Goal: Task Accomplishment & Management: Manage account settings

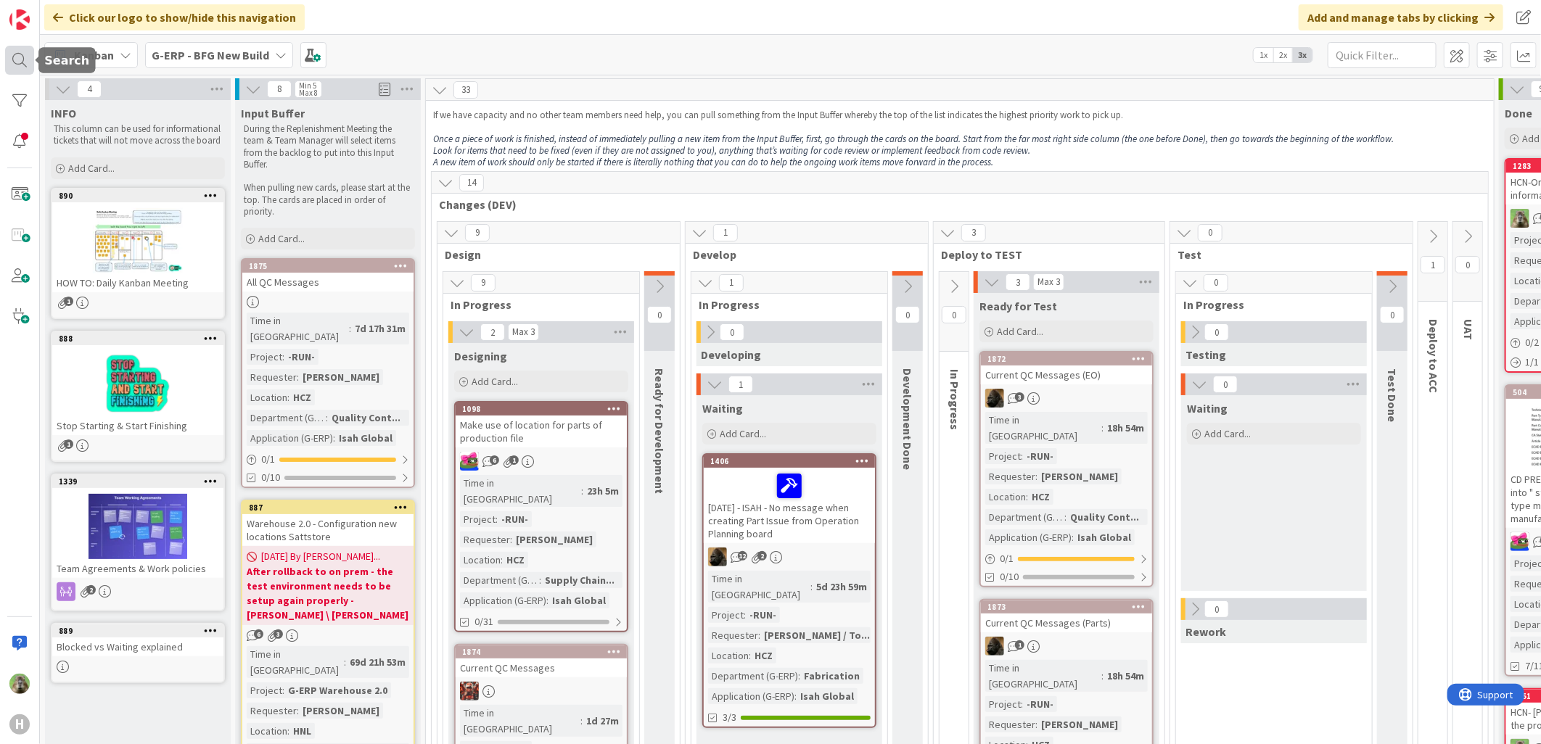
click at [15, 54] on div at bounding box center [19, 60] width 29 height 29
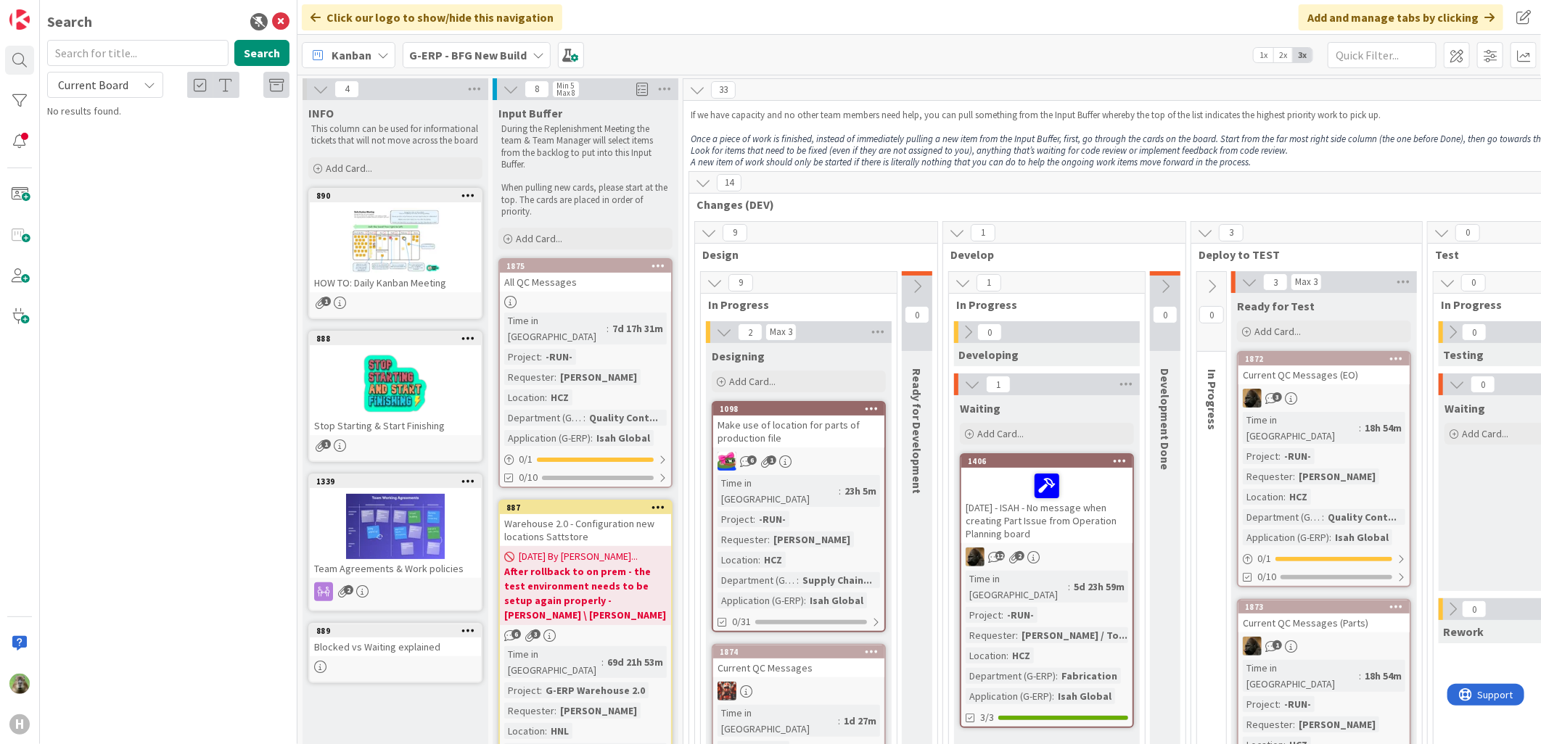
click at [149, 46] on input "text" at bounding box center [137, 53] width 181 height 26
type input "1847"
click at [117, 128] on span "Unable to print Purchase order report for POc0005257" at bounding box center [174, 135] width 214 height 28
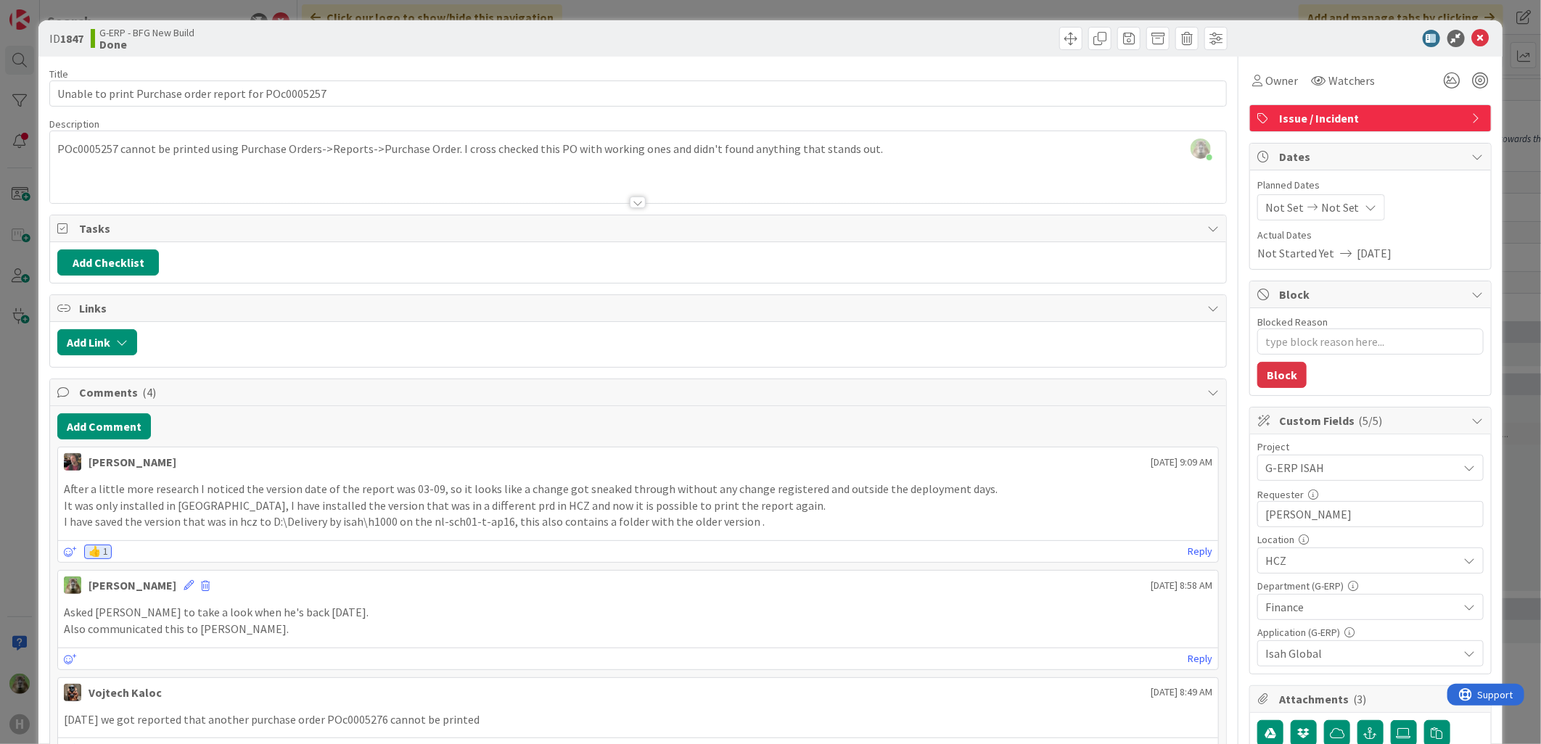
click at [26, 416] on div "ID 1847 G-ERP - BFG New Build Done Title 52 / 128 Unable to print Purchase orde…" at bounding box center [770, 372] width 1541 height 744
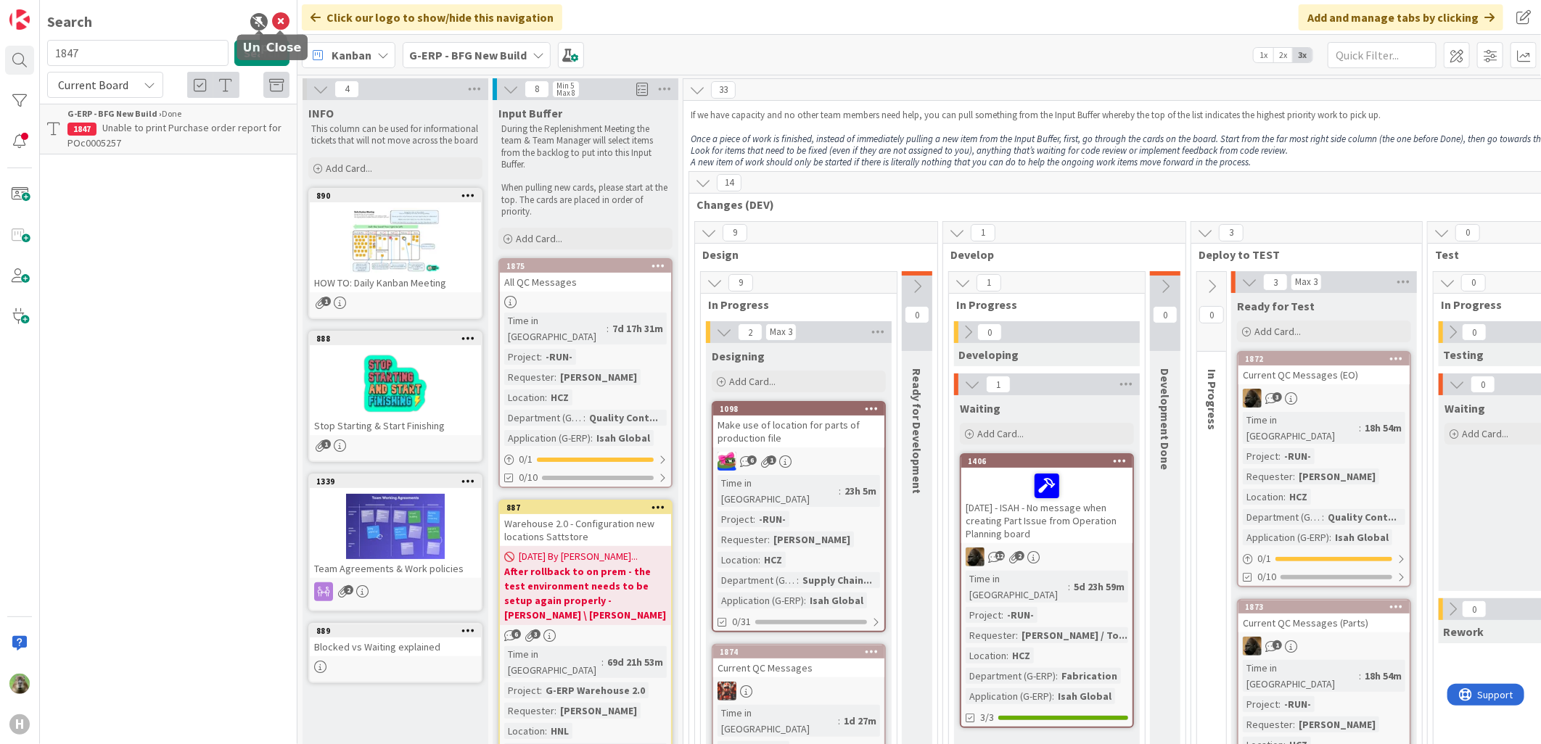
click at [281, 11] on div "Search" at bounding box center [168, 22] width 242 height 22
click at [279, 20] on icon at bounding box center [280, 21] width 17 height 17
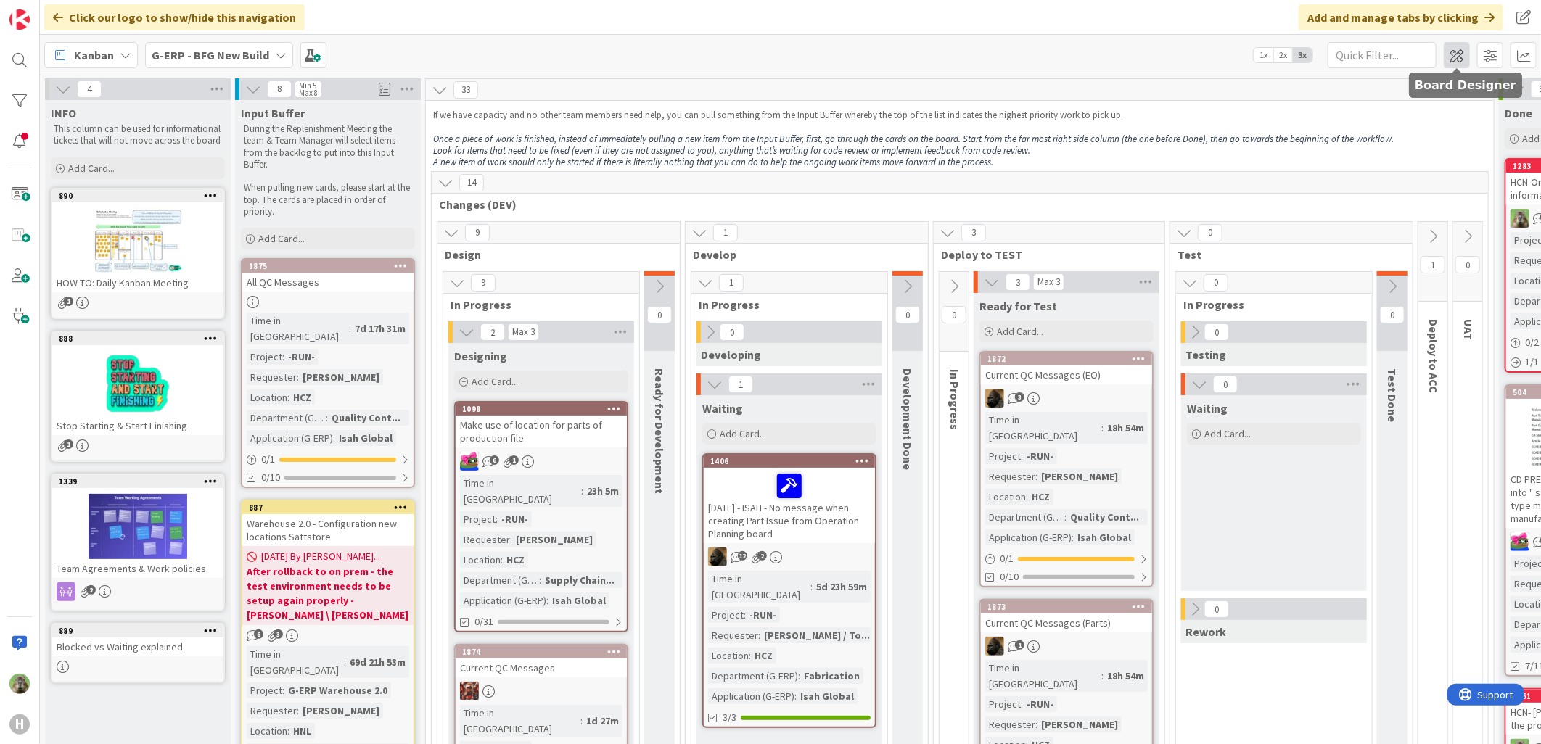
click at [1461, 47] on span at bounding box center [1457, 55] width 26 height 26
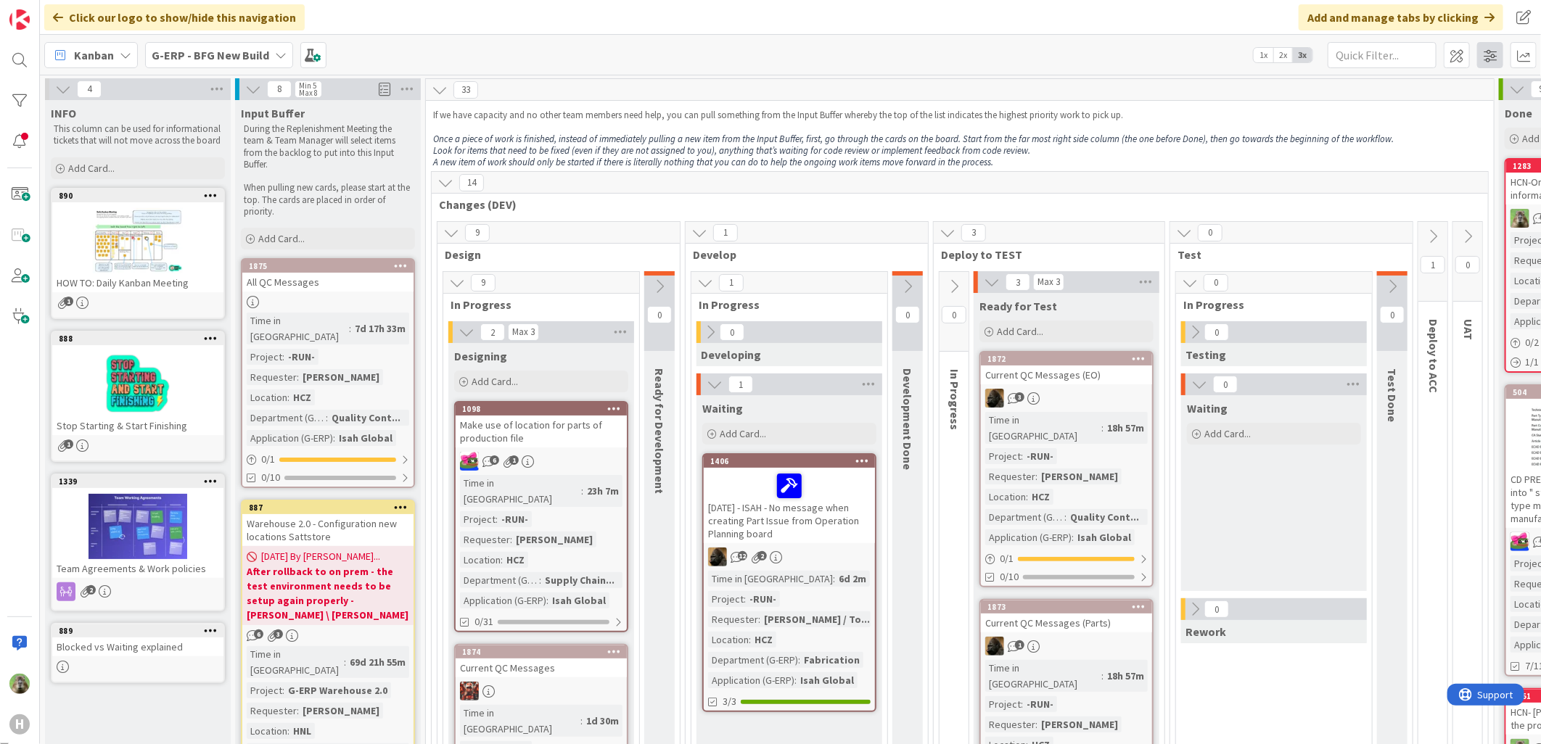
click at [1492, 62] on span at bounding box center [1490, 55] width 26 height 26
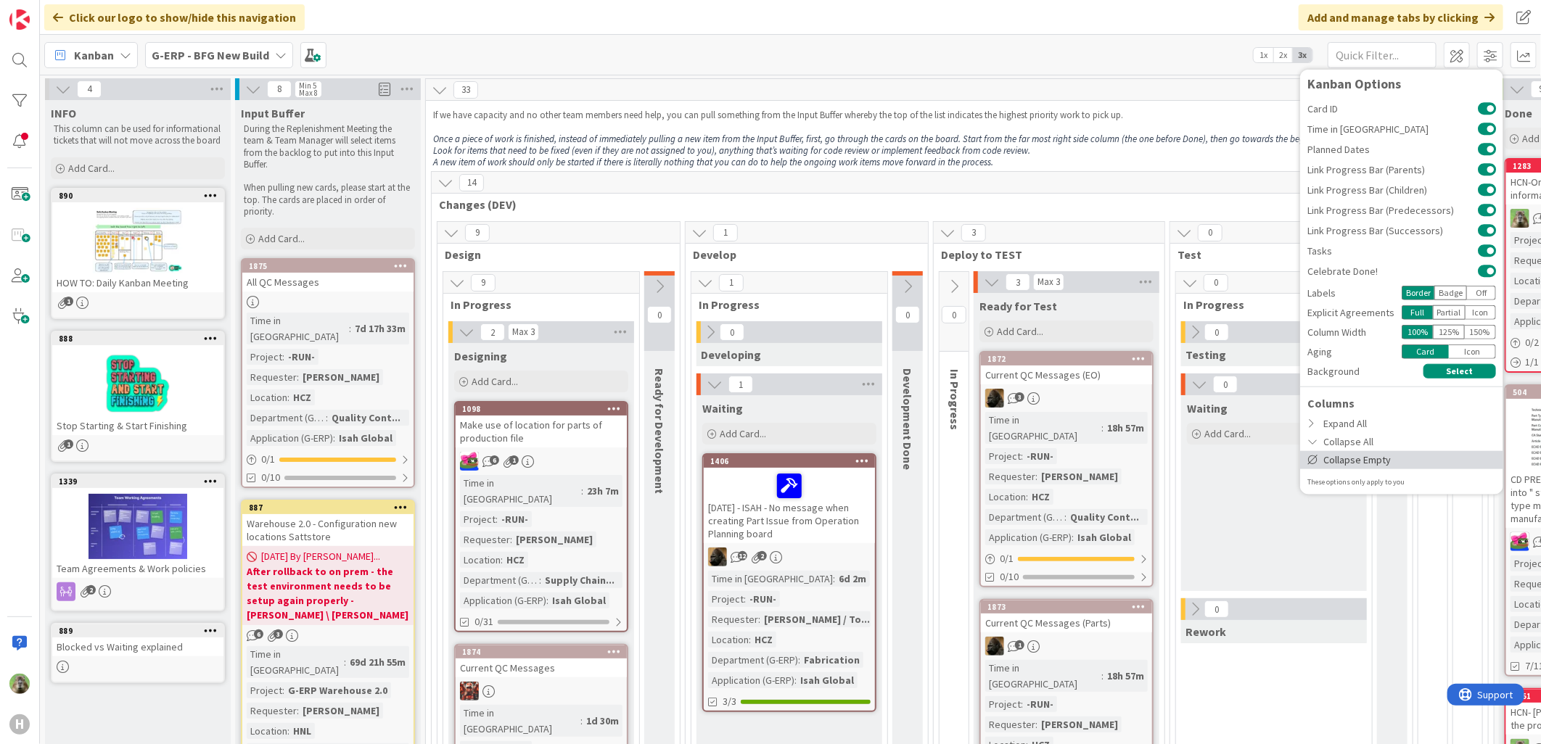
click at [1376, 452] on div "Collapse Empty" at bounding box center [1401, 460] width 203 height 18
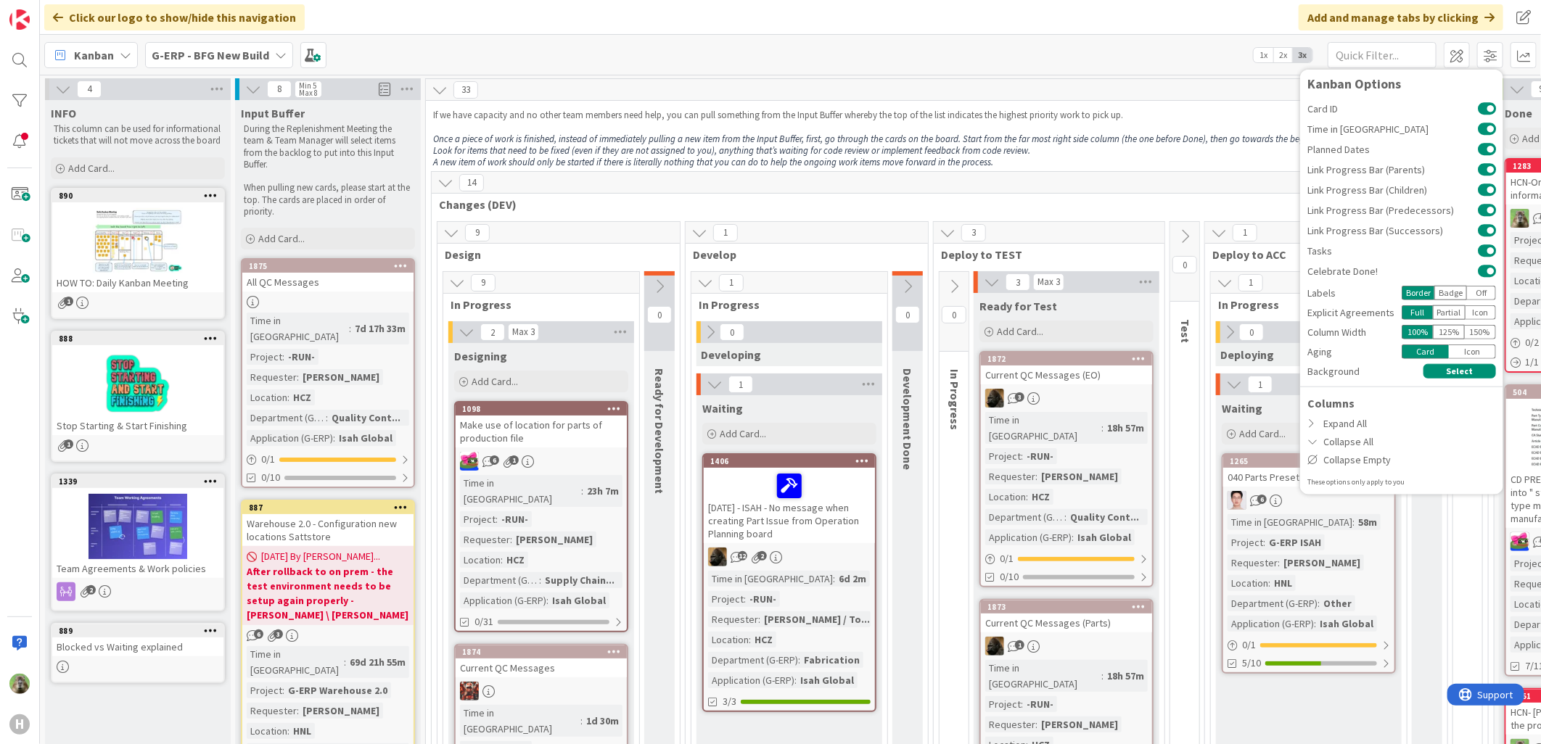
click at [1375, 411] on div "Columns" at bounding box center [1401, 402] width 203 height 17
click at [1371, 418] on div "Expand All" at bounding box center [1401, 423] width 203 height 18
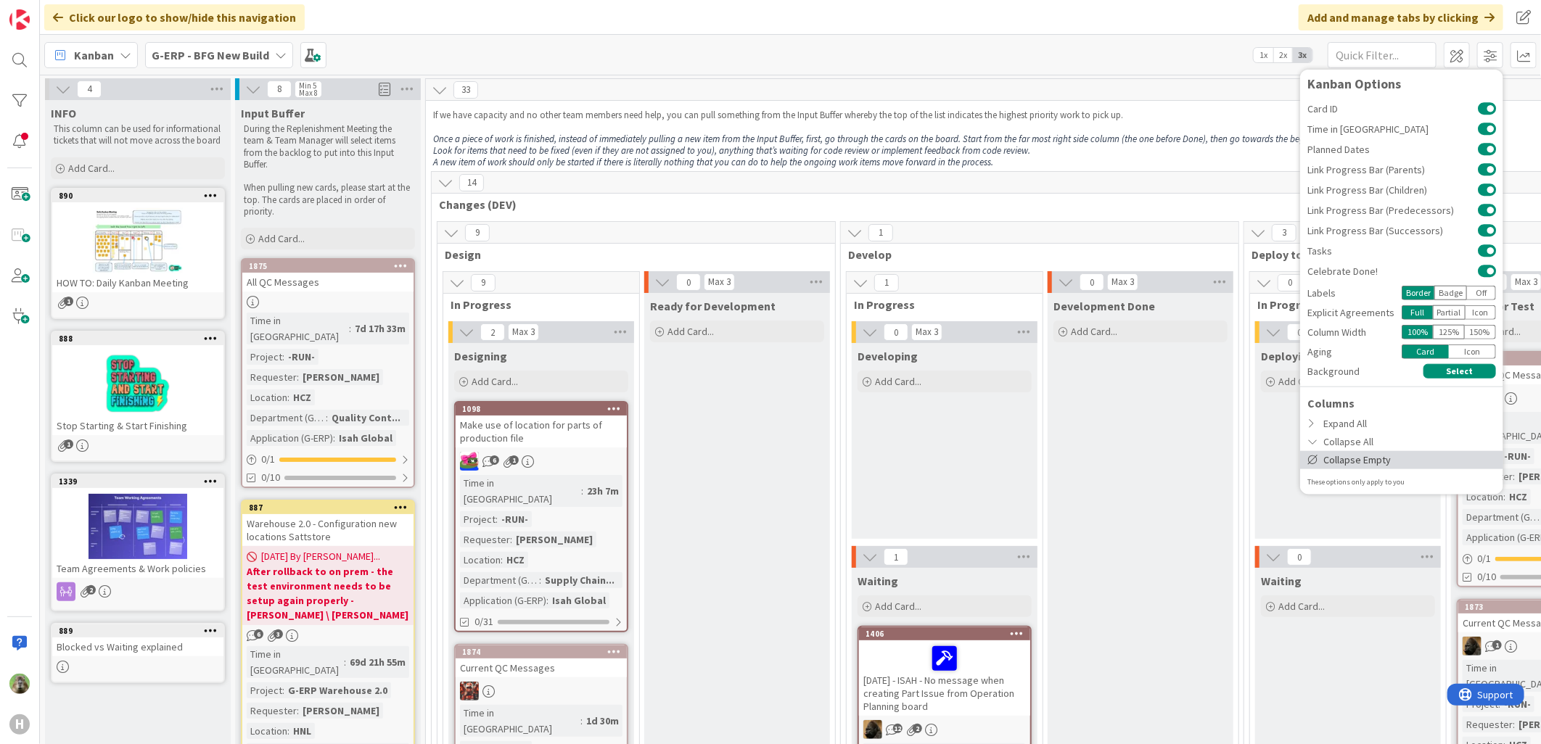
click at [1379, 454] on div "Collapse Empty" at bounding box center [1401, 460] width 203 height 18
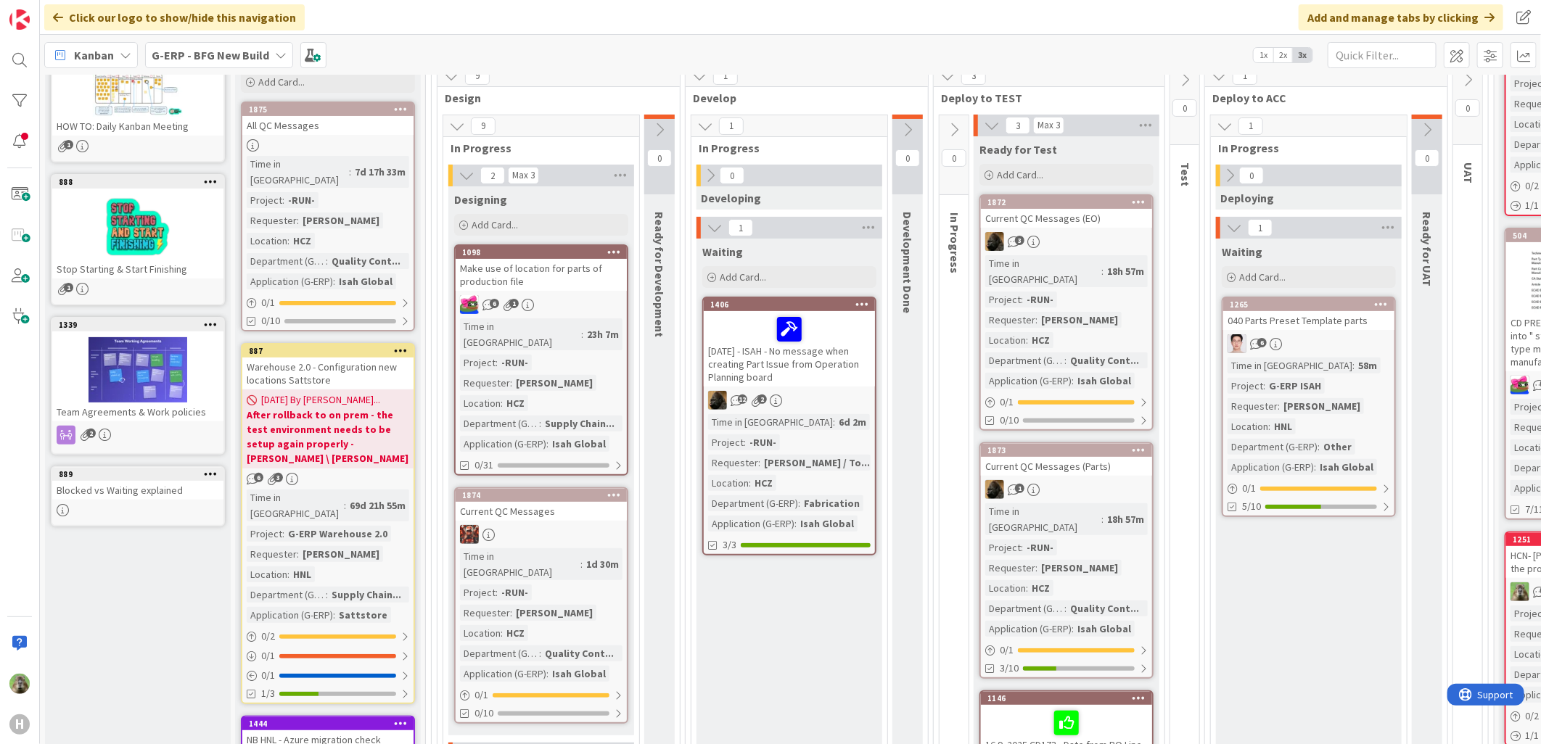
scroll to position [161, 0]
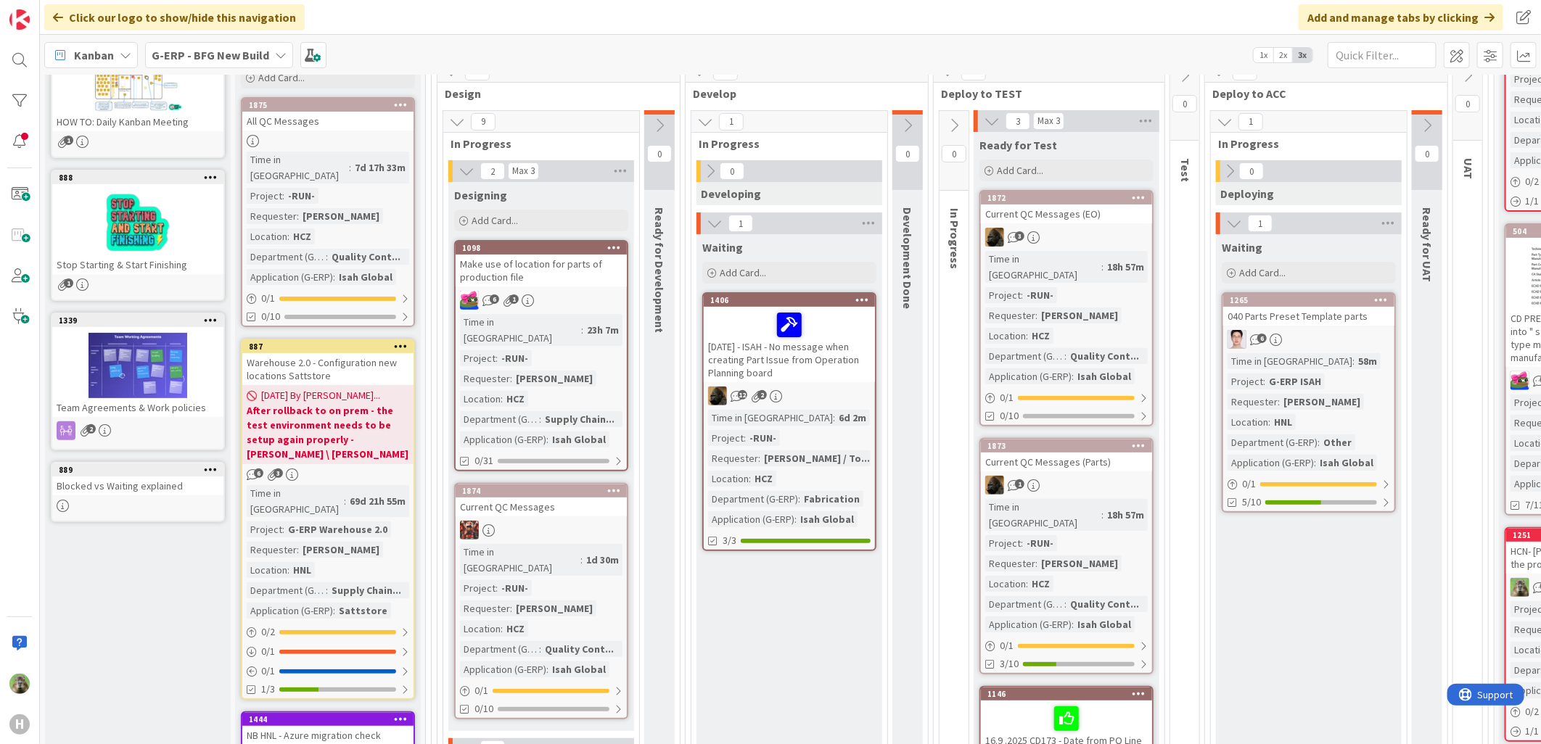
click at [1387, 357] on div "Time in Column : 58m Project : G-ERP ISAH Requester : Hans Luijcks Location : H…" at bounding box center [1309, 412] width 163 height 118
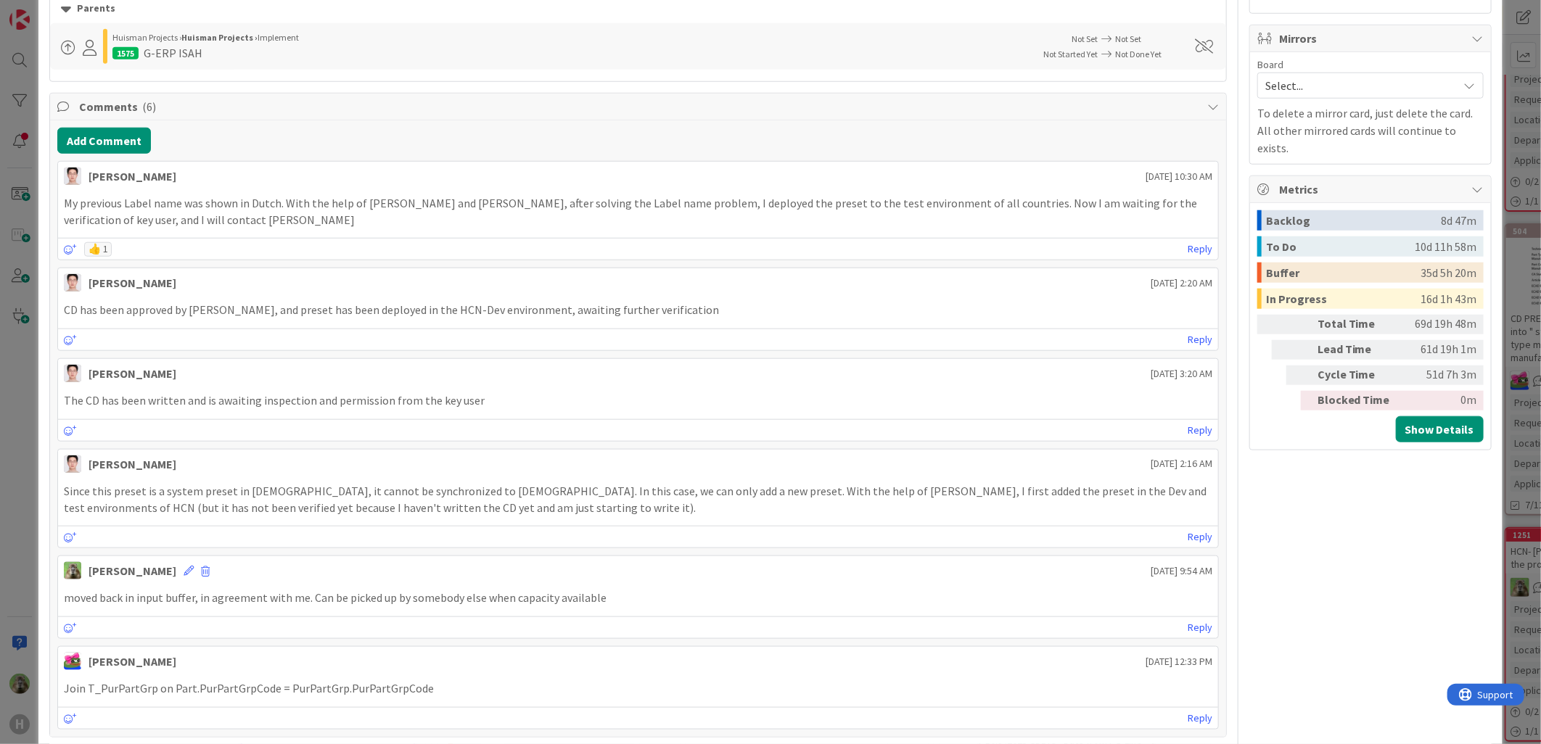
scroll to position [636, 0]
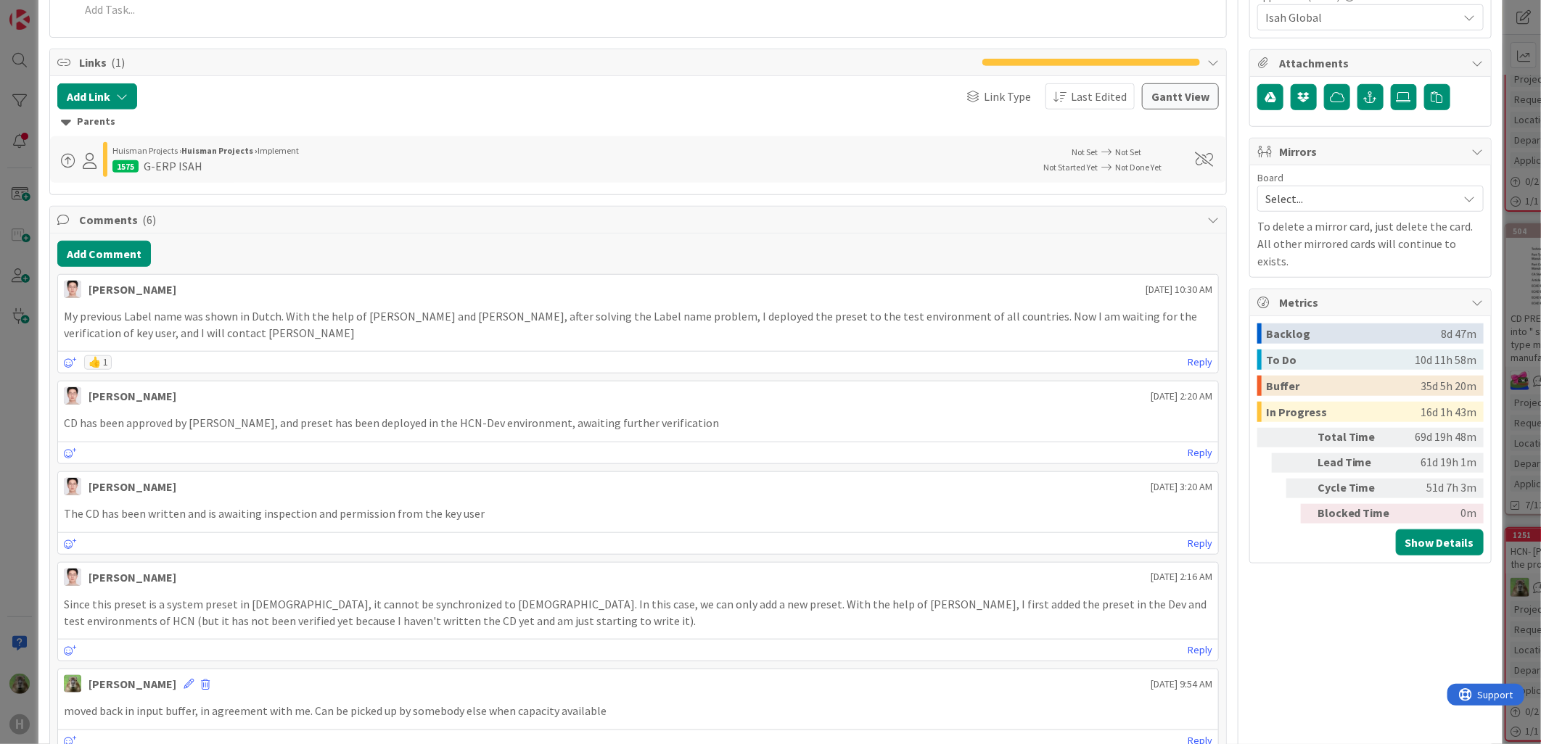
click at [15, 492] on div "ID 1265 G-ERP - BFG New Build Waiting Title 31 / 128 040 Parts Preset Template …" at bounding box center [770, 372] width 1541 height 744
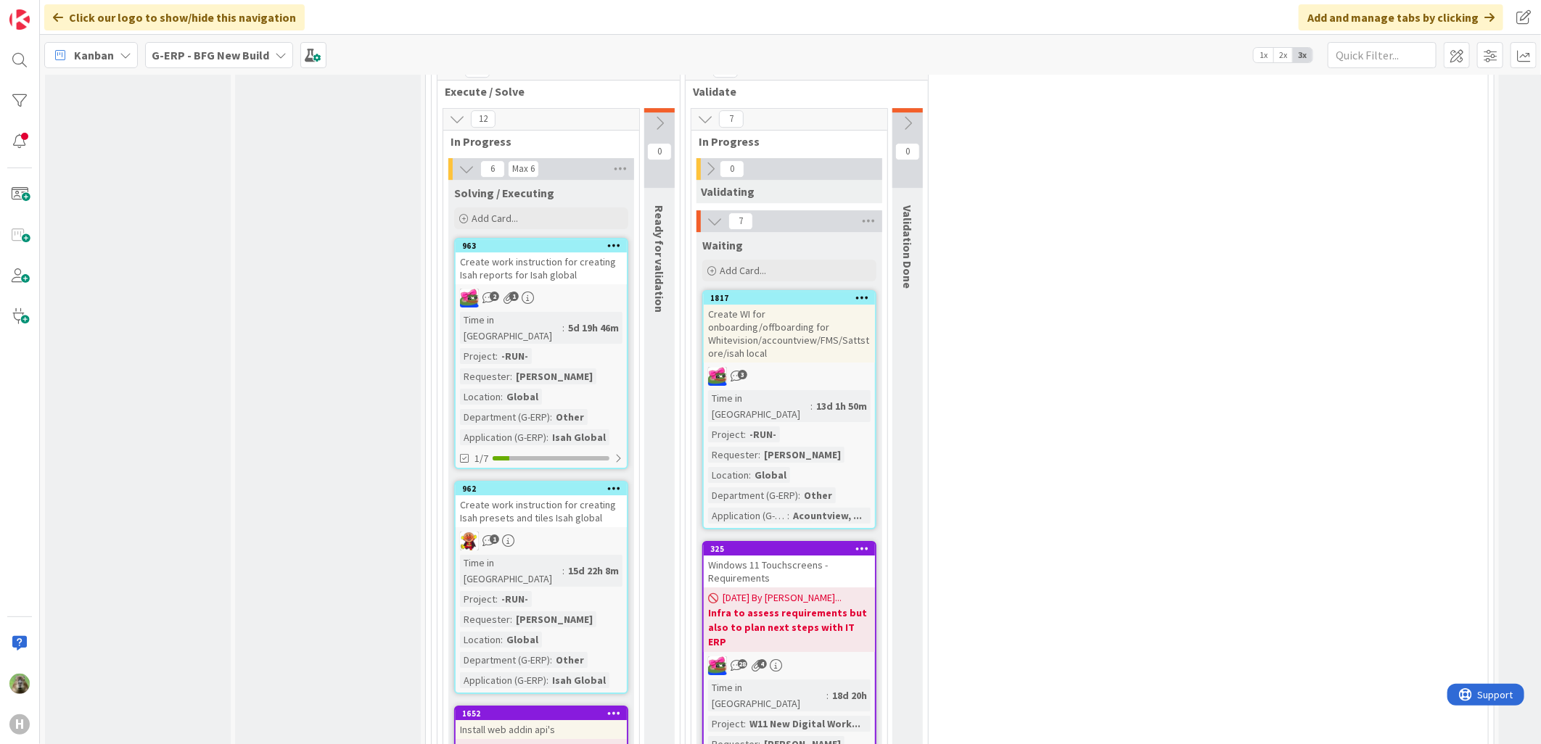
scroll to position [2499, 0]
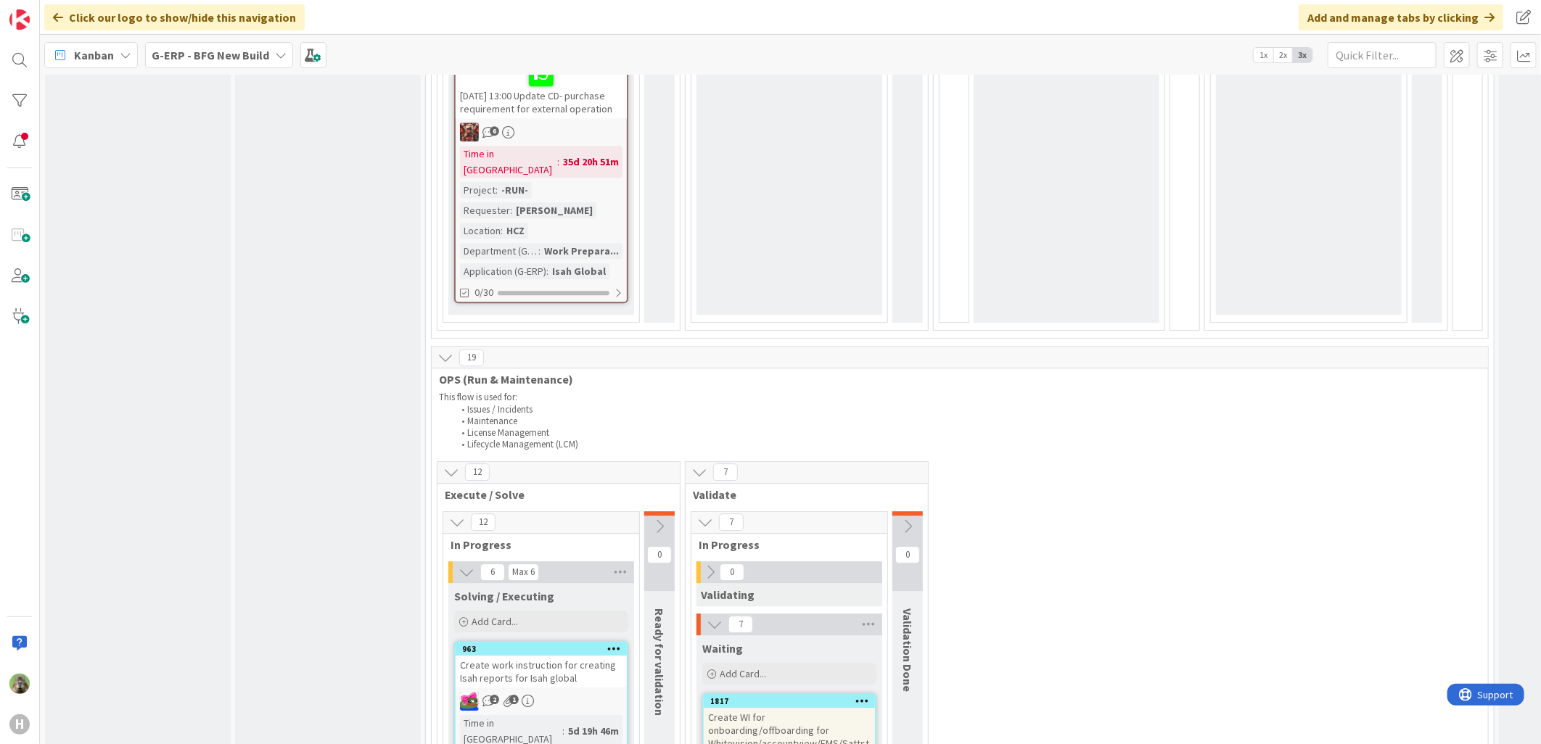
click at [907, 519] on icon at bounding box center [908, 527] width 16 height 16
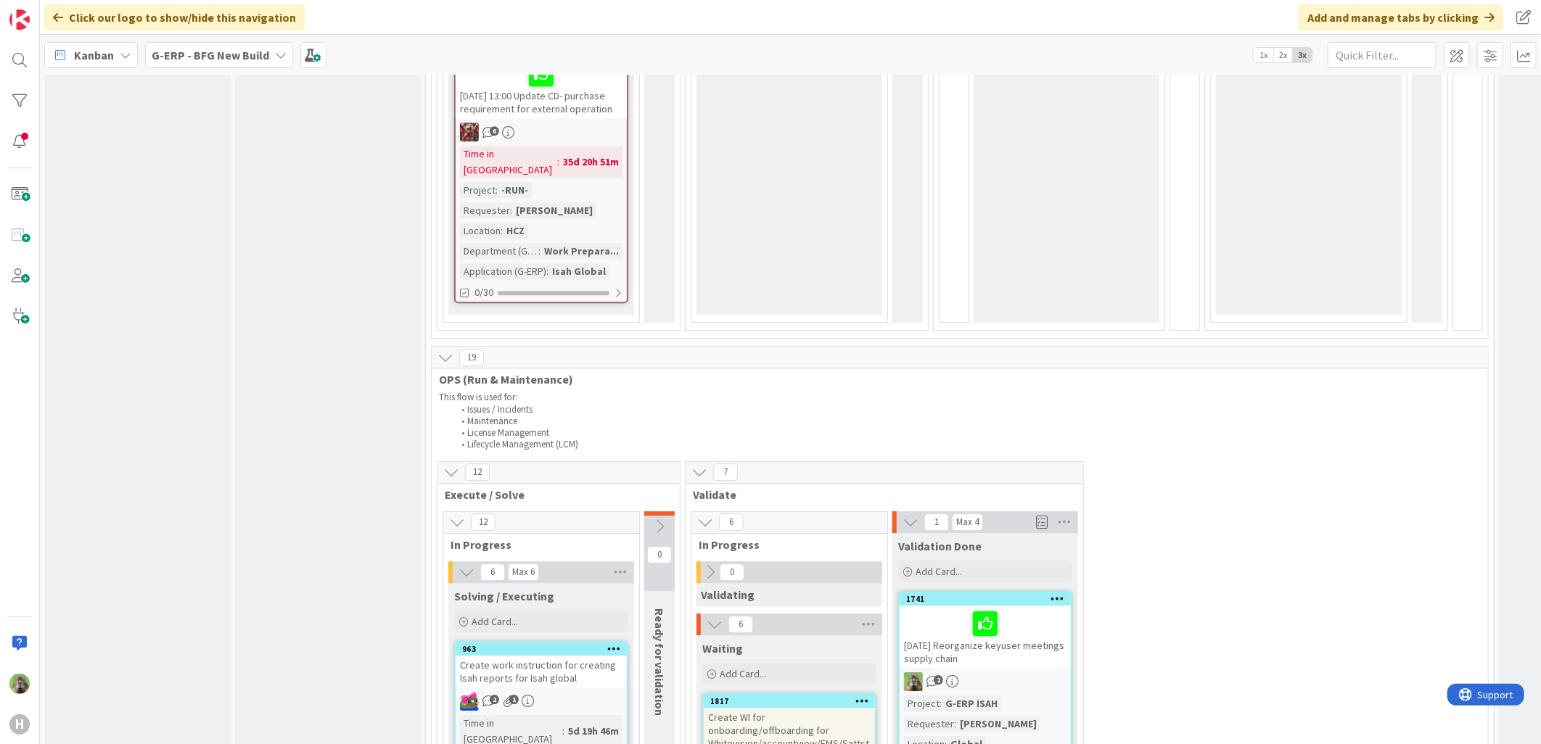
click at [1027, 609] on div at bounding box center [985, 624] width 163 height 30
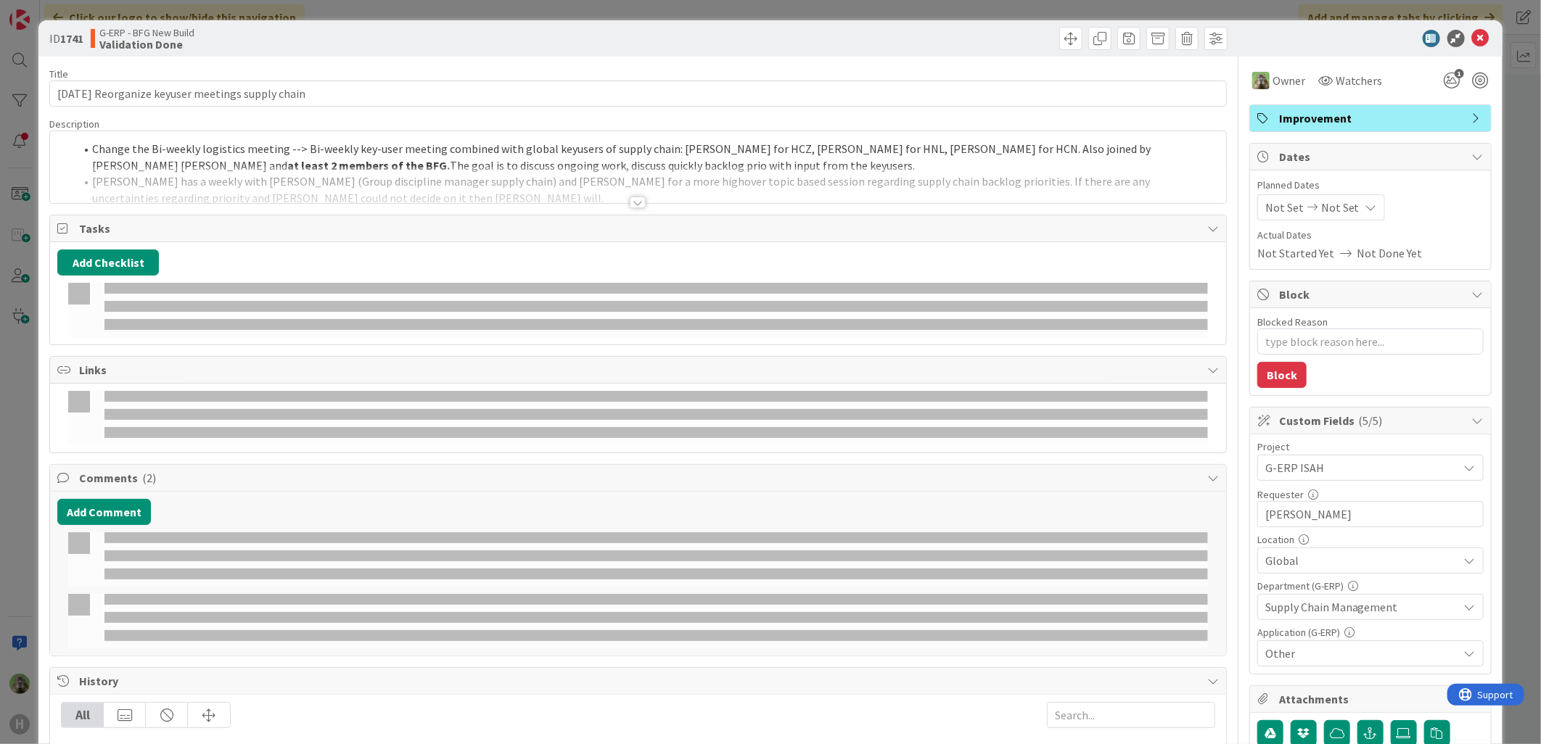
type textarea "x"
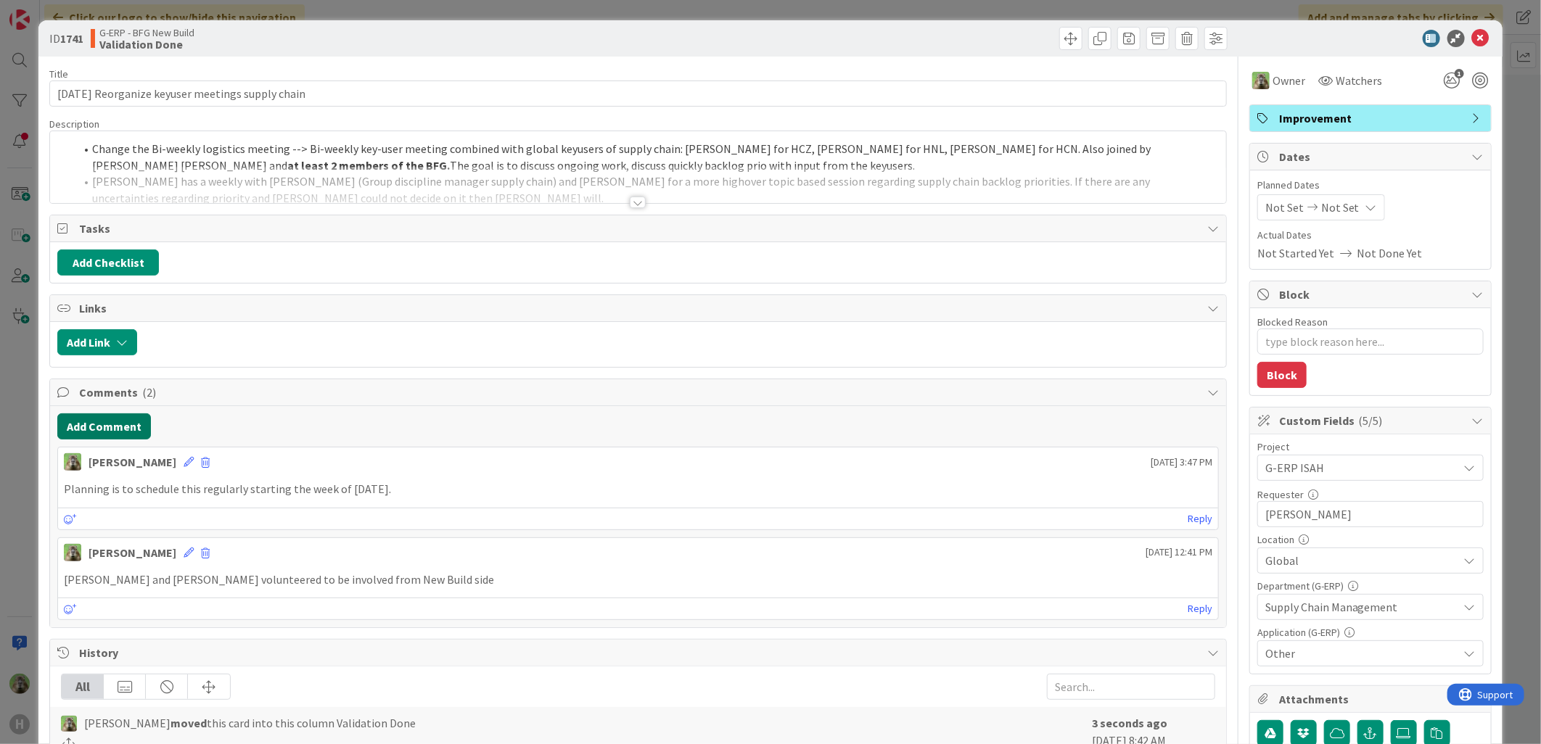
click at [129, 432] on button "Add Comment" at bounding box center [104, 427] width 94 height 26
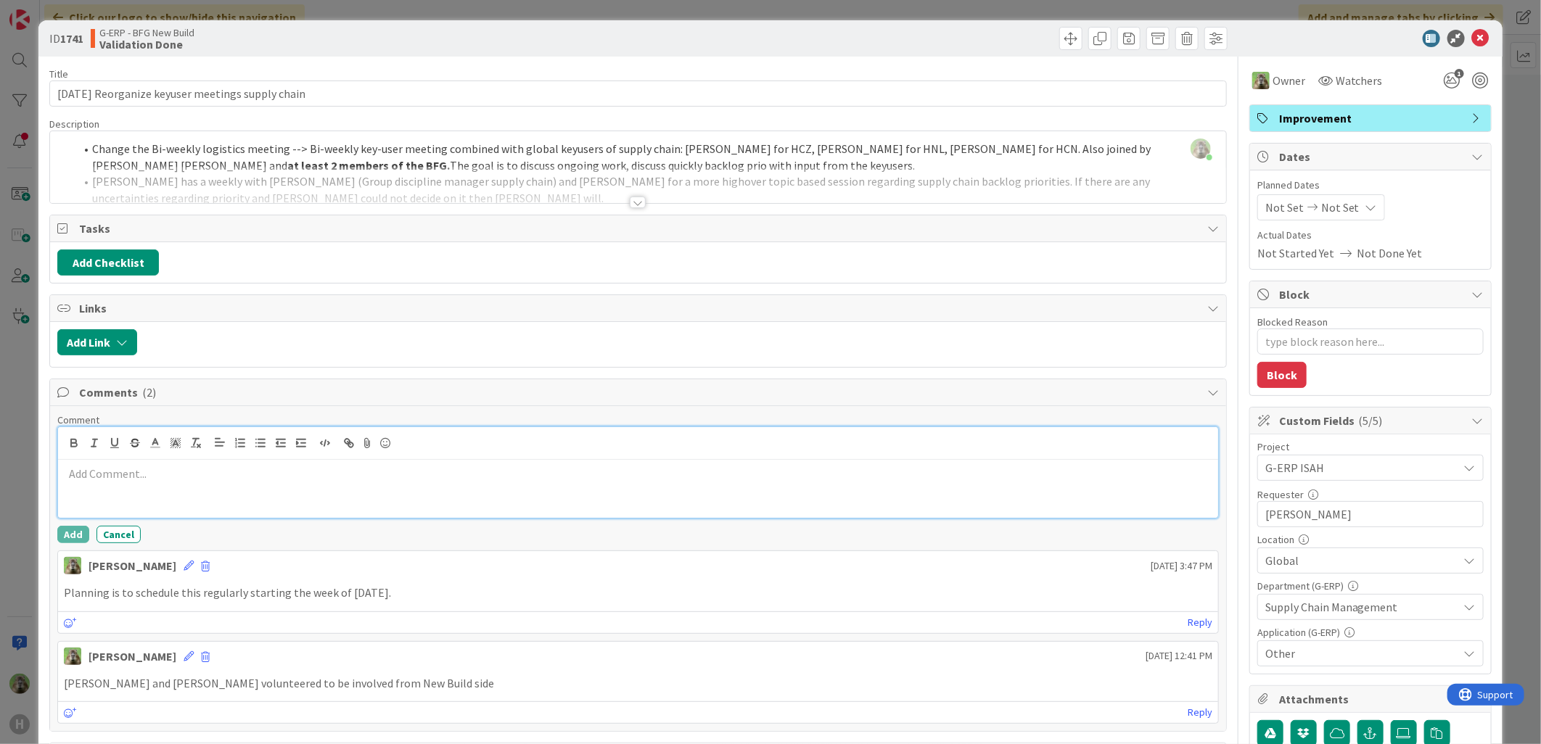
click at [250, 466] on div at bounding box center [638, 489] width 1160 height 58
click at [8, 469] on div "ID 1741 G-ERP - BFG New Build Validation Done Title 51 / 128 12-09-2025 Reorgan…" at bounding box center [770, 372] width 1541 height 744
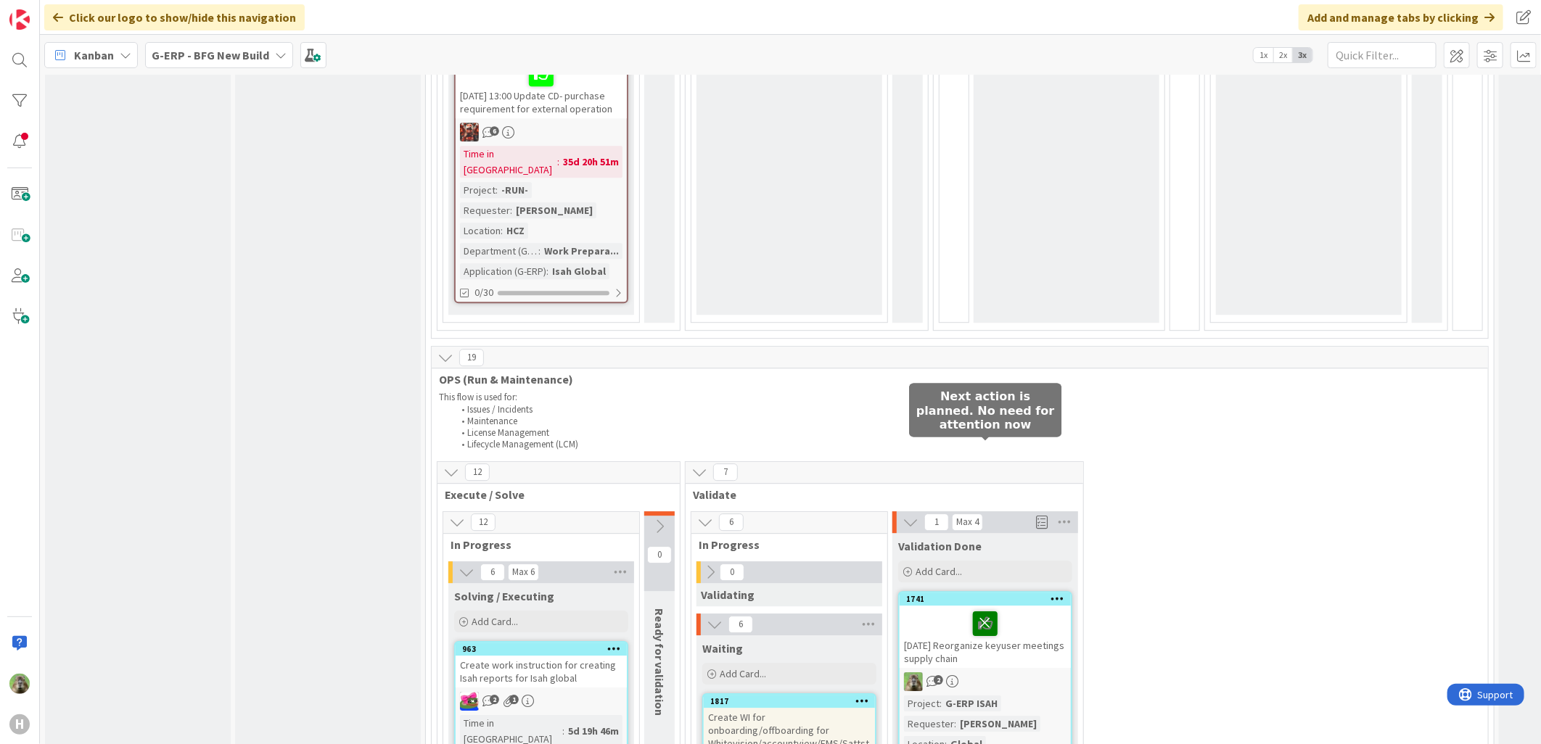
click at [982, 612] on icon at bounding box center [985, 623] width 25 height 23
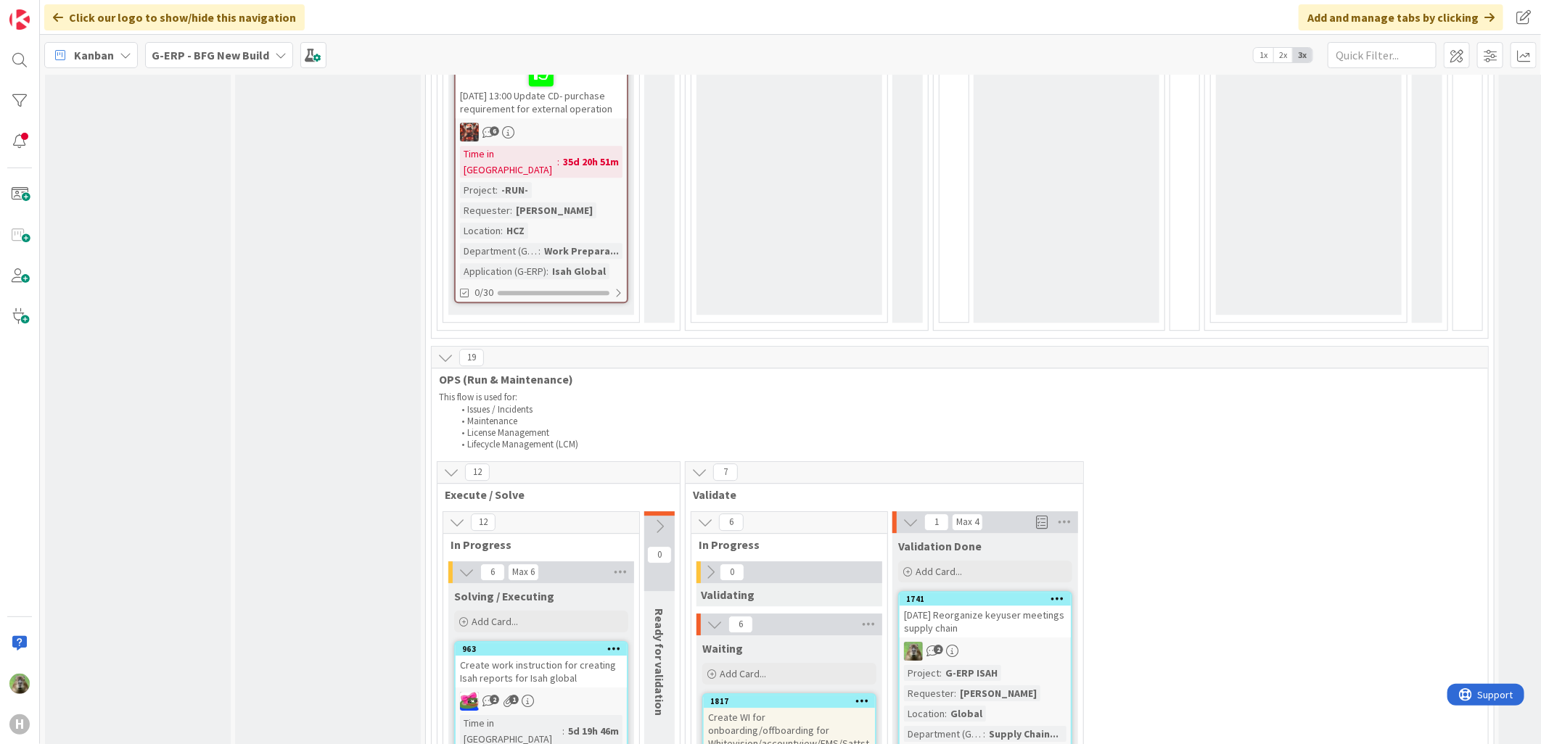
click at [1061, 593] on icon at bounding box center [1058, 598] width 14 height 10
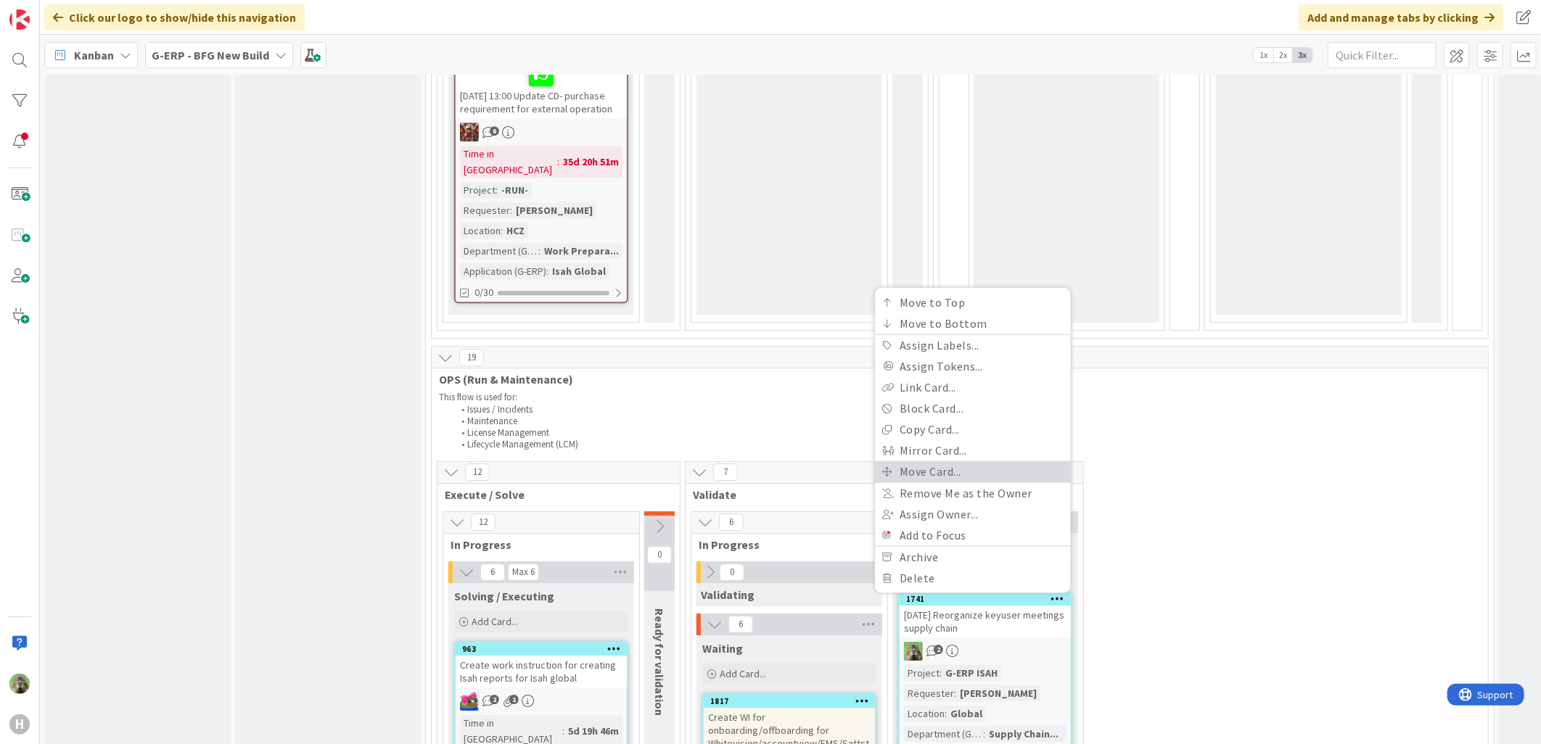
click at [999, 461] on link "Move Card..." at bounding box center [973, 471] width 196 height 21
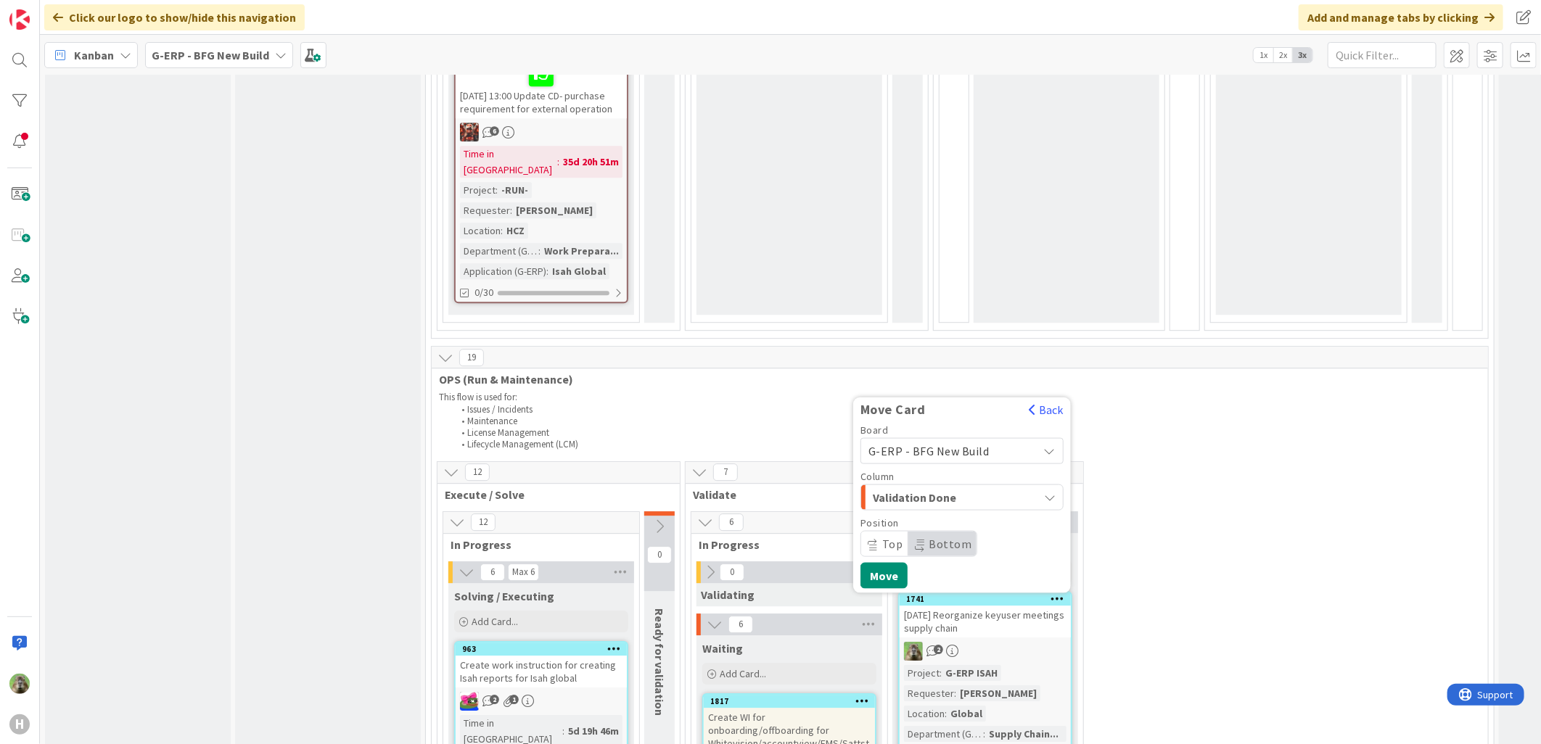
click at [987, 485] on div "Validation Done" at bounding box center [953, 496] width 169 height 23
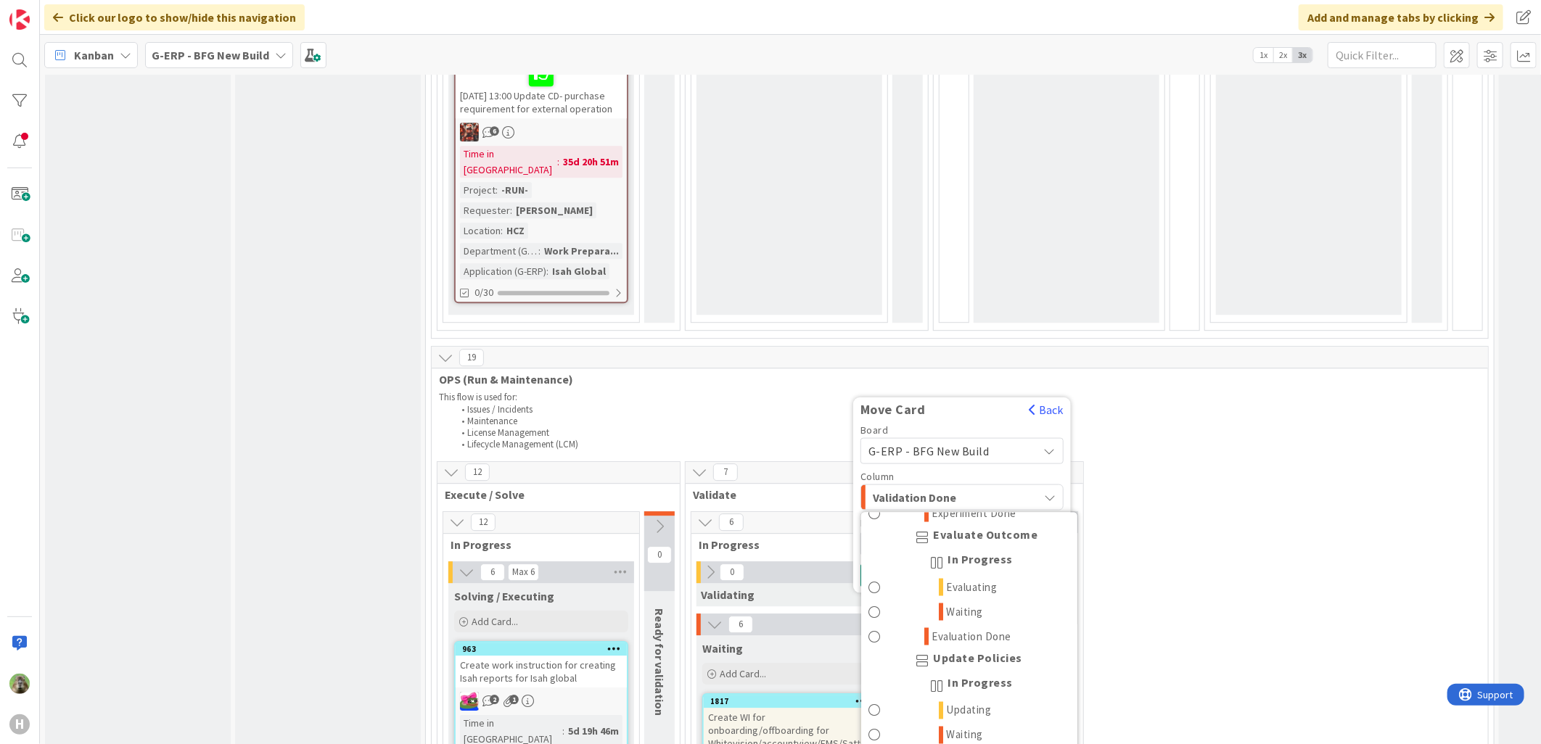
scroll to position [1548, 0]
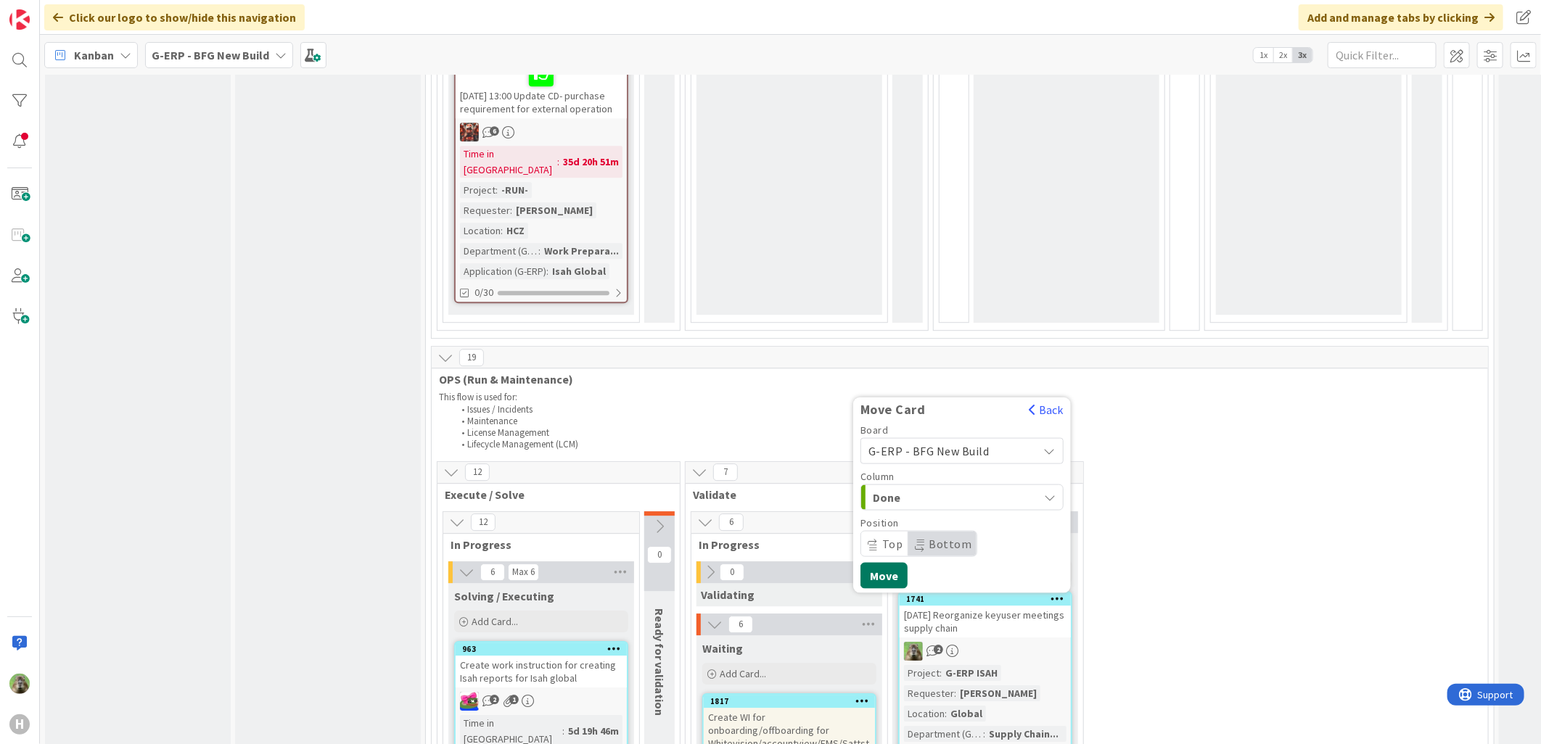
click at [889, 562] on button "Move" at bounding box center [883, 575] width 47 height 26
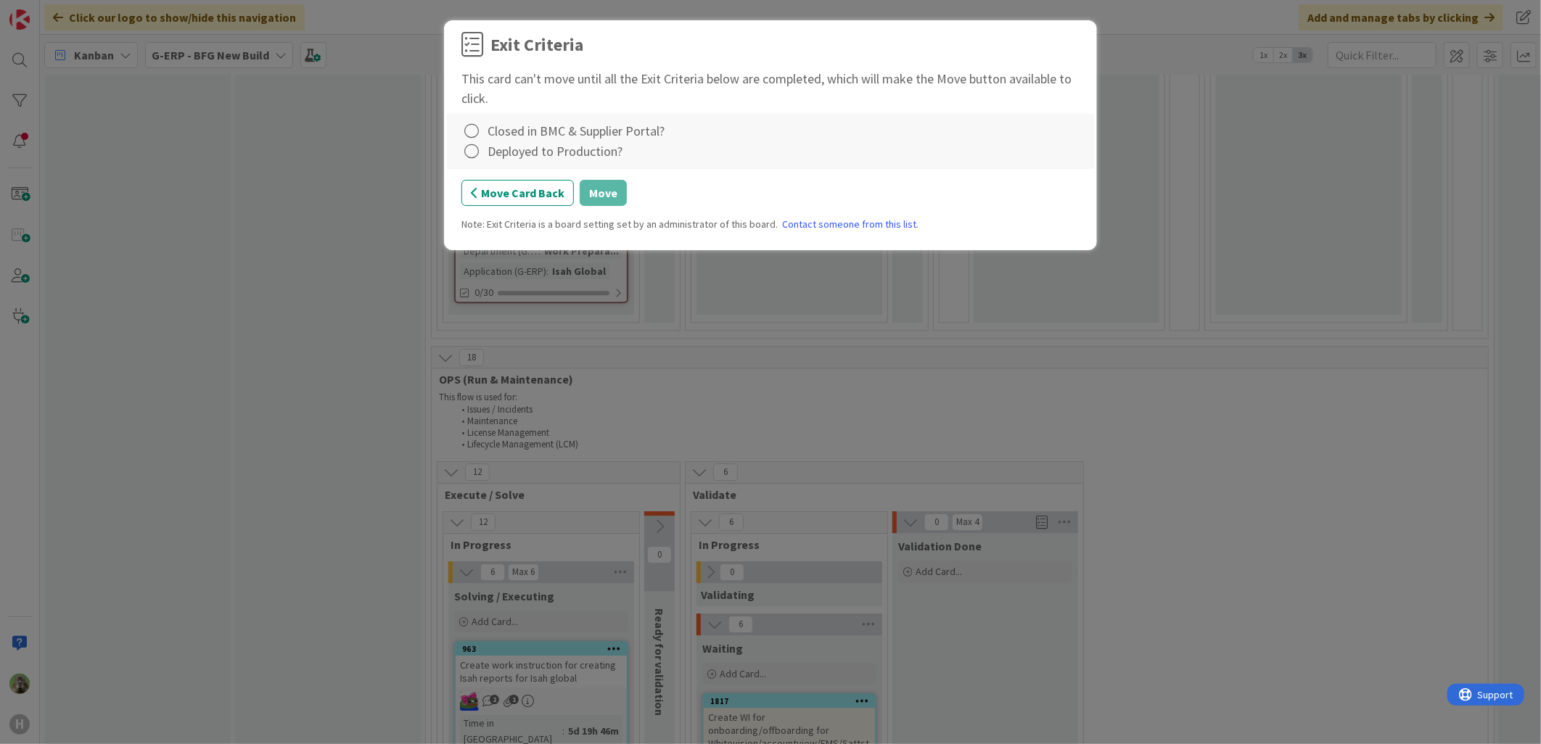
click at [537, 135] on div "Closed in BMC & Supplier Portal?" at bounding box center [576, 131] width 177 height 20
click at [473, 138] on icon at bounding box center [471, 131] width 20 height 20
click at [505, 182] on link "Not Applicable" at bounding box center [551, 182] width 181 height 21
click at [474, 160] on icon at bounding box center [471, 151] width 20 height 20
click at [517, 200] on link "Not Applicable" at bounding box center [551, 202] width 181 height 21
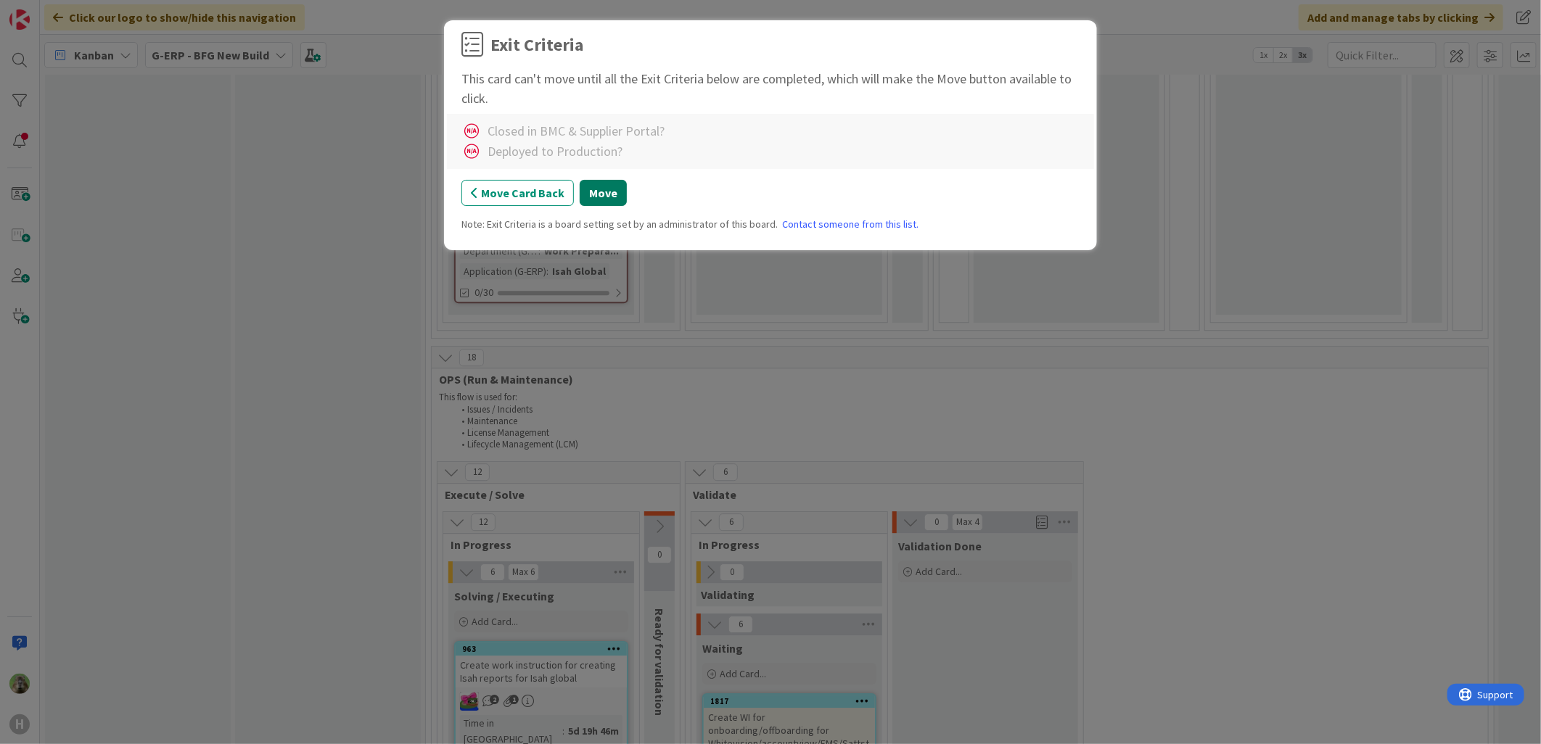
click at [591, 200] on button "Move" at bounding box center [603, 193] width 47 height 26
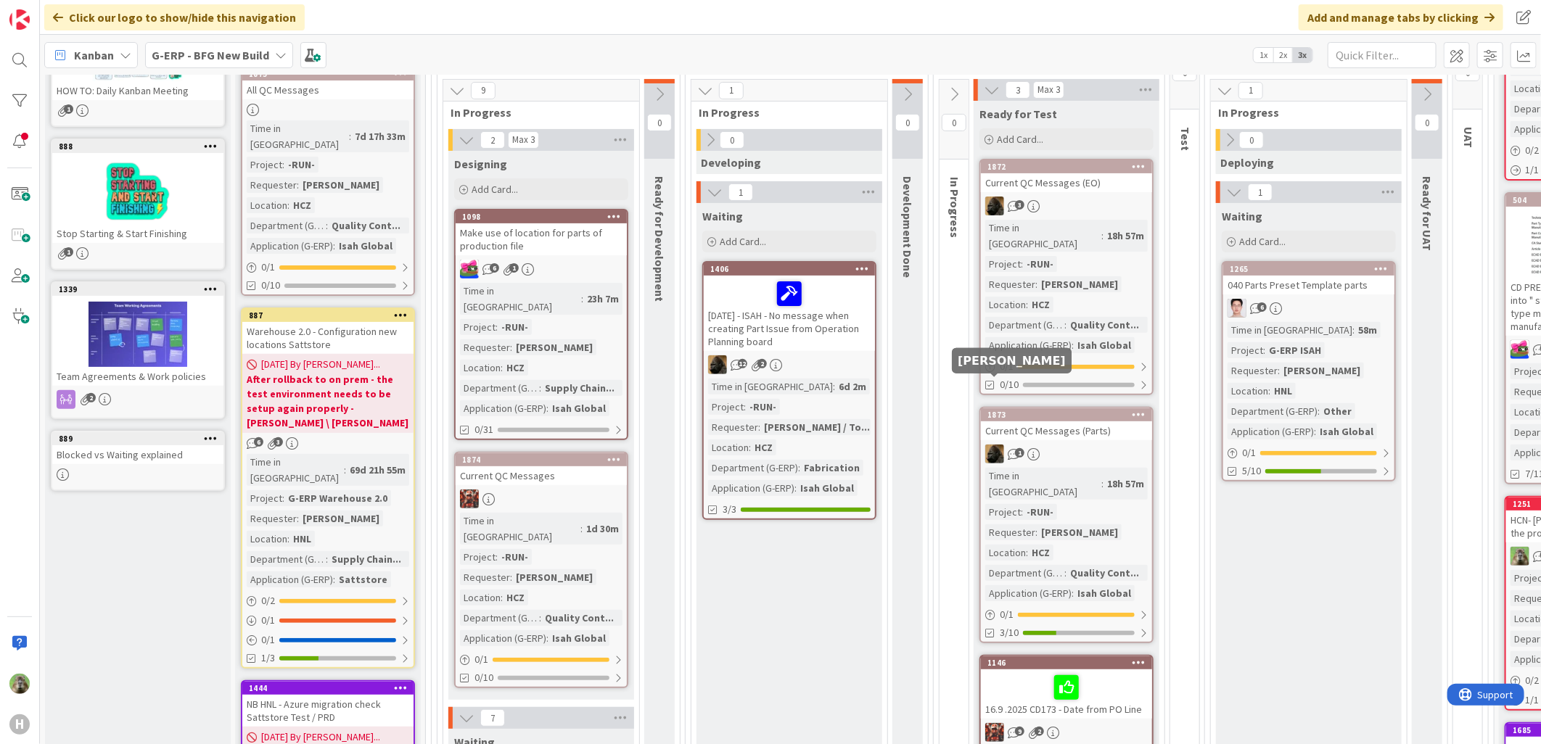
scroll to position [242, 0]
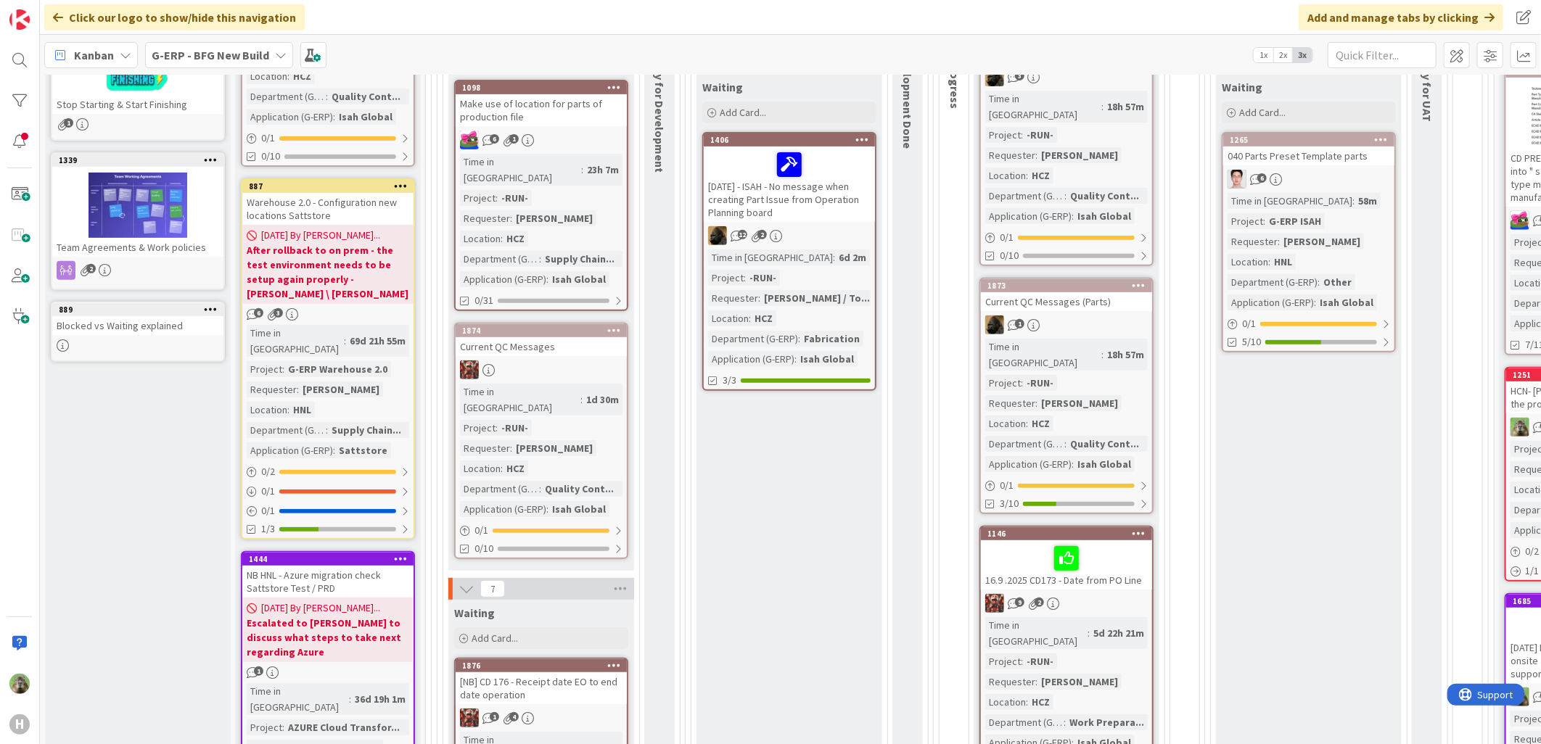
scroll to position [322, 0]
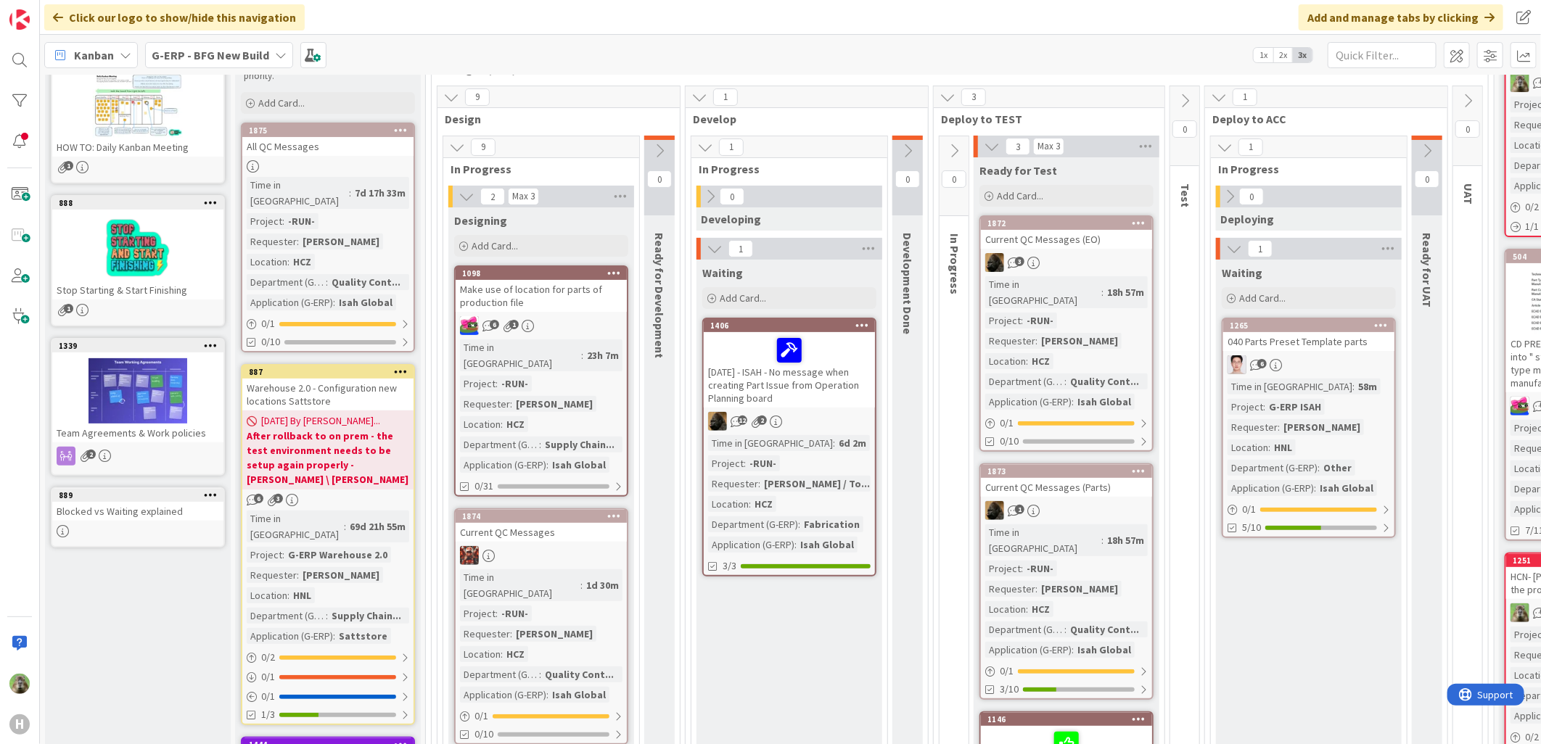
scroll to position [161, 0]
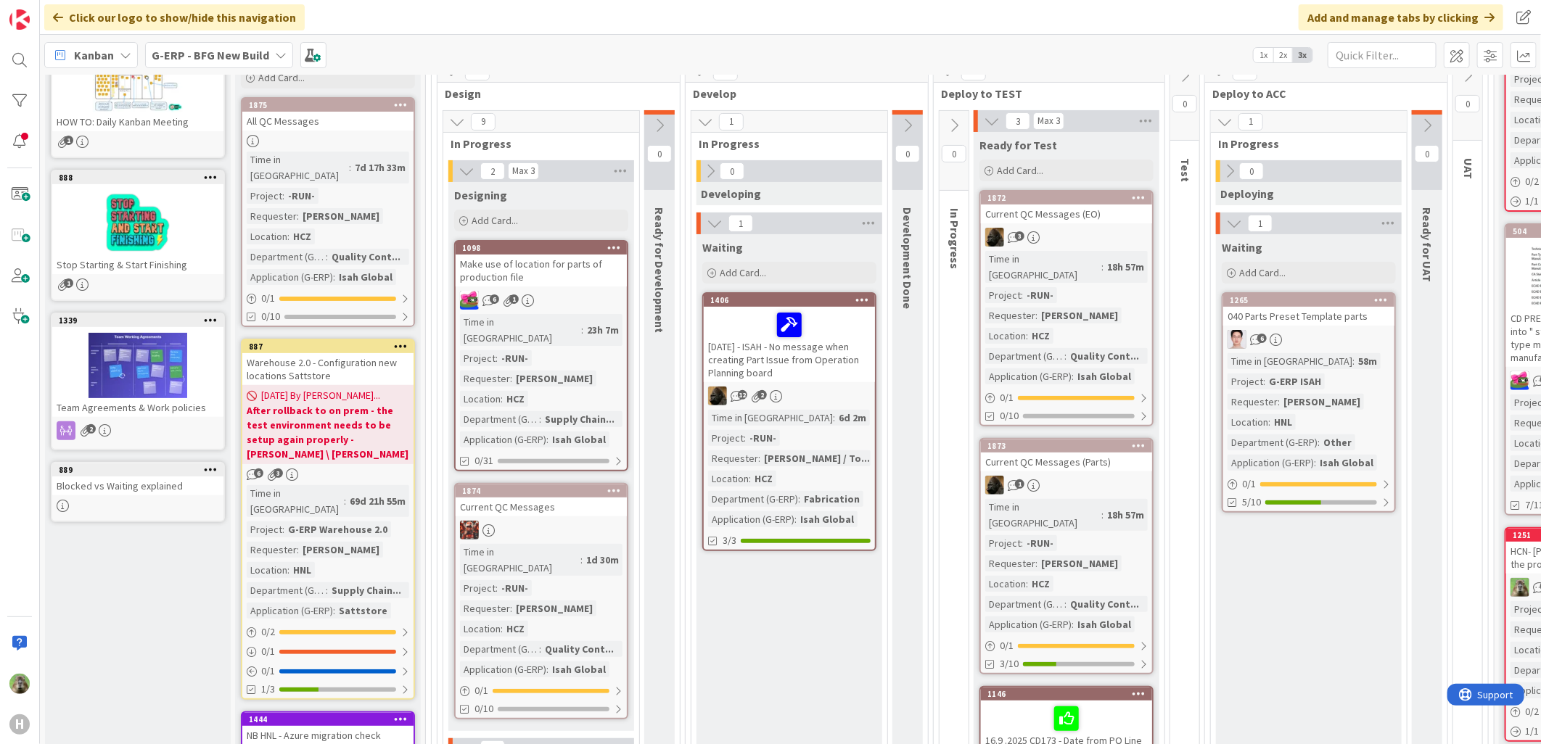
click at [1350, 329] on link "1265 040 Parts Preset Template parts 6 Time in Column : 58m Project : G-ERP ISA…" at bounding box center [1309, 402] width 174 height 221
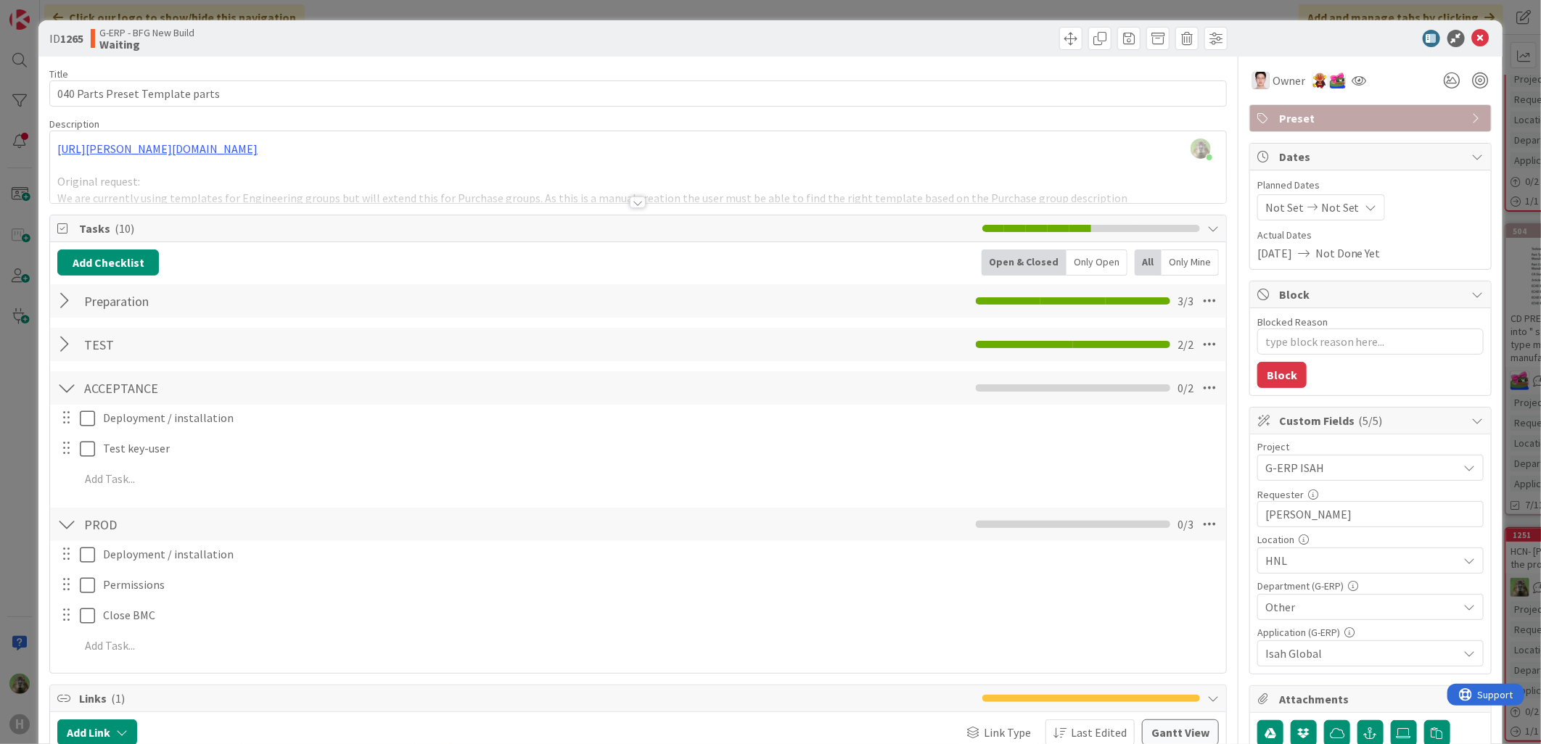
click at [30, 432] on div "ID 1265 G-ERP - BFG New Build Waiting Title 31 / 128 040 Parts Preset Template …" at bounding box center [770, 372] width 1541 height 744
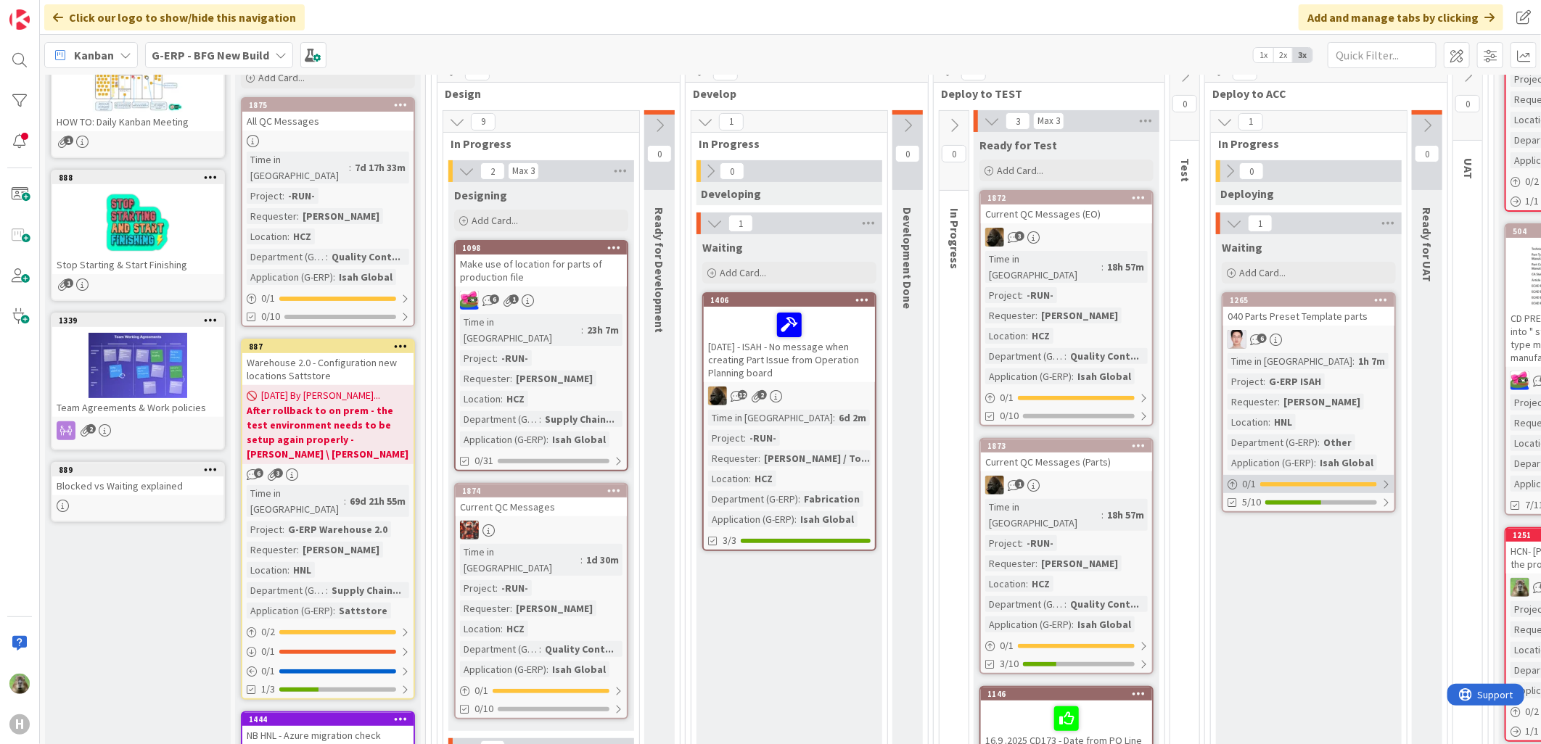
scroll to position [81, 0]
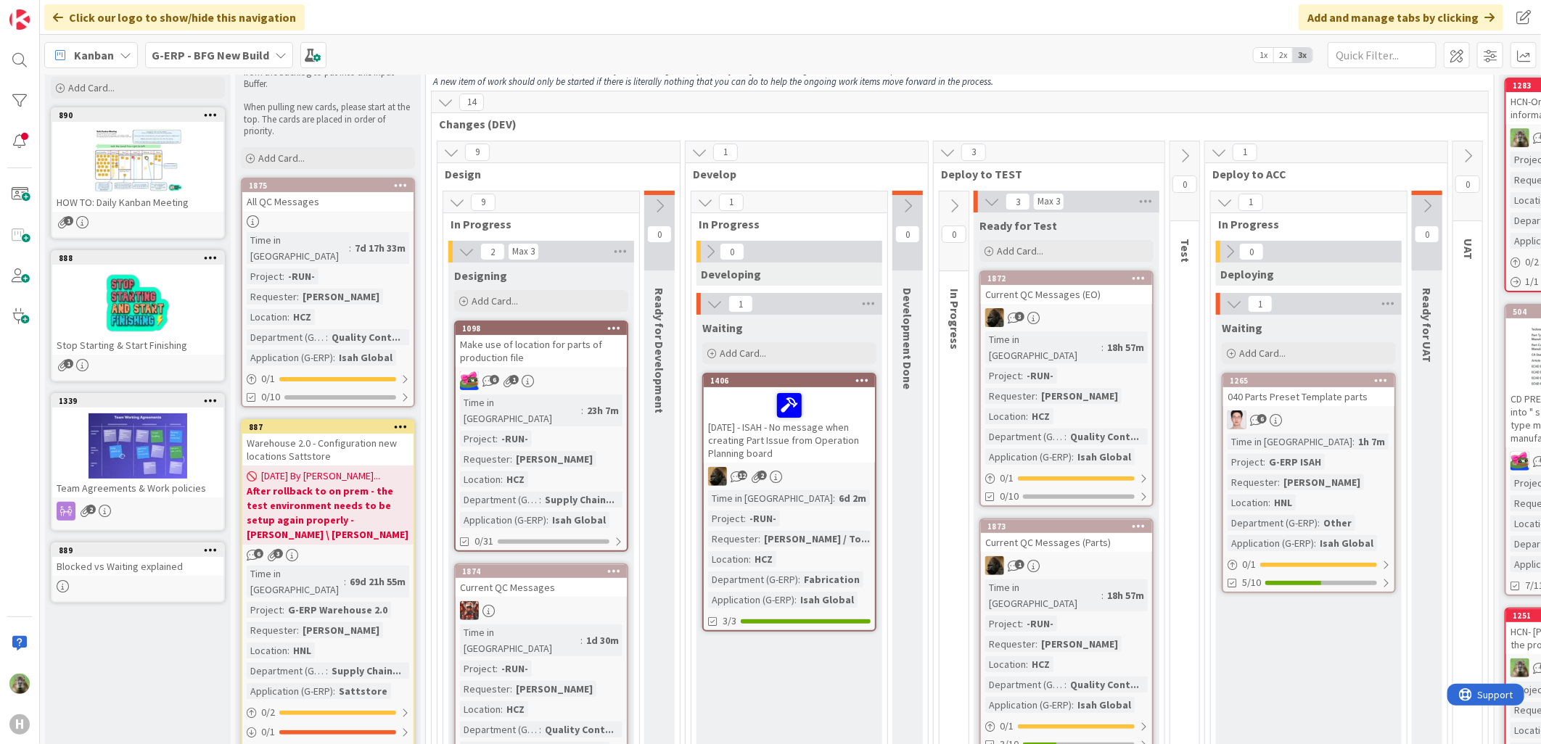
click at [1231, 254] on icon at bounding box center [1230, 252] width 16 height 16
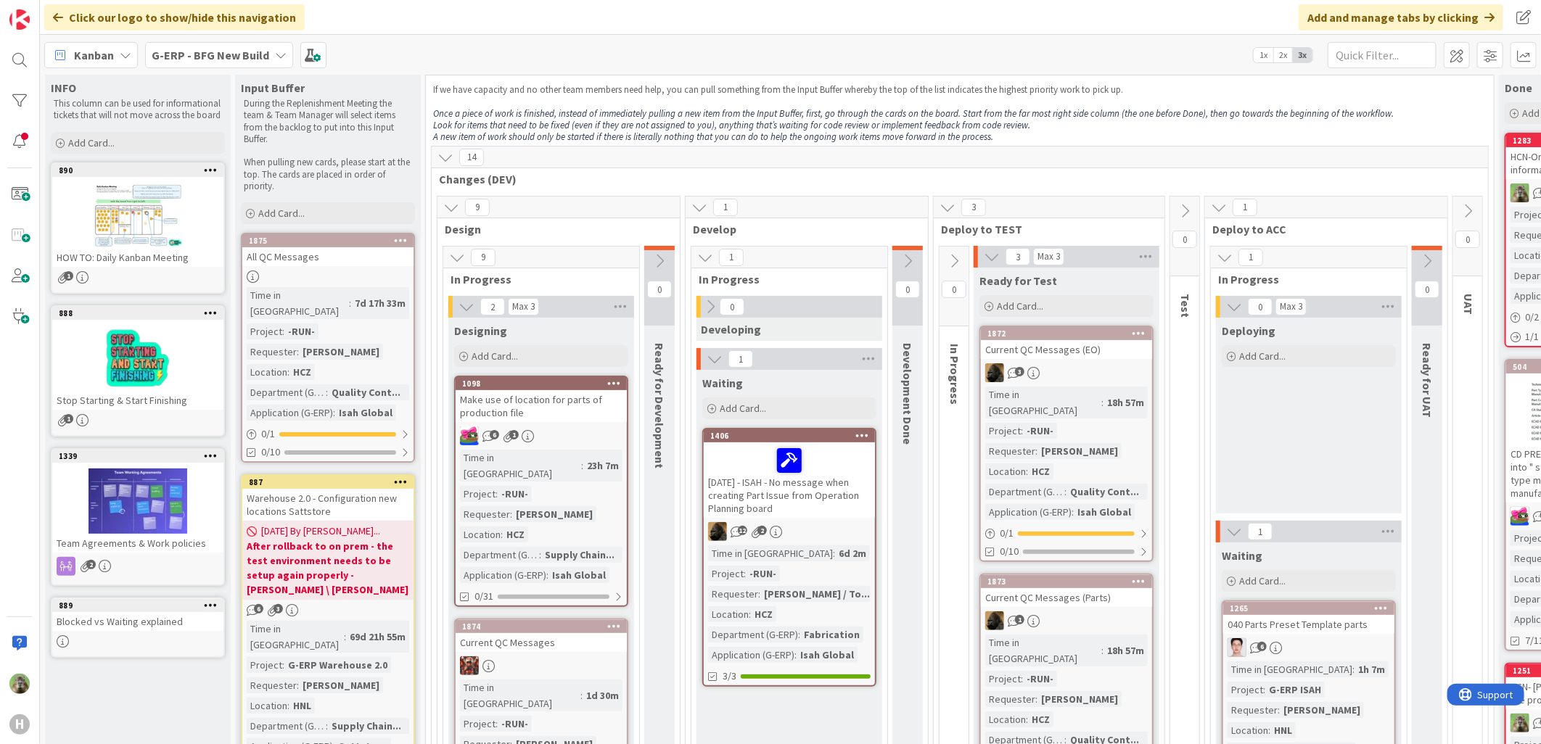
scroll to position [0, 0]
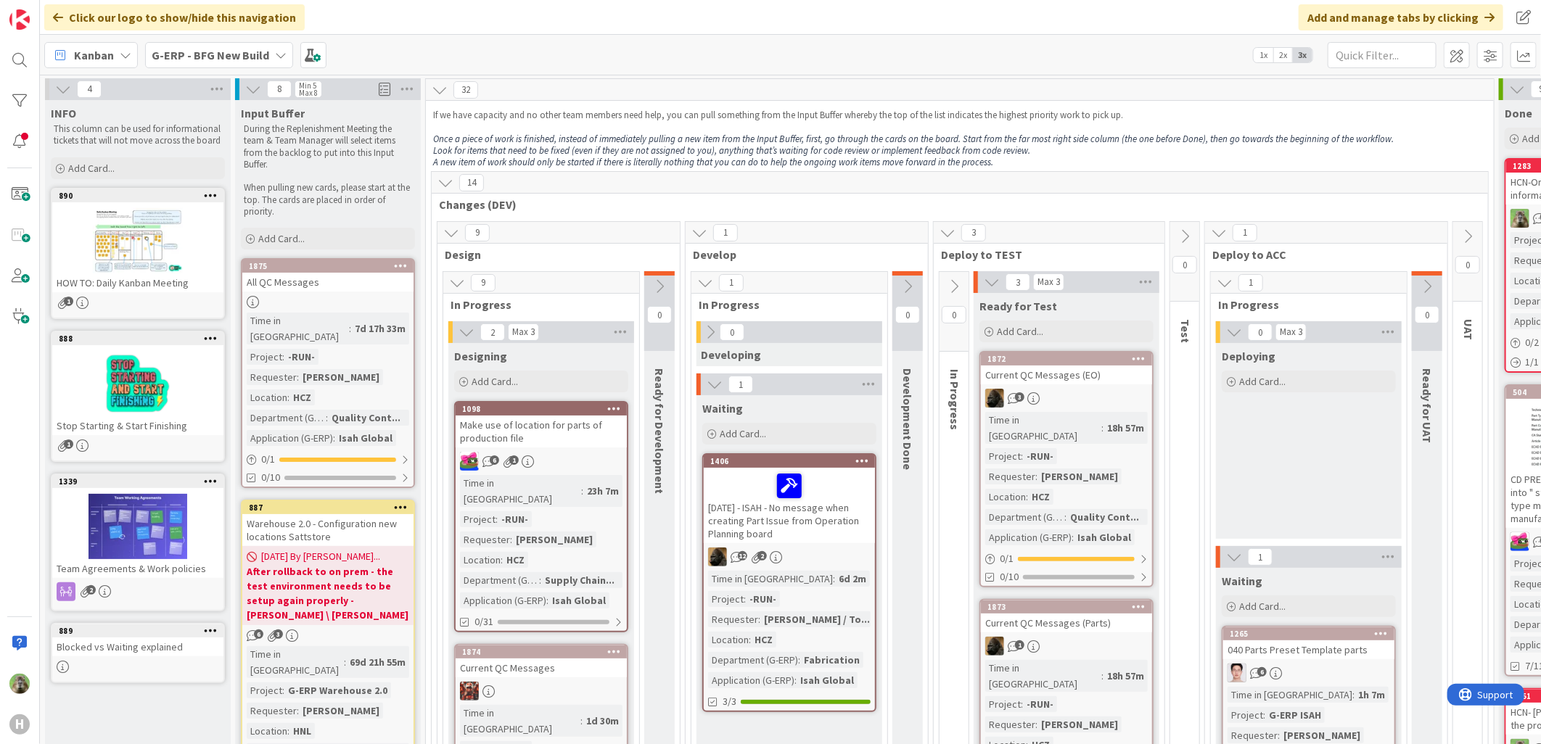
click at [998, 279] on icon at bounding box center [992, 282] width 16 height 16
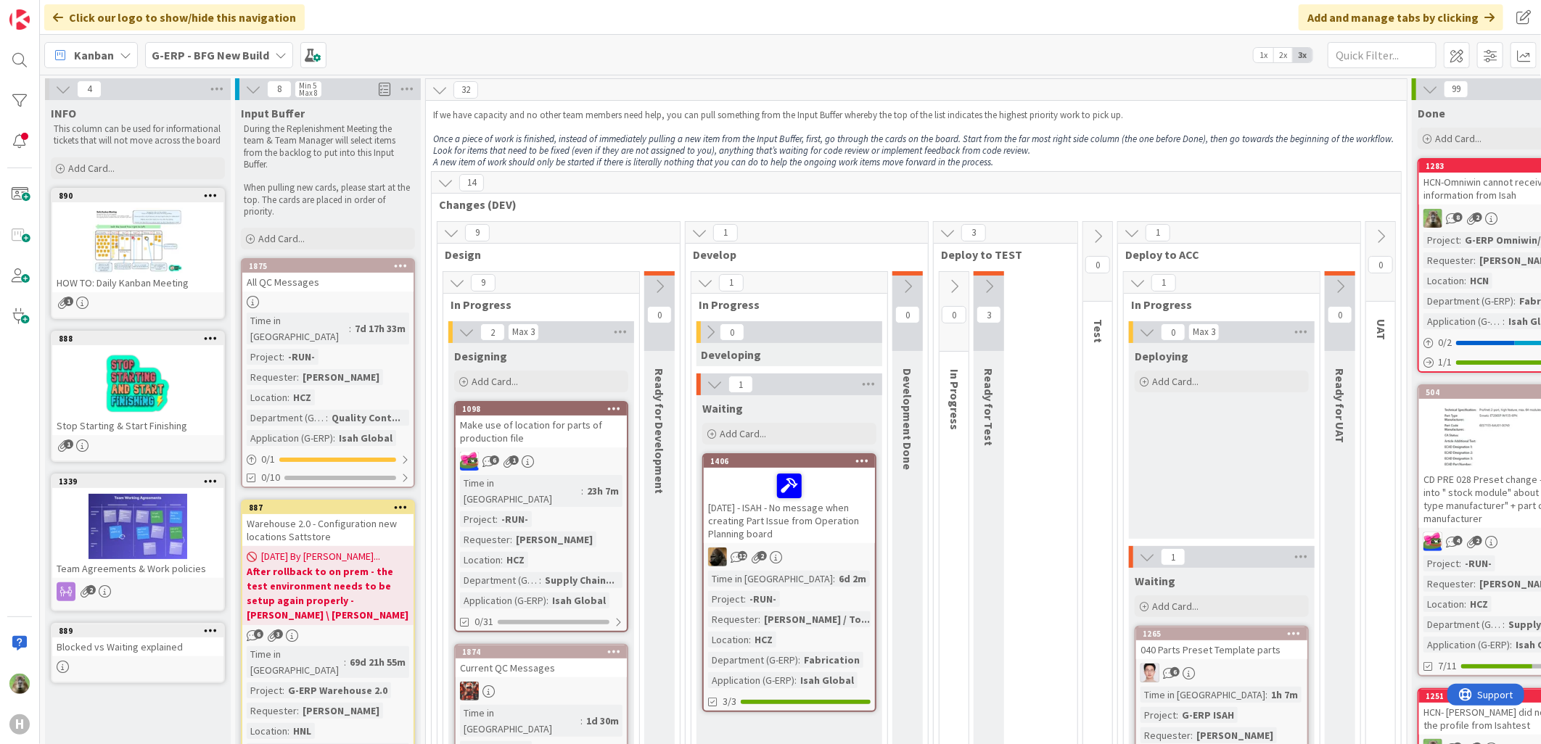
click at [998, 279] on button at bounding box center [989, 287] width 30 height 22
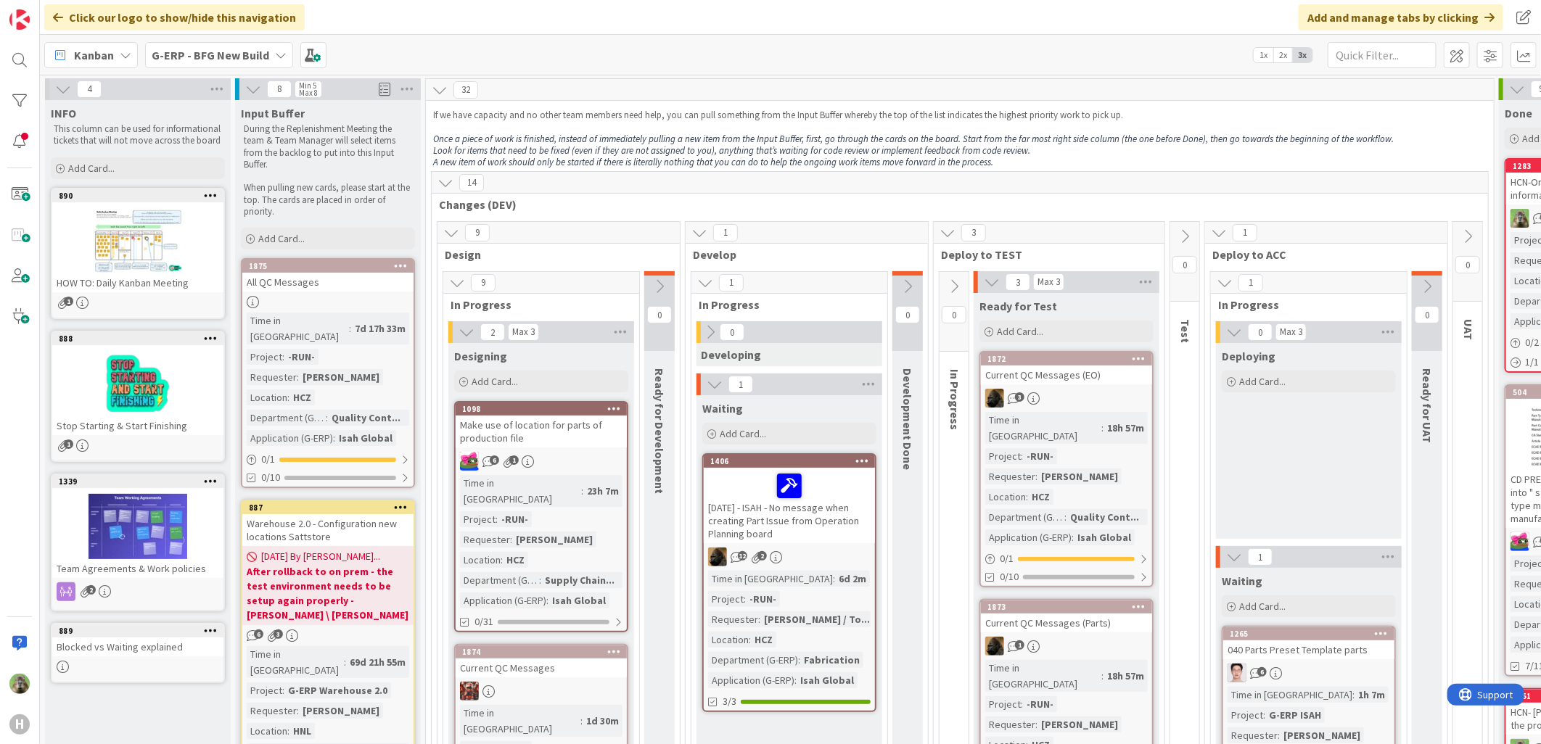
click at [1188, 242] on icon at bounding box center [1185, 237] width 16 height 16
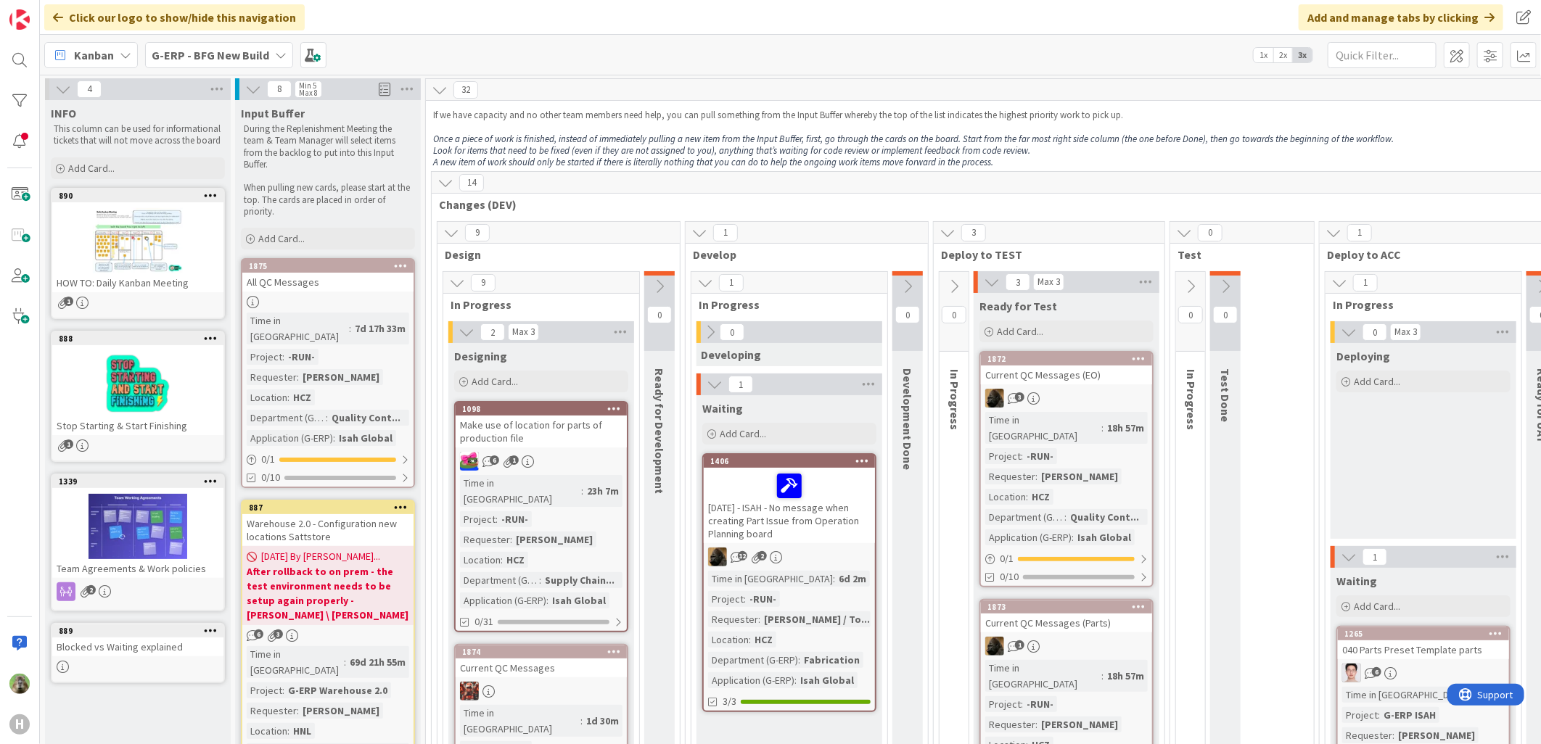
click at [1225, 292] on icon at bounding box center [1225, 287] width 16 height 16
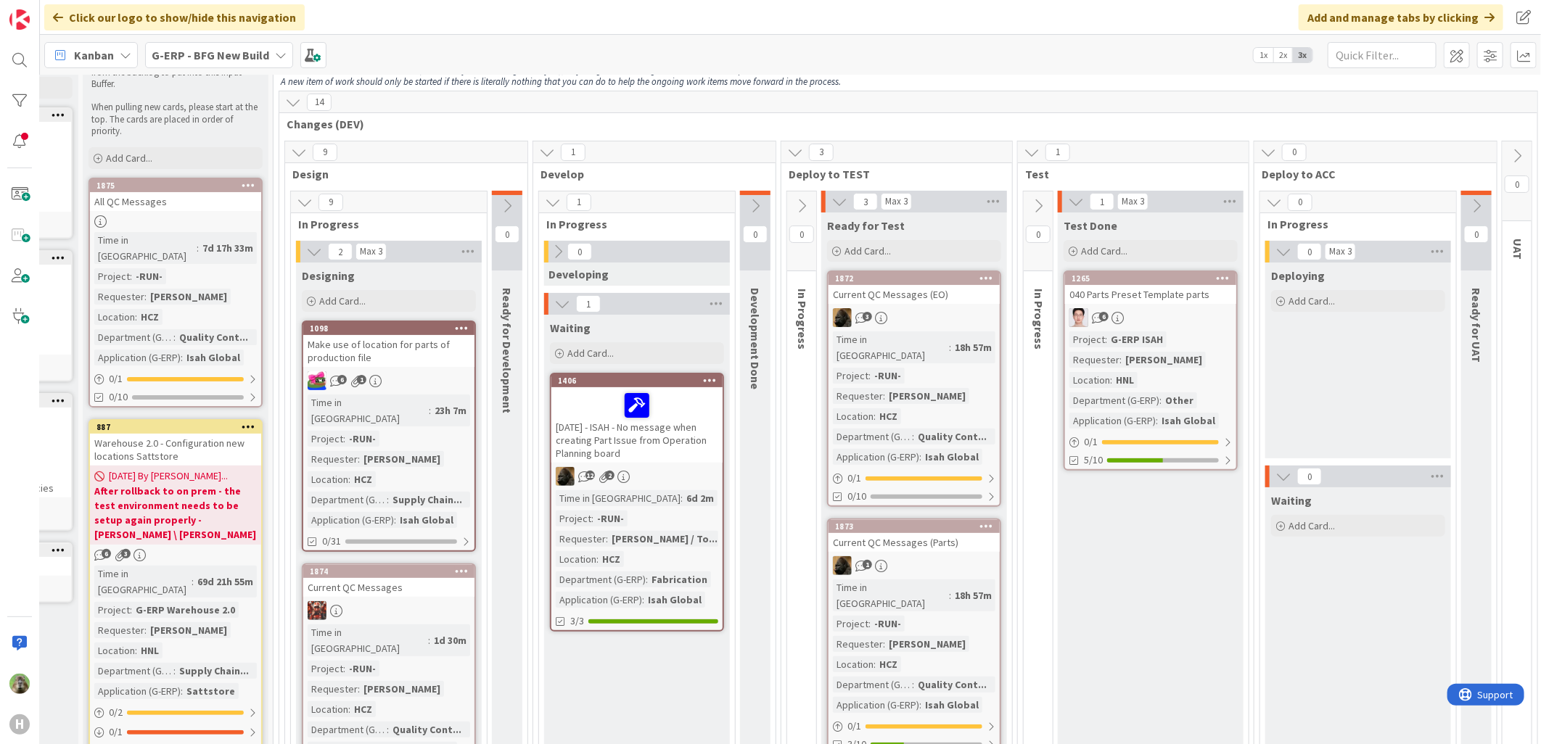
scroll to position [81, 103]
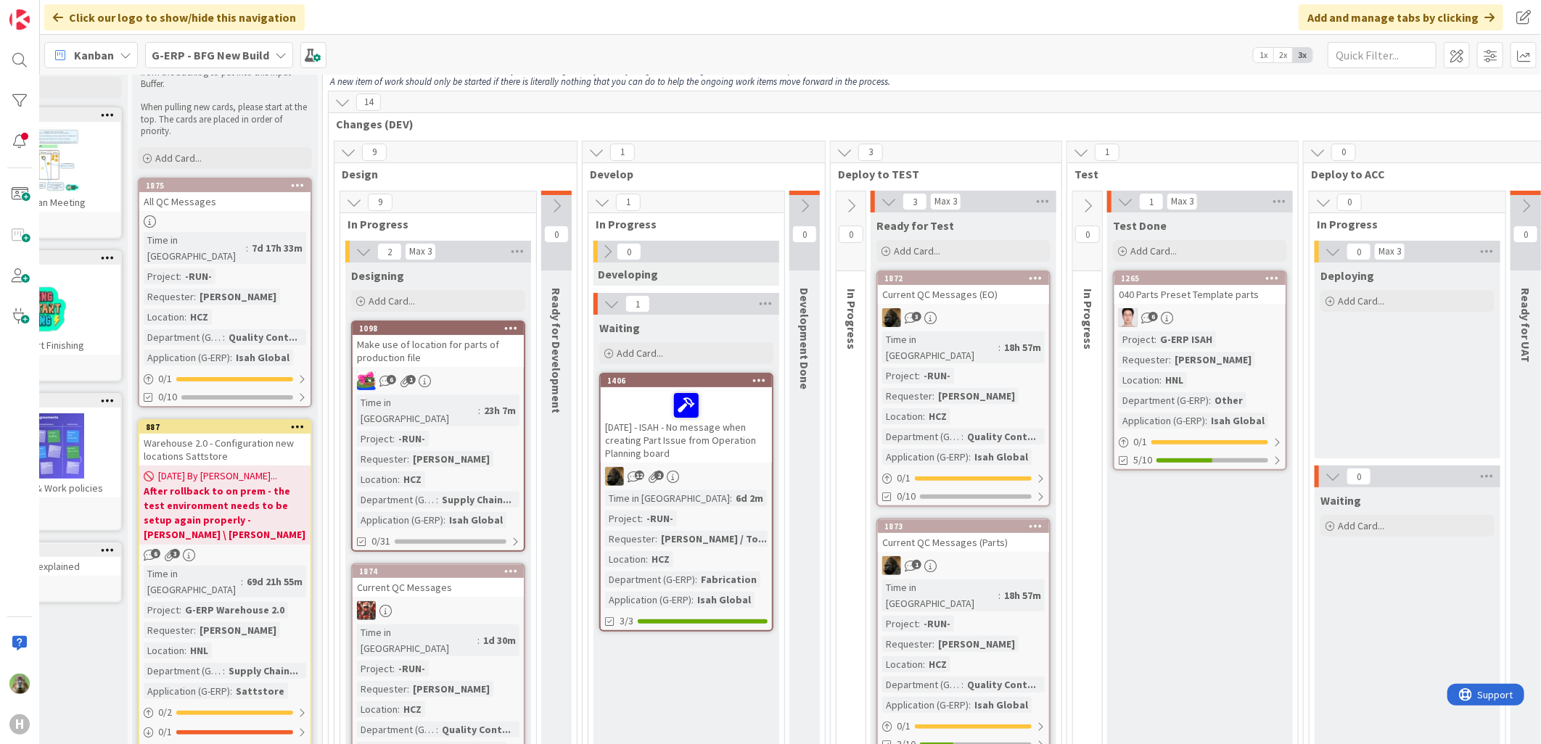
click at [684, 437] on div "09-10-2025 - ISAH - No message when creating Part Issue from Operation Planning…" at bounding box center [686, 424] width 171 height 75
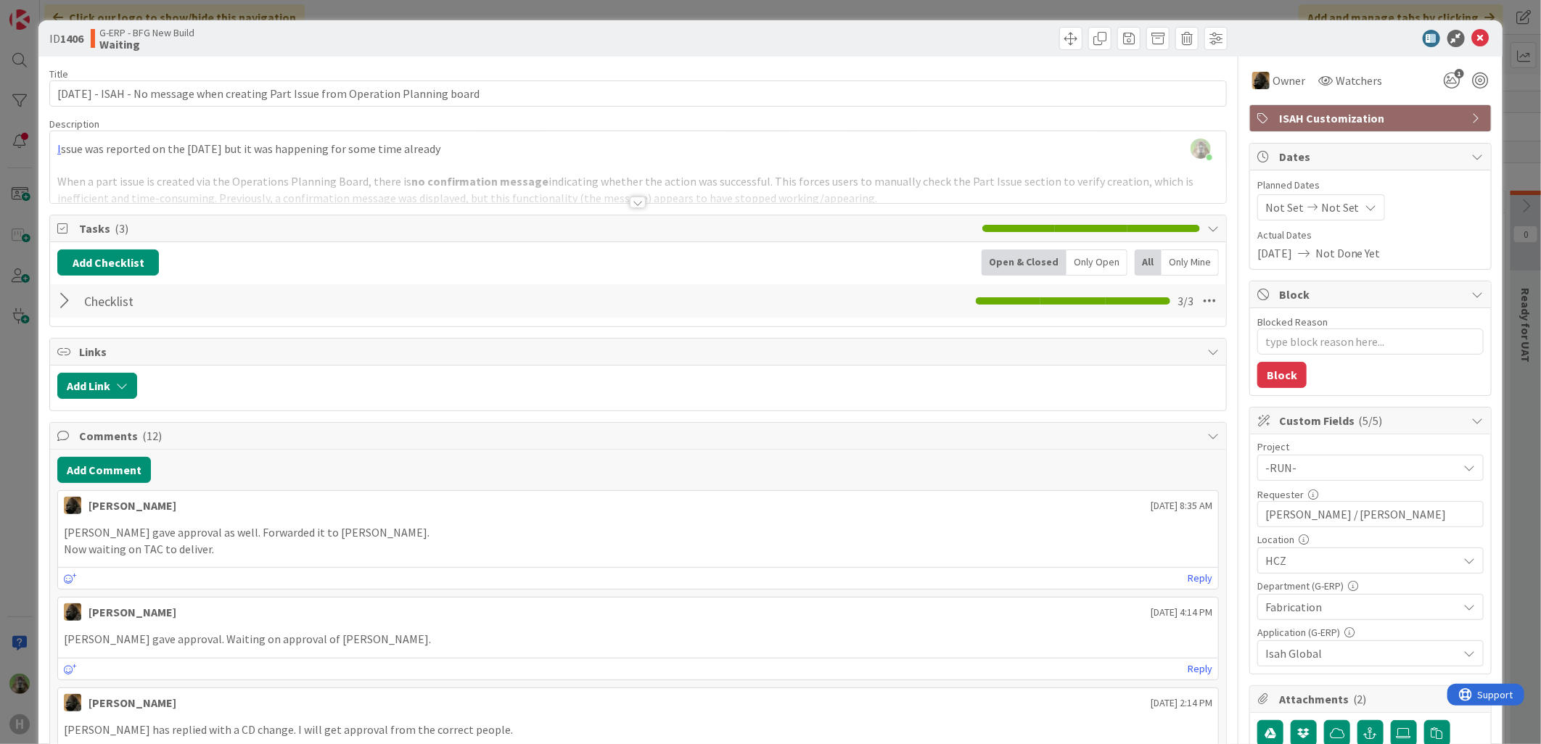
click at [25, 400] on div "ID 1406 G-ERP - BFG New Build Waiting Title 86 / 128 09-10-2025 - ISAH - No mes…" at bounding box center [770, 372] width 1541 height 744
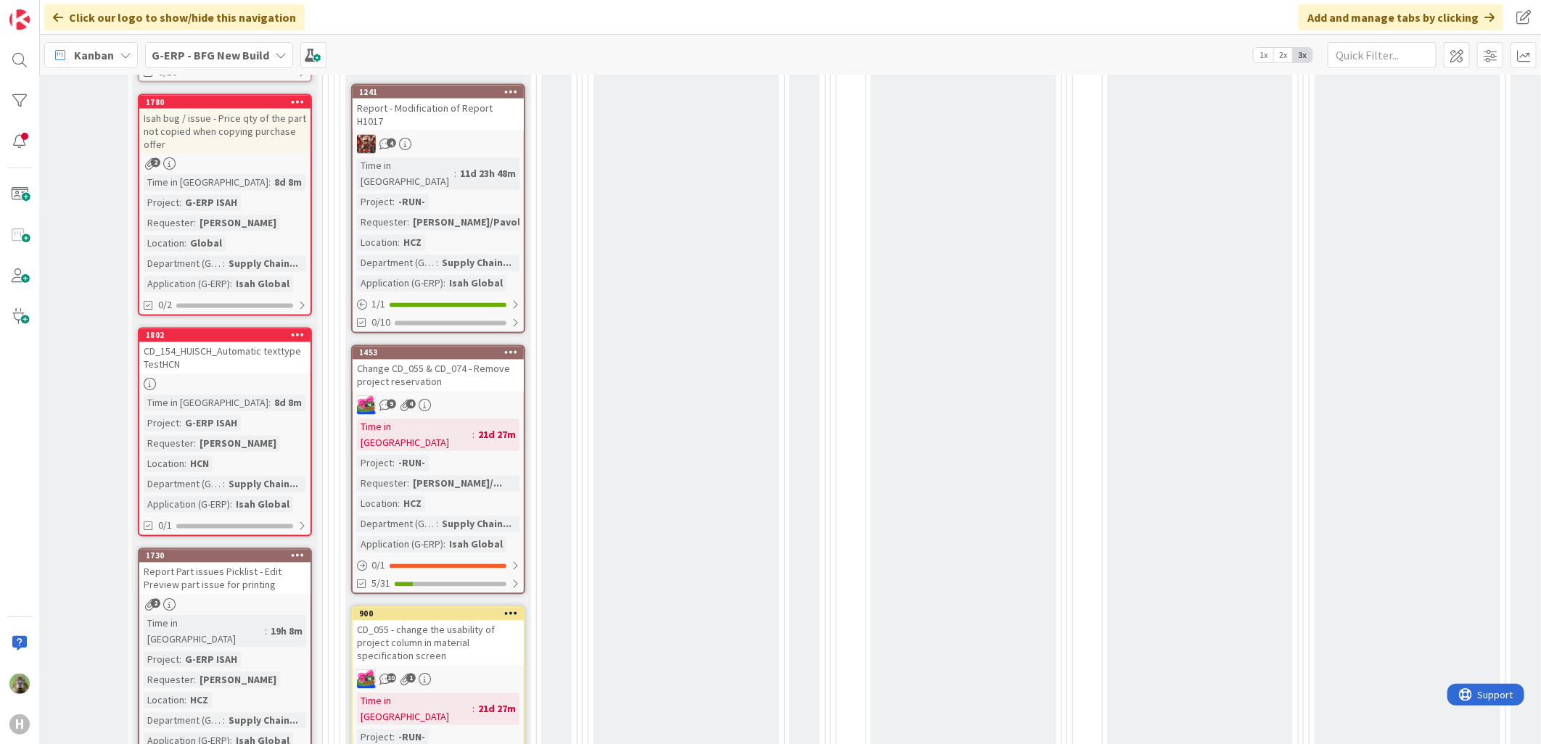
scroll to position [1693, 103]
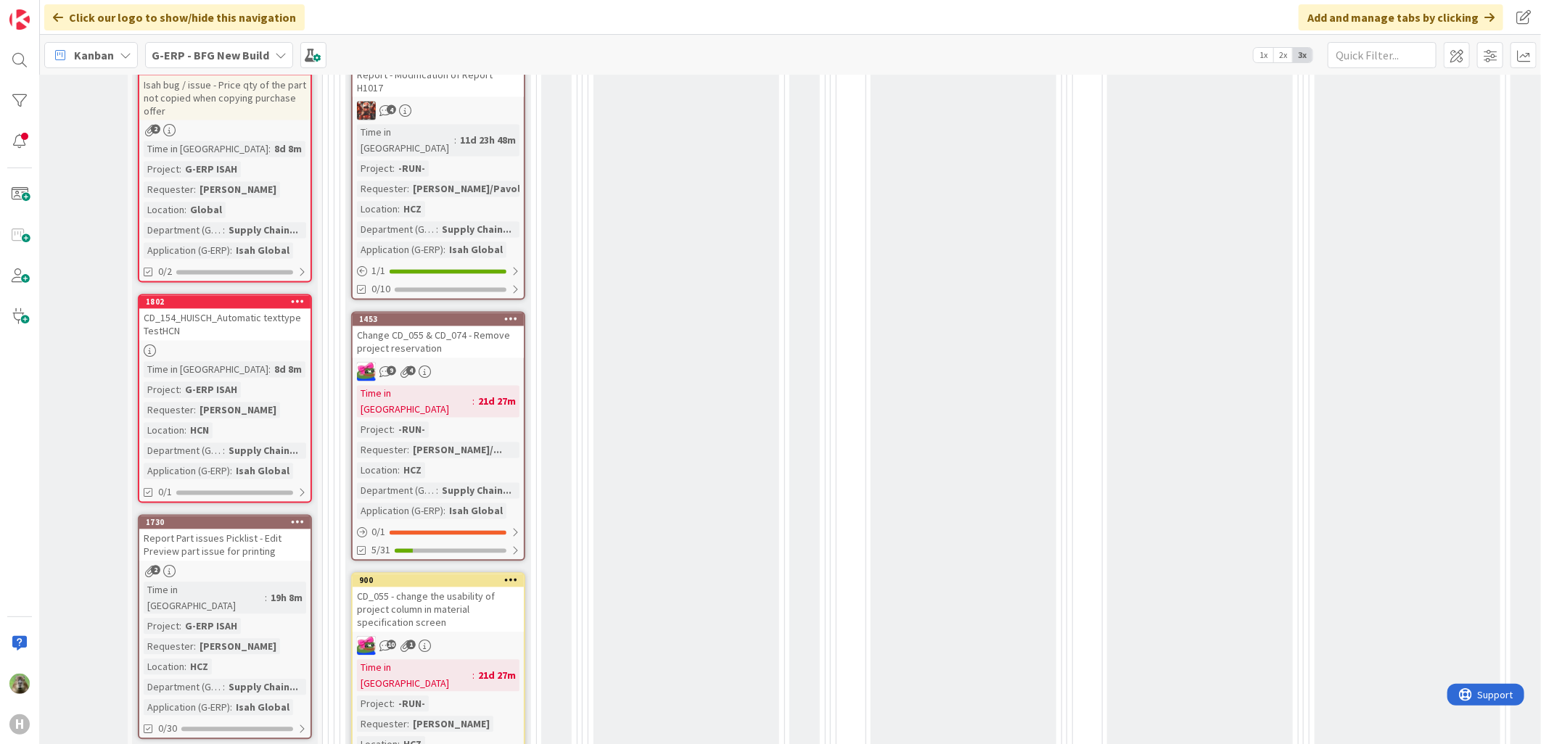
click at [477, 326] on div "Change CD_055 & CD_074 - Remove project reservation" at bounding box center [438, 342] width 171 height 32
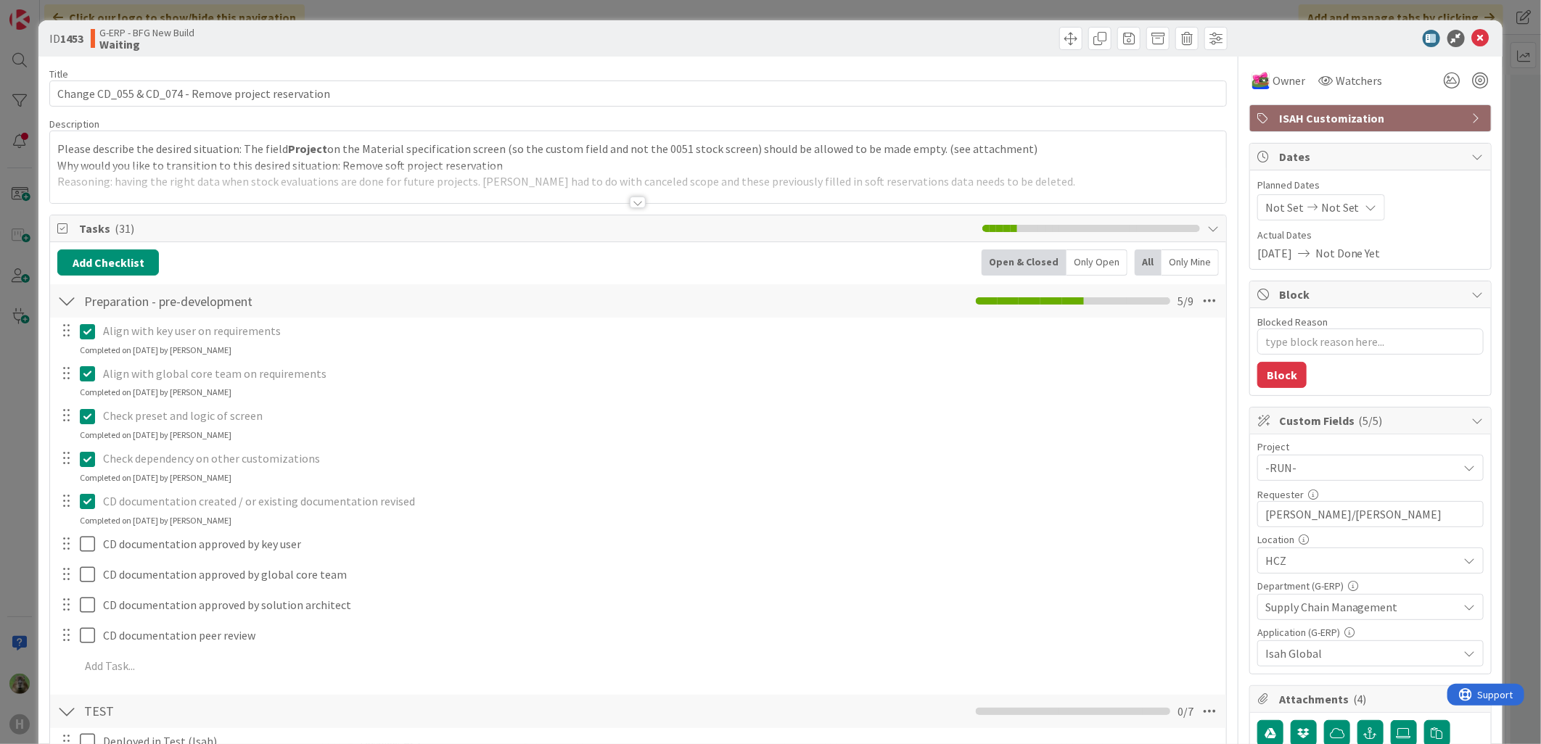
click at [136, 226] on span "Tasks ( 31 )" at bounding box center [527, 228] width 896 height 17
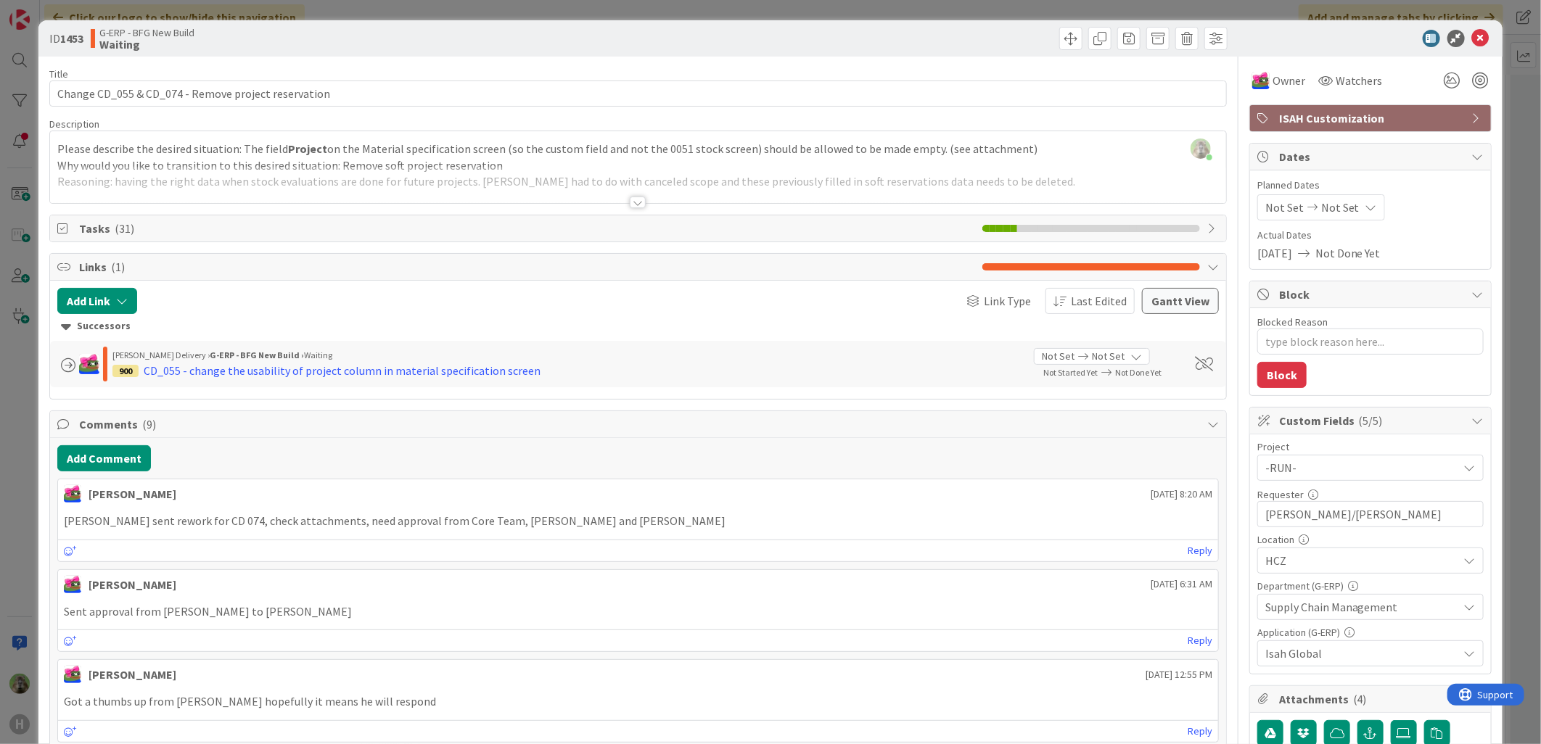
click at [4, 457] on div "ID 1453 G-ERP - BFG New Build Waiting Title 51 / 128 Change CD_055 & CD_074 - R…" at bounding box center [770, 372] width 1541 height 744
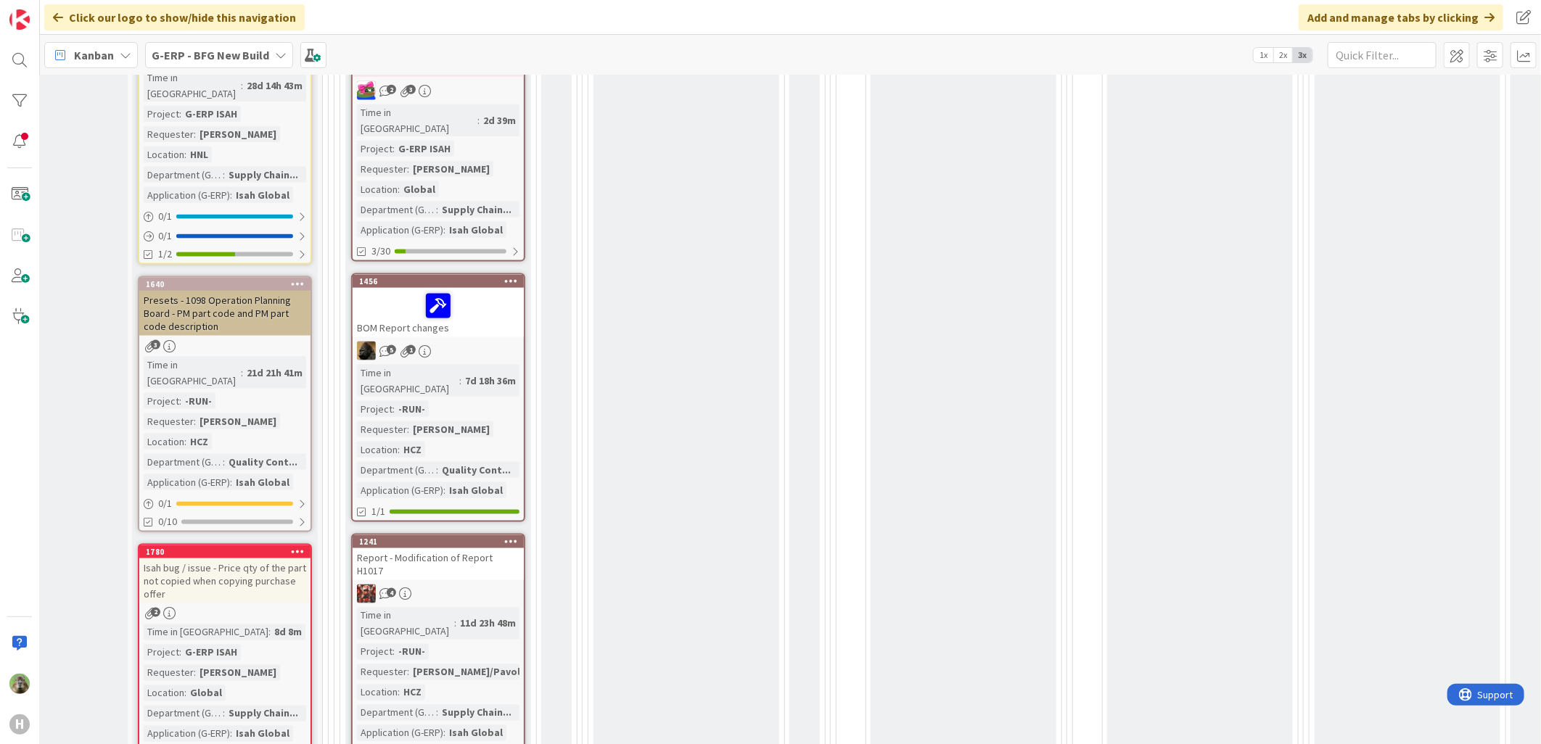
scroll to position [1209, 103]
click at [497, 549] on div "Report - Modification of Report H1017" at bounding box center [438, 565] width 171 height 32
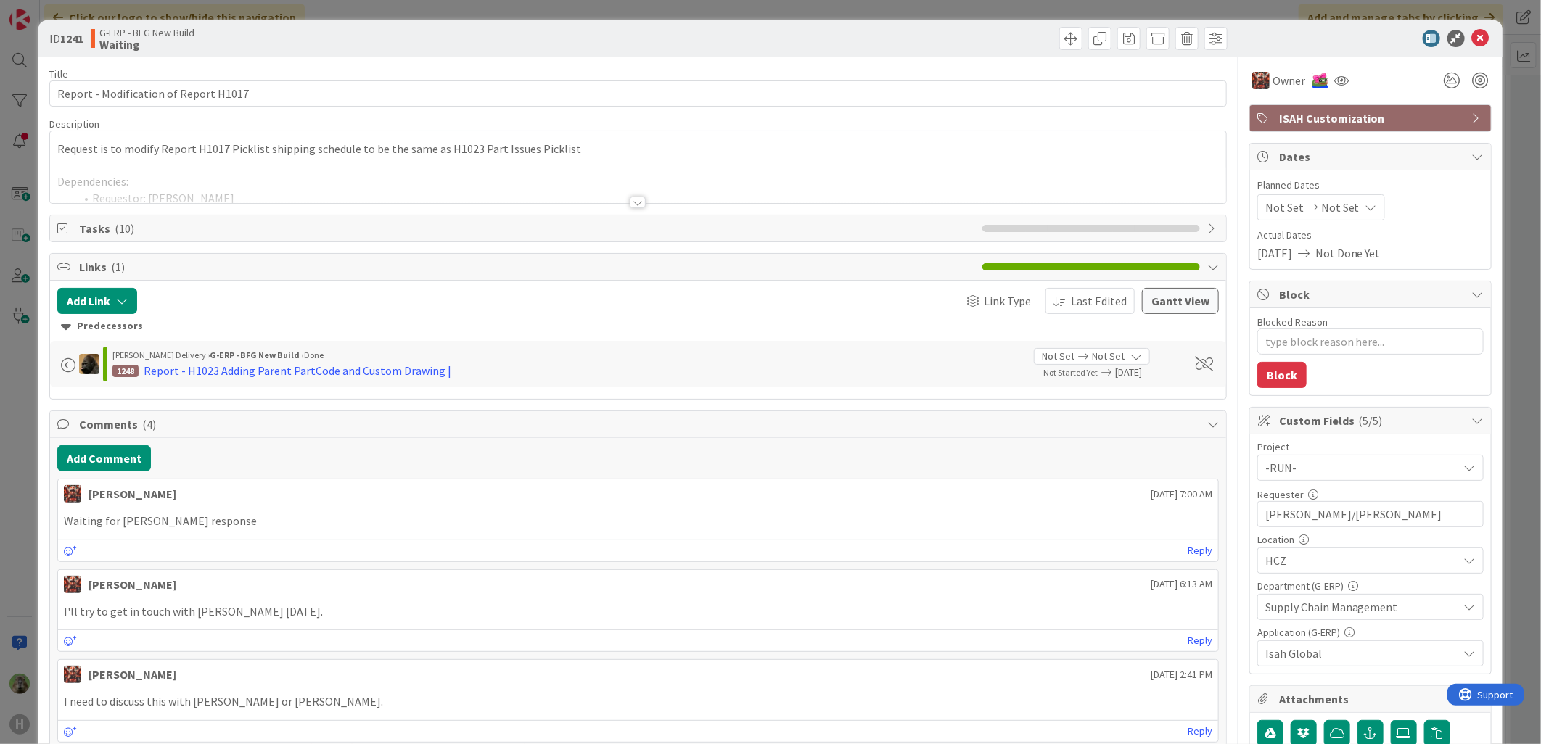
click at [635, 197] on div at bounding box center [638, 203] width 16 height 12
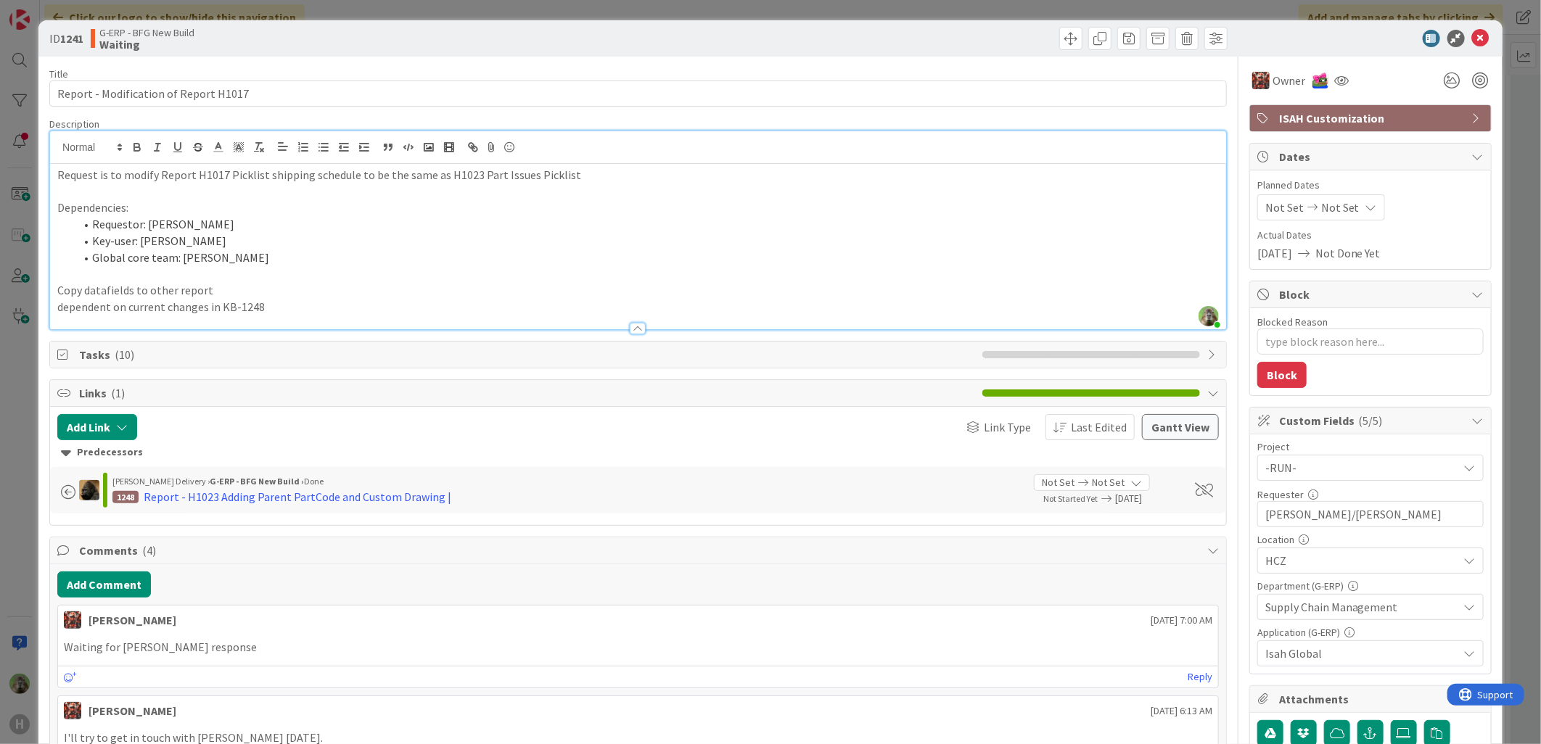
click at [24, 388] on div "ID 1241 G-ERP - BFG New Build Waiting Title 37 / 128 Report - Modification of R…" at bounding box center [770, 372] width 1541 height 744
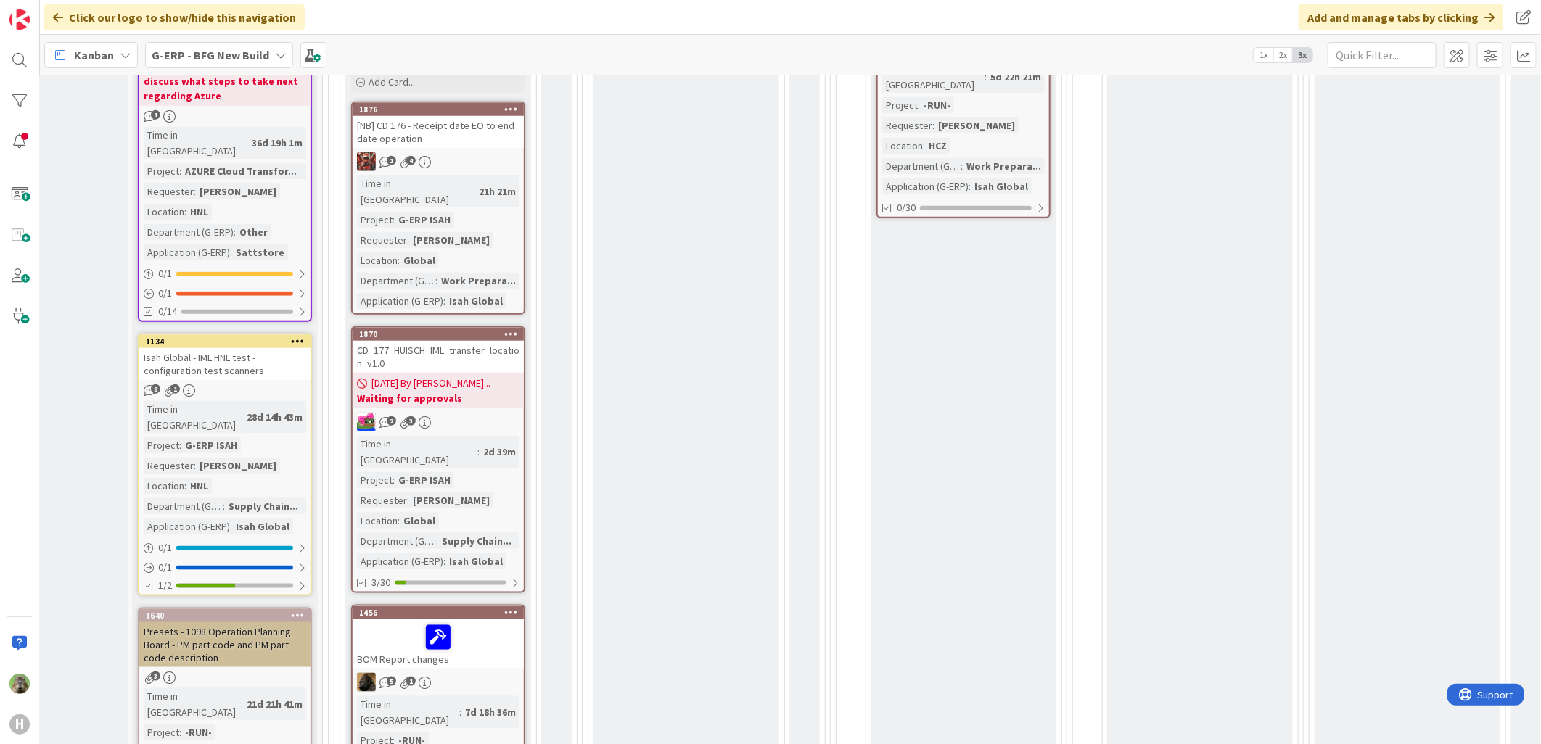
scroll to position [967, 103]
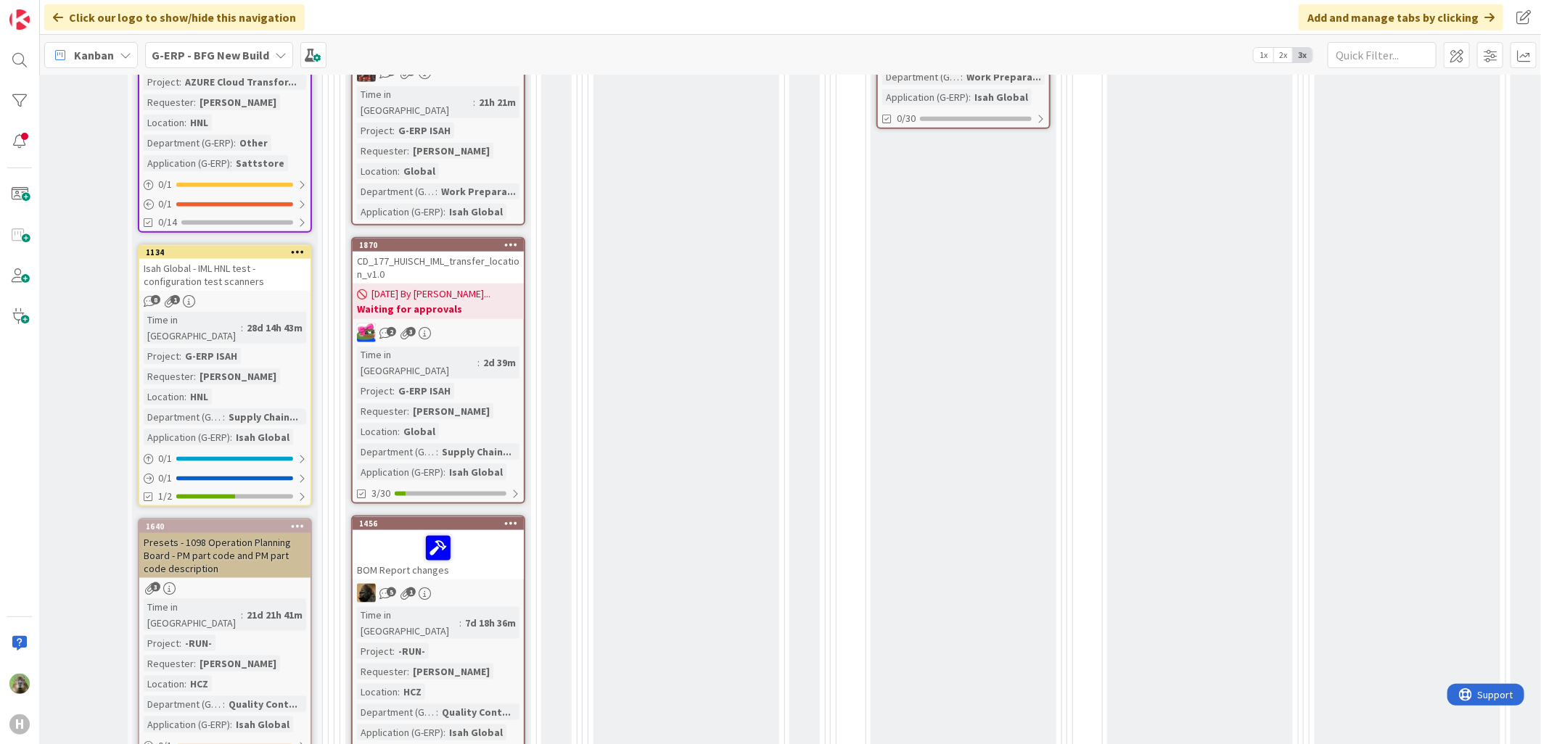
click at [485, 533] on div at bounding box center [438, 548] width 163 height 30
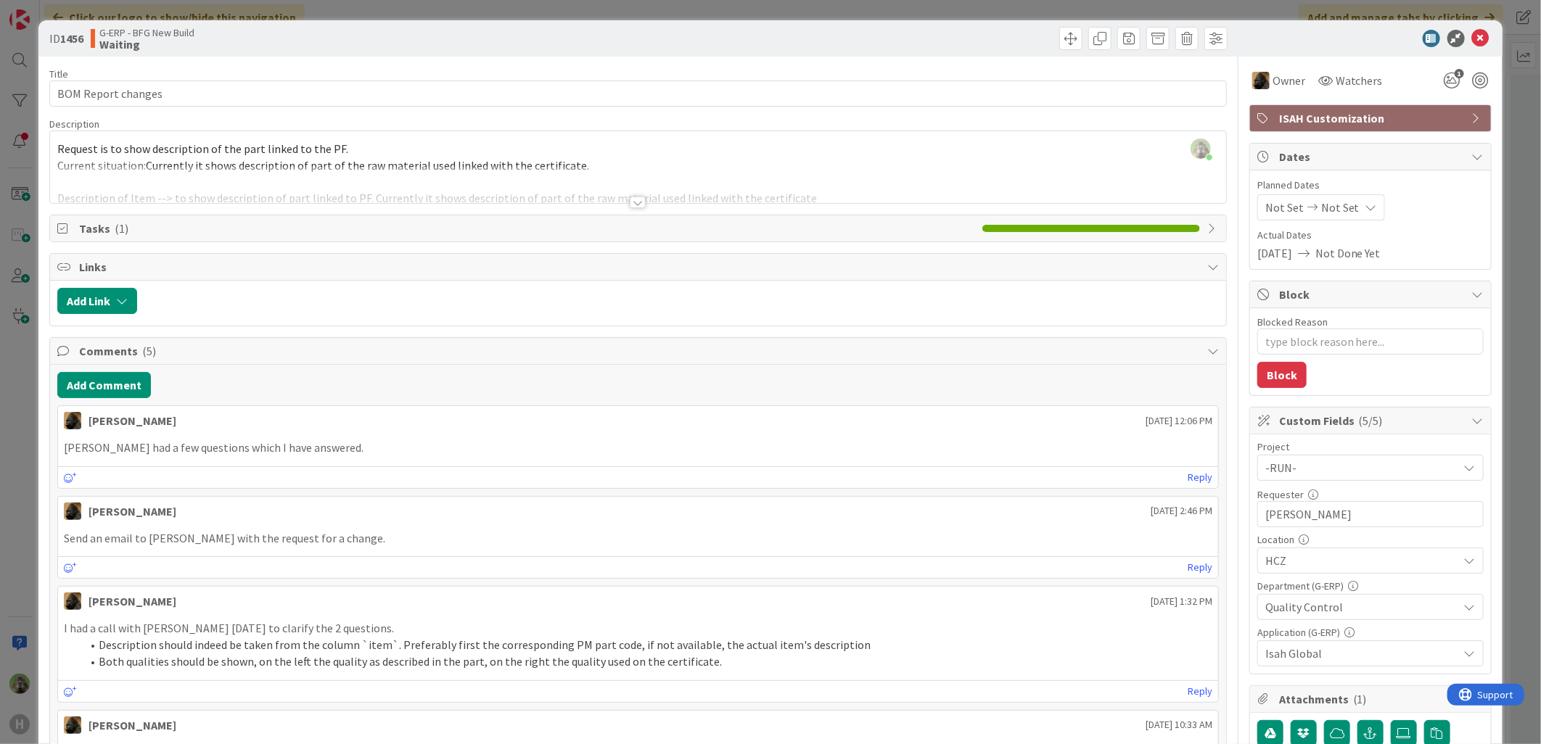
click at [9, 509] on div "ID 1456 G-ERP - BFG New Build Waiting Title 18 / 128 BOM Report changes Descrip…" at bounding box center [770, 372] width 1541 height 744
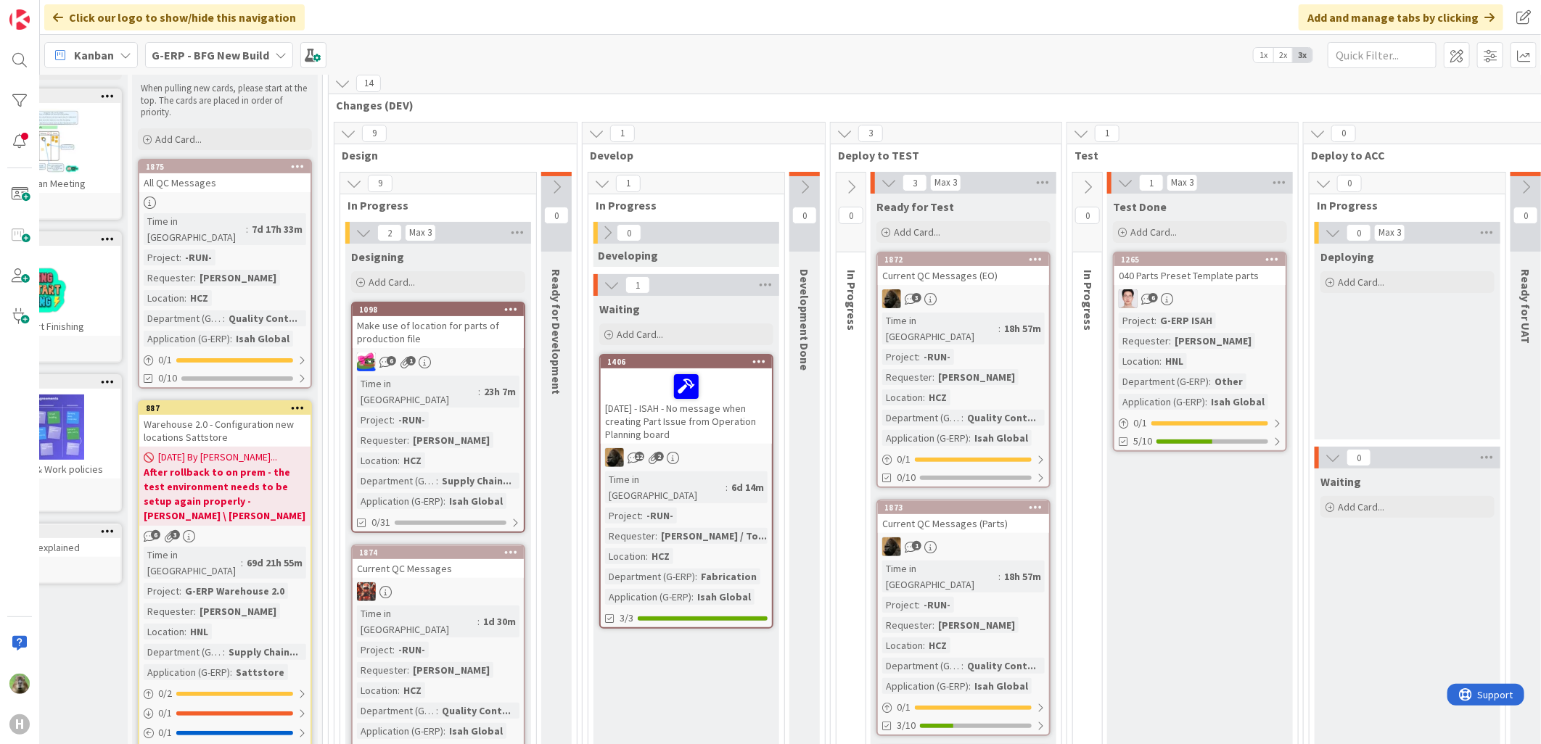
scroll to position [96, 103]
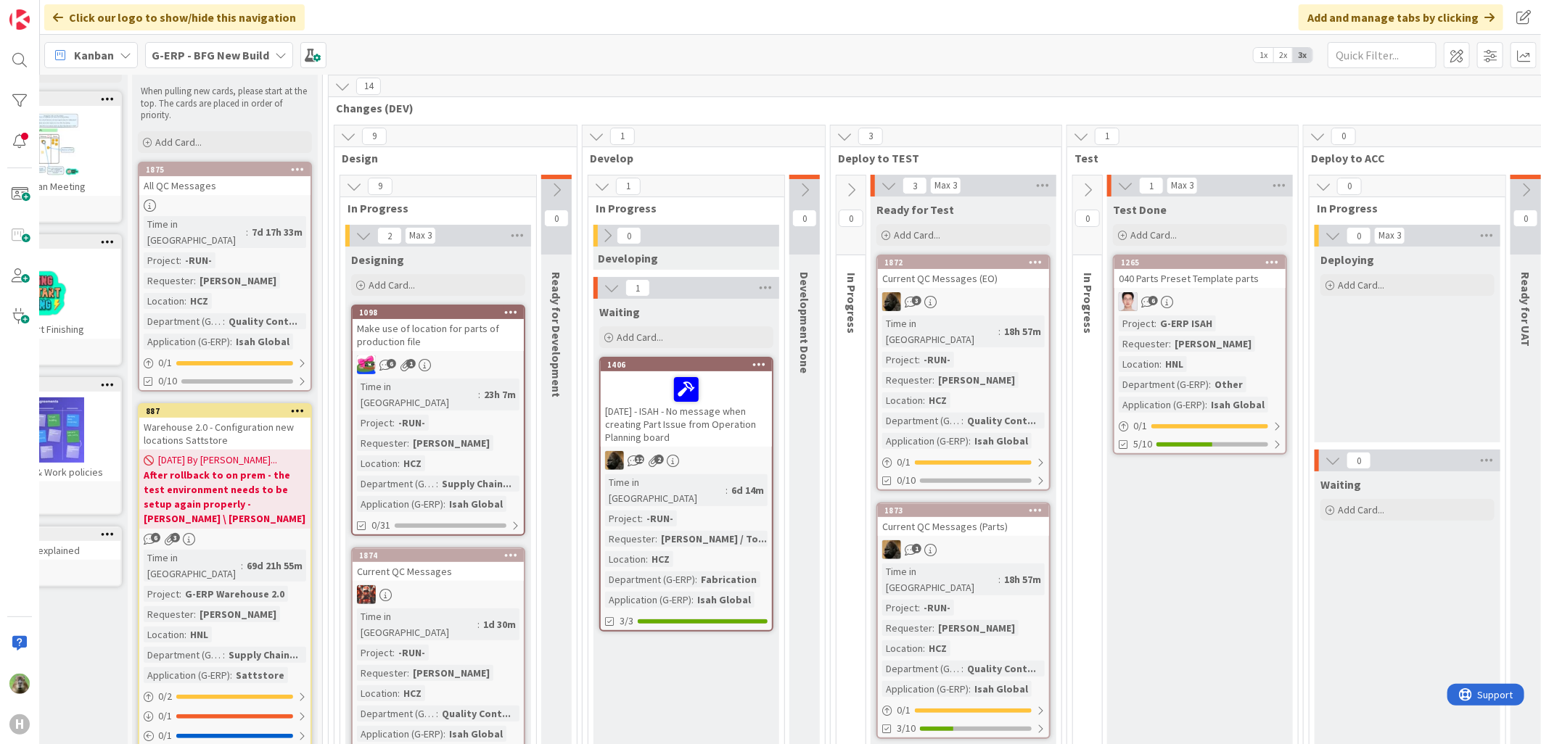
click at [277, 38] on div "Kanban G-ERP - BFG New Build 1x 2x 3x Kanban Options Card ID Time in Column Pla…" at bounding box center [790, 55] width 1501 height 40
click at [263, 52] on b "G-ERP - BFG New Build" at bounding box center [211, 55] width 118 height 15
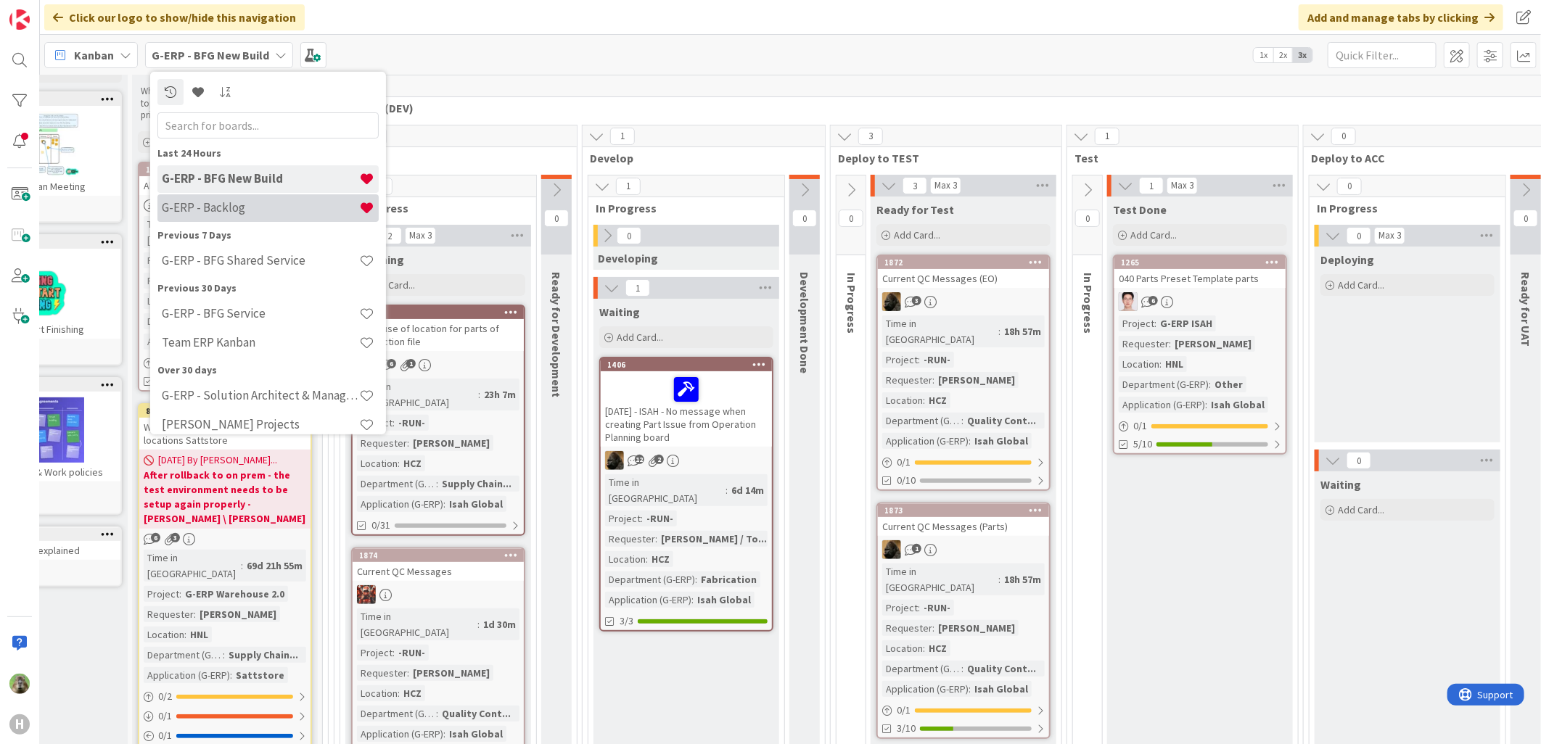
click at [237, 210] on h4 "G-ERP - Backlog" at bounding box center [260, 207] width 197 height 15
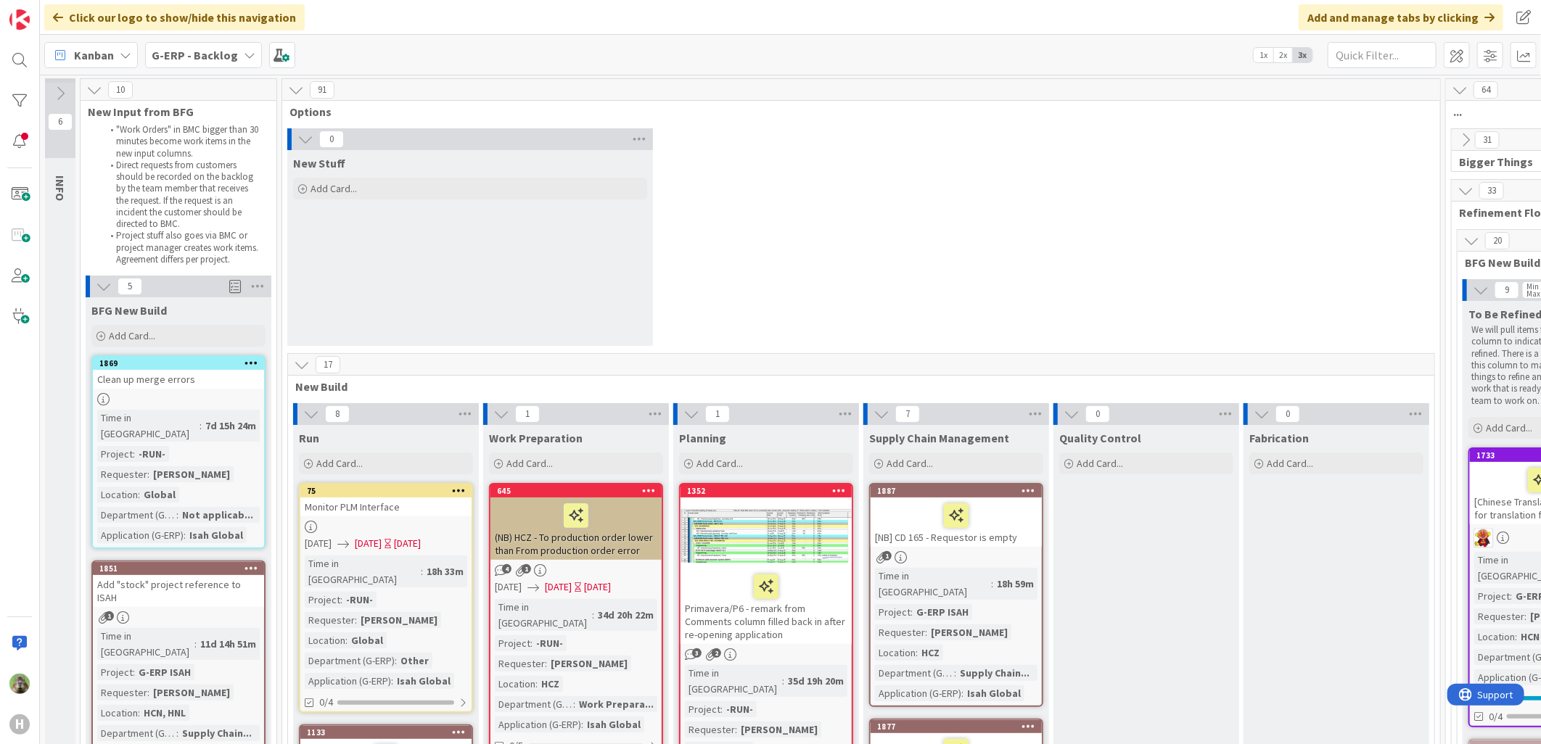
click at [749, 278] on div "0 New Stuff Add Card..." at bounding box center [861, 240] width 1152 height 225
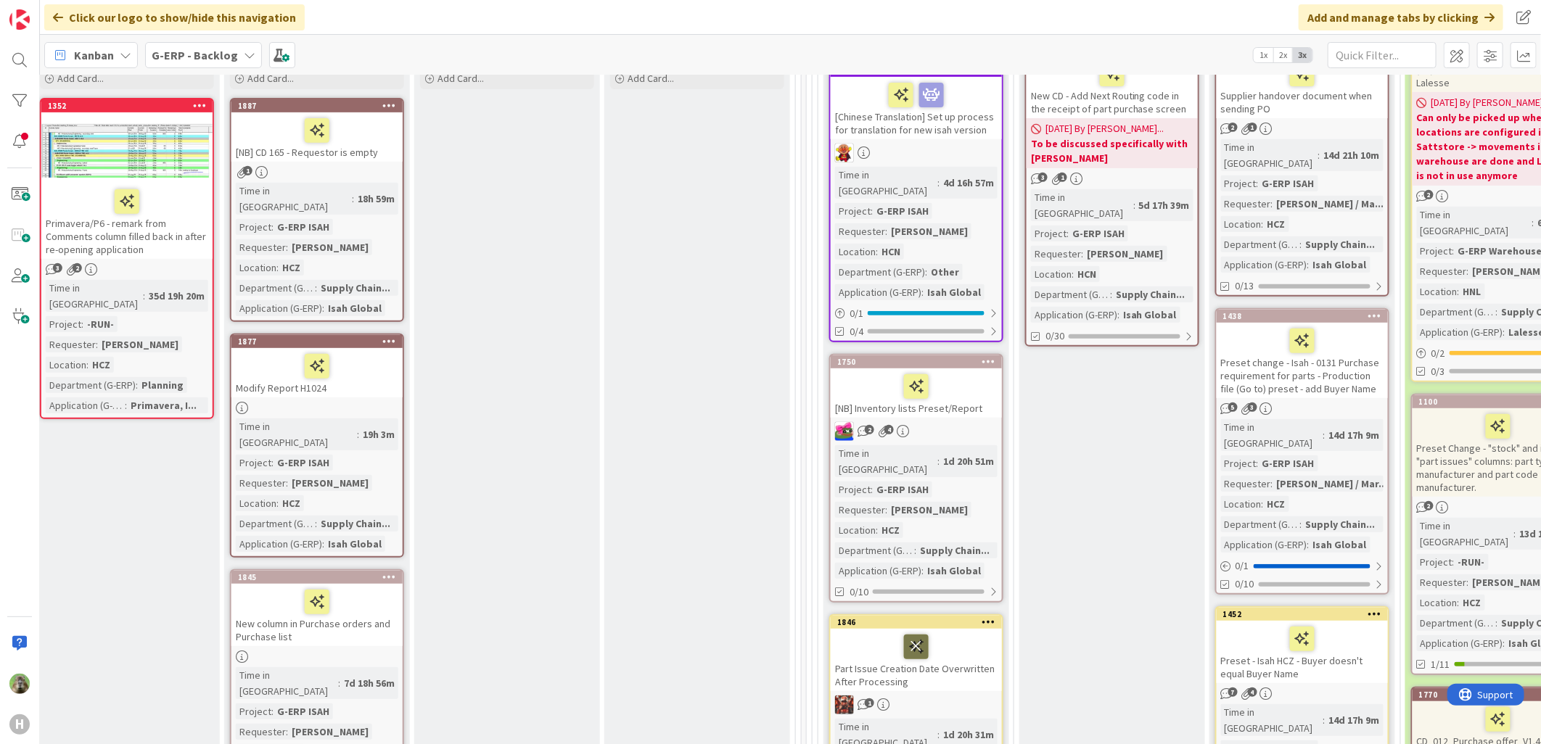
scroll to position [403, 639]
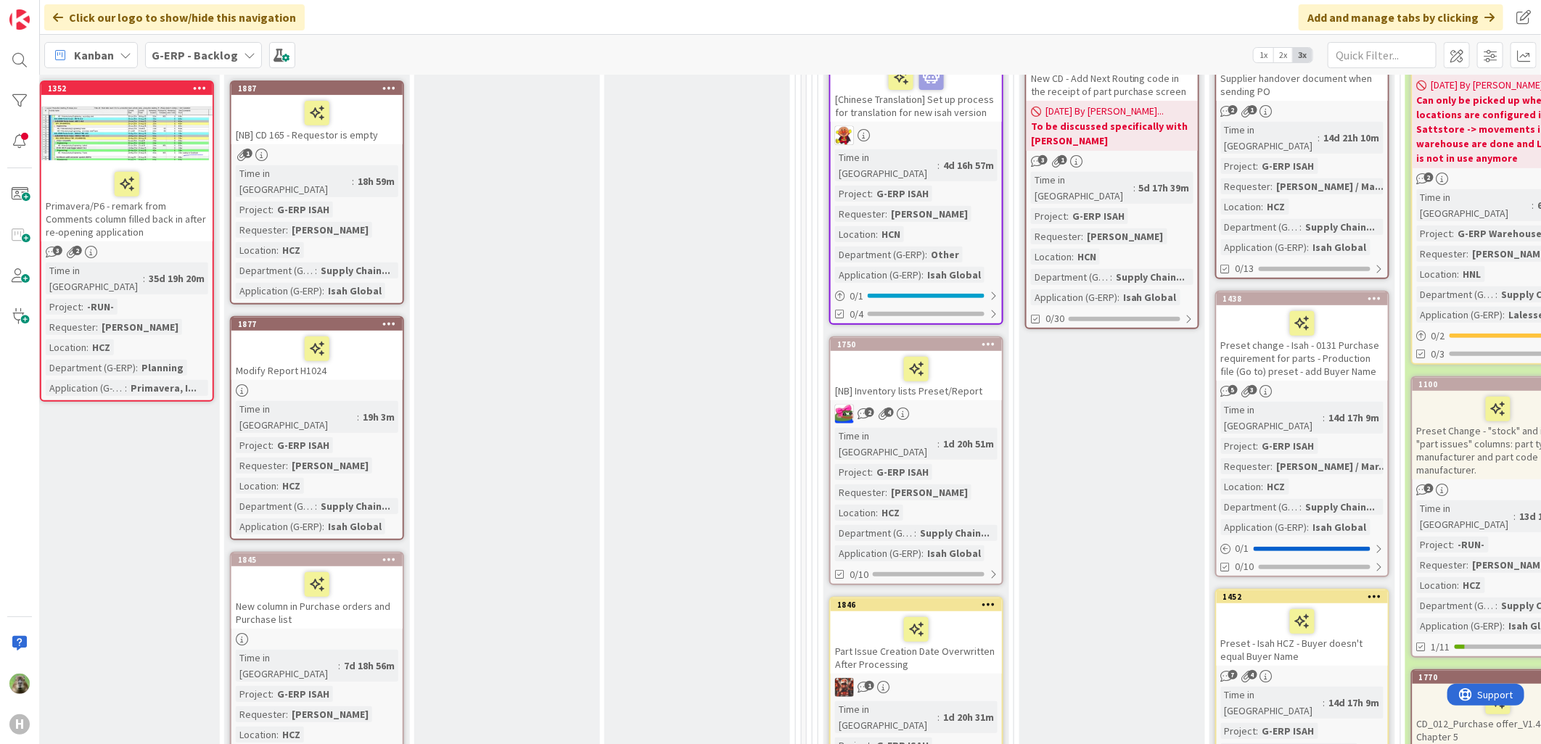
click at [182, 59] on b "G-ERP - Backlog" at bounding box center [195, 55] width 86 height 15
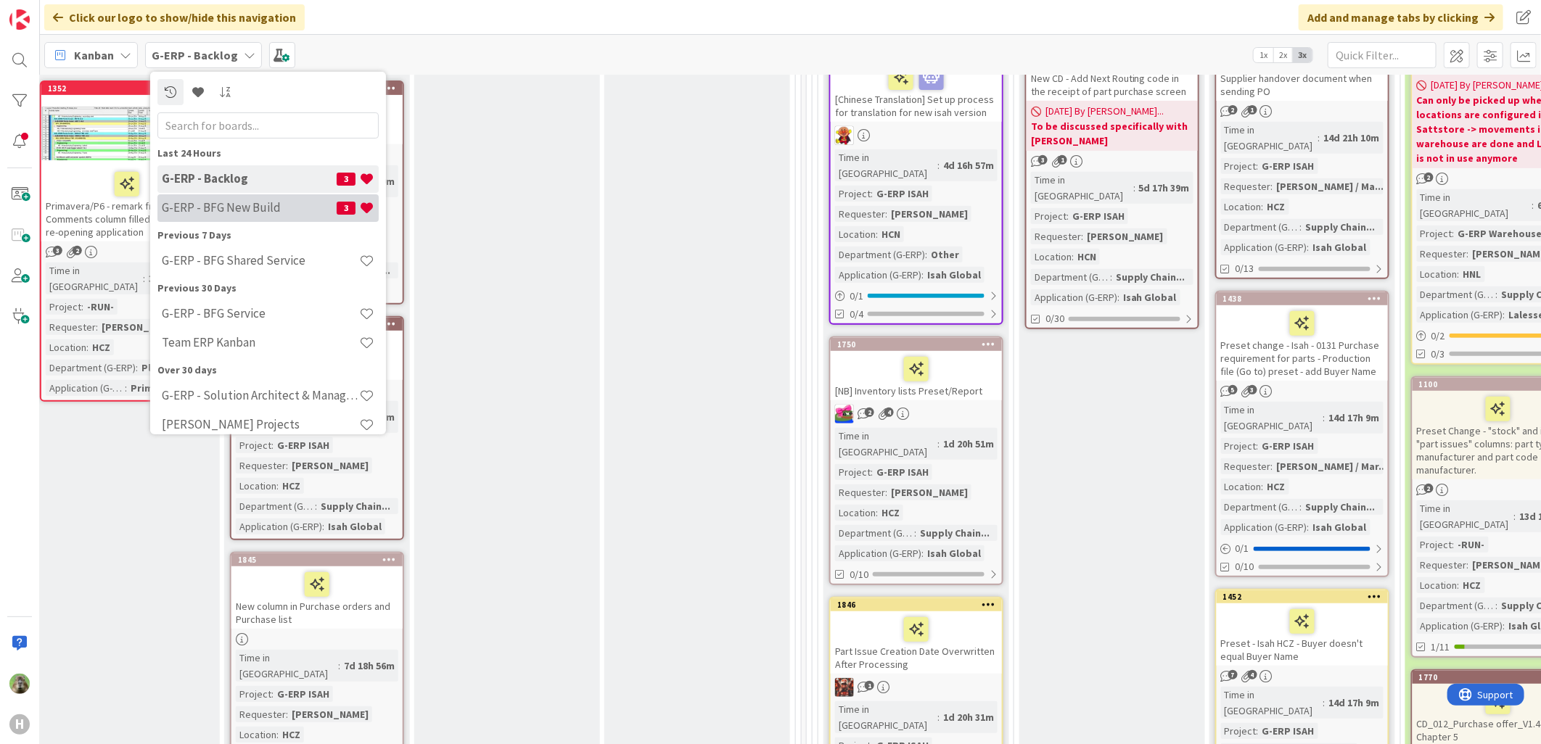
click at [259, 211] on h4 "G-ERP - BFG New Build" at bounding box center [249, 207] width 175 height 15
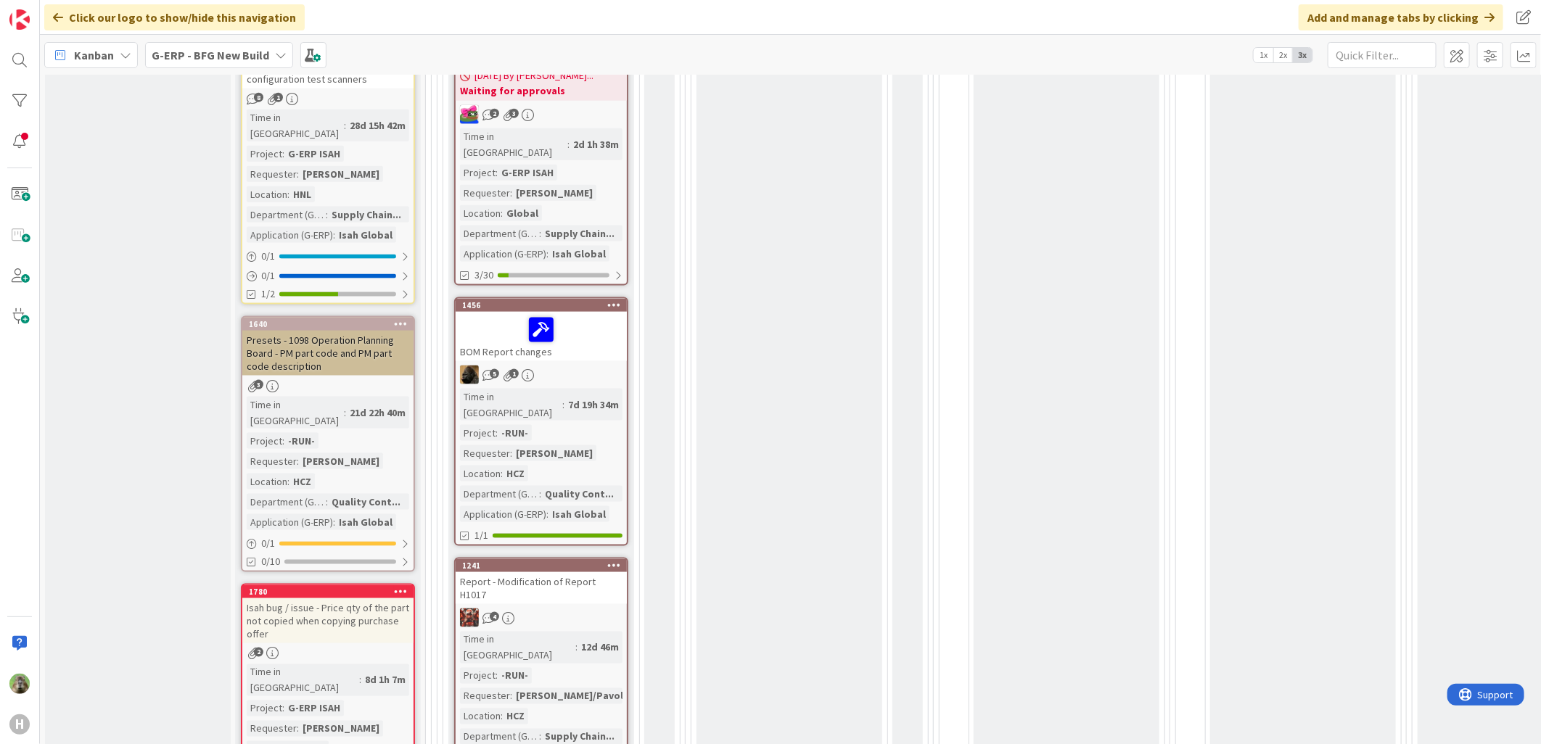
scroll to position [1289, 0]
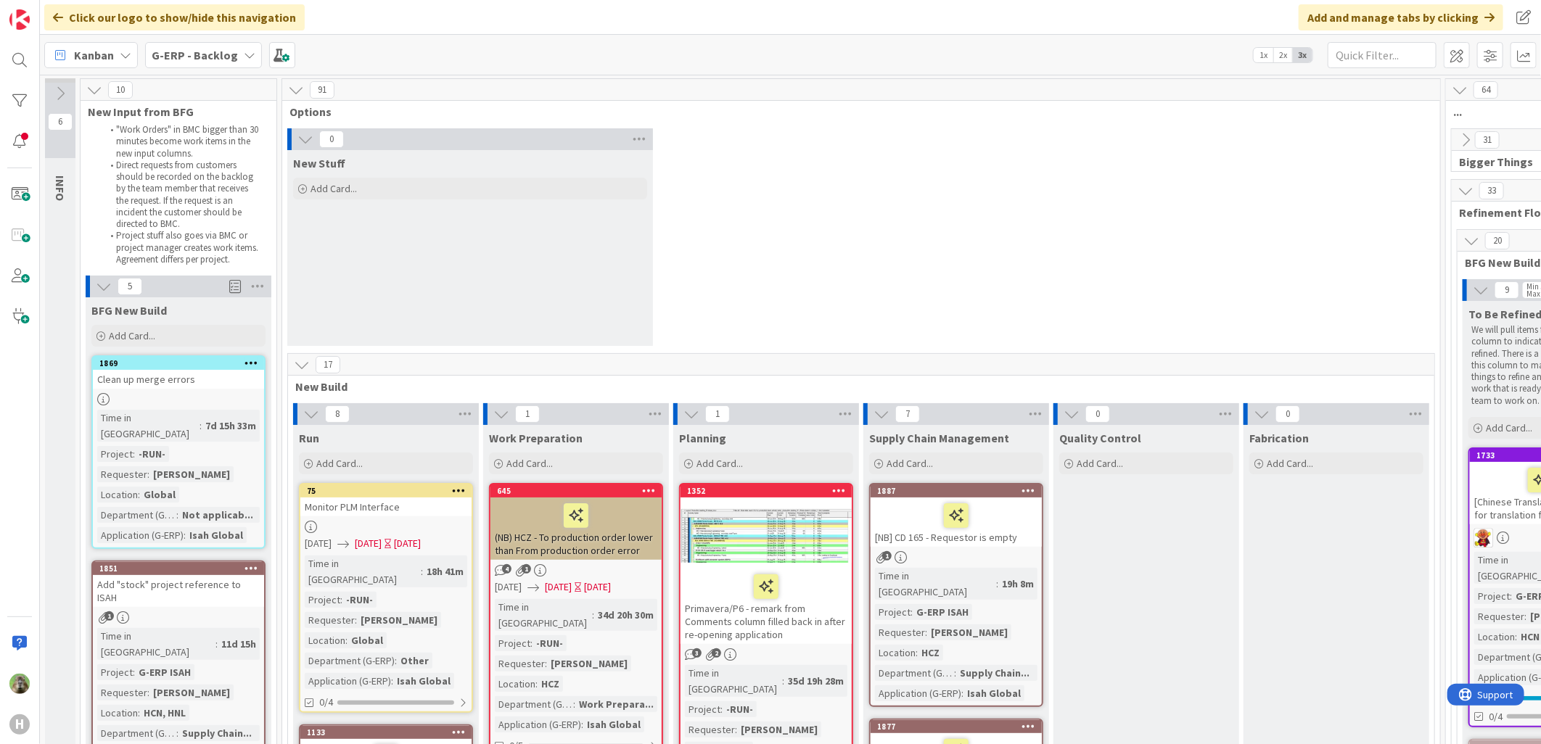
click at [222, 383] on div "Clean up merge errors" at bounding box center [178, 379] width 171 height 19
type textarea "x"
select select "sql"
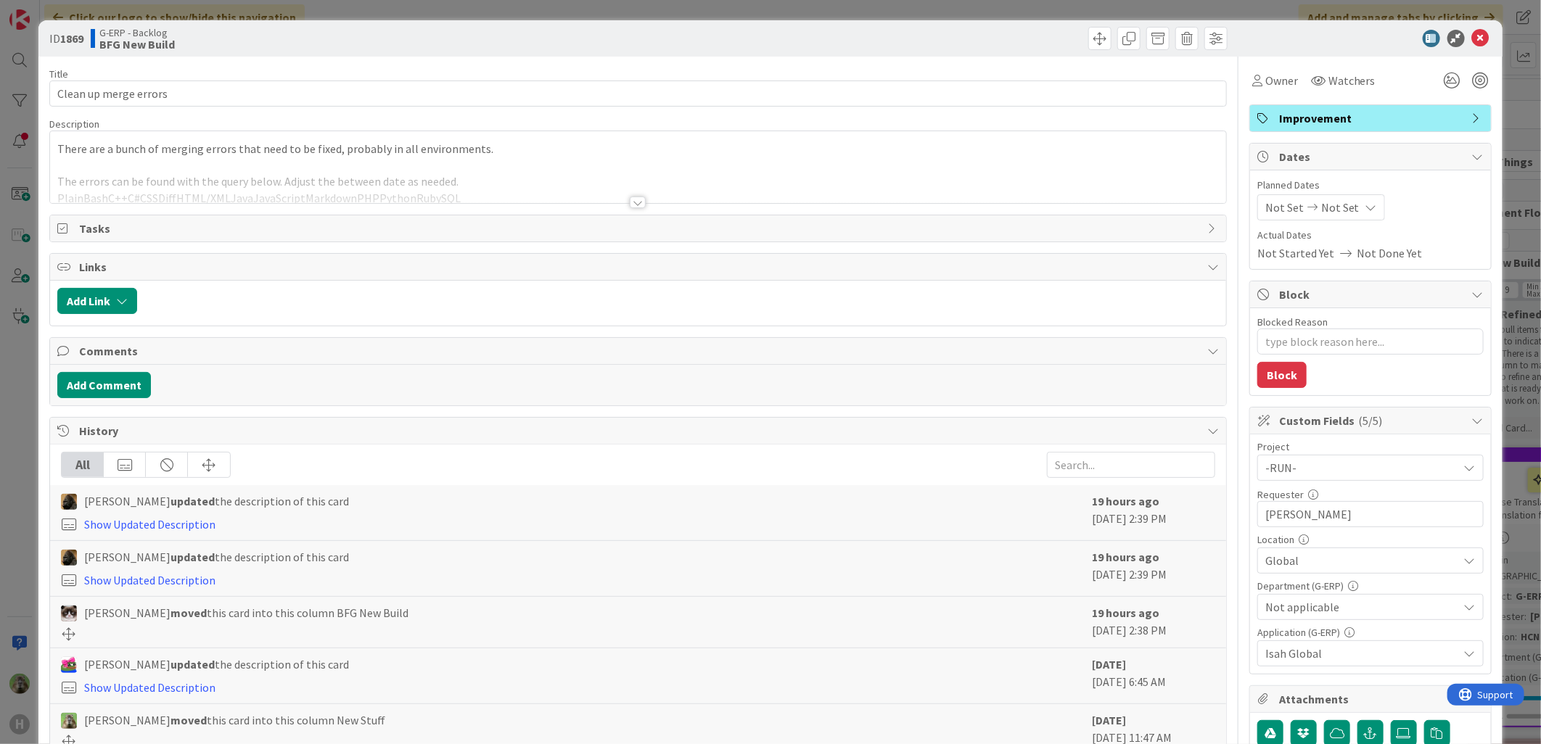
type textarea "x"
click at [472, 183] on div at bounding box center [638, 184] width 1176 height 37
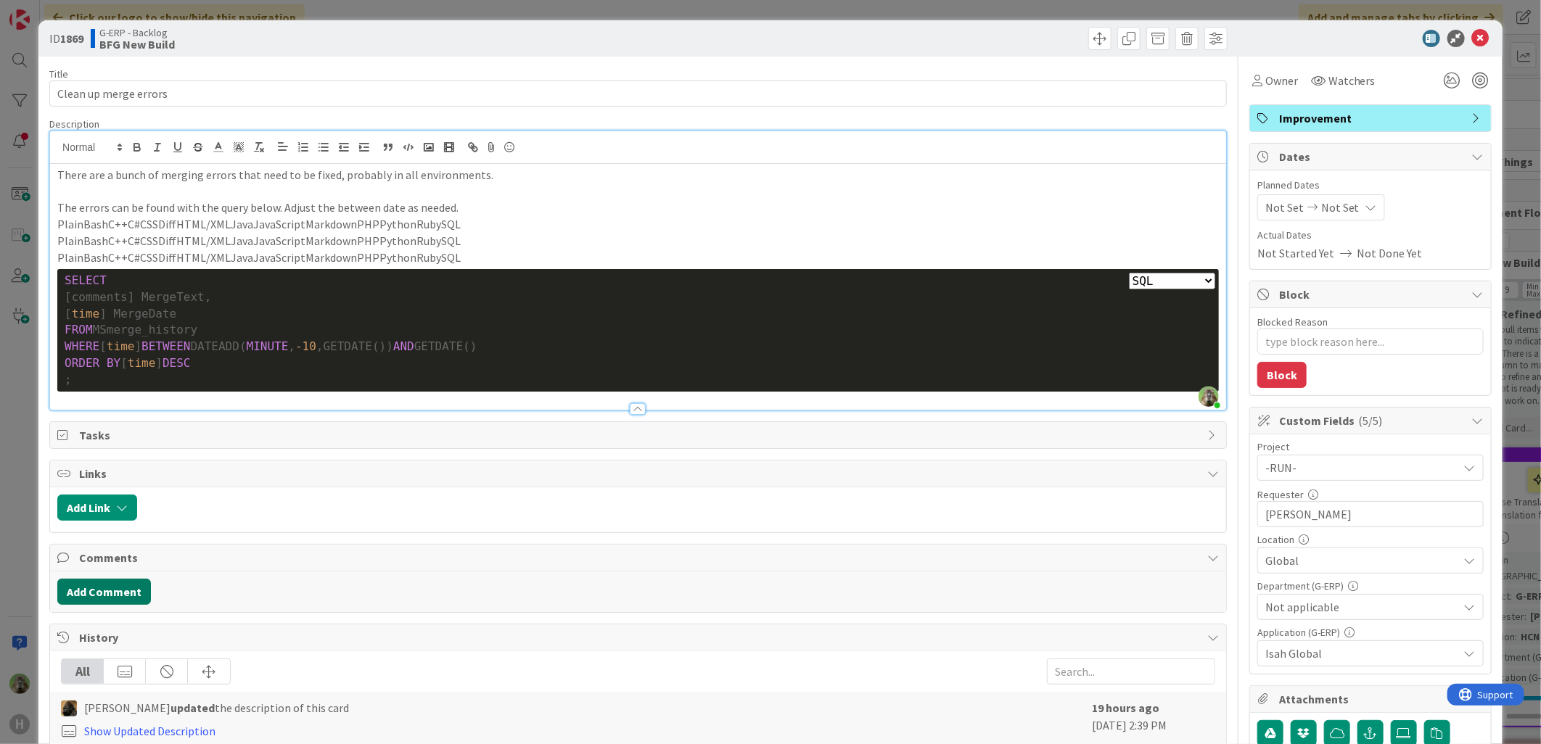
click at [131, 580] on button "Add Comment" at bounding box center [104, 592] width 94 height 26
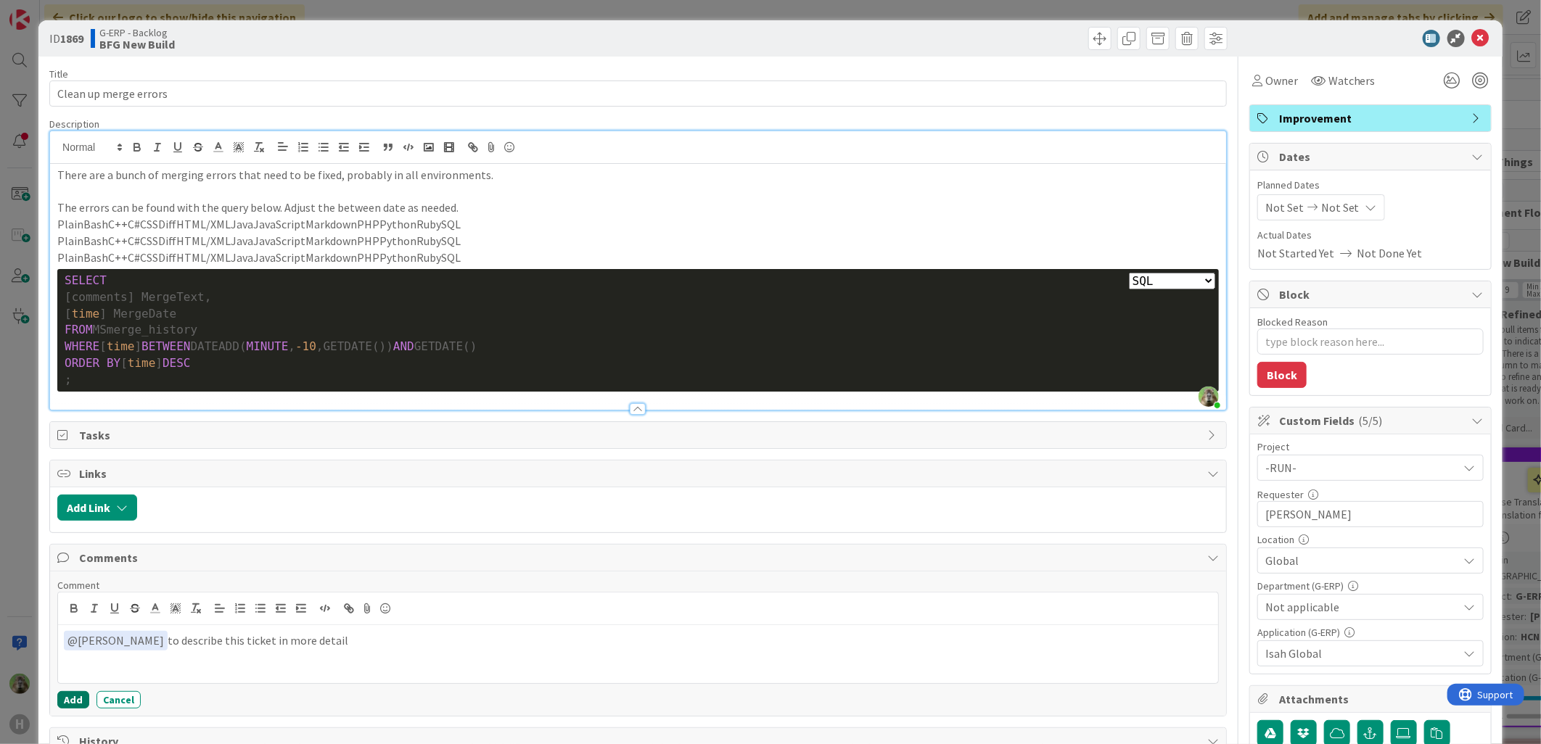
click at [77, 709] on button "Add" at bounding box center [73, 699] width 32 height 17
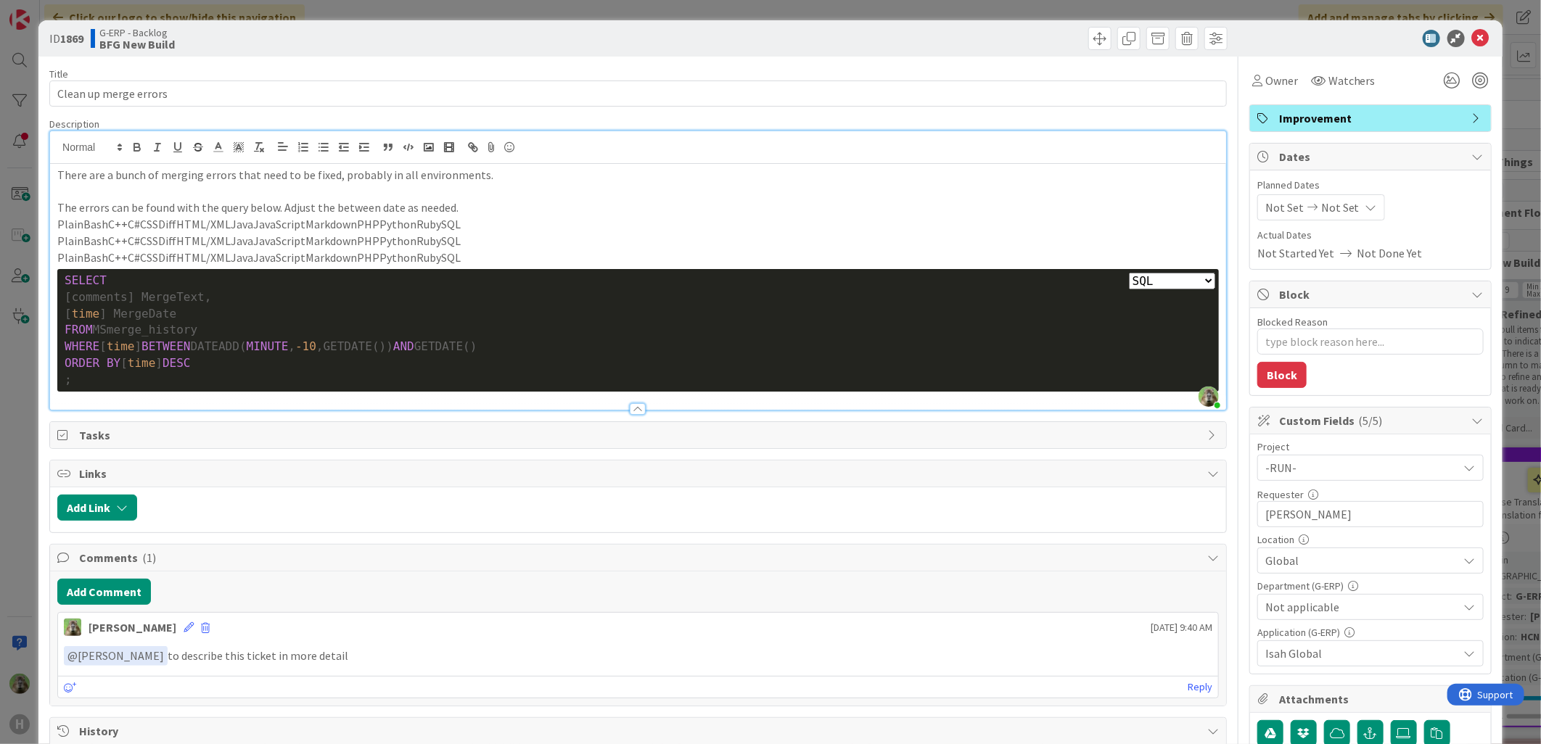
click at [0, 564] on html "H Click our logo to show/hide this navigation Add and manage tabs by clicking K…" at bounding box center [770, 372] width 1541 height 744
click at [7, 555] on div "ID 1869 G-ERP - Backlog BFG New Build Title 21 / 128 Clean up merge errors Desc…" at bounding box center [770, 372] width 1541 height 744
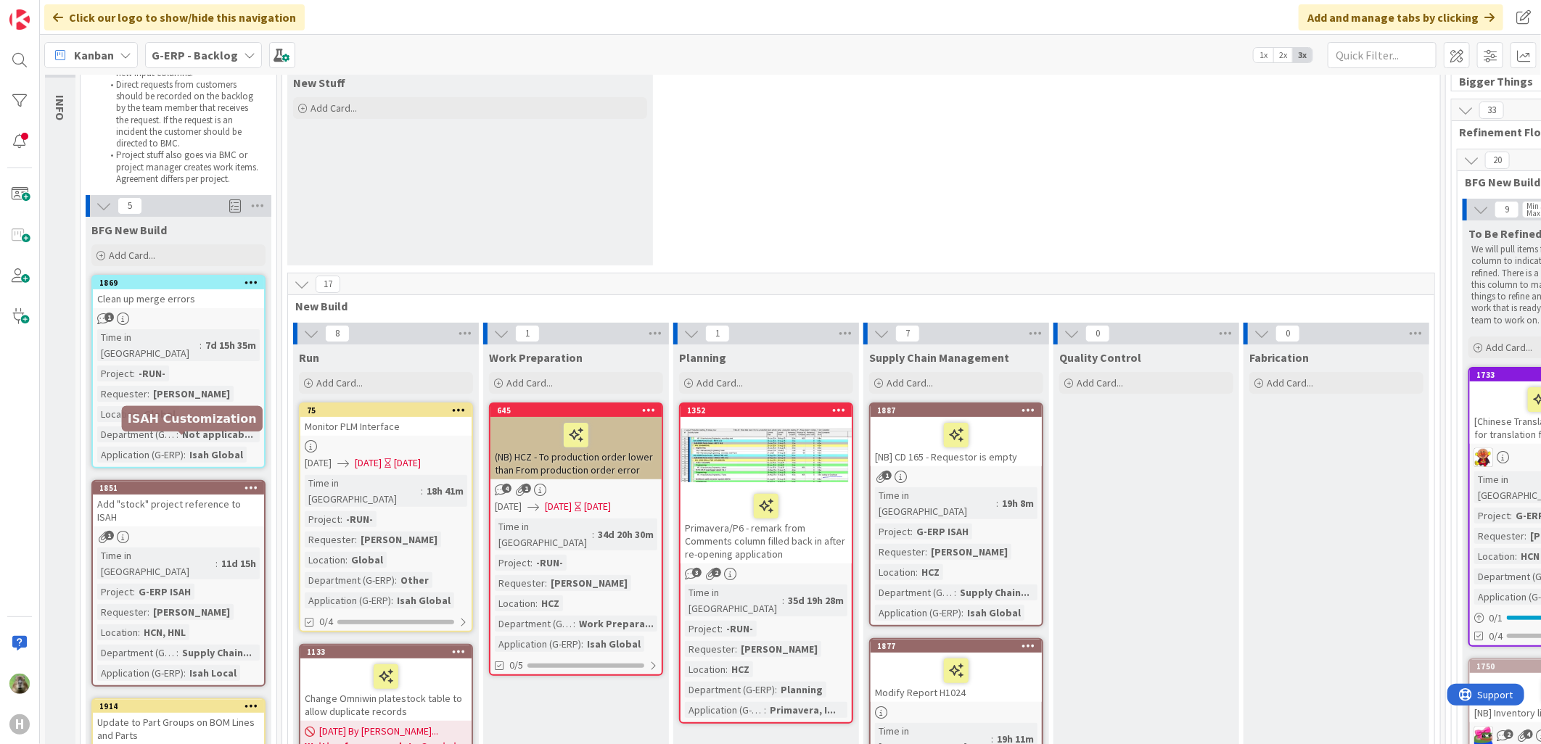
scroll to position [161, 0]
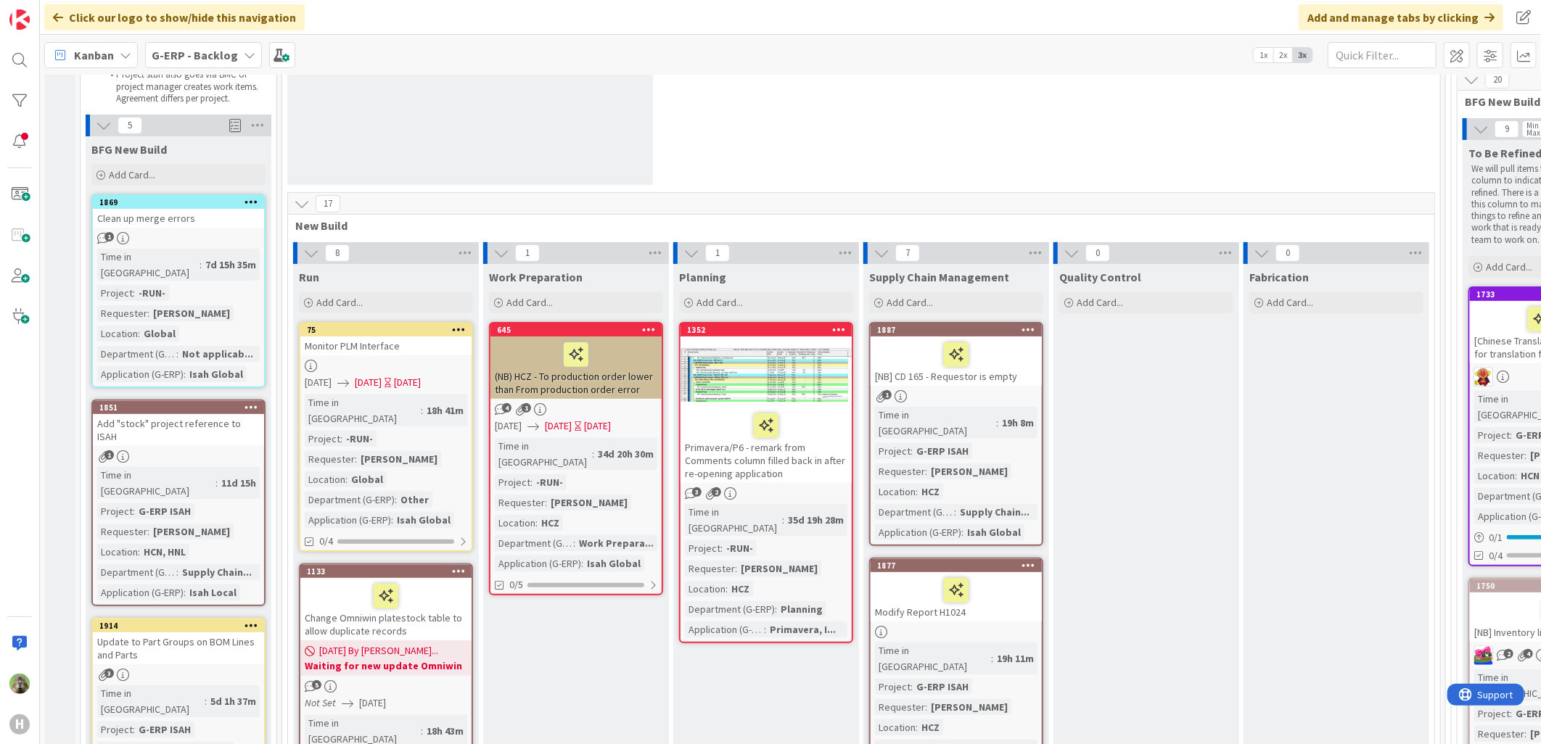
click at [182, 414] on div "Add "stock" project reference to ISAH" at bounding box center [178, 430] width 171 height 32
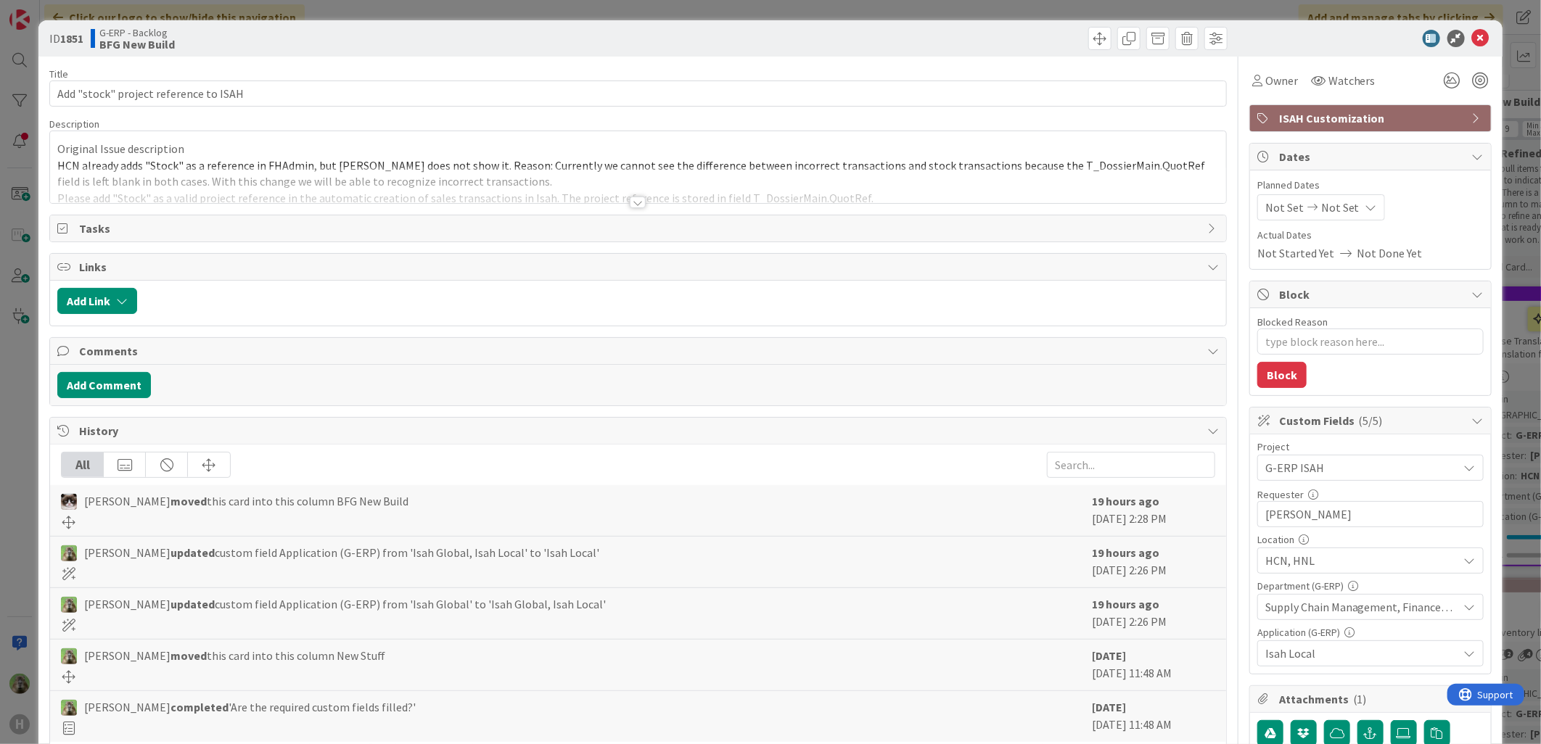
type textarea "x"
click at [414, 192] on div at bounding box center [638, 184] width 1176 height 37
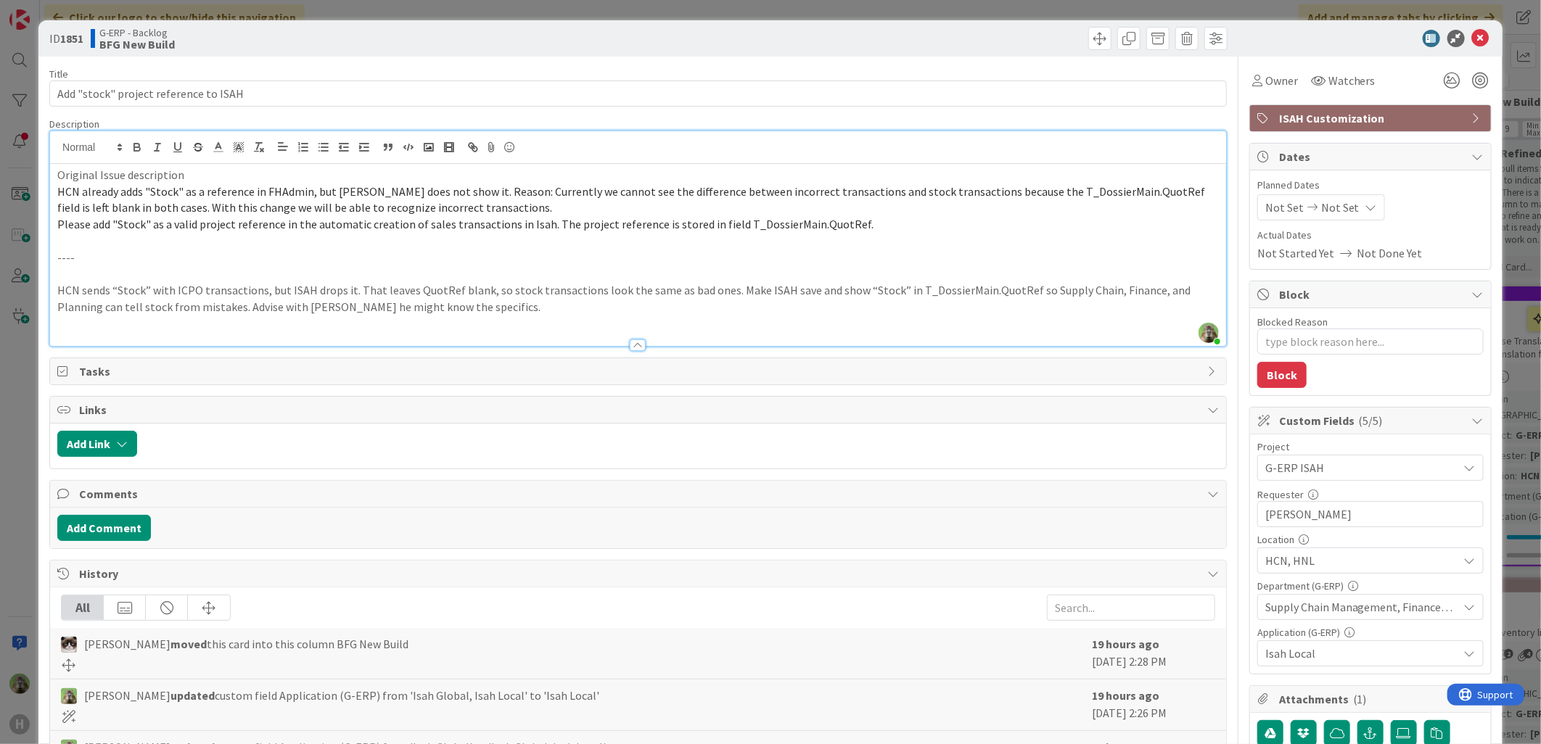
click at [17, 495] on div "ID 1851 G-ERP - Backlog BFG New Build Title 37 / 128 Add "stock" project refere…" at bounding box center [770, 372] width 1541 height 744
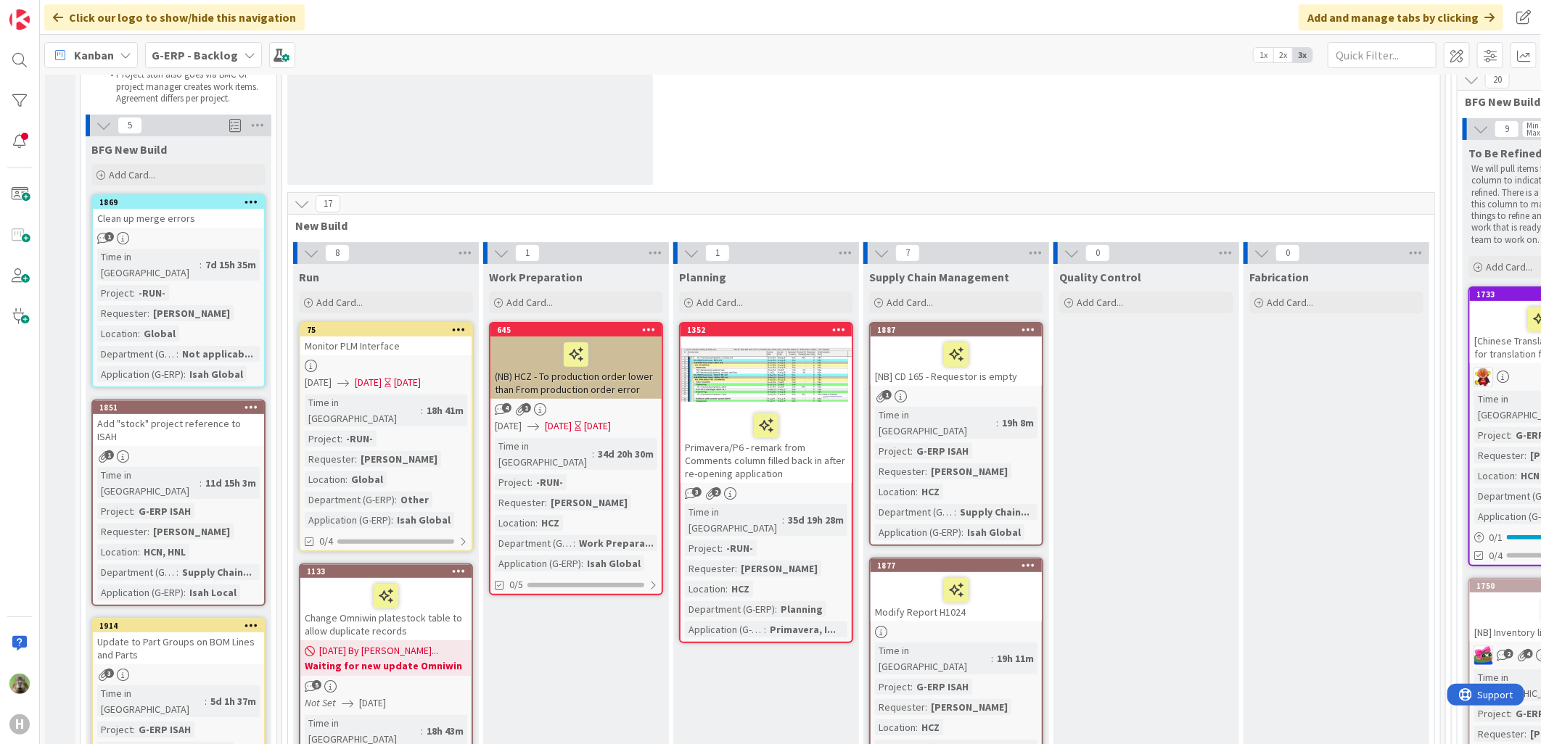
click at [192, 59] on b "G-ERP - Backlog" at bounding box center [195, 55] width 86 height 15
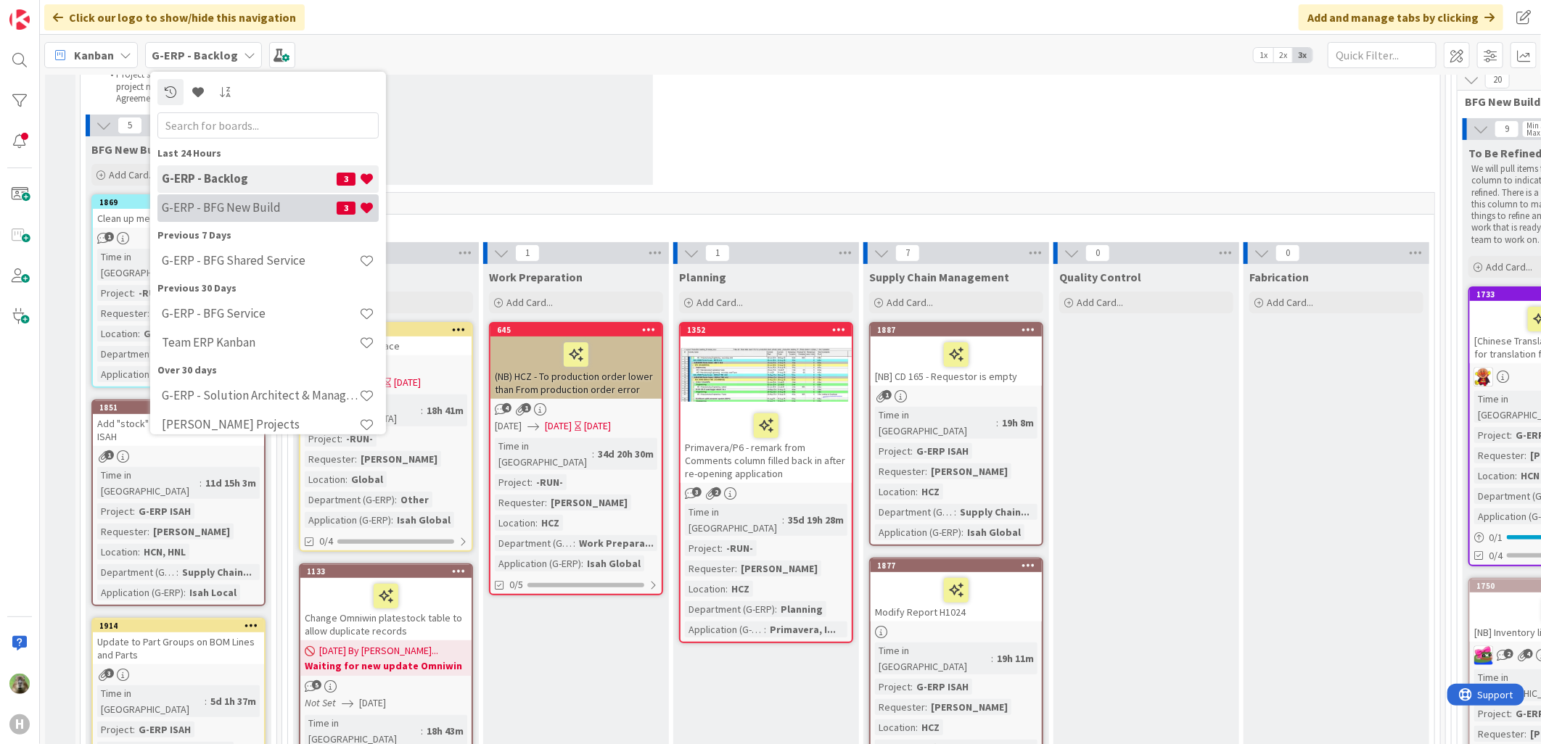
click at [205, 197] on div "G-ERP - BFG New Build 3" at bounding box center [267, 208] width 221 height 28
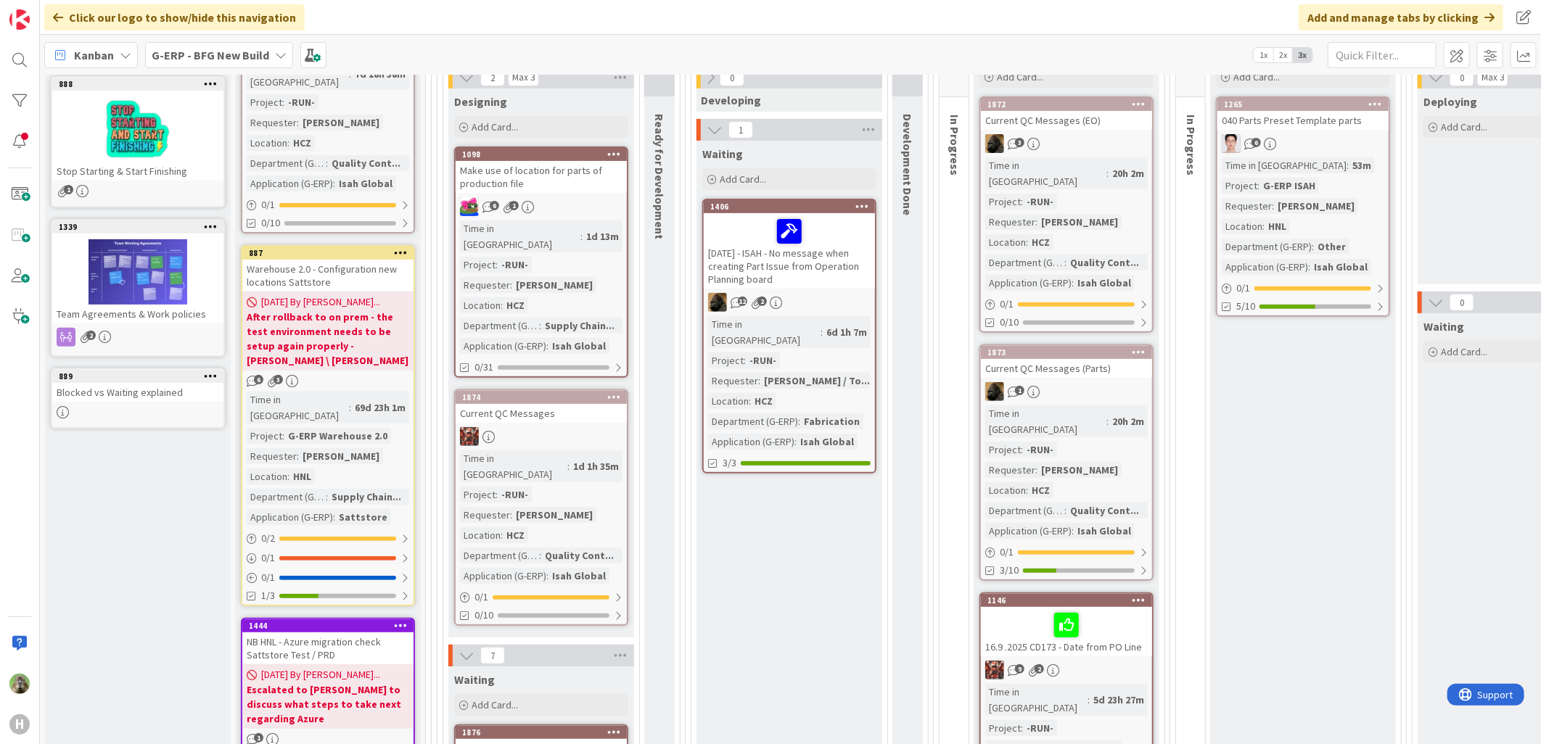
scroll to position [483, 0]
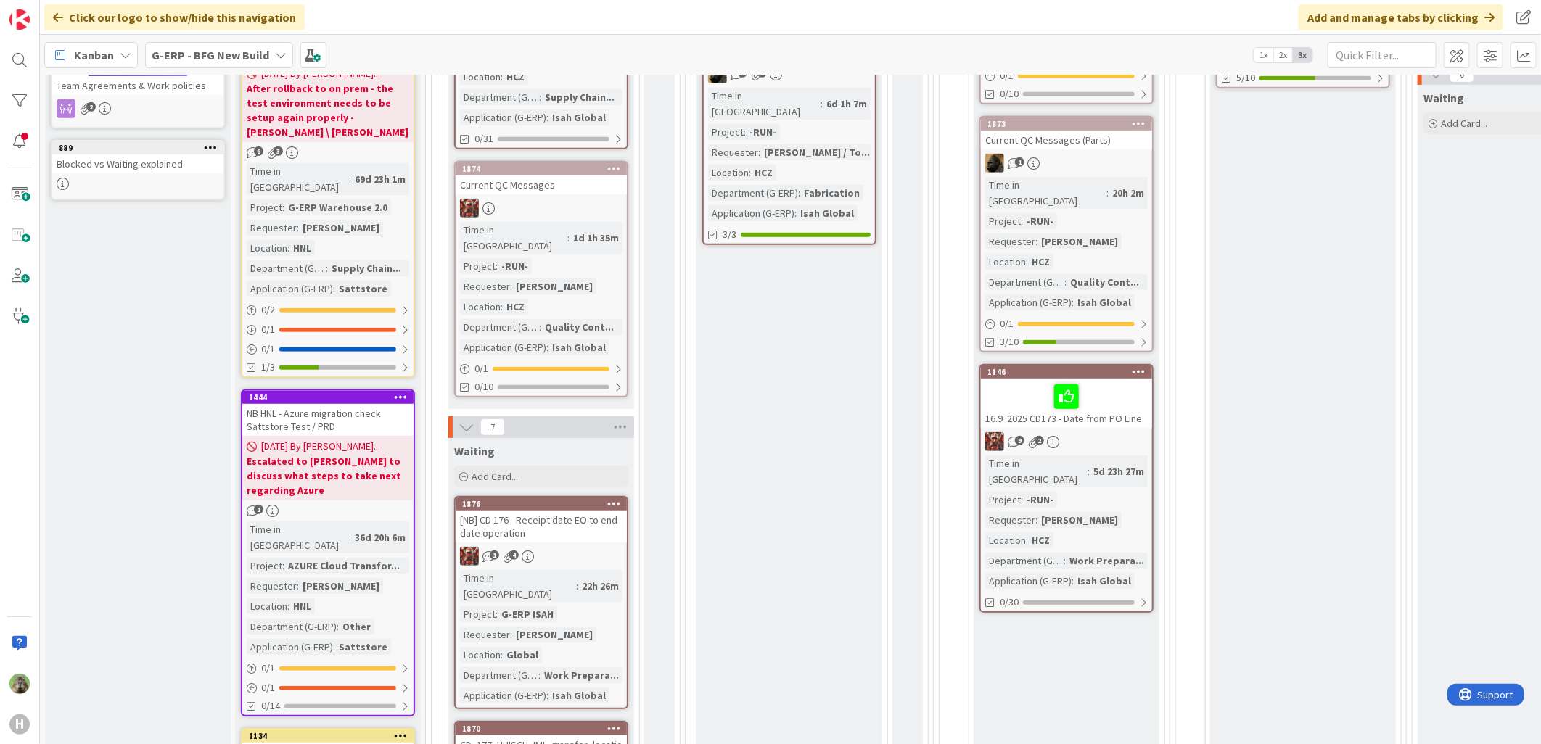
click at [309, 404] on div "NB HNL - Azure migration check Sattstore Test / PRD" at bounding box center [327, 420] width 171 height 32
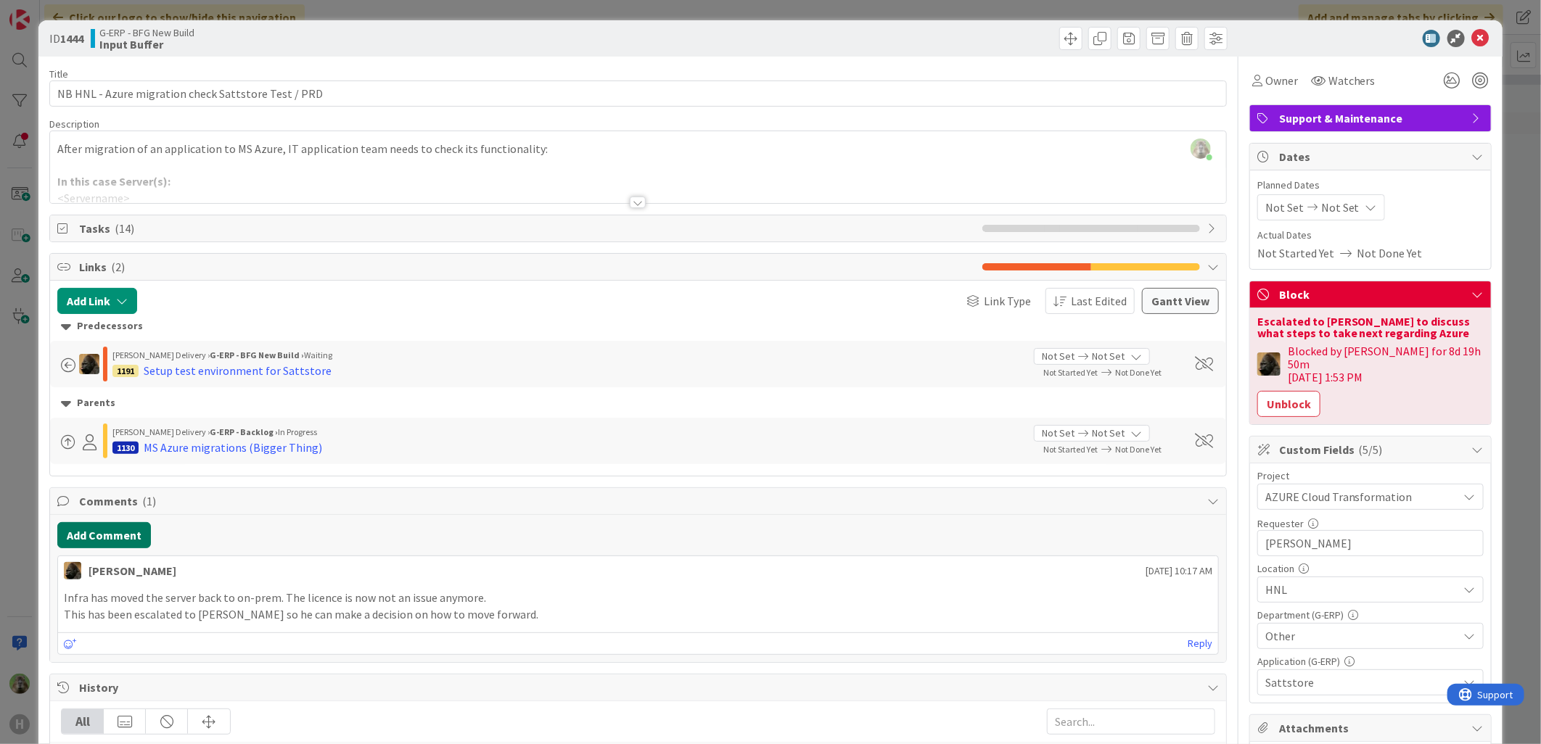
click at [94, 548] on button "Add Comment" at bounding box center [104, 535] width 94 height 26
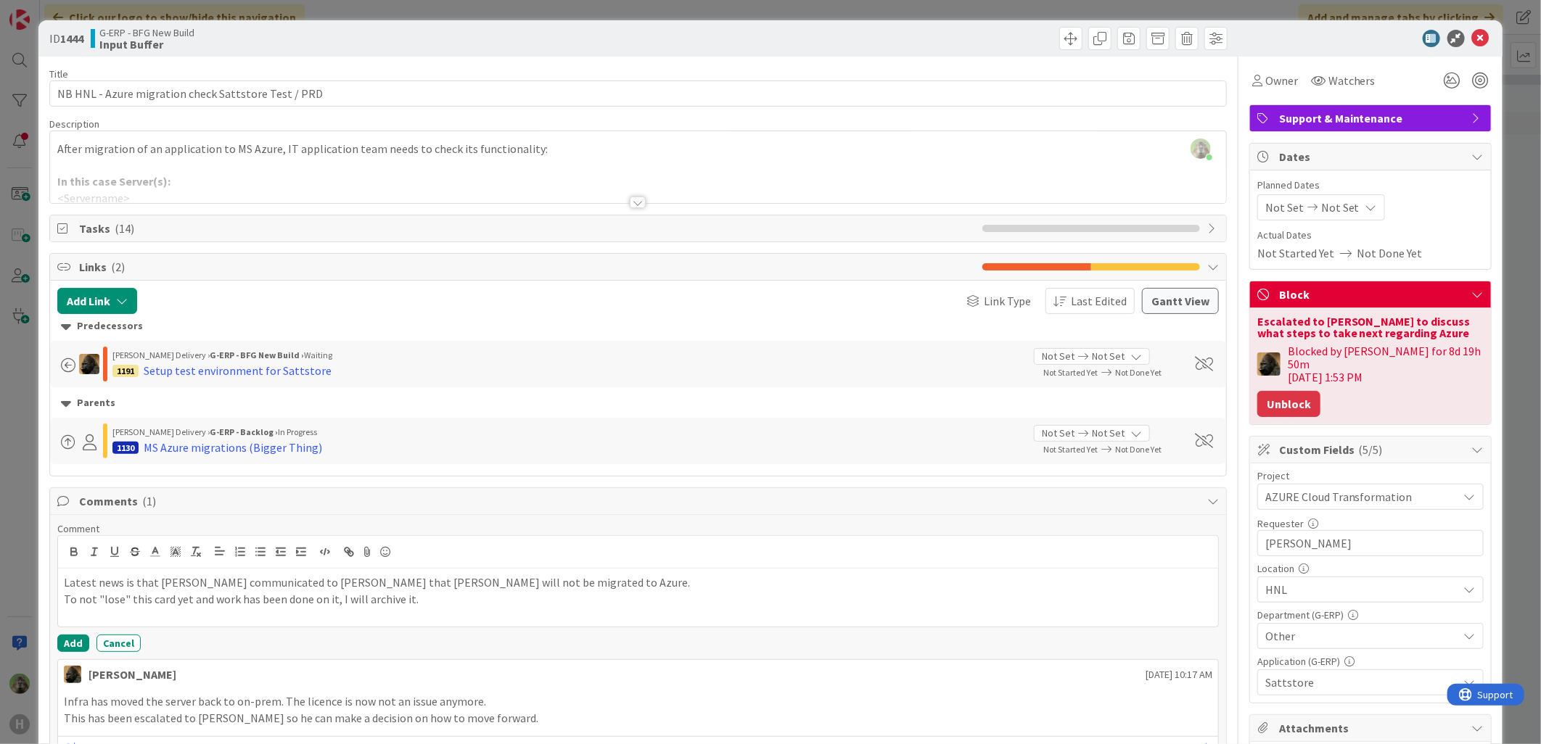
click at [1294, 391] on button "Unblock" at bounding box center [1288, 404] width 63 height 26
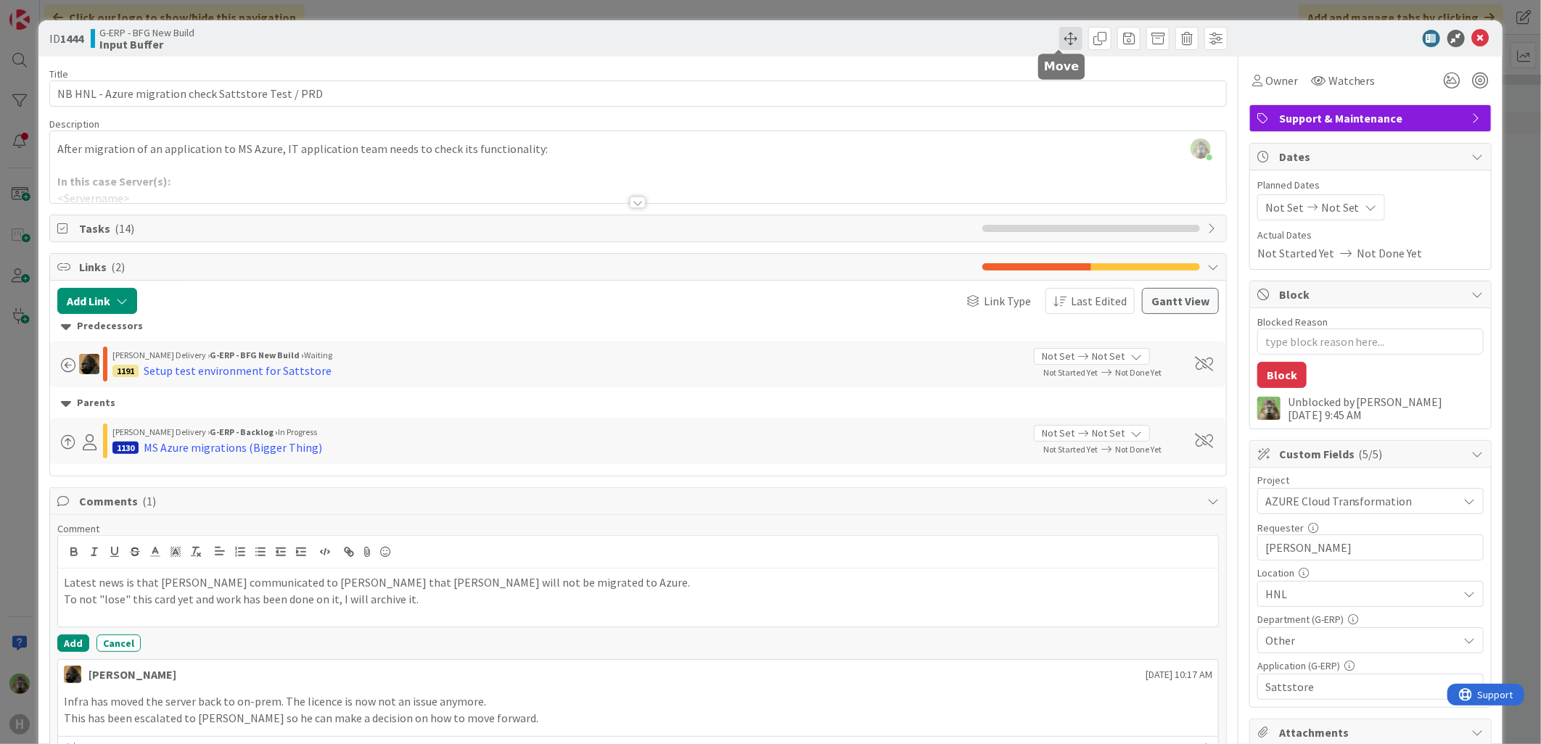
click at [1064, 46] on span at bounding box center [1070, 38] width 23 height 23
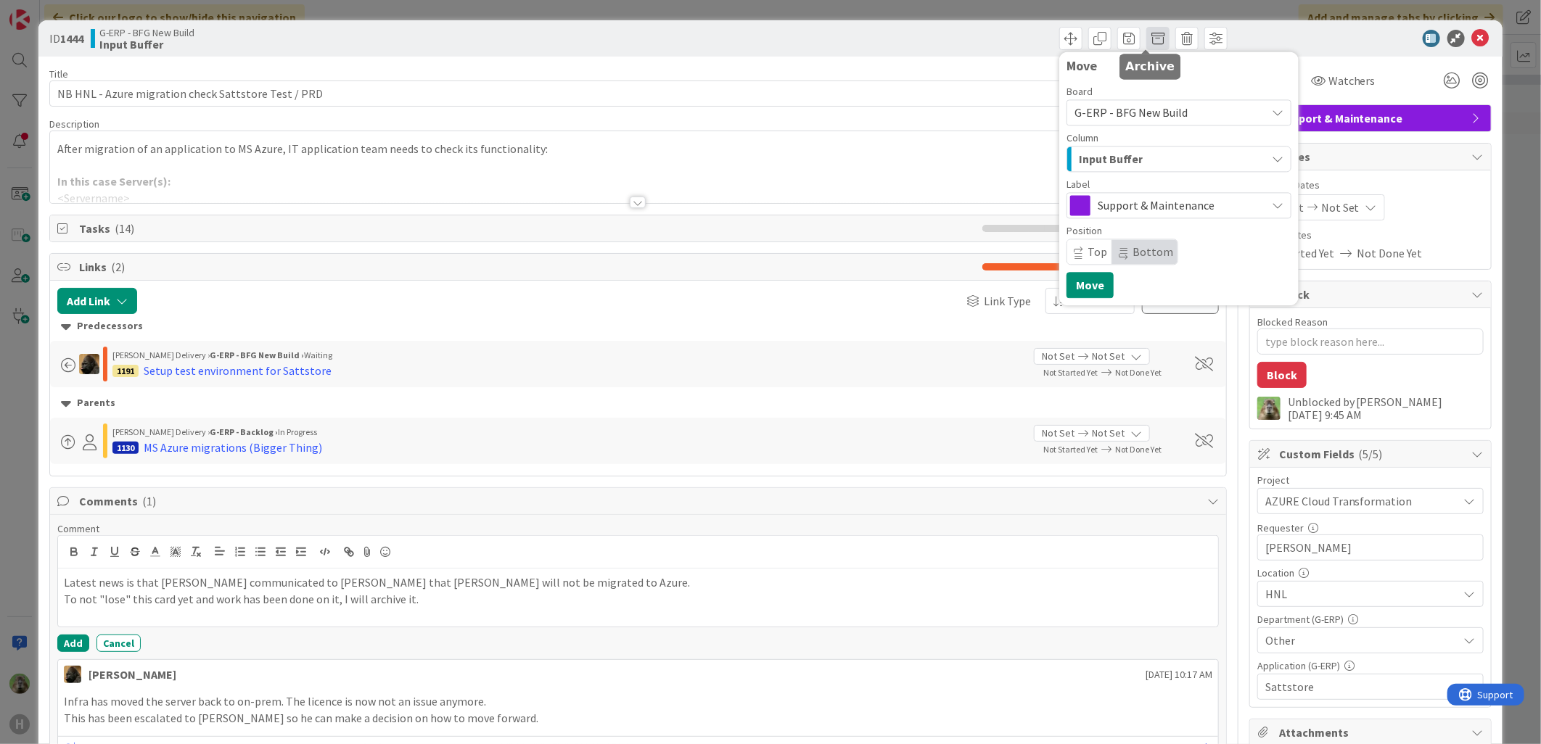
click at [1146, 42] on span at bounding box center [1157, 38] width 23 height 23
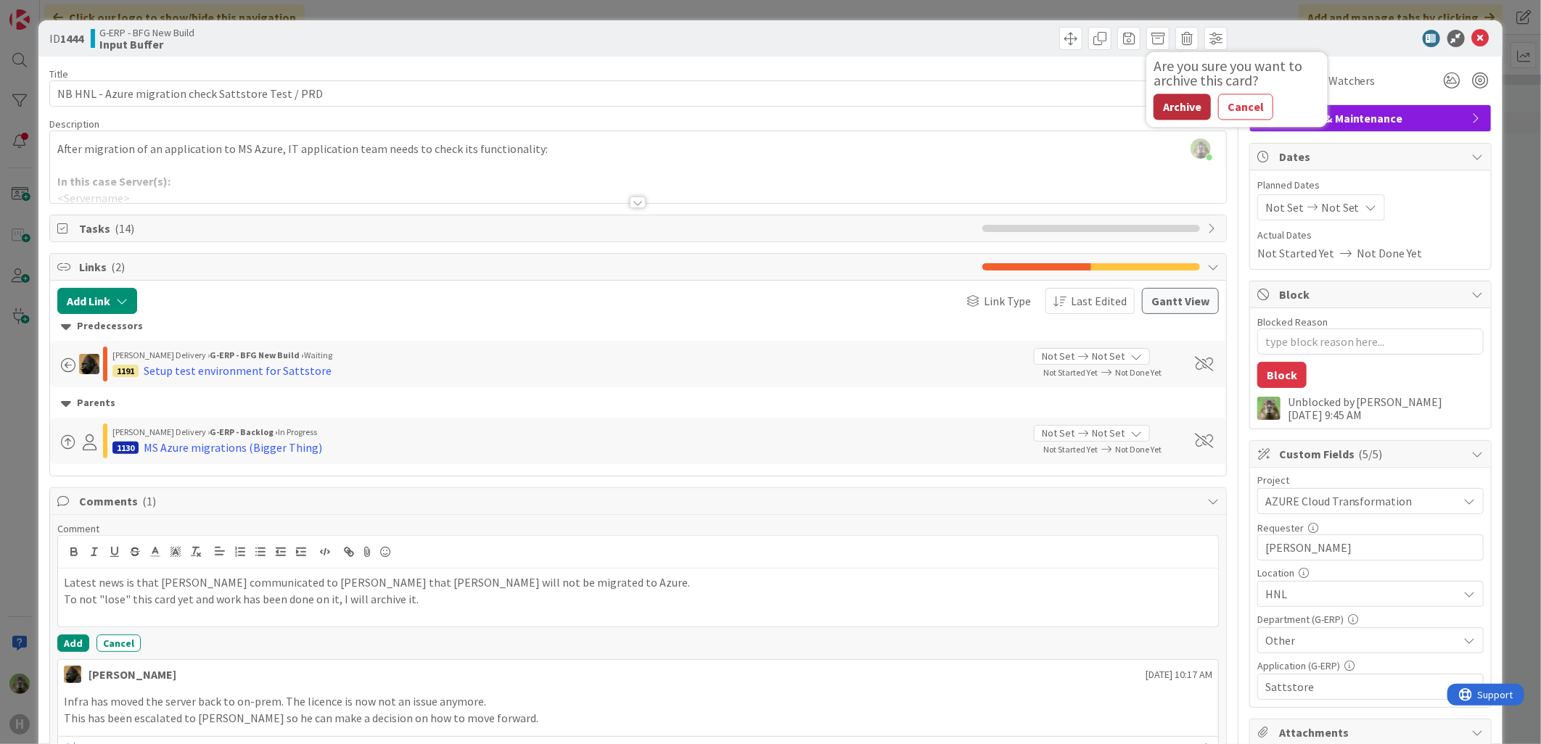
click at [1175, 95] on button "Archive" at bounding box center [1182, 107] width 57 height 26
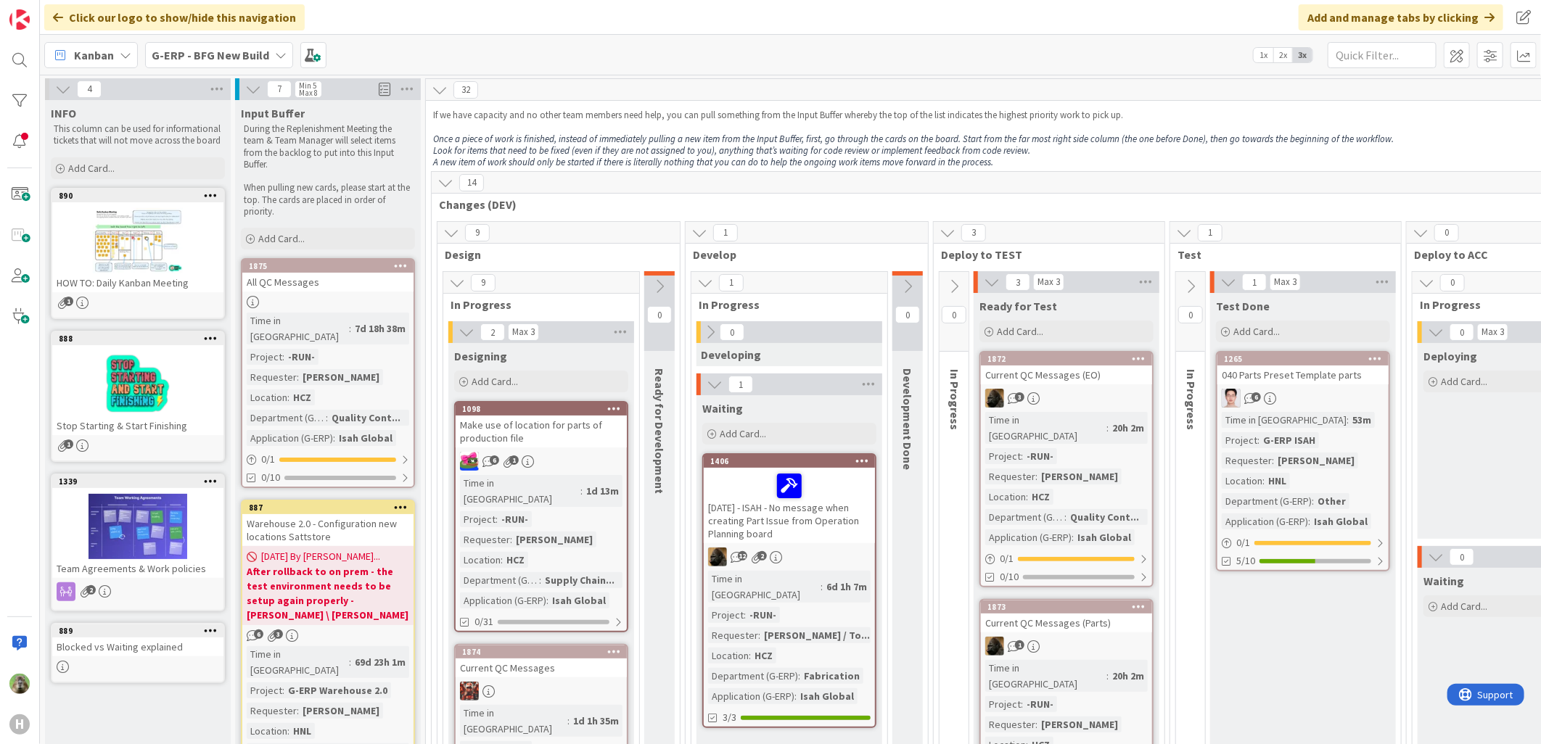
click at [221, 59] on b "G-ERP - BFG New Build" at bounding box center [211, 55] width 118 height 15
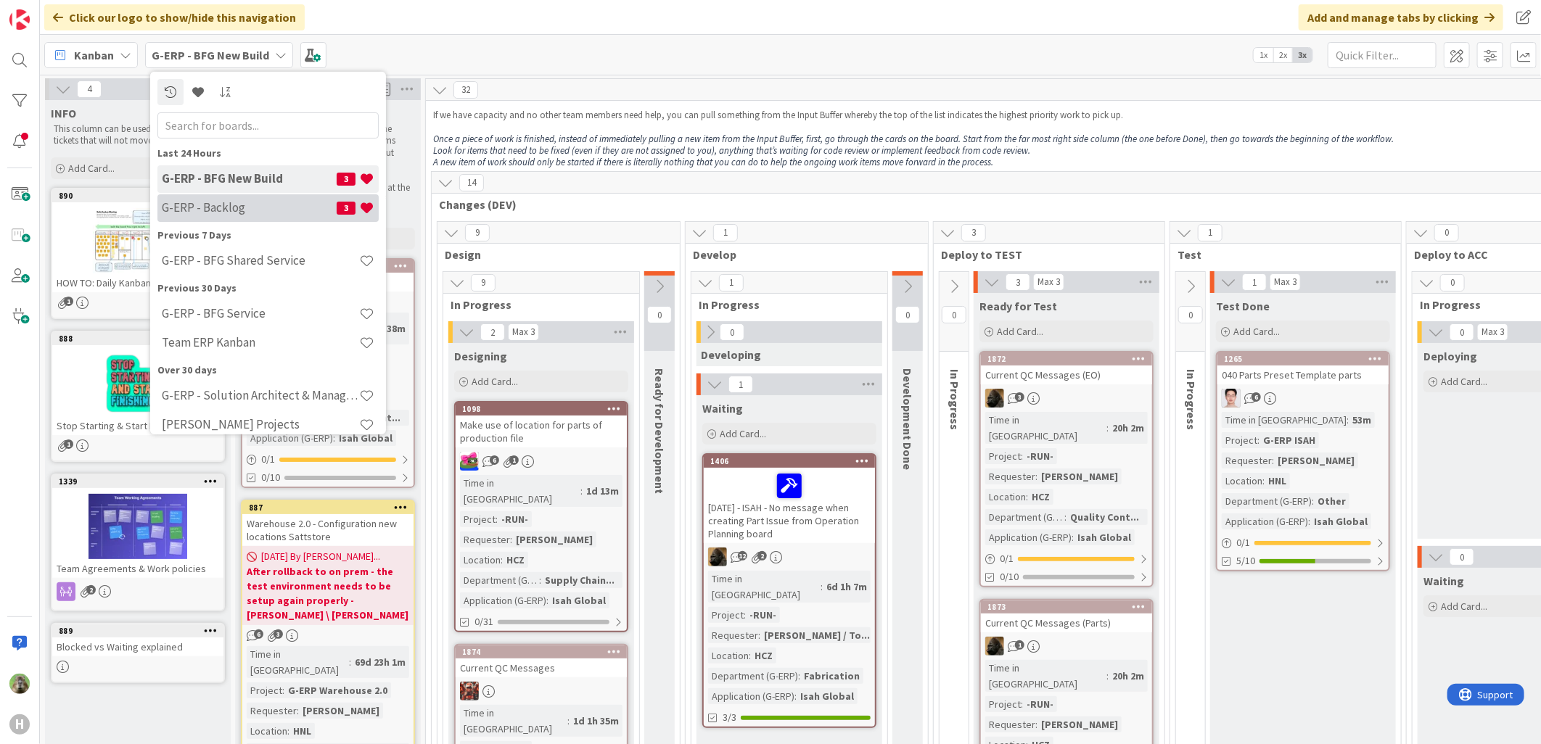
click at [241, 205] on h4 "G-ERP - Backlog" at bounding box center [249, 207] width 175 height 15
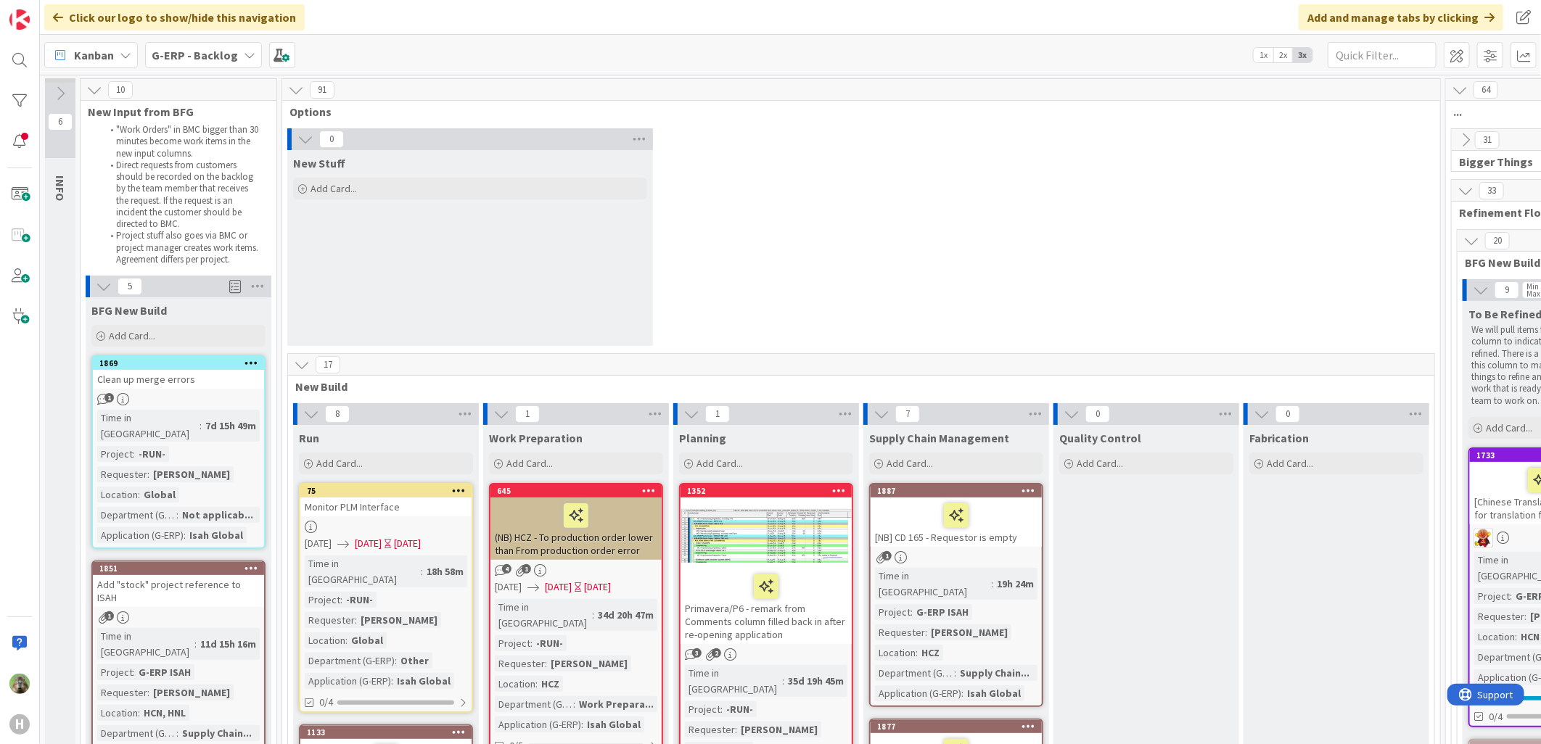
click at [1045, 293] on div "0 New Stuff Add Card..." at bounding box center [861, 240] width 1152 height 225
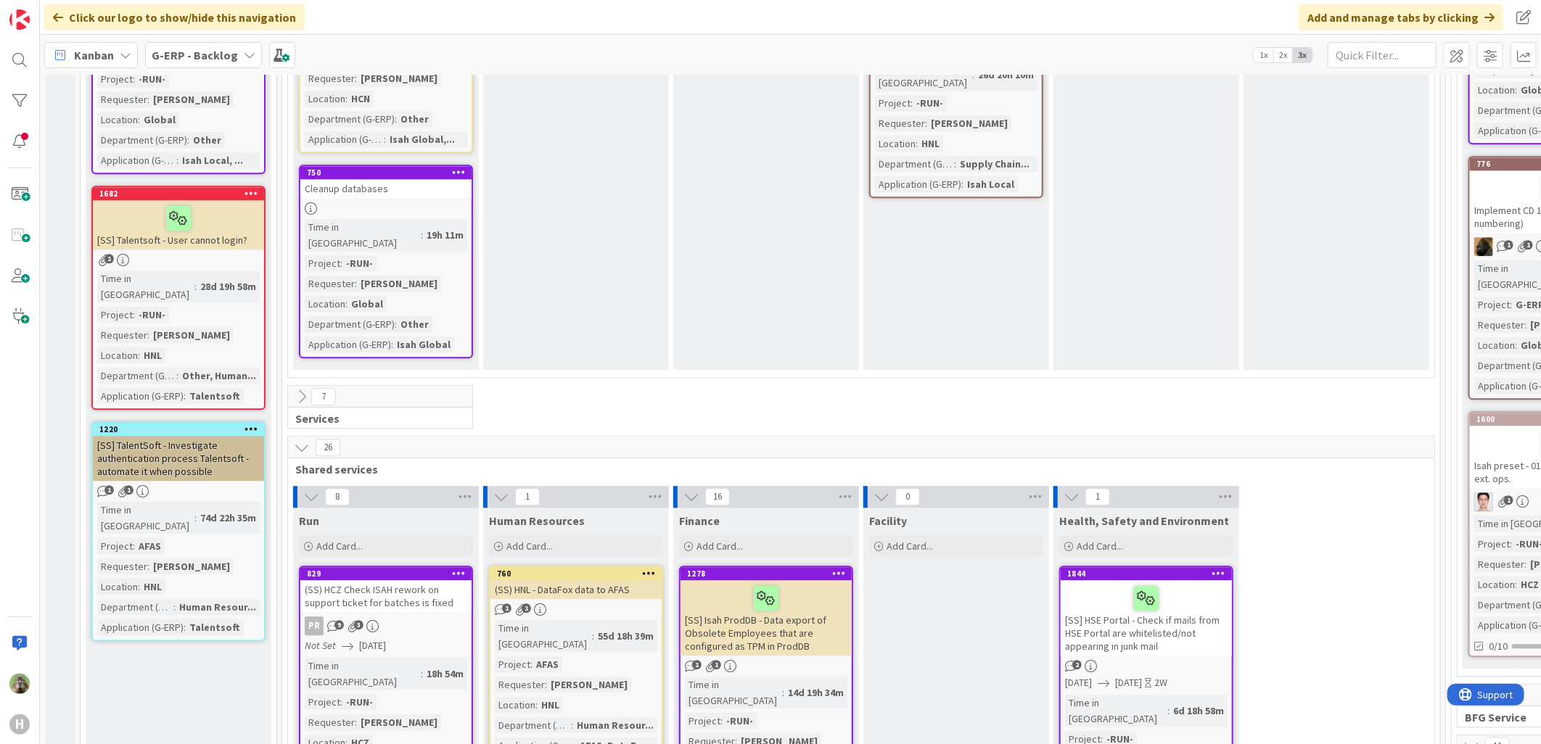
scroll to position [2095, 0]
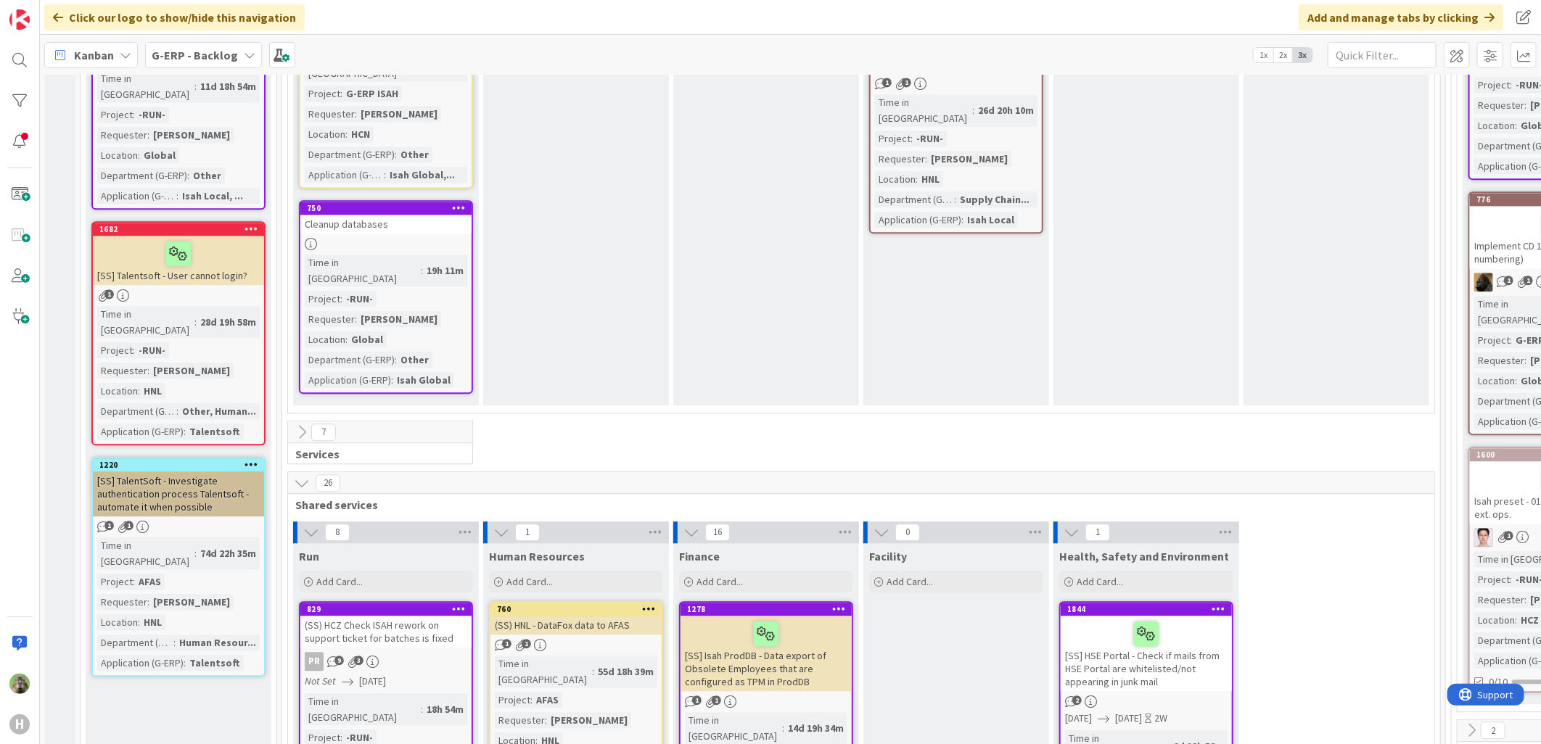
click at [306, 475] on icon at bounding box center [302, 483] width 16 height 16
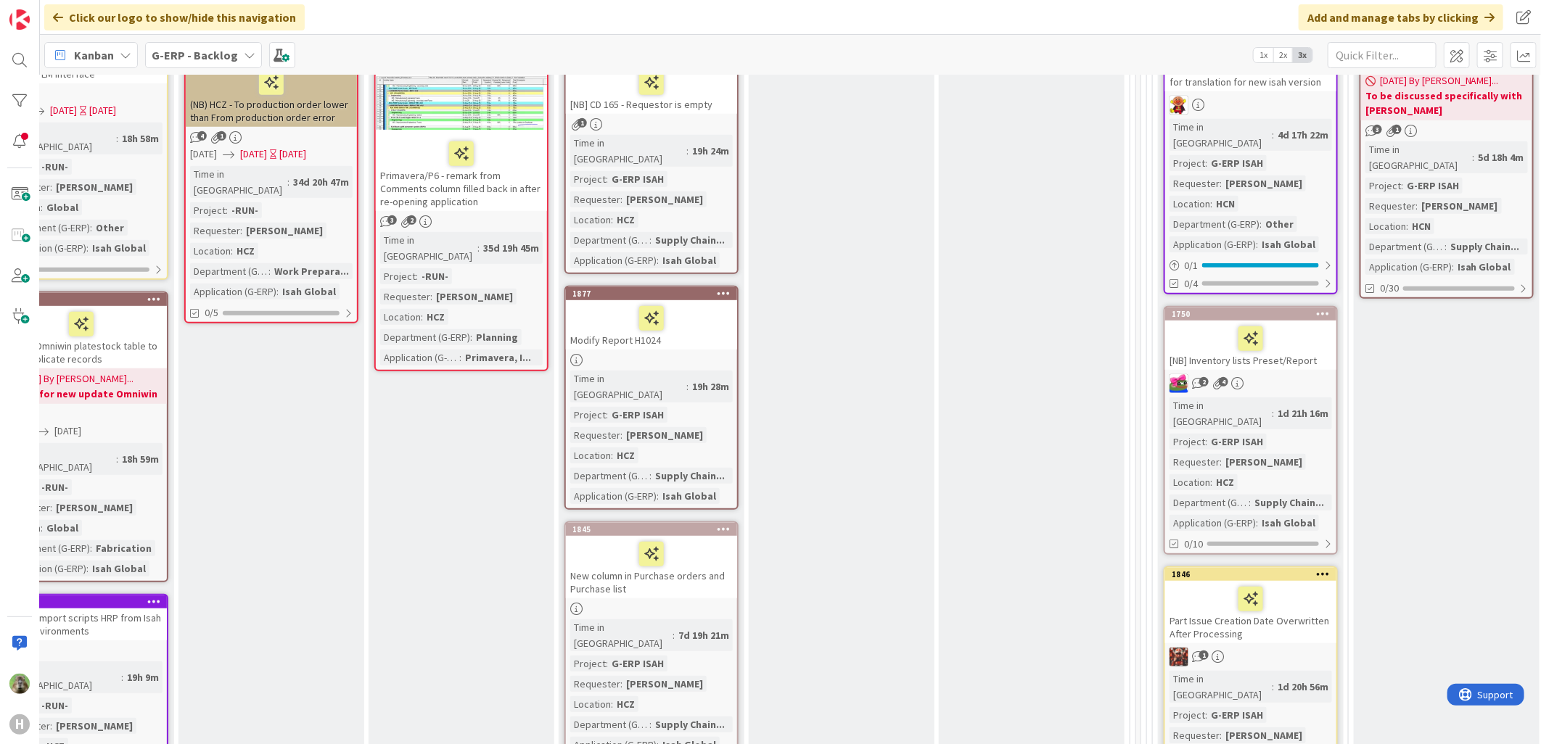
scroll to position [403, 305]
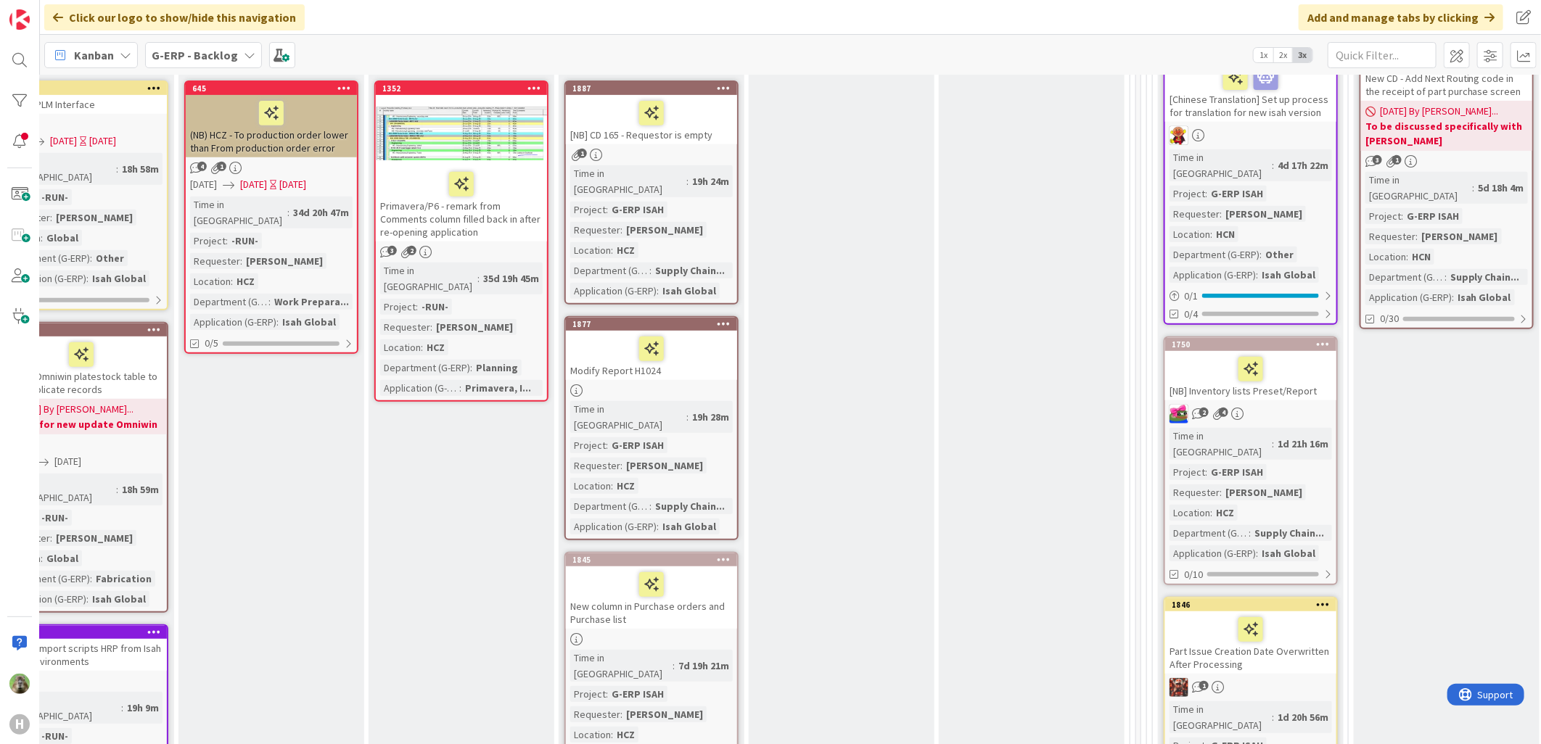
click at [726, 592] on div "New column in Purchase orders and Purchase list" at bounding box center [651, 598] width 171 height 62
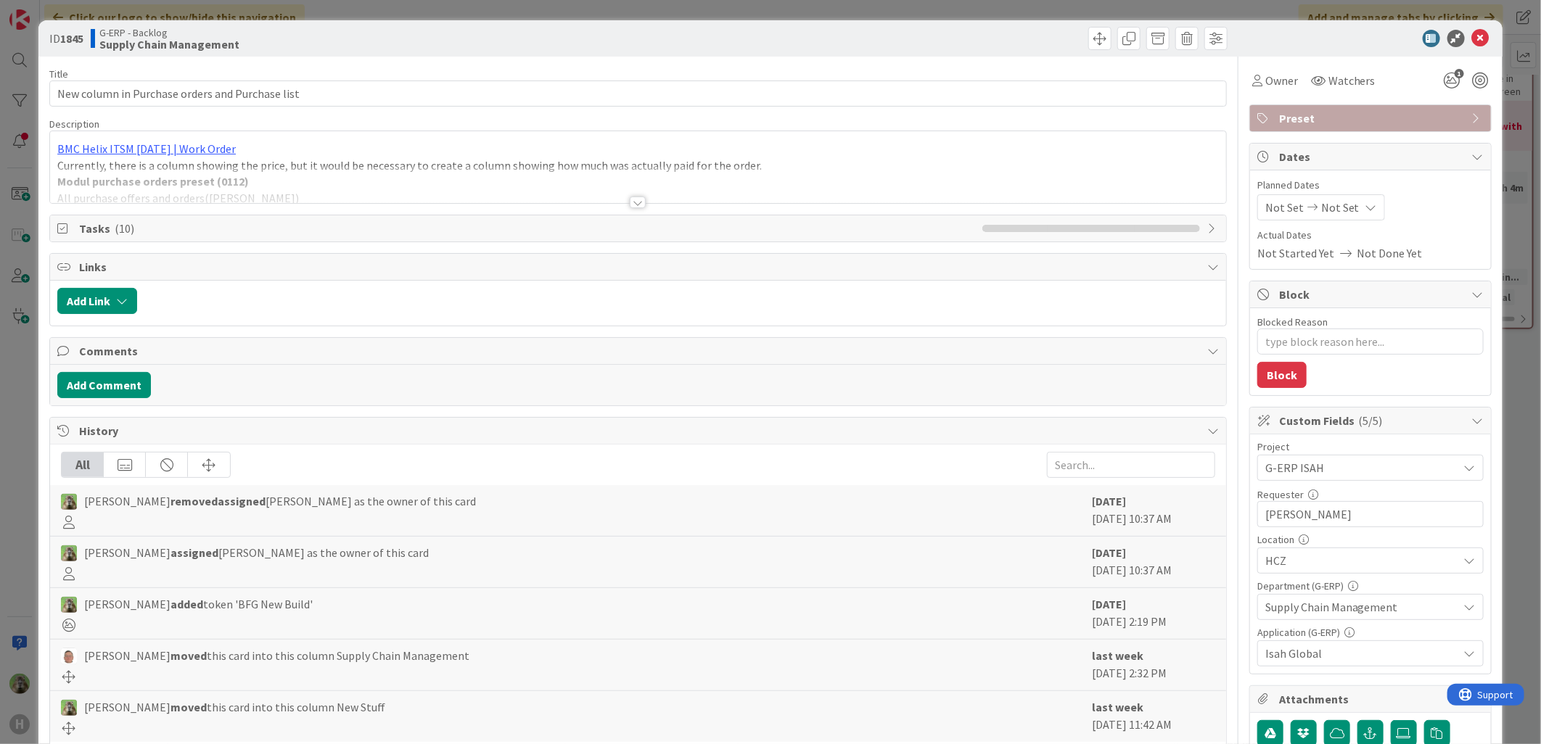
click at [325, 178] on div at bounding box center [638, 184] width 1176 height 37
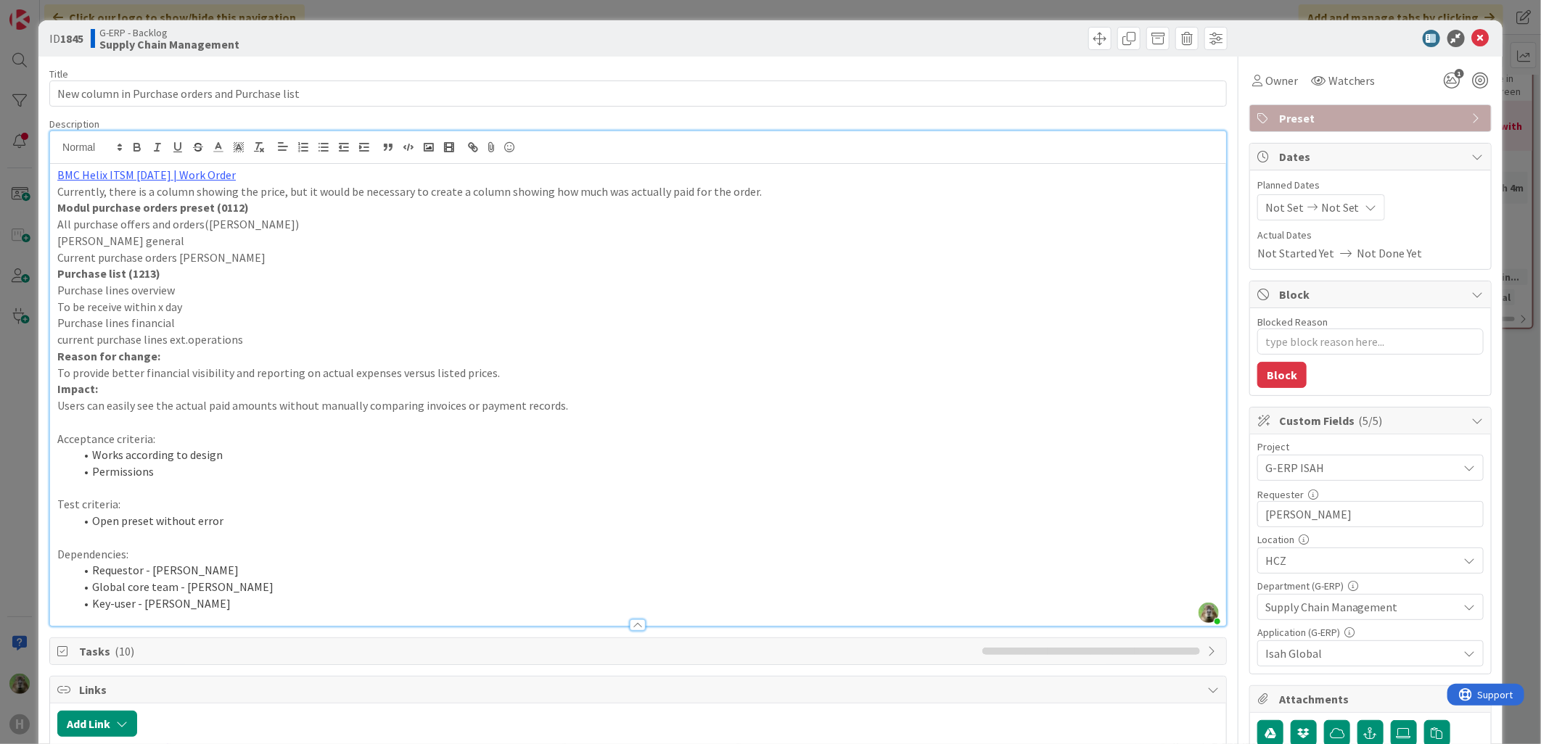
click at [24, 414] on div "ID 1845 G-ERP - Backlog Supply Chain Management Title 47 / 128 New column in Pu…" at bounding box center [770, 372] width 1541 height 744
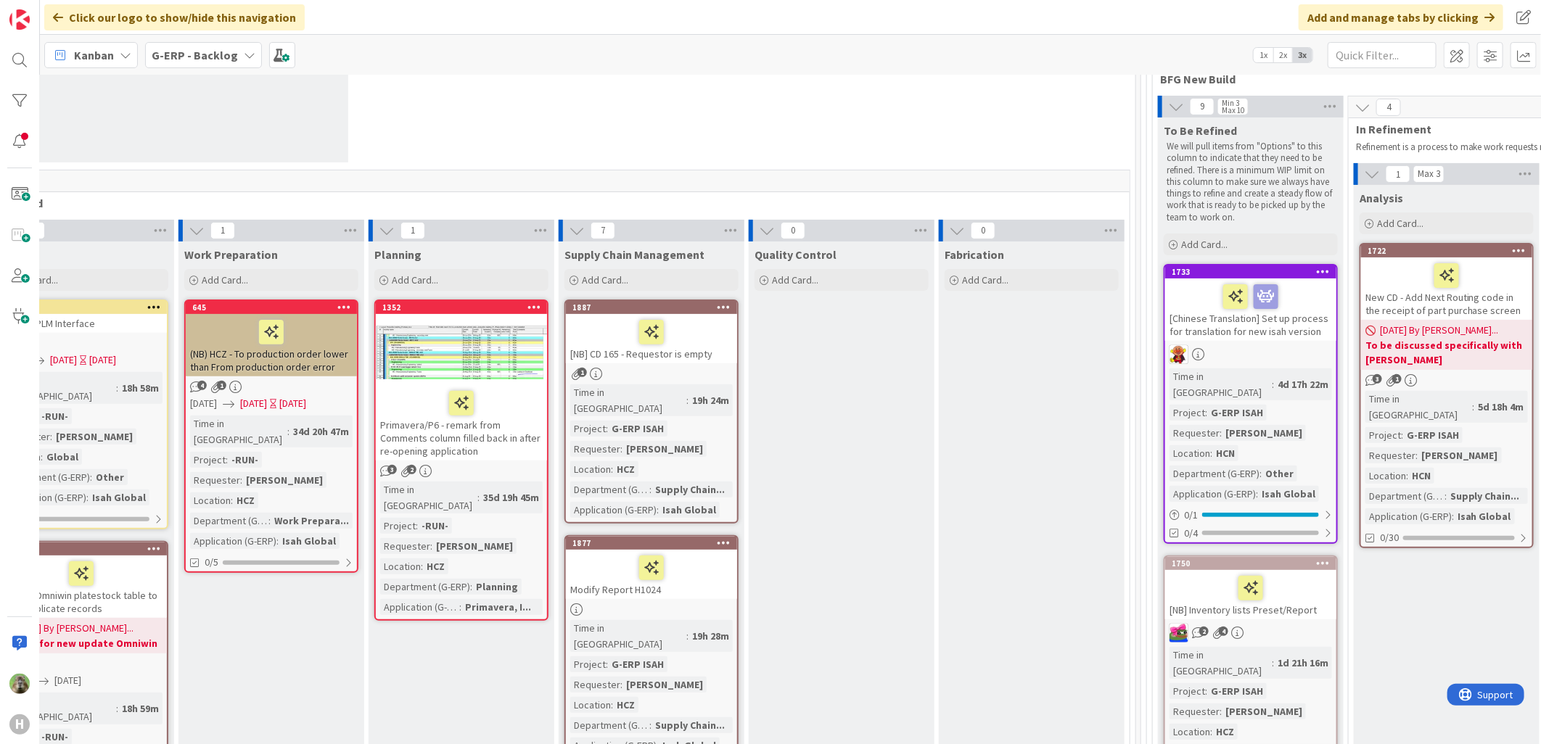
click at [709, 344] on div at bounding box center [651, 332] width 163 height 30
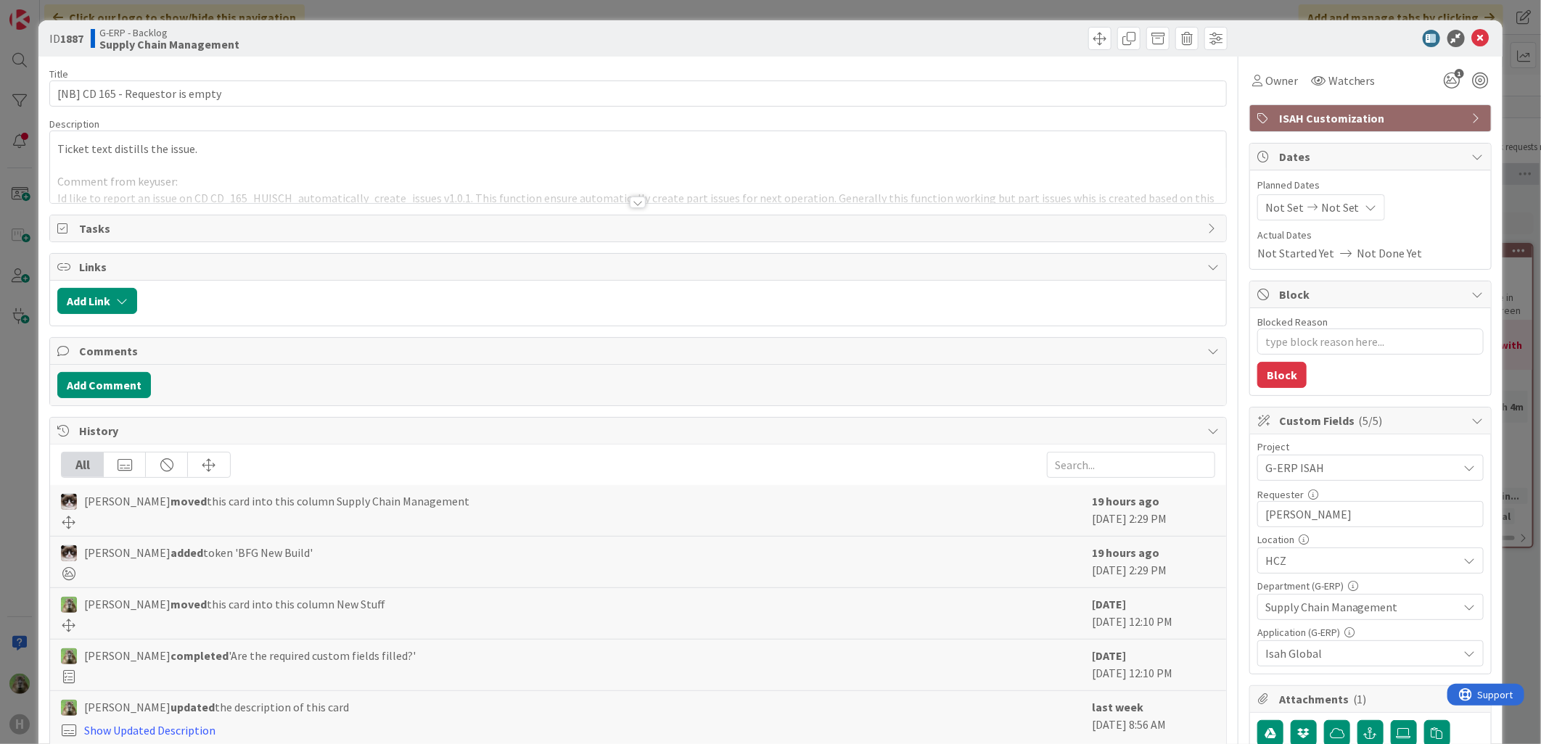
click at [695, 182] on div at bounding box center [638, 184] width 1176 height 37
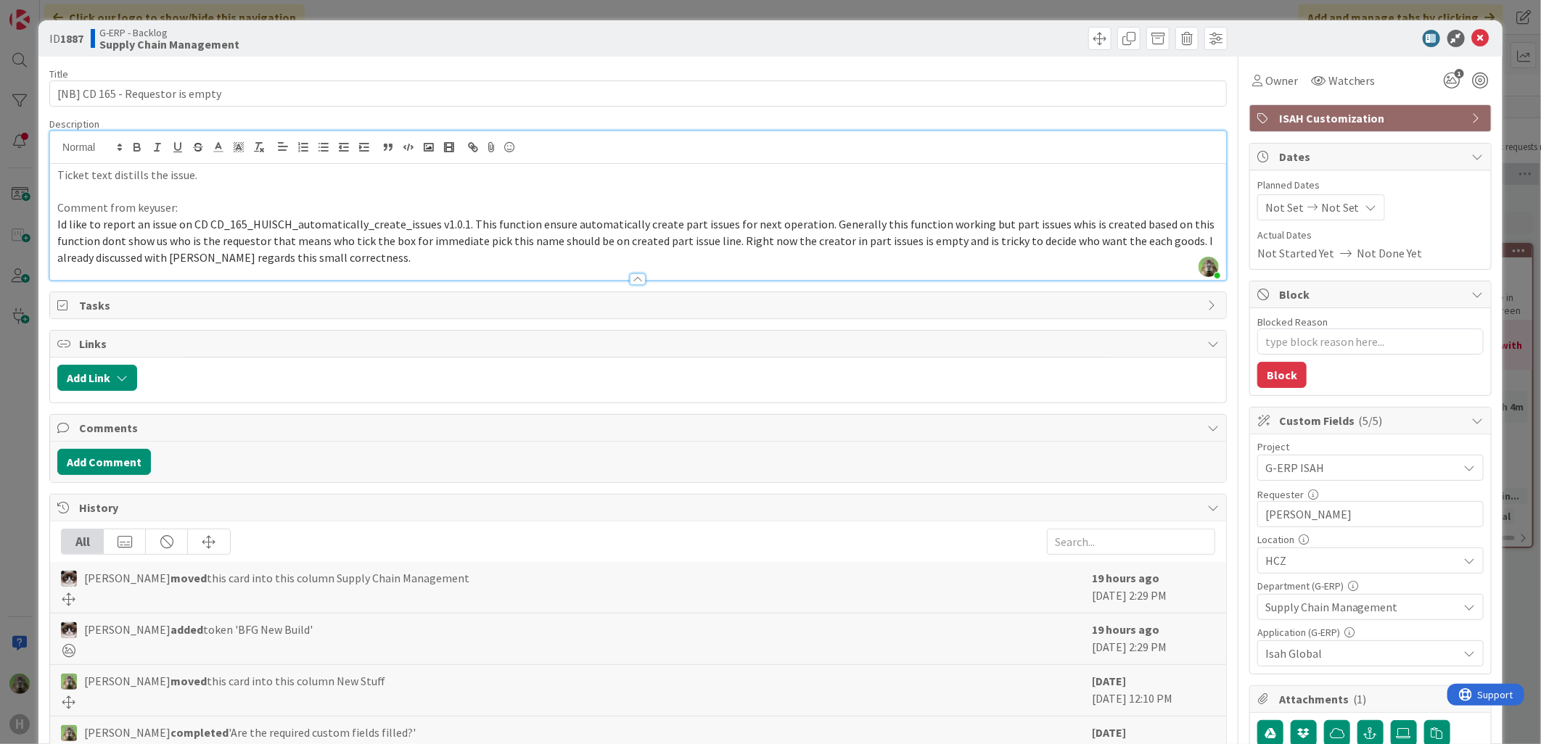
click at [17, 436] on div "ID 1887 G-ERP - Backlog Supply Chain Management Title 32 / 128 [NB] CD 165 - Re…" at bounding box center [770, 372] width 1541 height 744
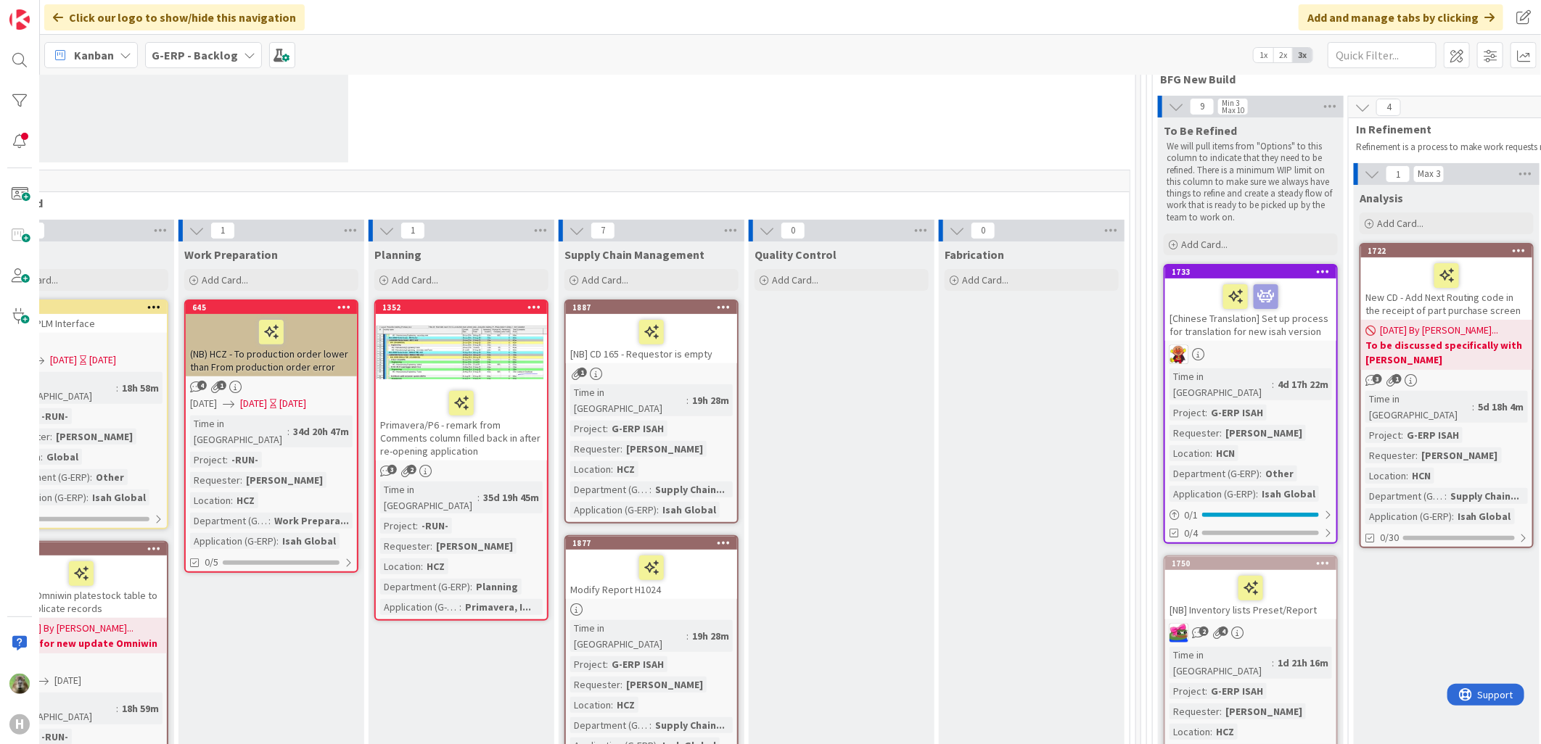
click at [709, 358] on div "[NB] CD 165 - Requestor is empty" at bounding box center [651, 338] width 171 height 49
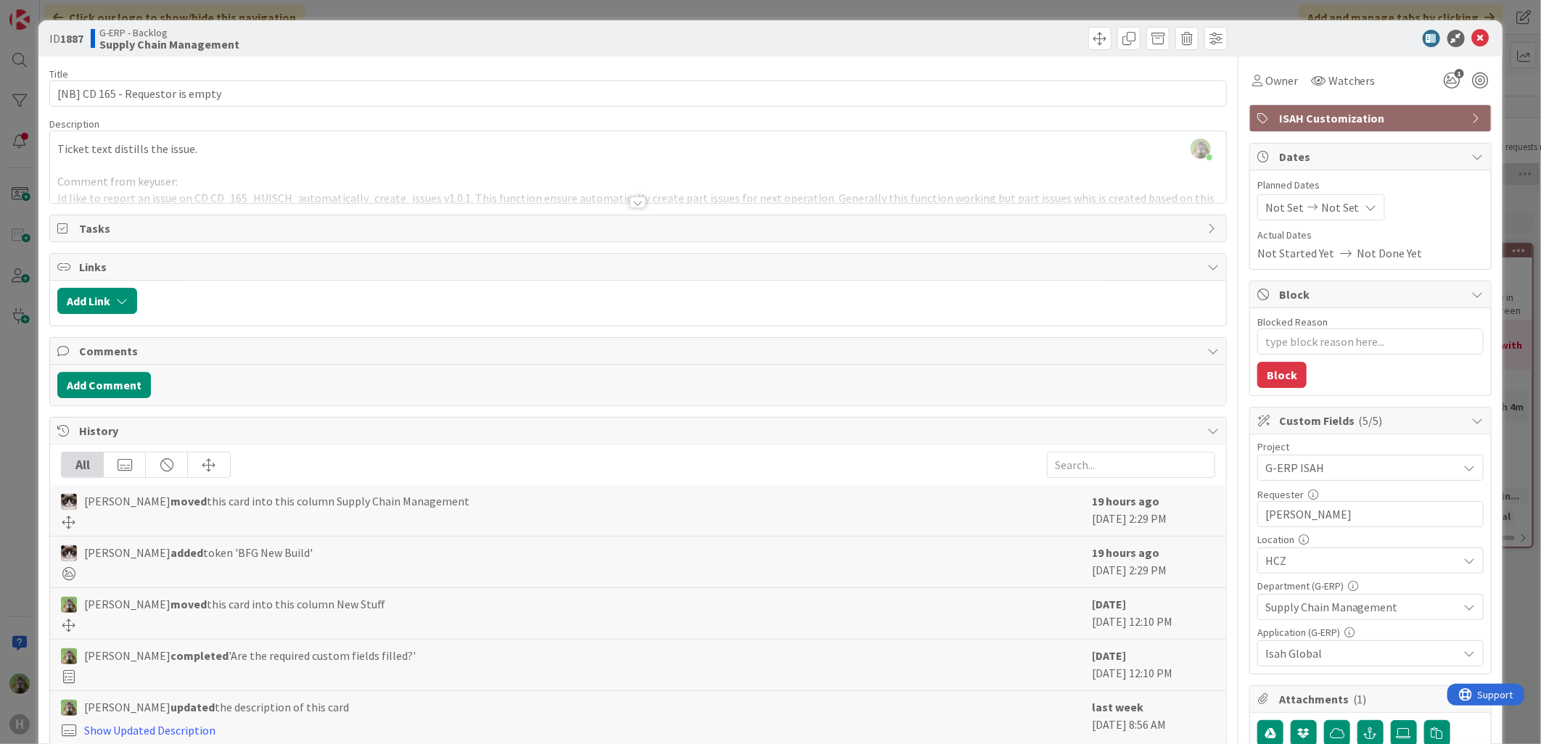
click at [818, 179] on div at bounding box center [638, 184] width 1176 height 37
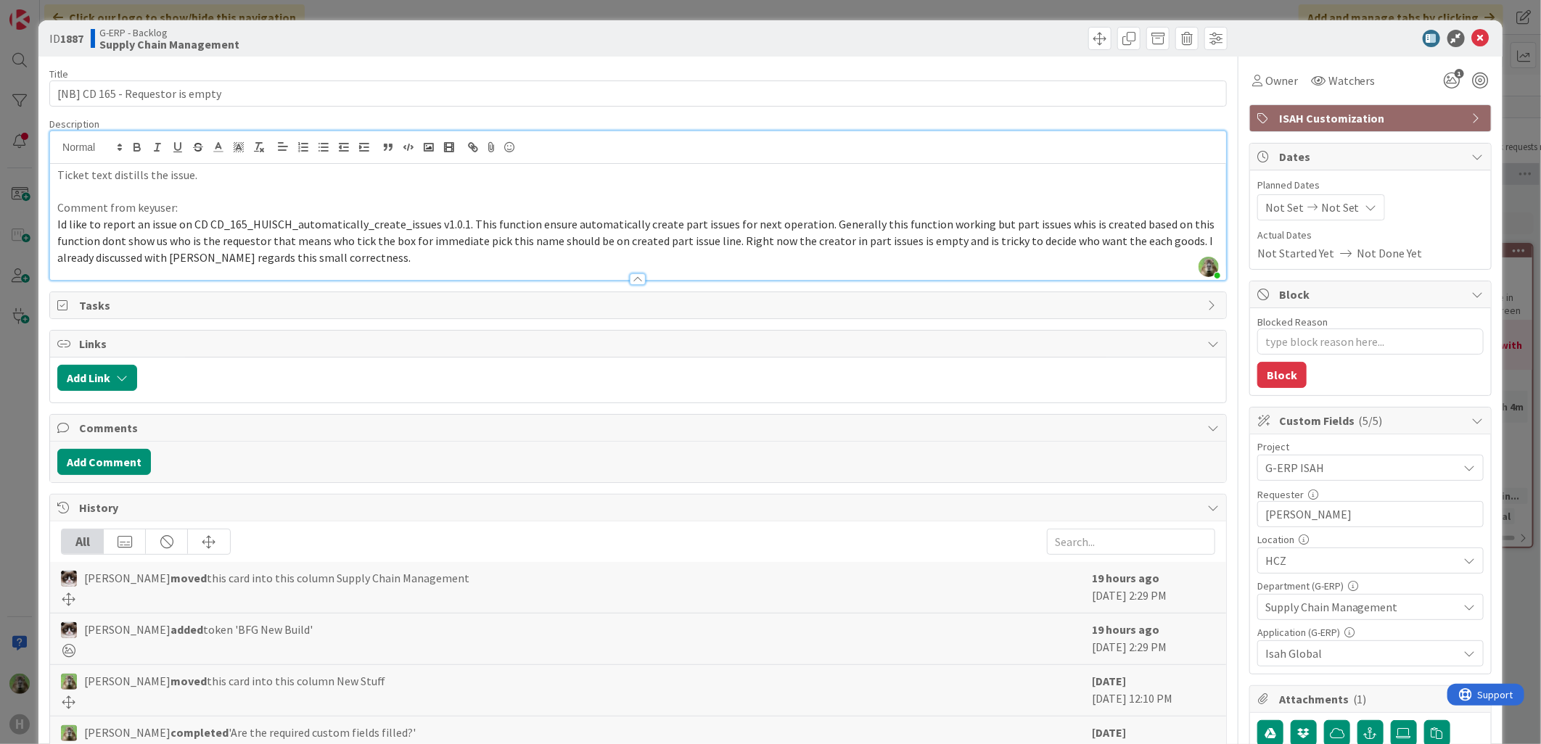
click at [18, 419] on div "ID 1887 G-ERP - Backlog Supply Chain Management Title 32 / 128 [NB] CD 165 - Re…" at bounding box center [770, 372] width 1541 height 744
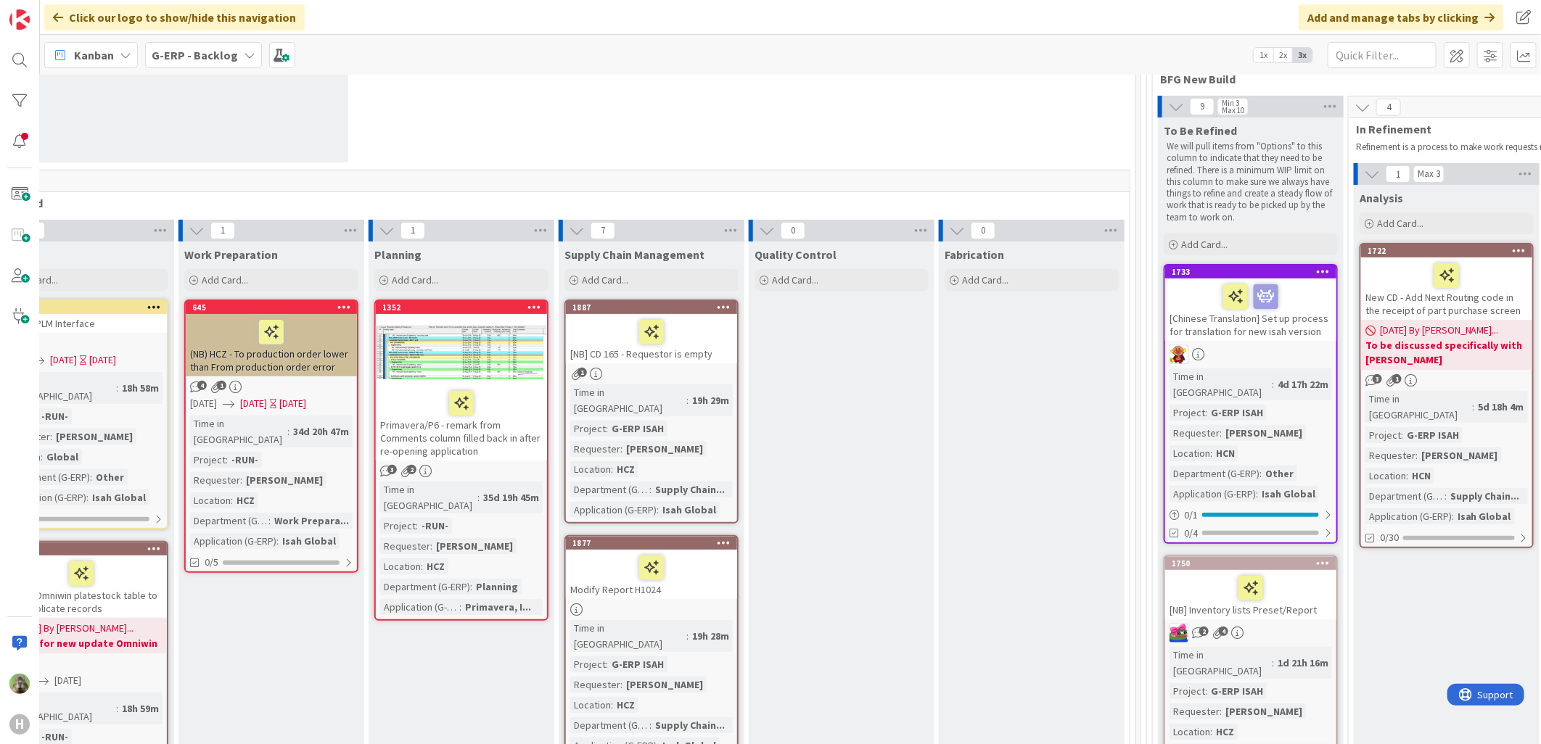
click at [707, 564] on div "Modify Report H1024" at bounding box center [651, 574] width 171 height 49
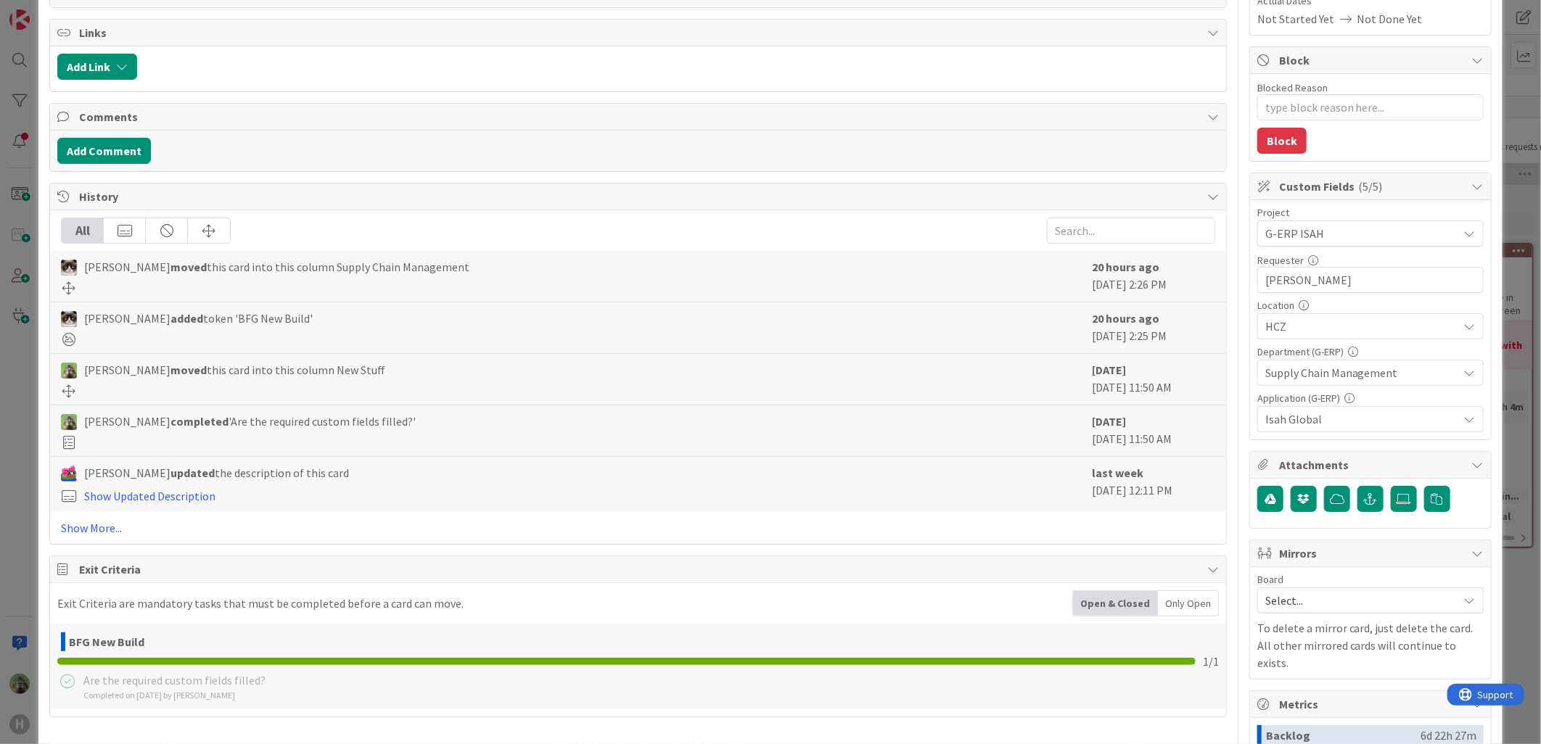
scroll to position [403, 0]
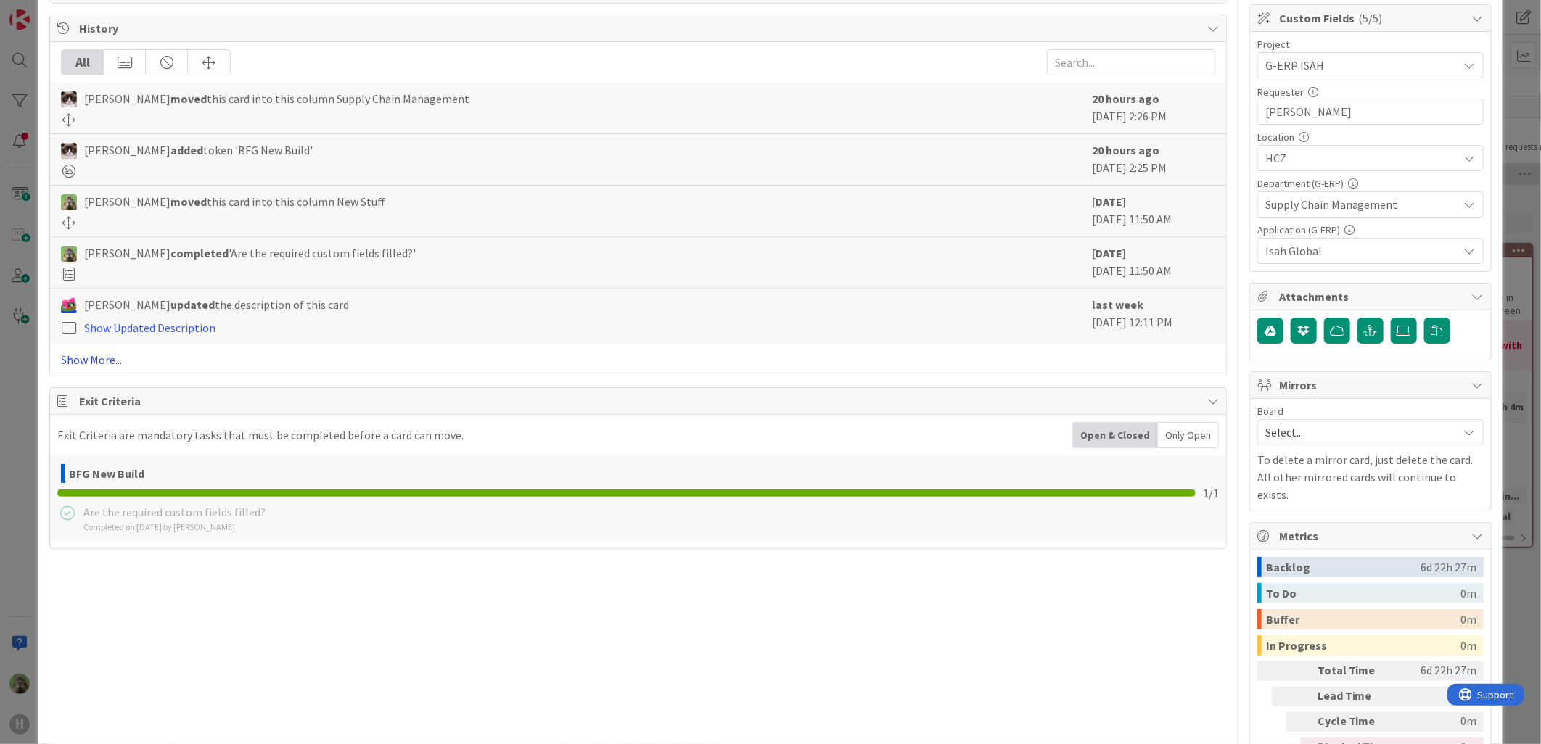
click at [104, 361] on link "Show More..." at bounding box center [638, 359] width 1154 height 17
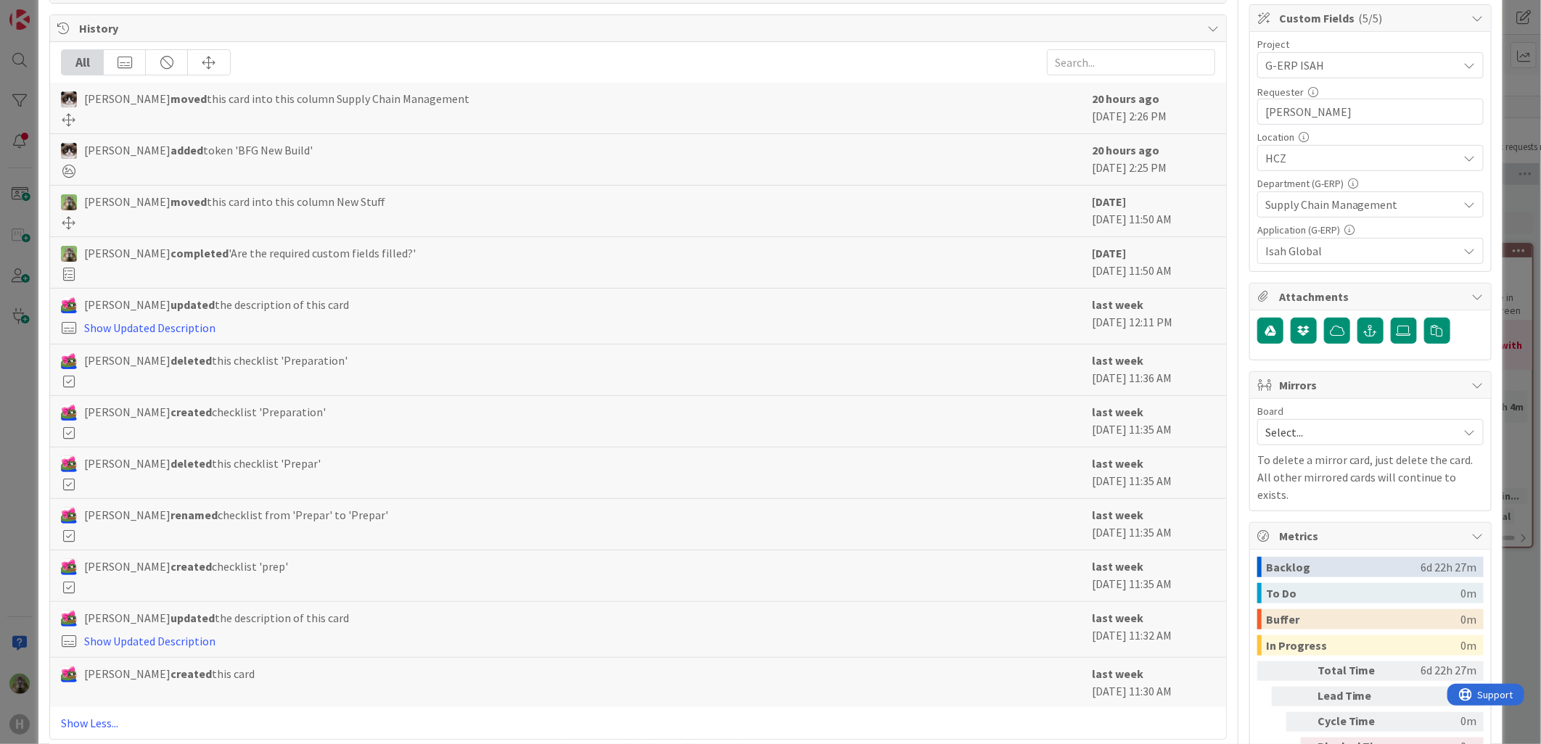
scroll to position [0, 0]
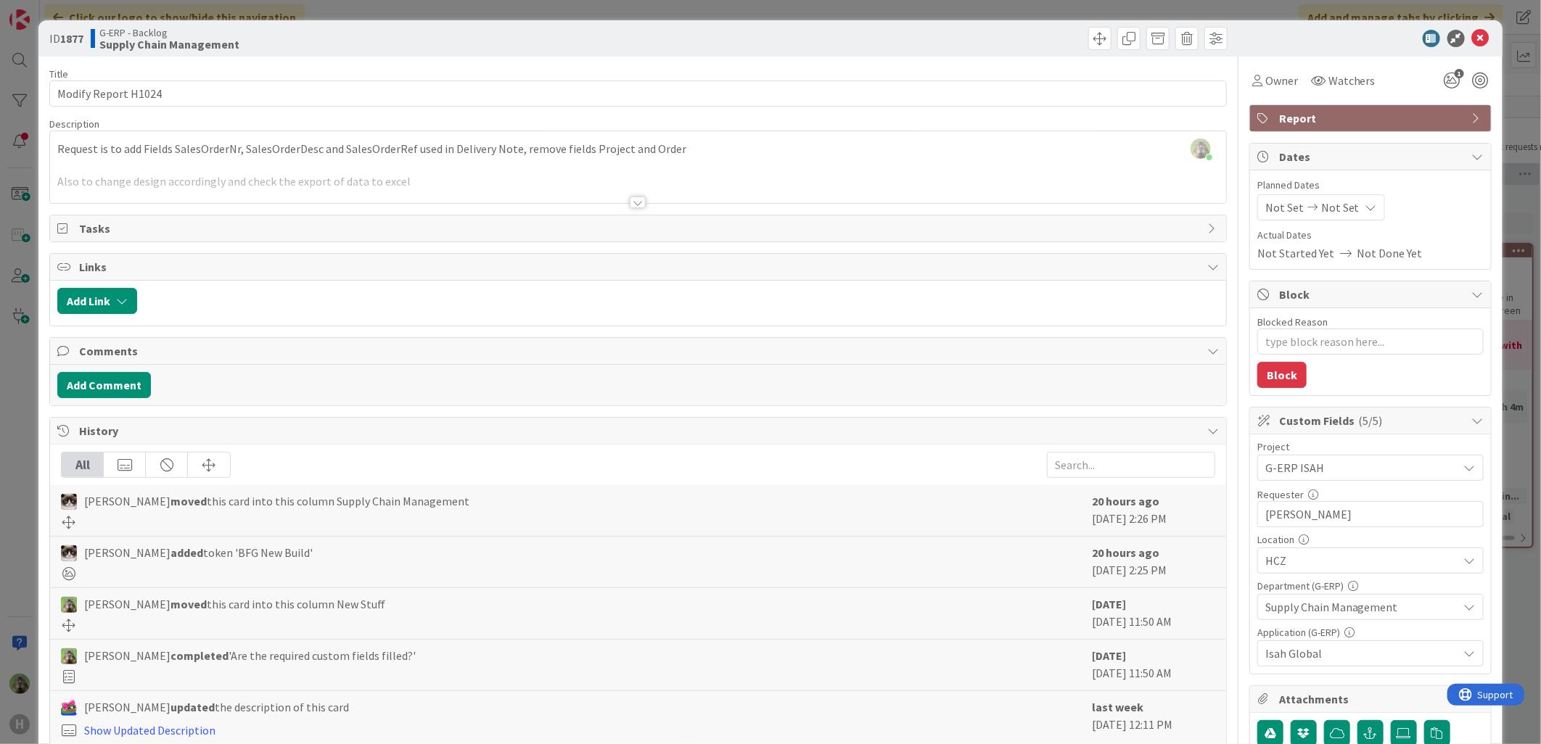
click at [24, 443] on div "ID 1877 G-ERP - Backlog Supply Chain Management Title 19 / 128 Modify Report H1…" at bounding box center [770, 372] width 1541 height 744
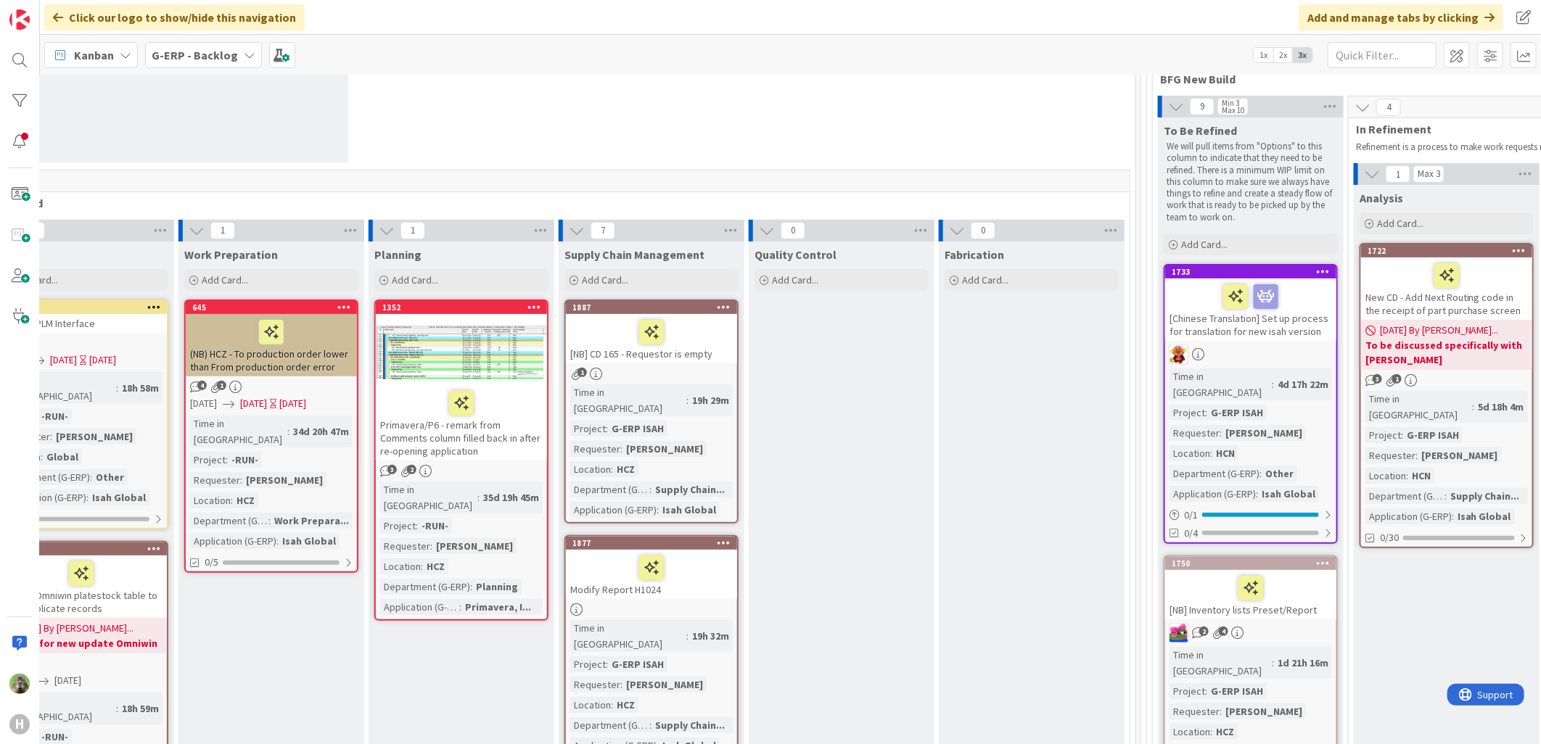
click at [669, 604] on div at bounding box center [651, 610] width 171 height 12
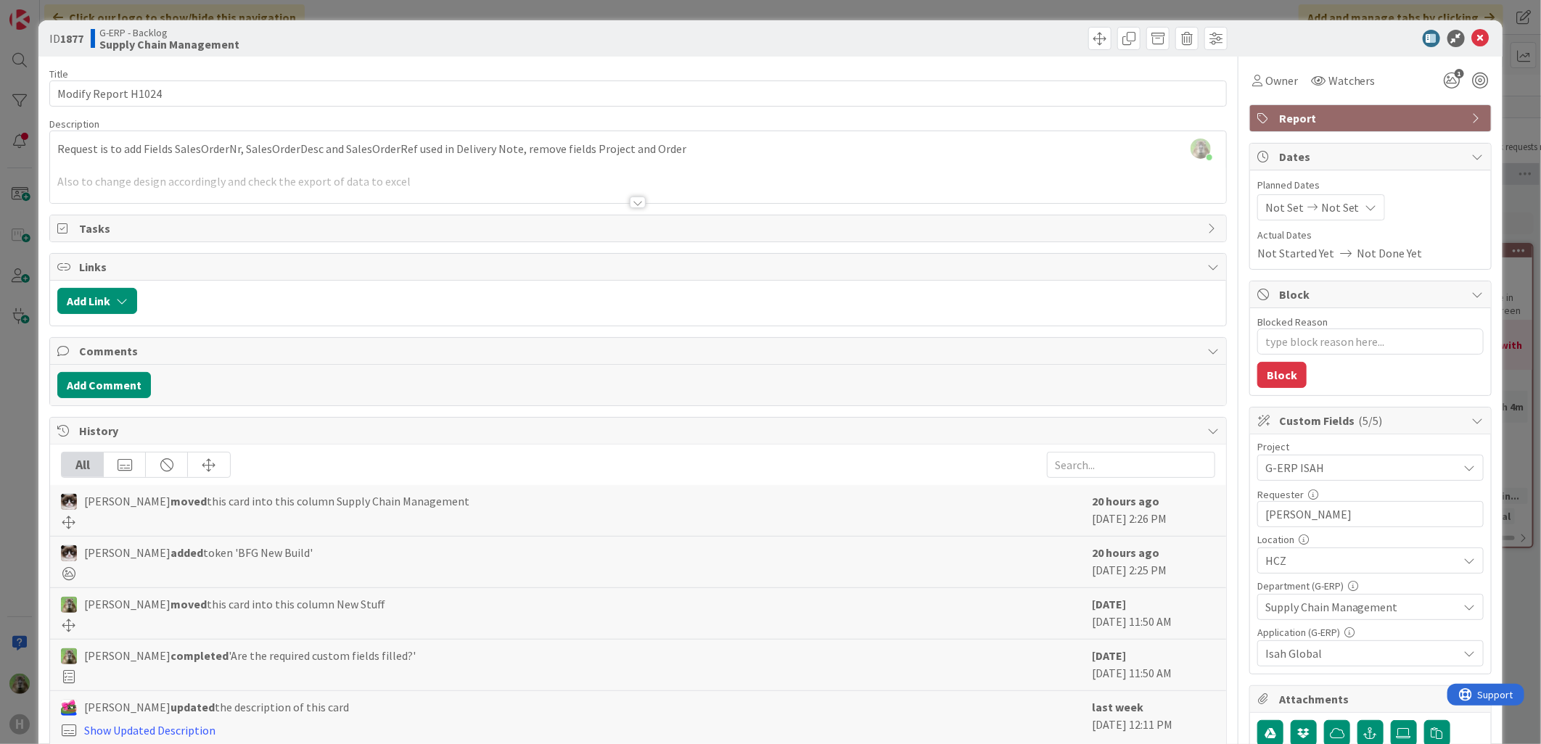
click at [1, 504] on div "ID 1877 G-ERP - Backlog Supply Chain Management Title 19 / 128 Modify Report H1…" at bounding box center [770, 372] width 1541 height 744
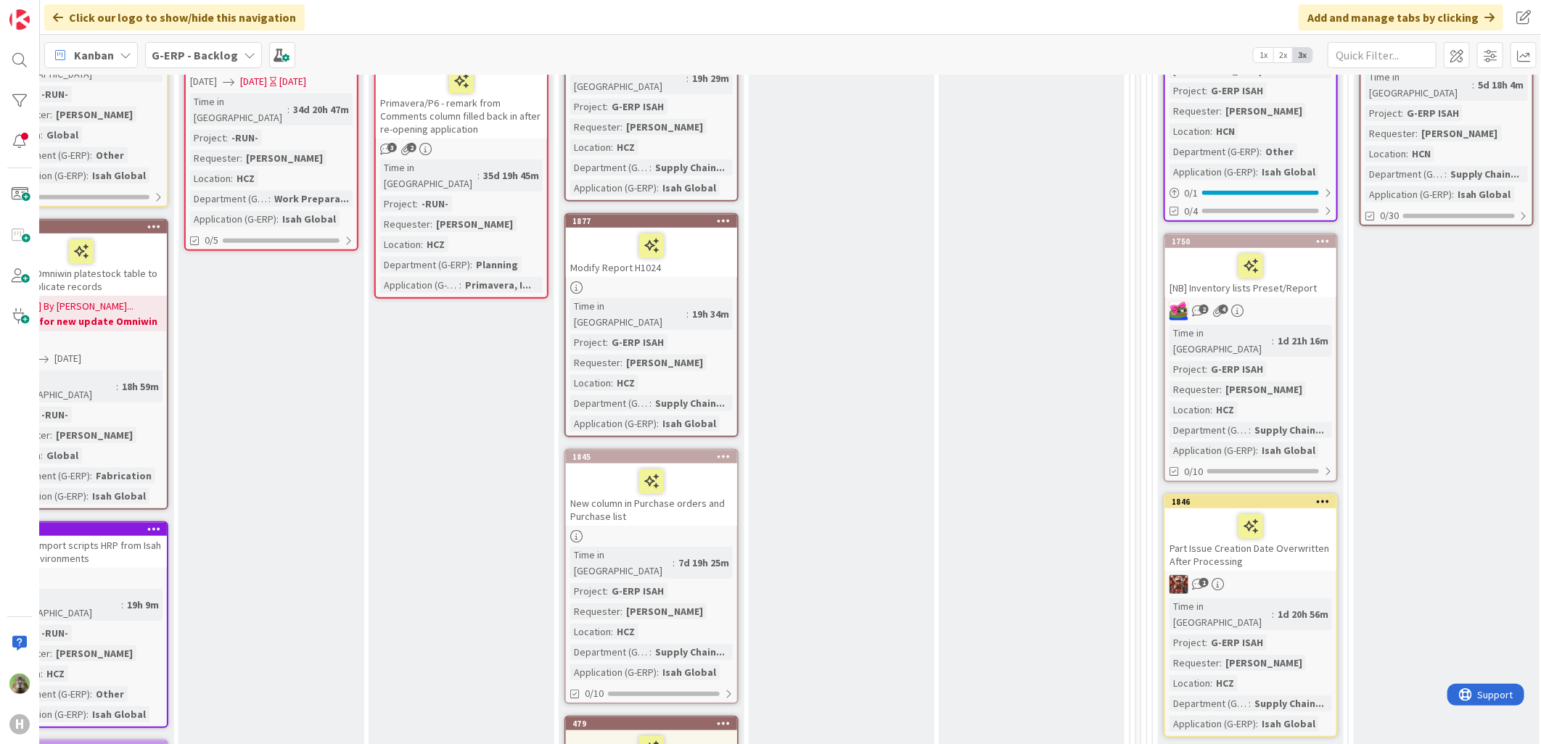
click at [690, 530] on div at bounding box center [651, 536] width 171 height 12
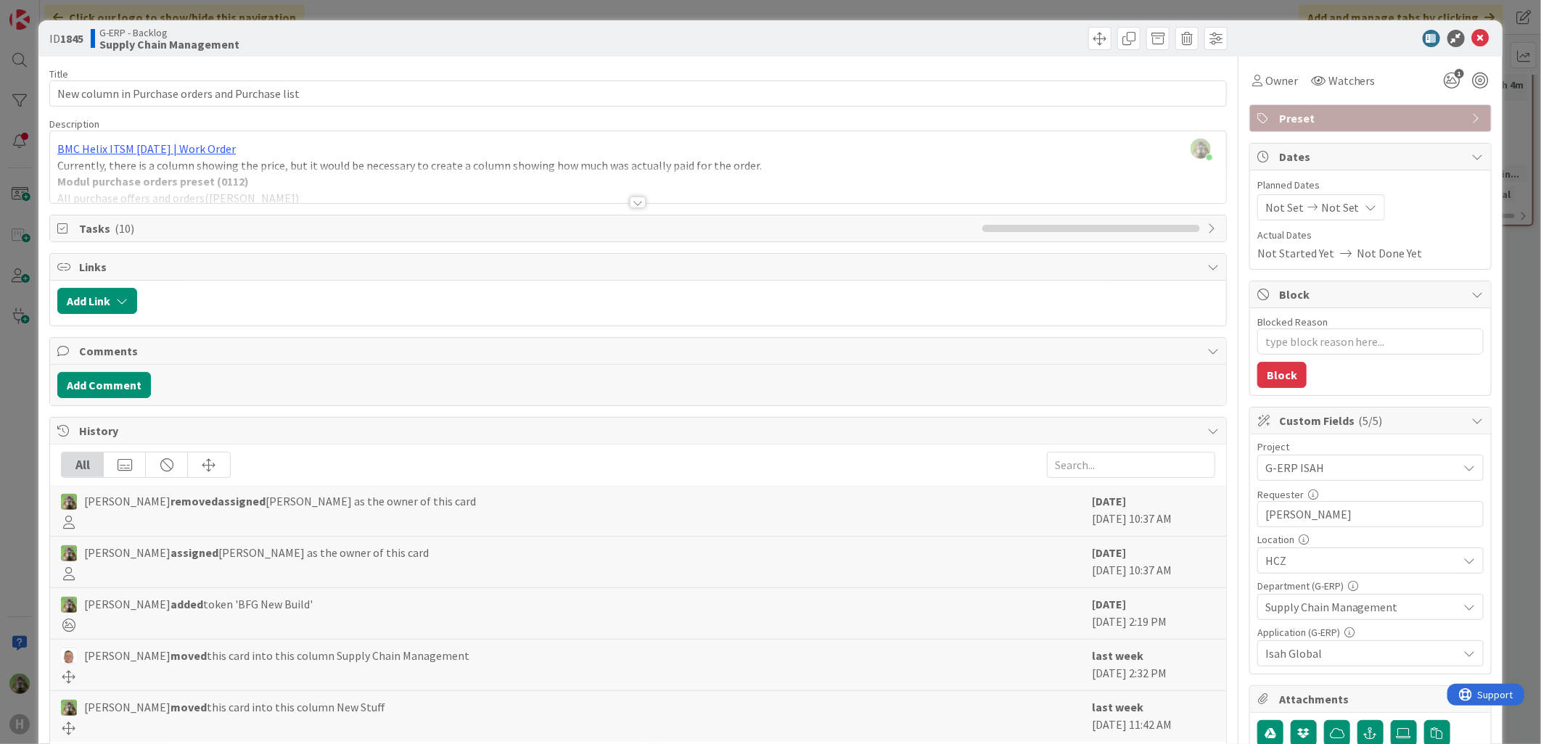
click at [20, 567] on div "ID 1845 G-ERP - Backlog Supply Chain Management Title 47 / 128 New column in Pu…" at bounding box center [770, 372] width 1541 height 744
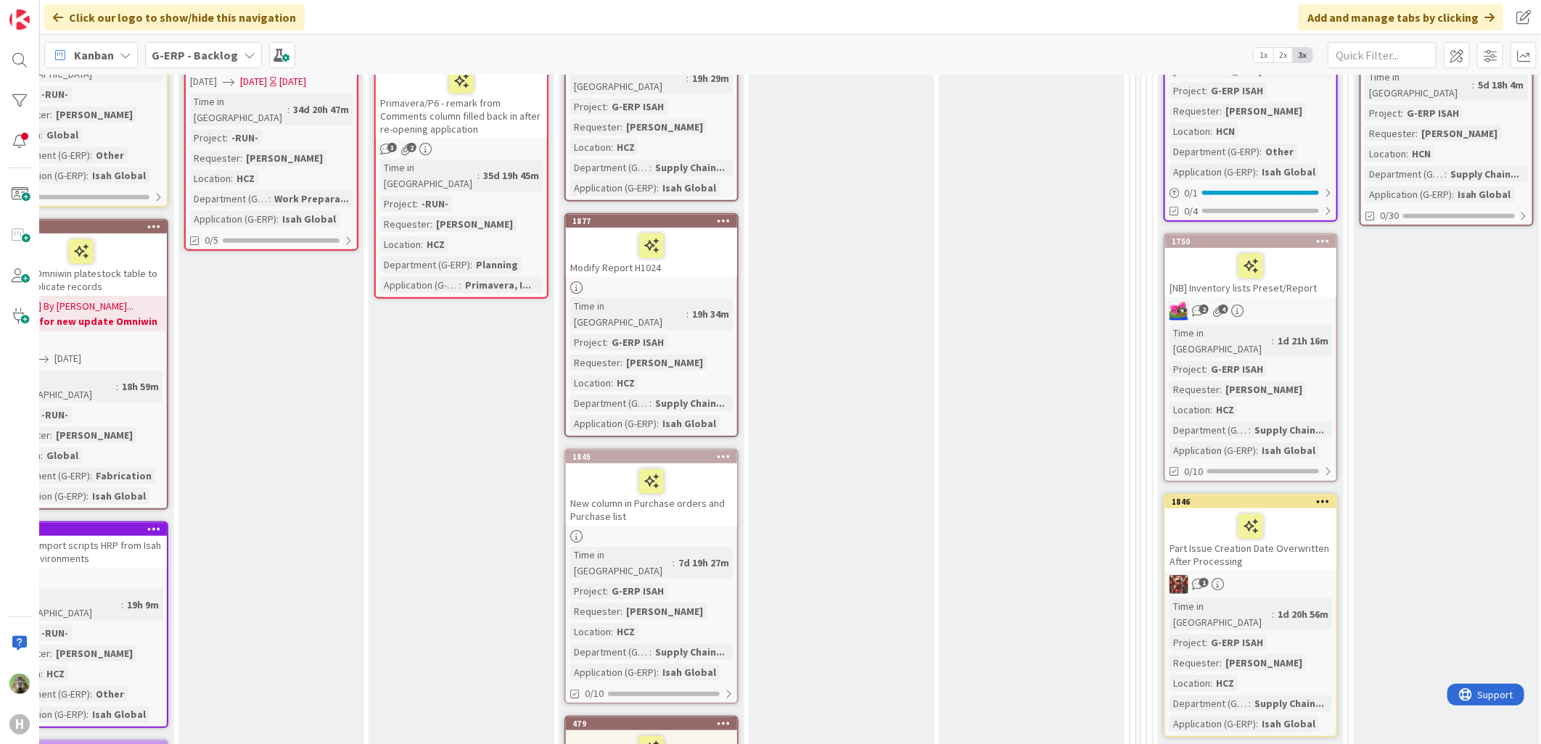
click at [693, 474] on div "New column in Purchase orders and Purchase list" at bounding box center [651, 495] width 171 height 62
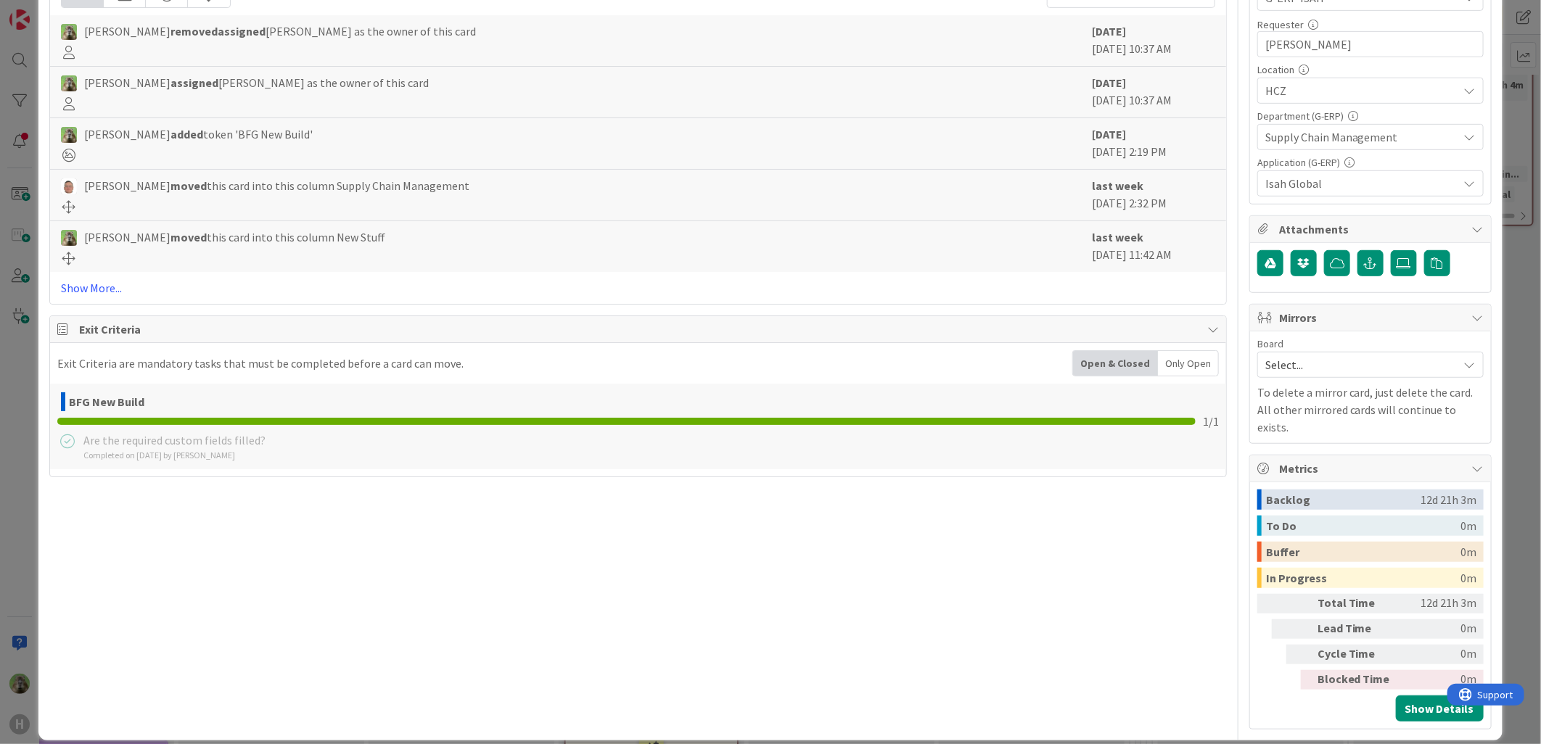
click at [13, 519] on div "ID 1845 G-ERP - Backlog Supply Chain Management Title 47 / 128 New column in Pu…" at bounding box center [770, 372] width 1541 height 744
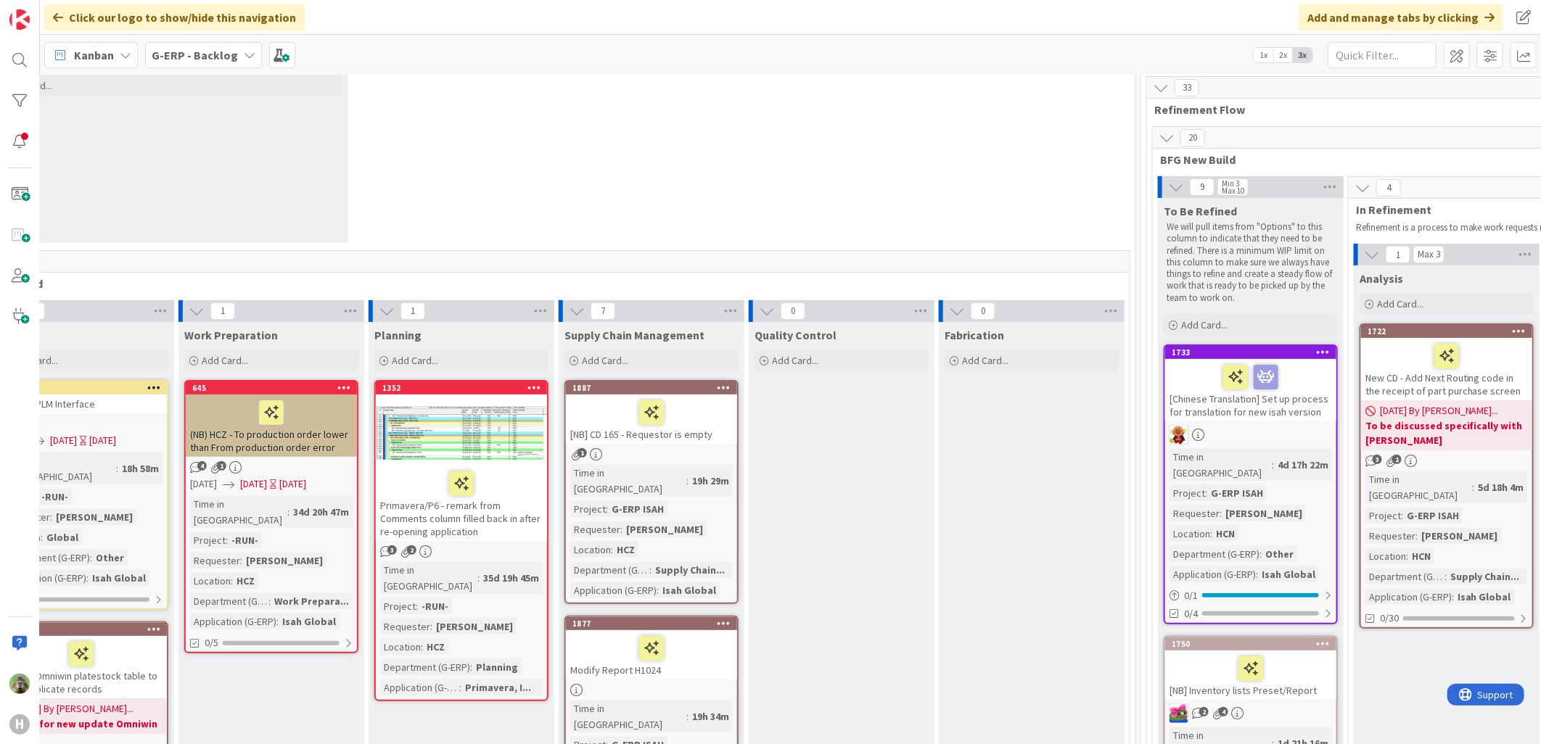
click at [718, 432] on div "[NB] CD 165 - Requestor is empty" at bounding box center [651, 419] width 171 height 49
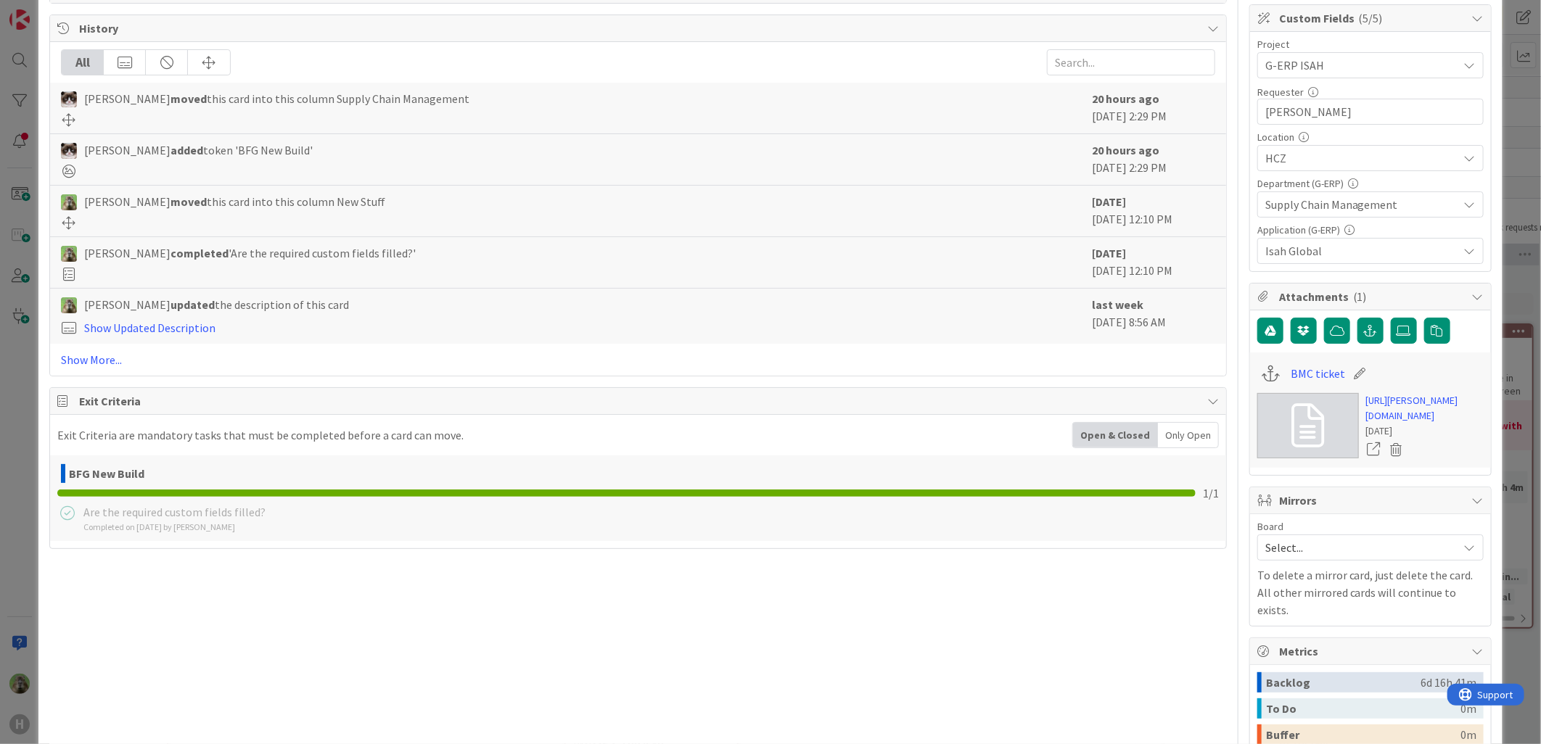
click at [24, 476] on div "ID 1887 G-ERP - Backlog Supply Chain Management Title 32 / 128 [NB] CD 165 - Re…" at bounding box center [770, 372] width 1541 height 744
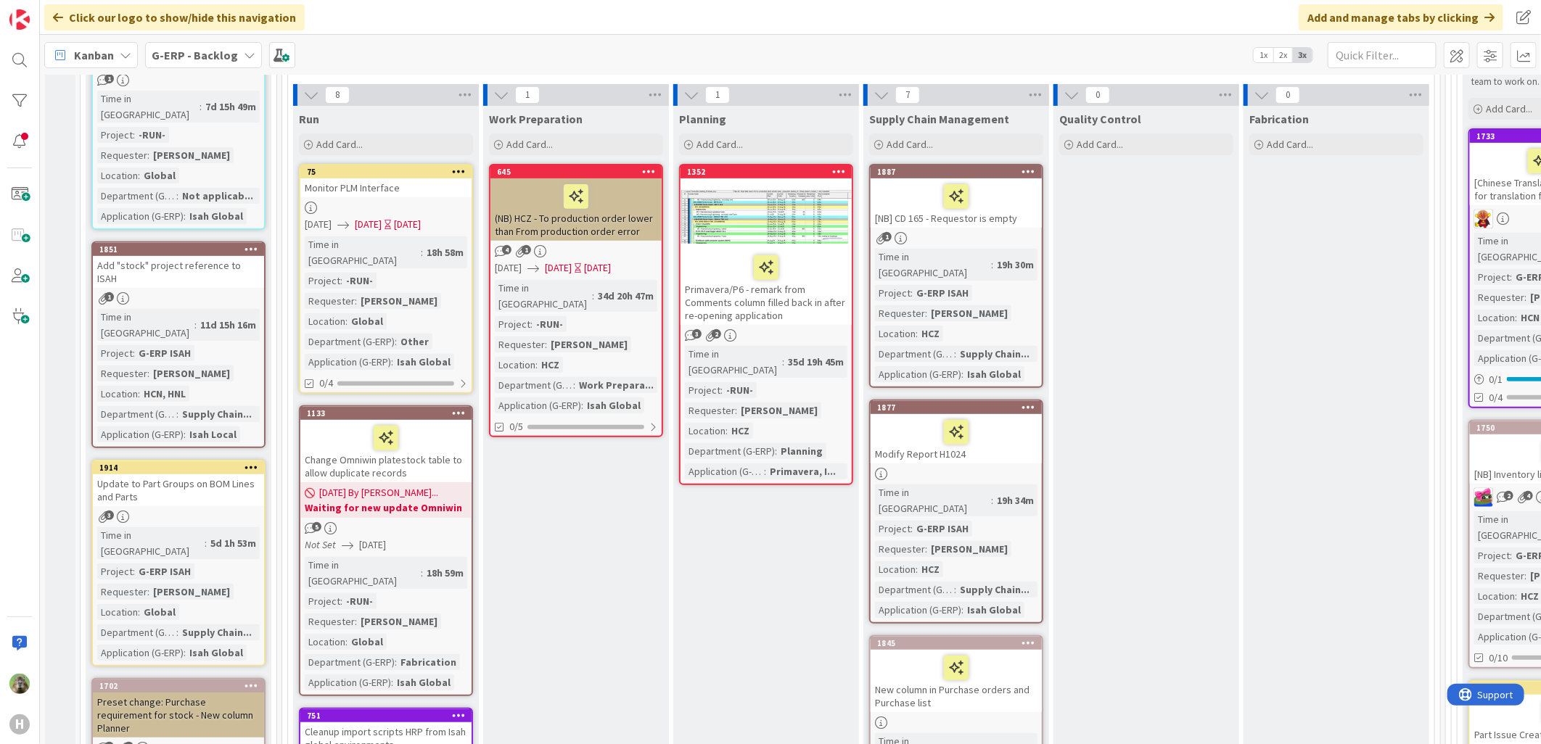
scroll to position [322, 0]
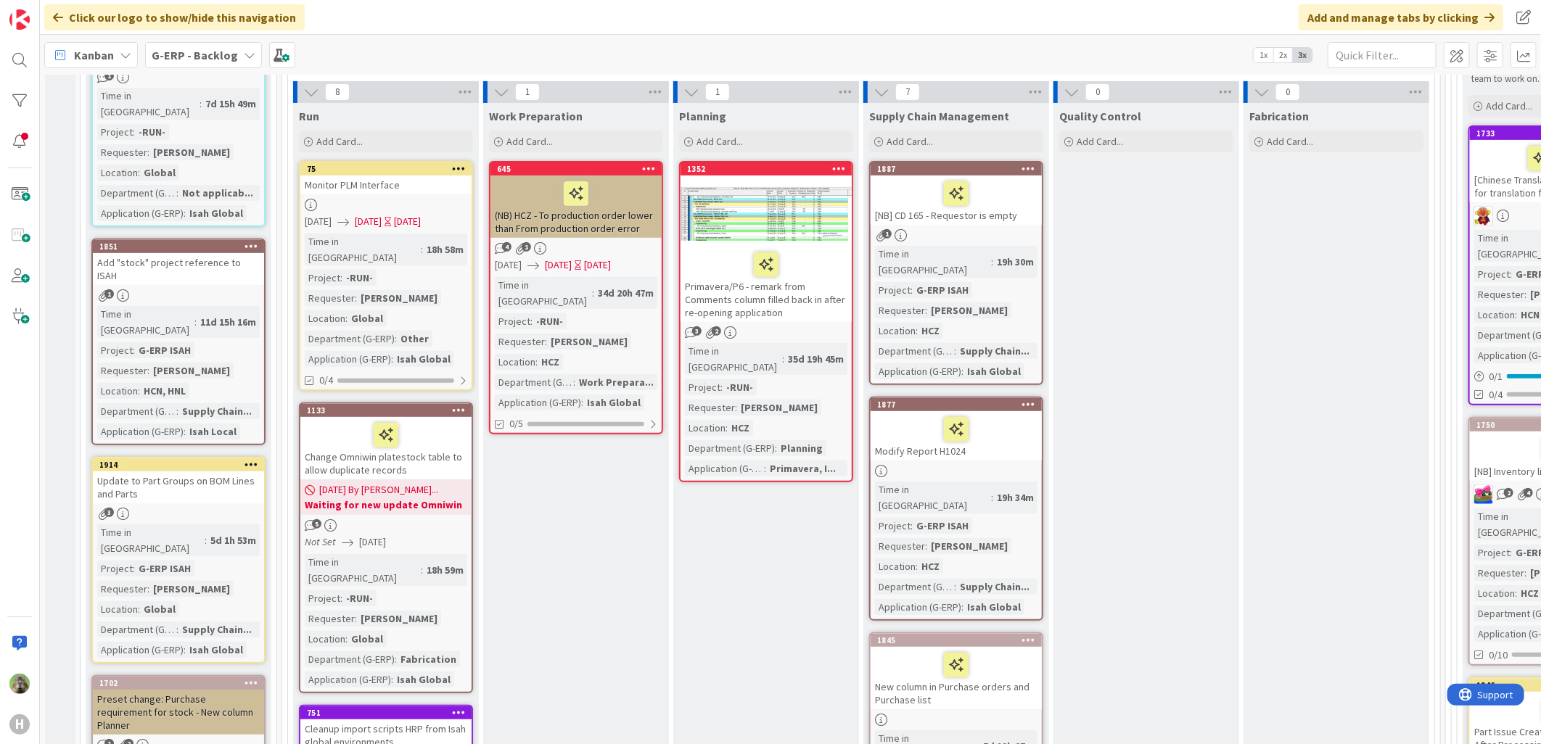
click at [207, 289] on div "1" at bounding box center [178, 295] width 171 height 12
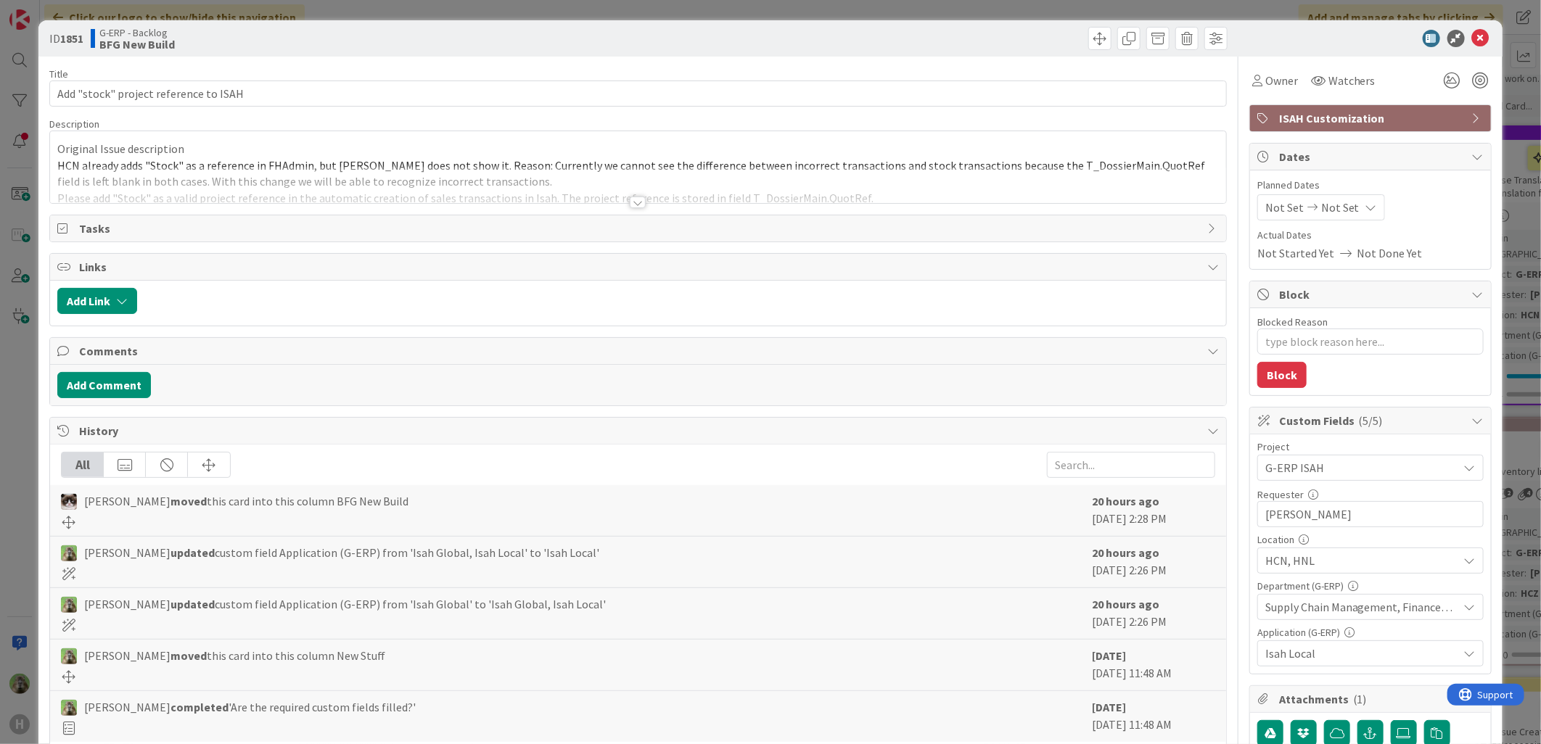
click at [573, 167] on div at bounding box center [638, 184] width 1176 height 37
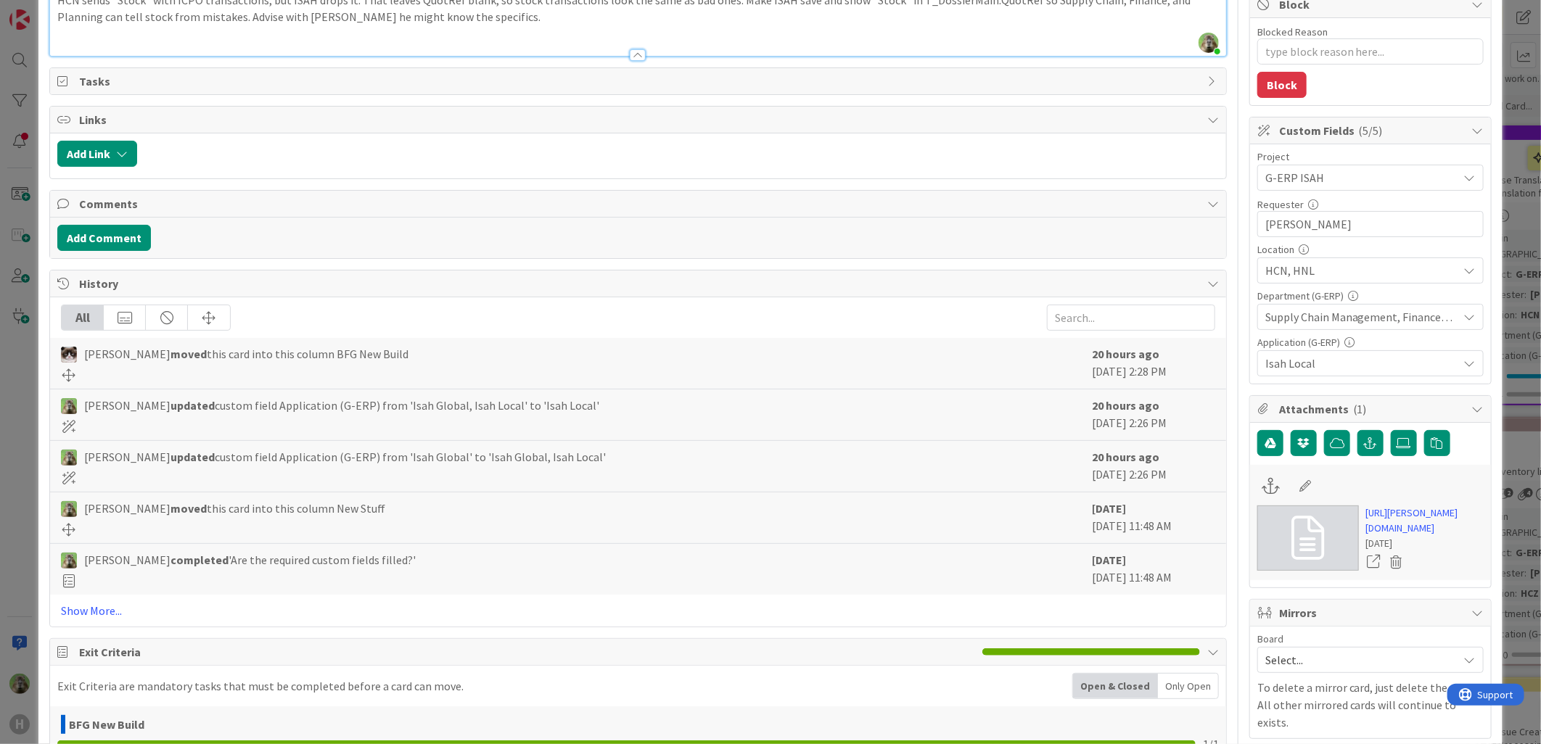
scroll to position [322, 0]
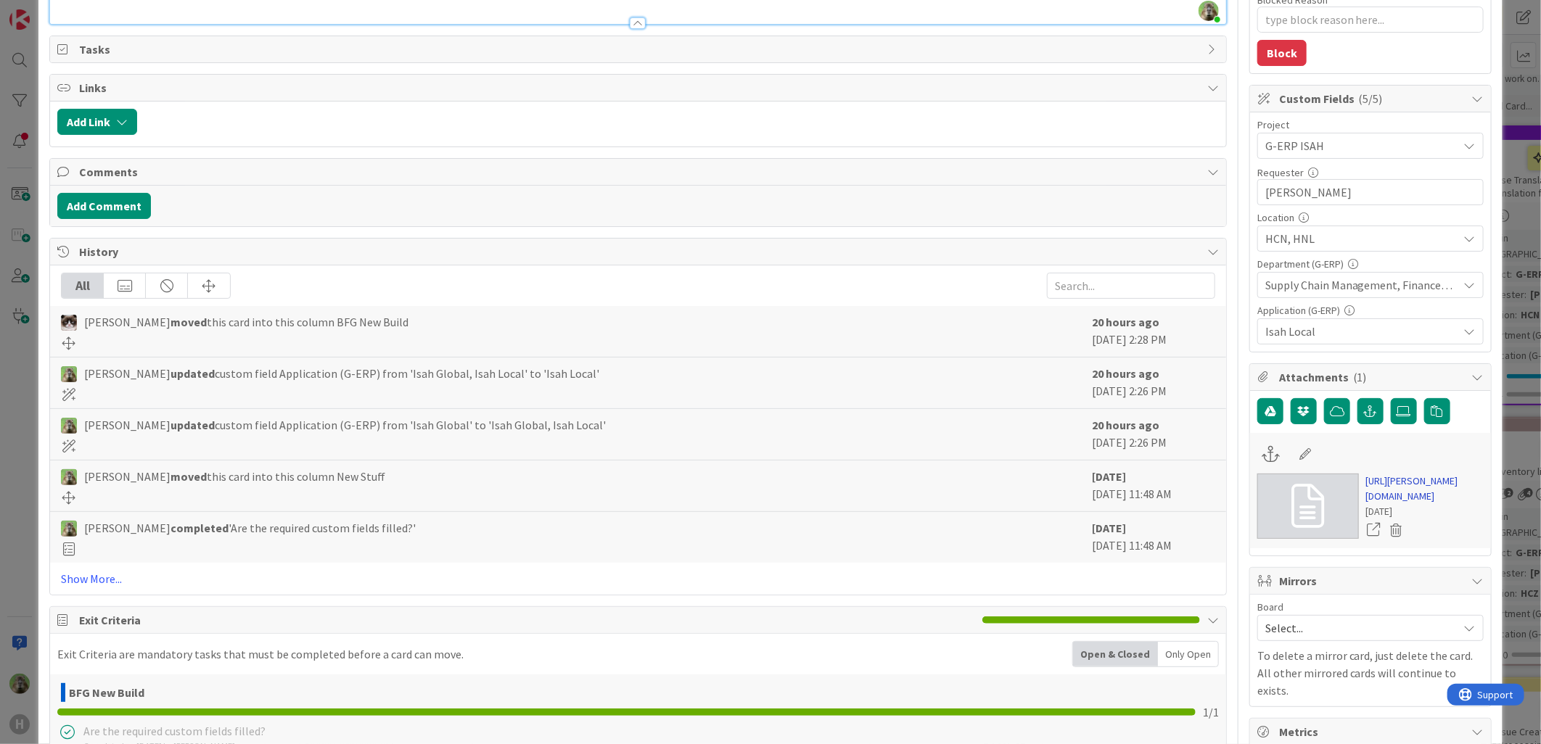
click at [1408, 494] on link "https://huisman-smartit.onbmc.com/smartit/app/#/workorder/AGGF4KX6HRENQATCAOT8T…" at bounding box center [1425, 489] width 118 height 30
click at [24, 372] on div "ID 1851 G-ERP - Backlog BFG New Build Title 37 / 128 Add "stock" project refere…" at bounding box center [770, 372] width 1541 height 744
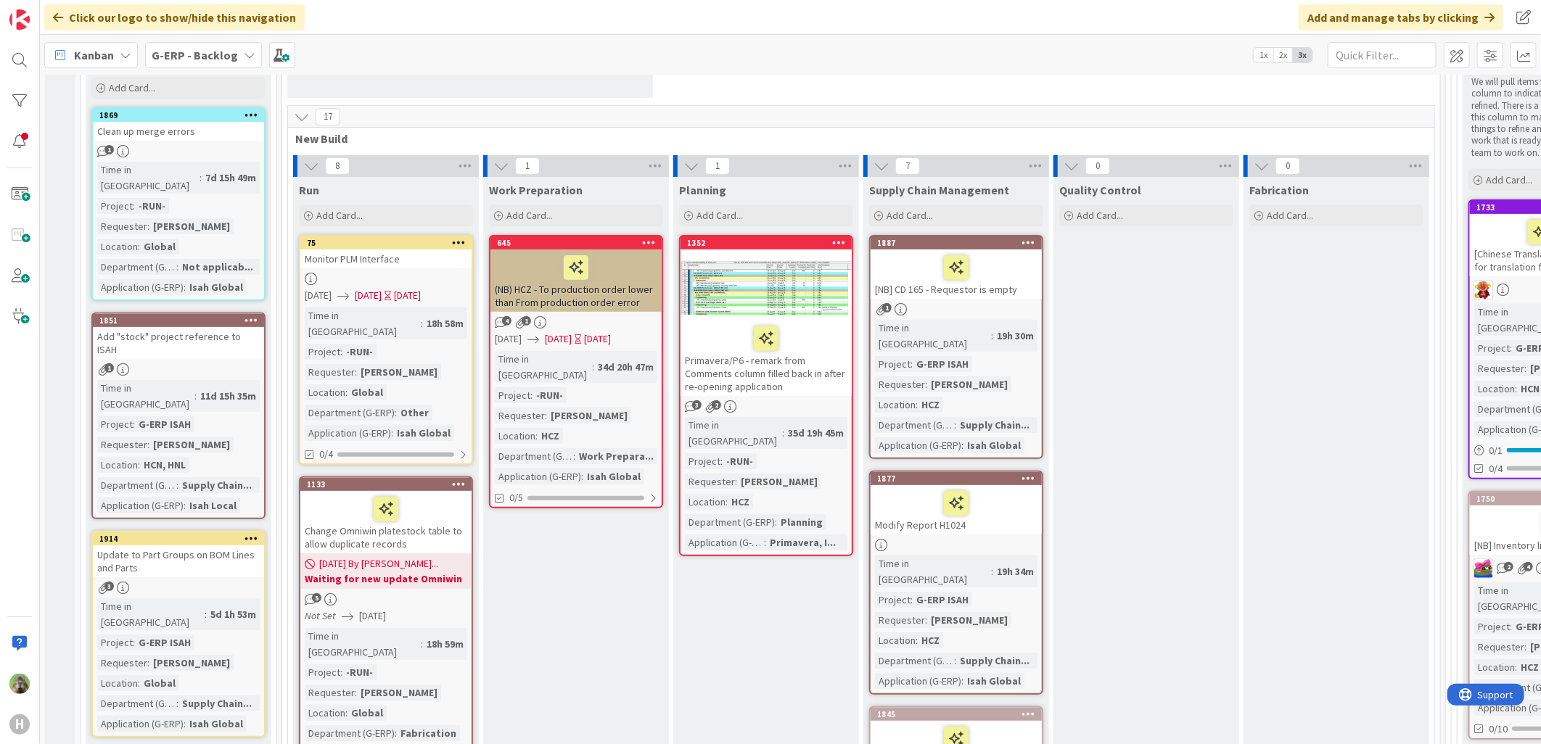
scroll to position [242, 0]
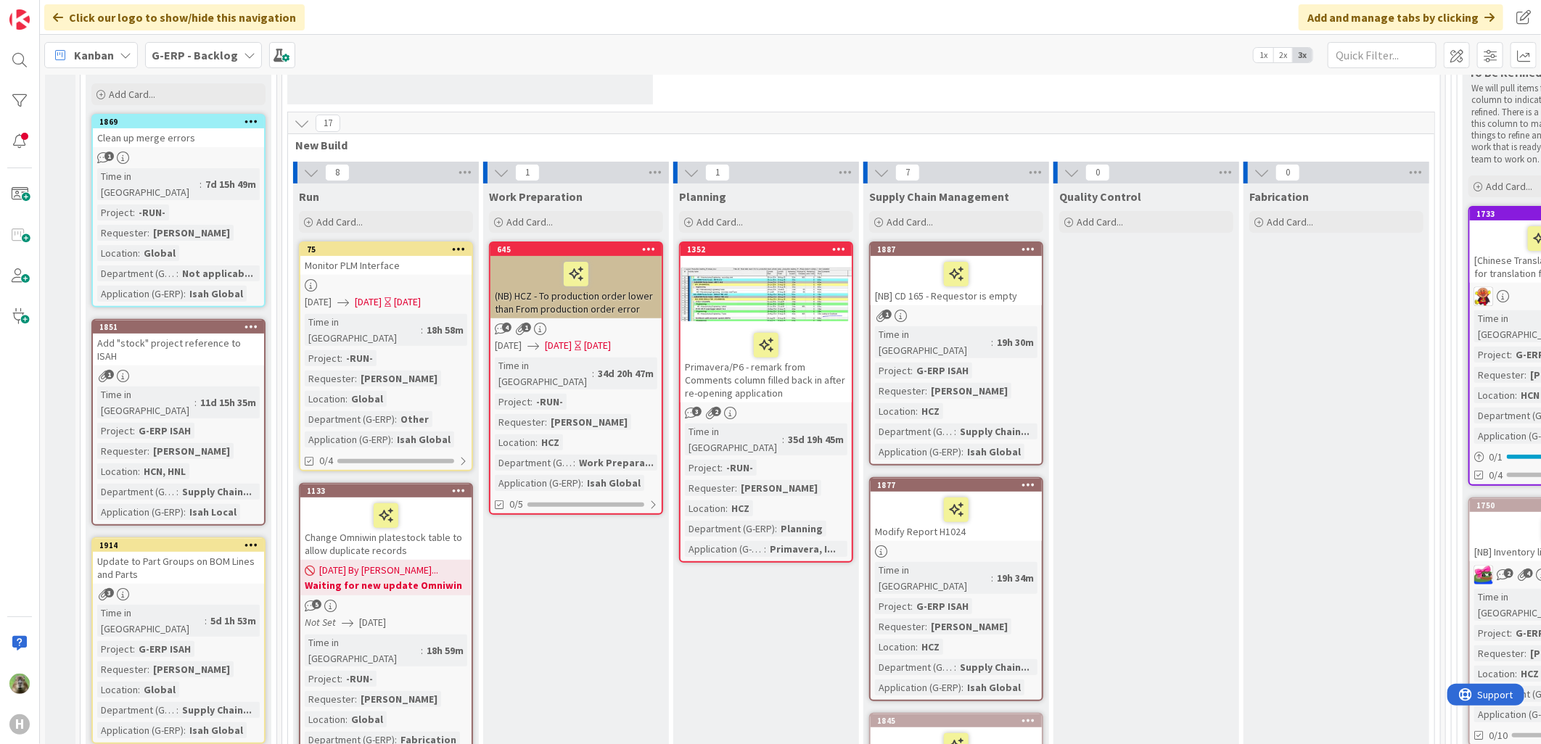
click at [994, 281] on div at bounding box center [956, 274] width 163 height 30
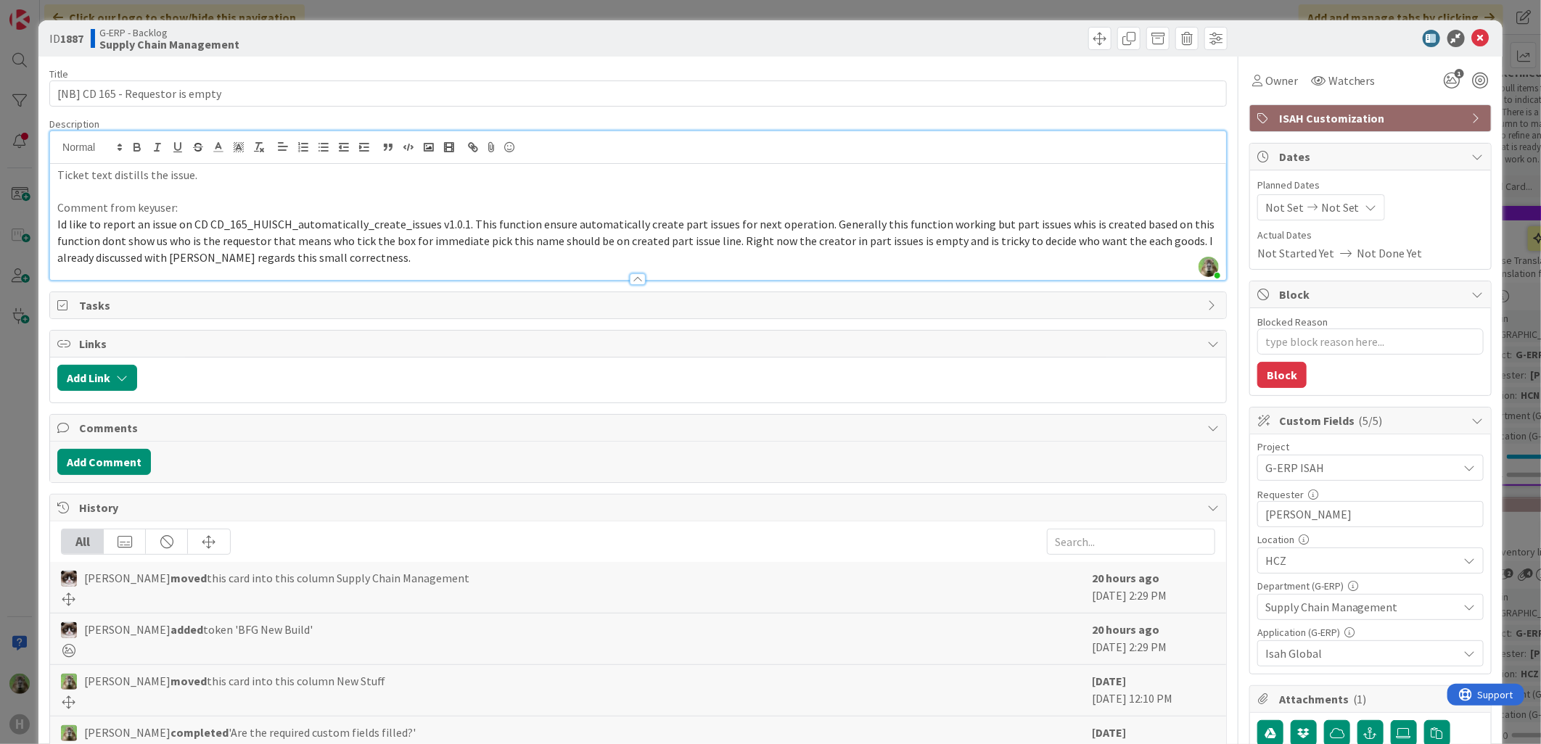
click at [453, 162] on div "Timothy Tjia just joined Ticket text distills the issue. Comment from keyuser: …" at bounding box center [638, 205] width 1176 height 149
click at [20, 480] on div "ID 1887 G-ERP - Backlog Supply Chain Management Title 32 / 128 [NB] CD 165 - Re…" at bounding box center [770, 372] width 1541 height 744
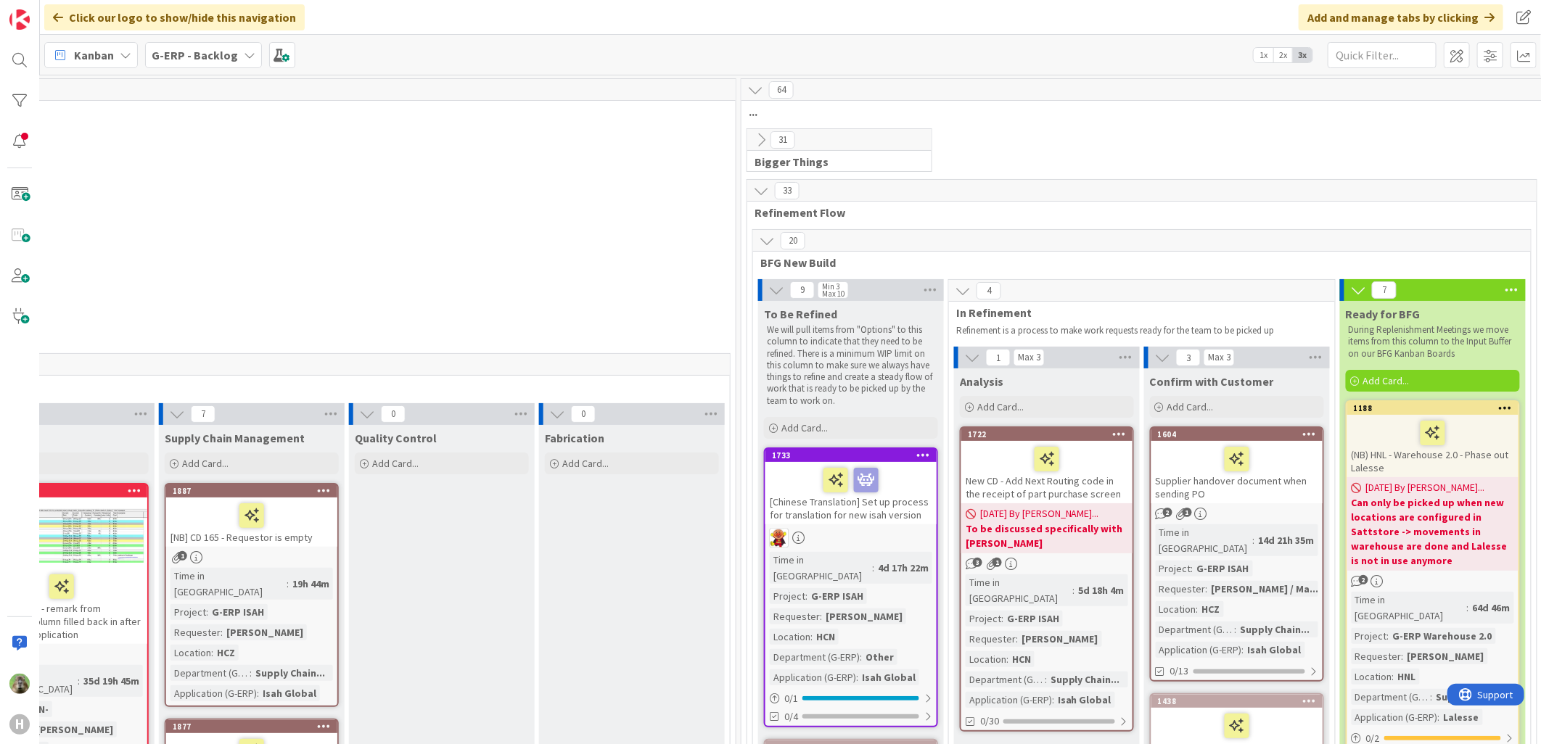
scroll to position [0, 717]
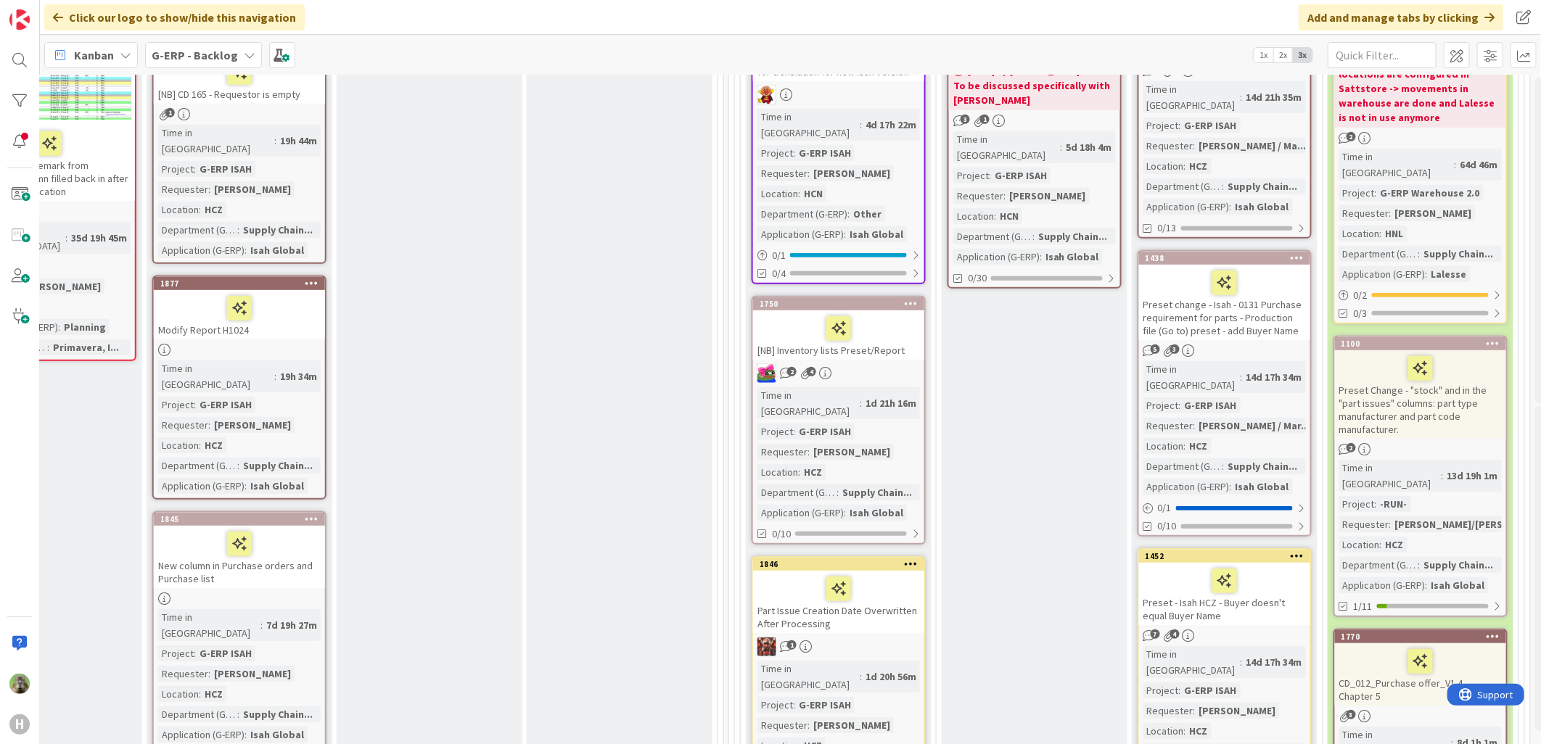
scroll to position [483, 717]
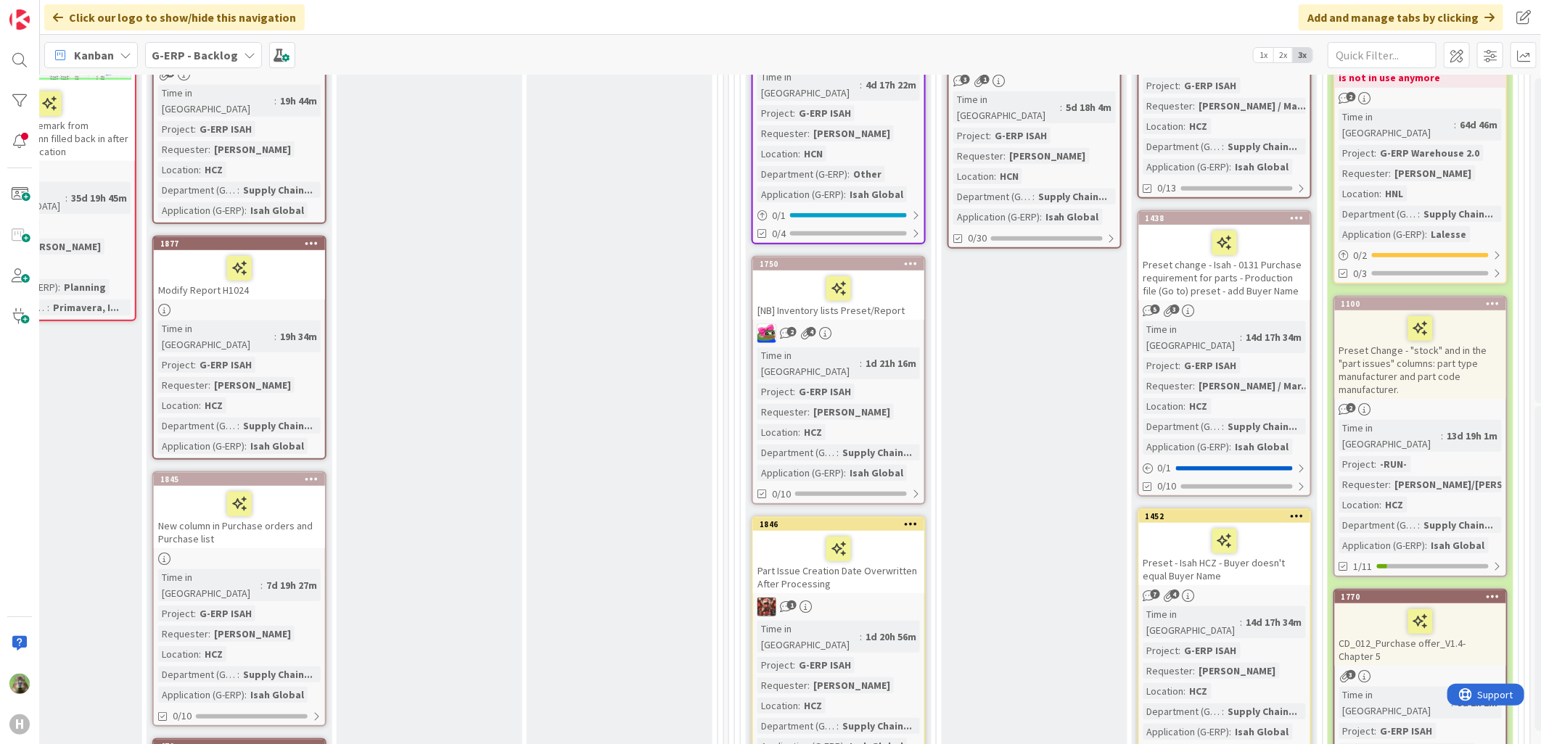
click at [310, 276] on div "Modify Report H1024" at bounding box center [239, 274] width 171 height 49
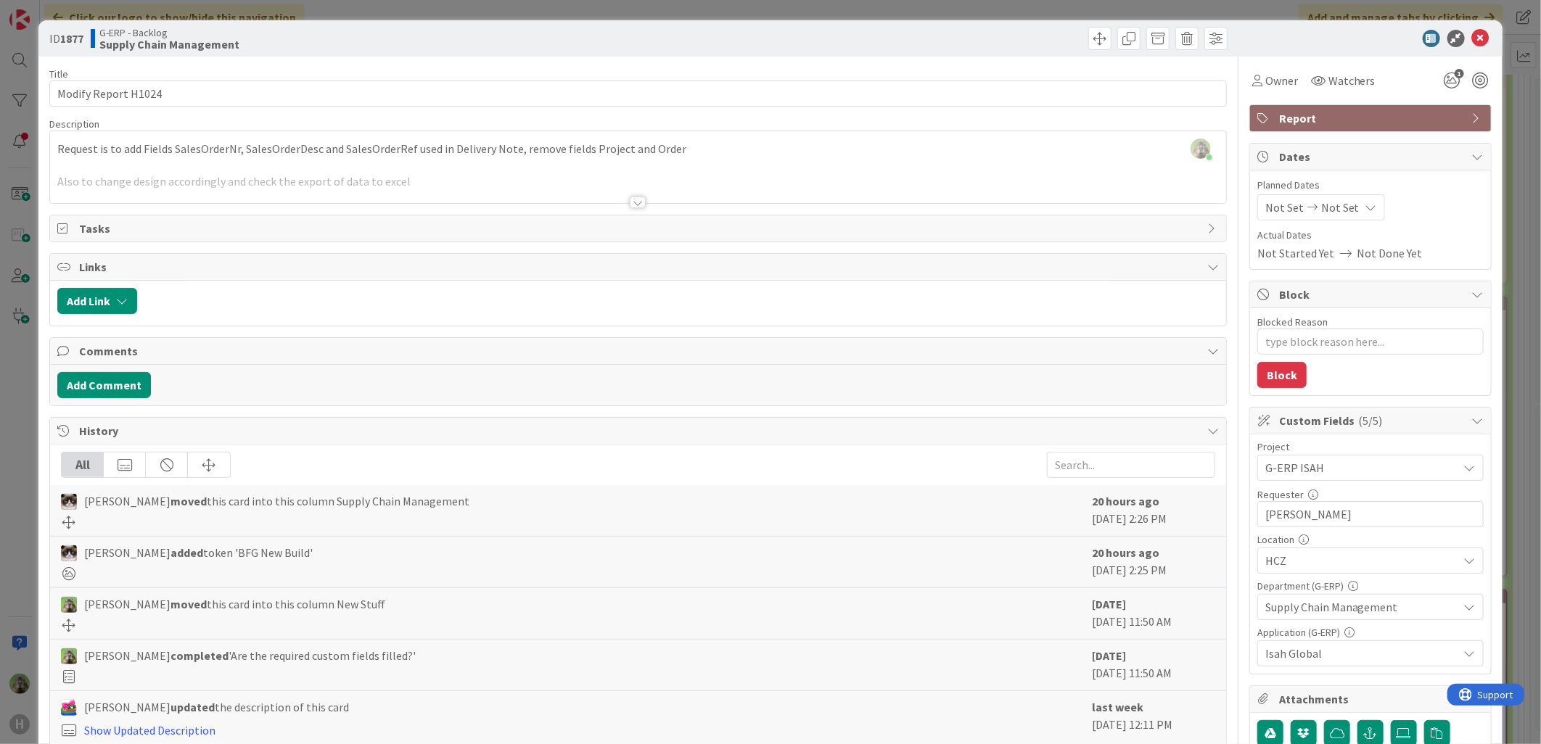
click at [9, 509] on div "ID 1877 G-ERP - Backlog Supply Chain Management Title 19 / 128 Modify Report H1…" at bounding box center [770, 372] width 1541 height 744
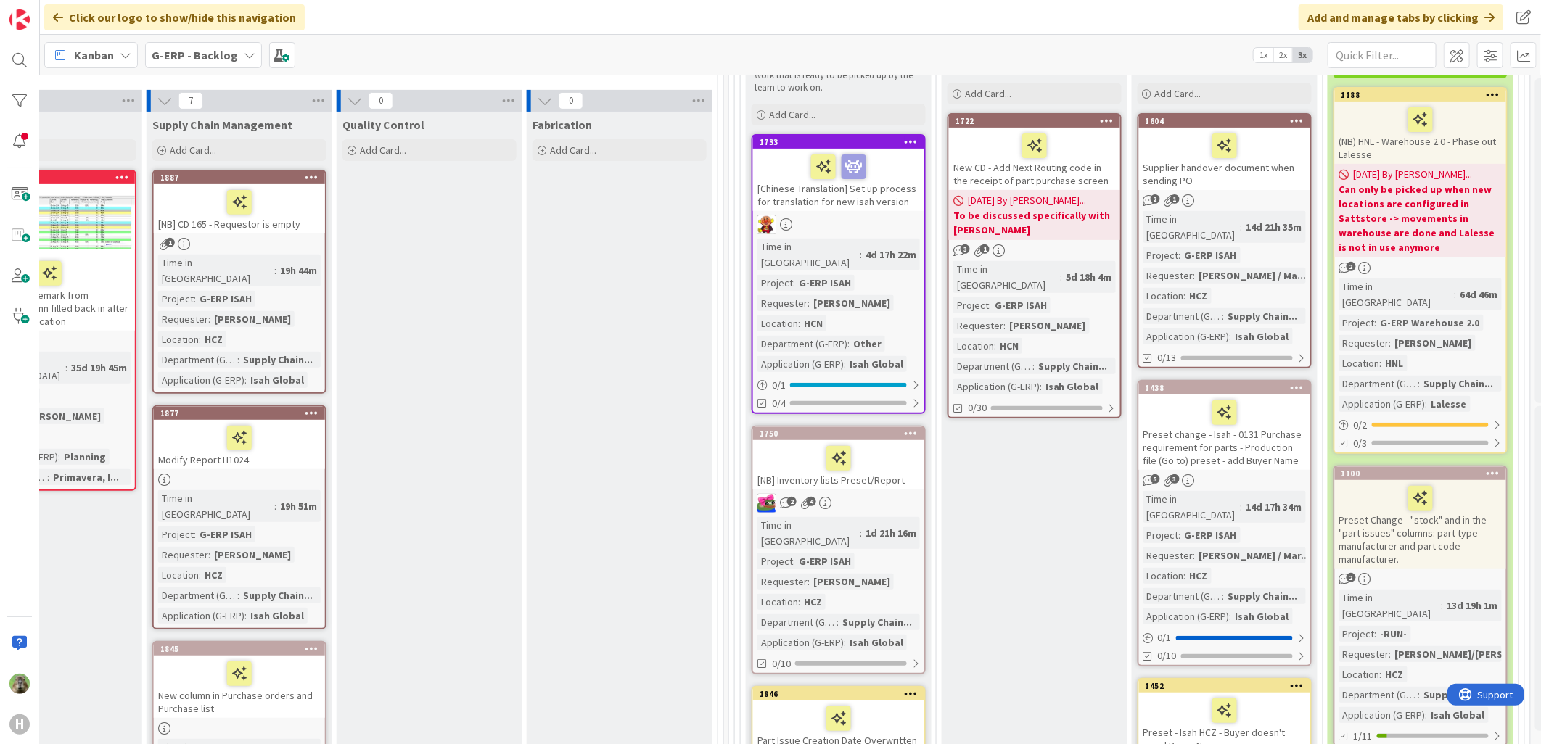
scroll to position [161, 717]
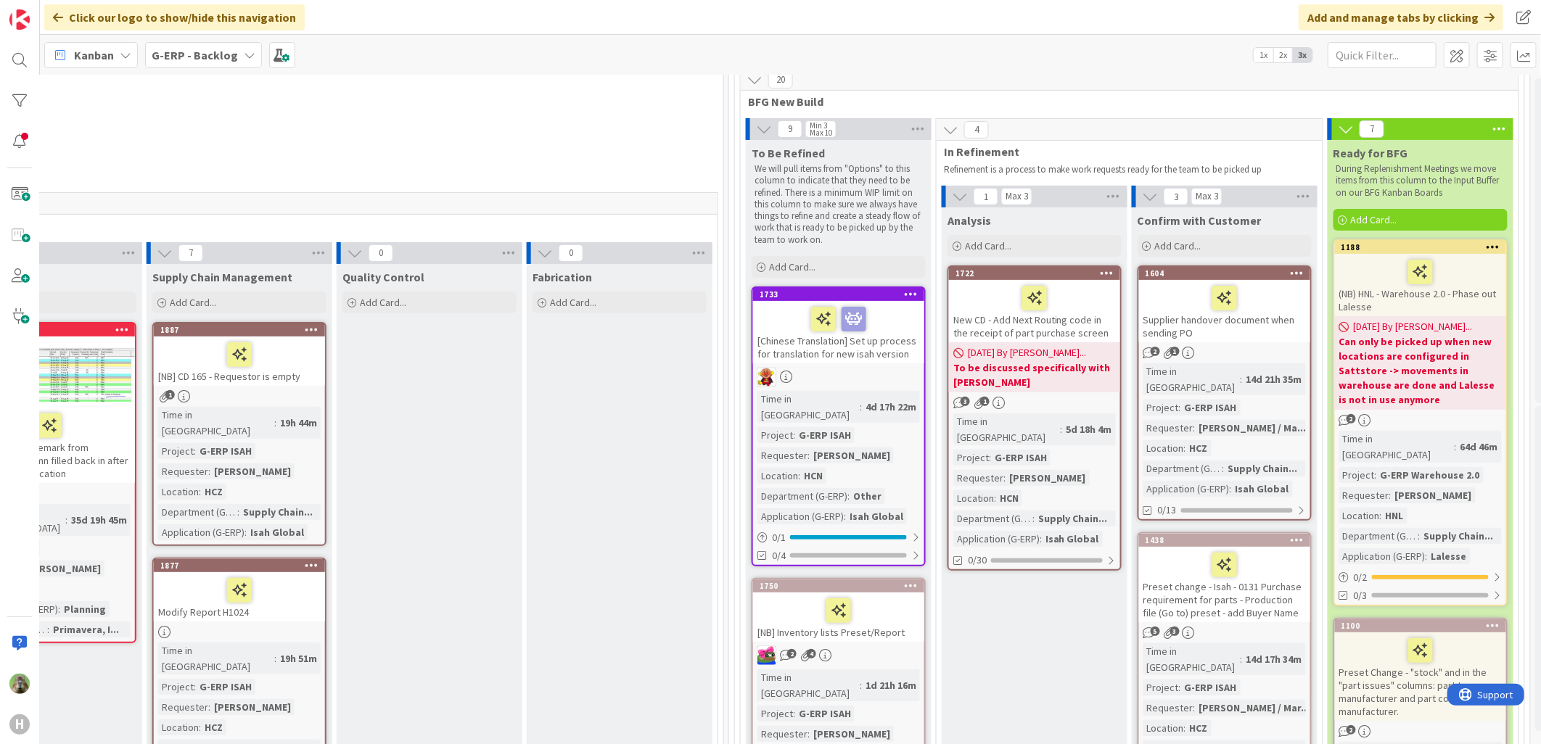
click at [306, 371] on div "[NB] CD 165 - Requestor is empty" at bounding box center [239, 361] width 171 height 49
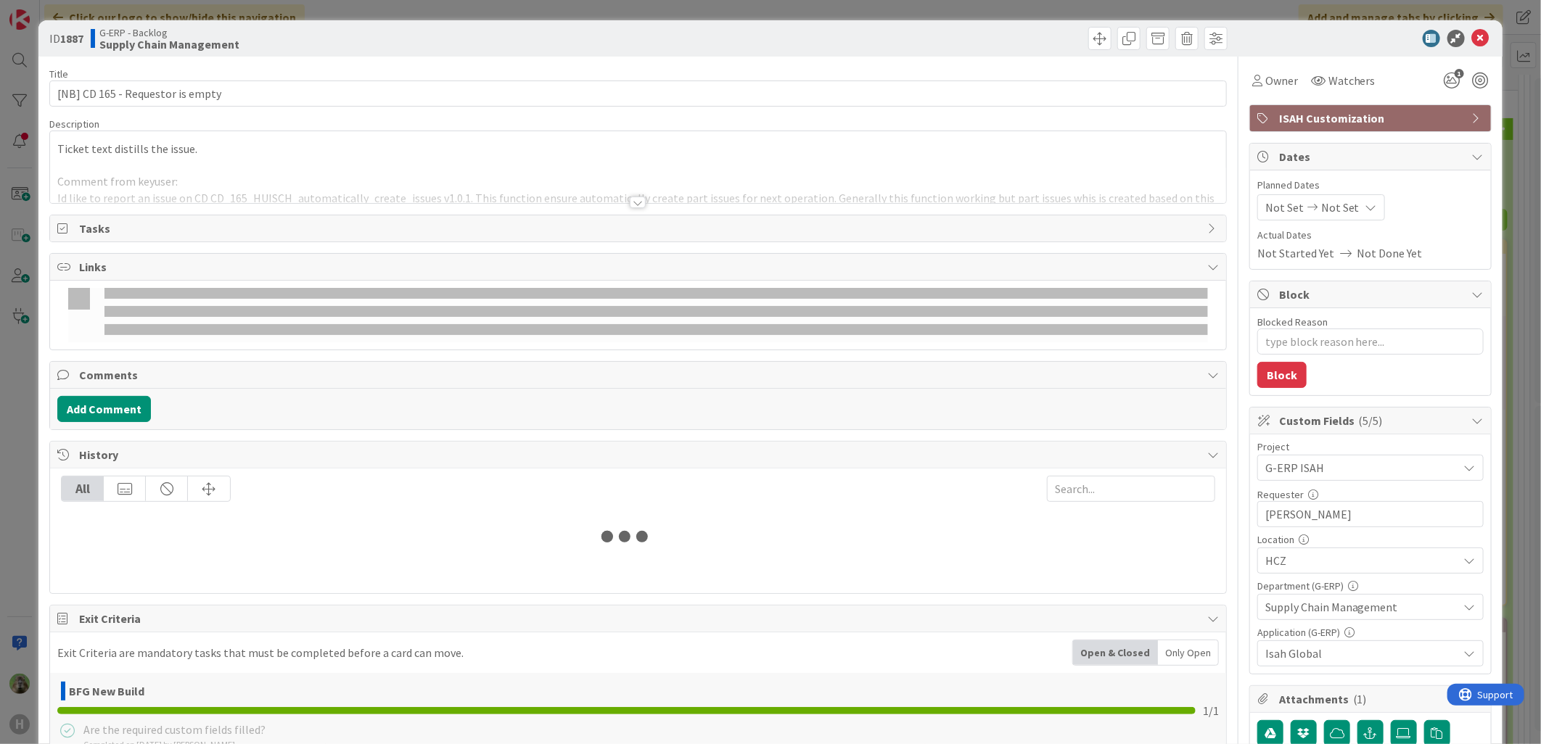
type textarea "x"
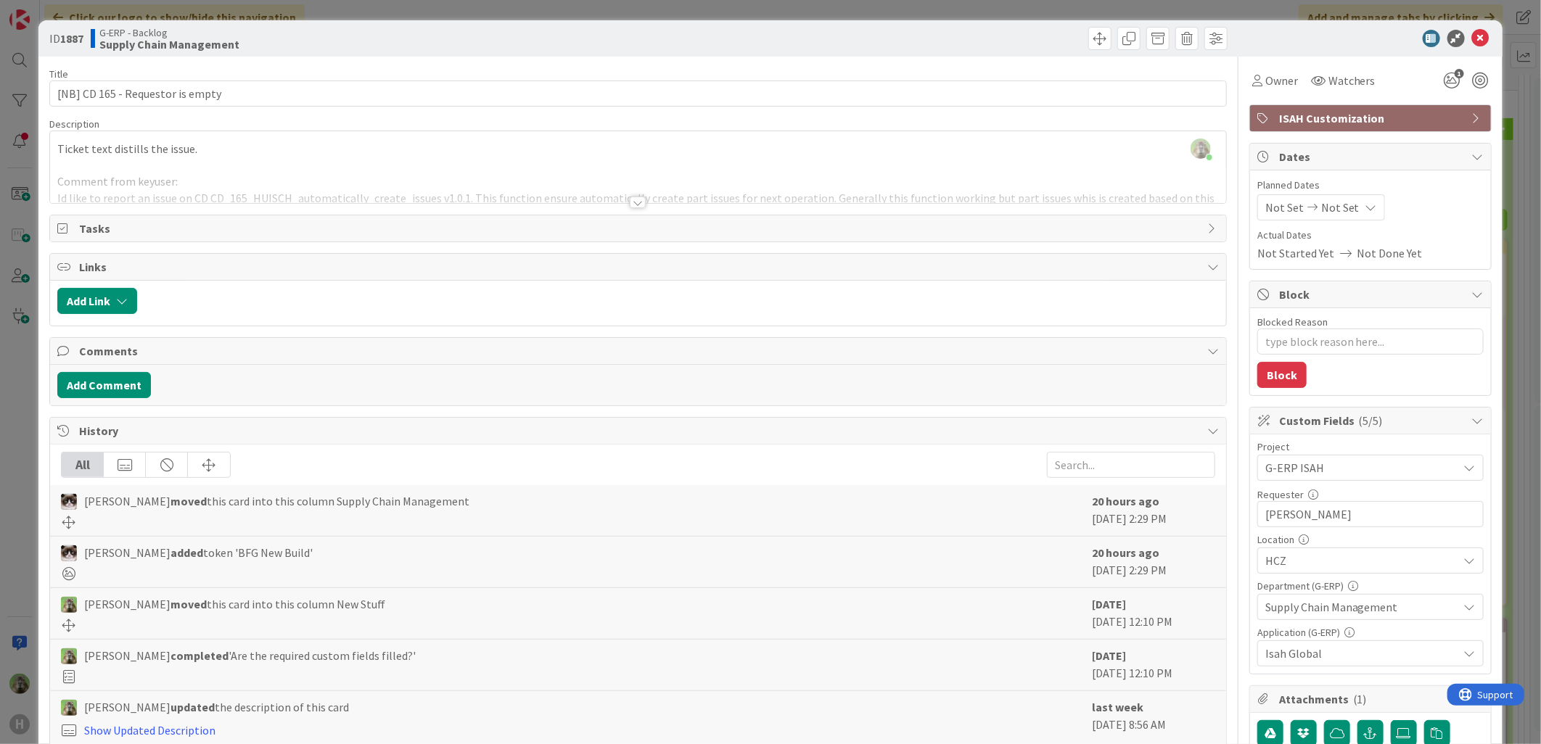
click at [383, 197] on div at bounding box center [638, 184] width 1176 height 37
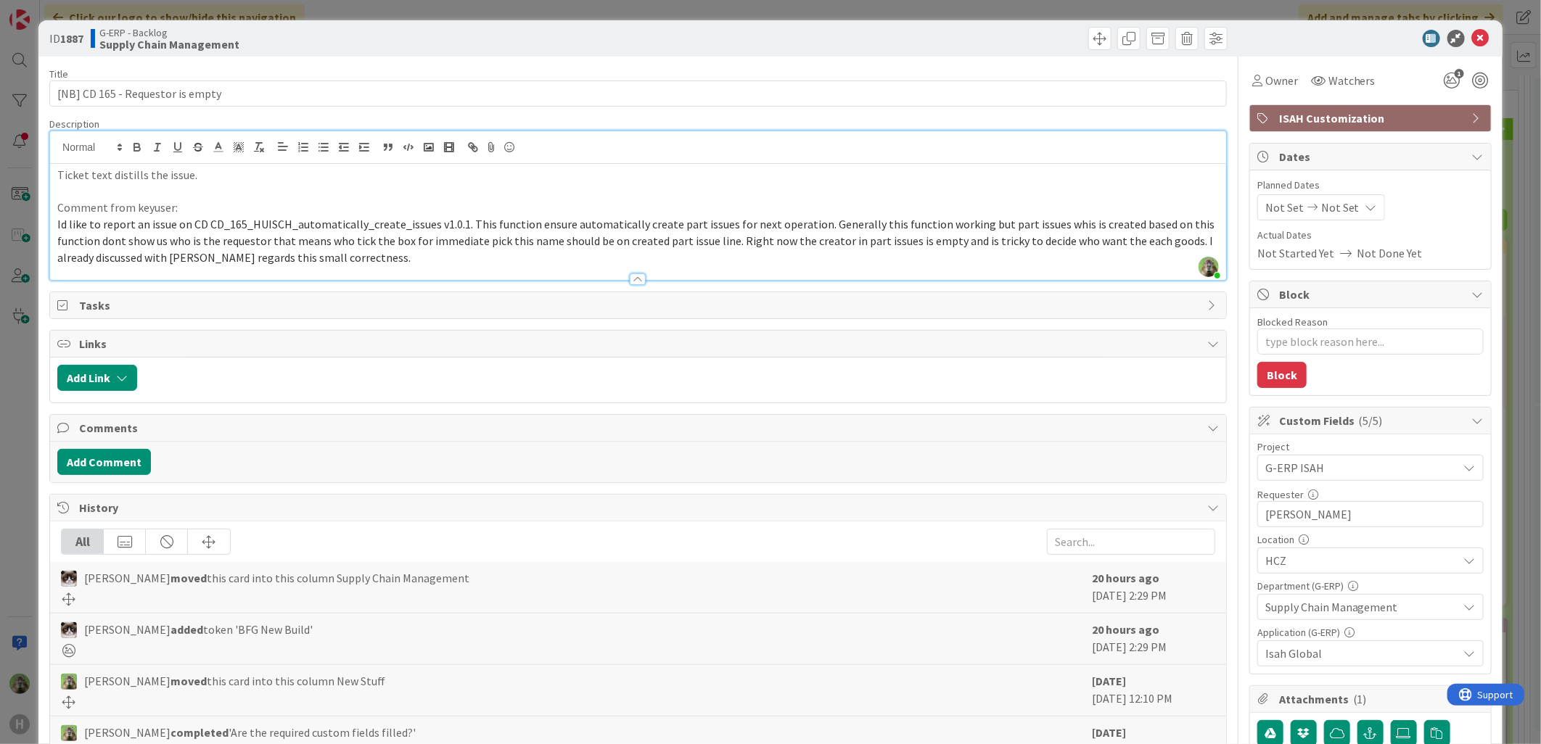
click at [16, 422] on div "ID 1887 G-ERP - Backlog Supply Chain Management Title 32 / 128 [NB] CD 165 - Re…" at bounding box center [770, 372] width 1541 height 744
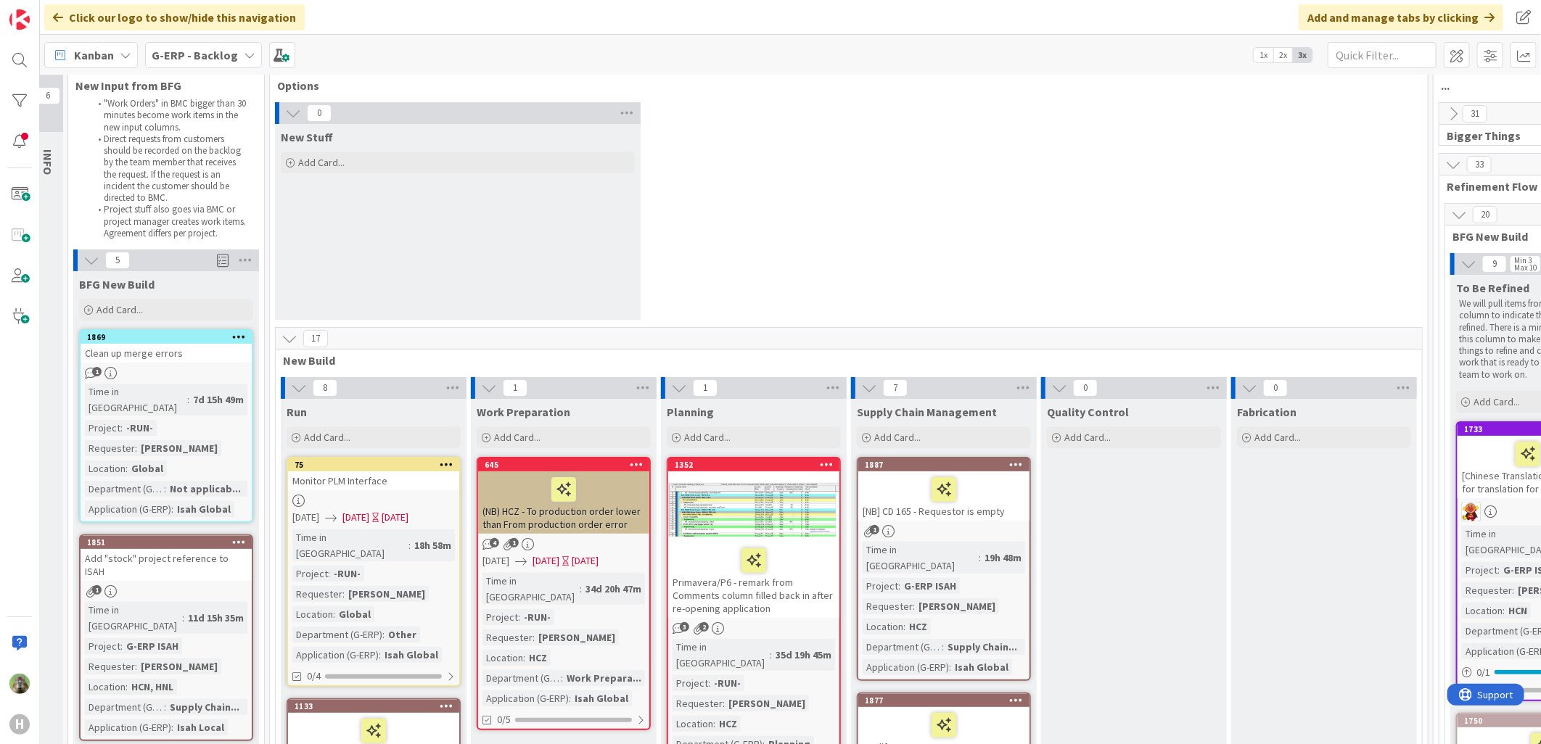
scroll to position [0, 12]
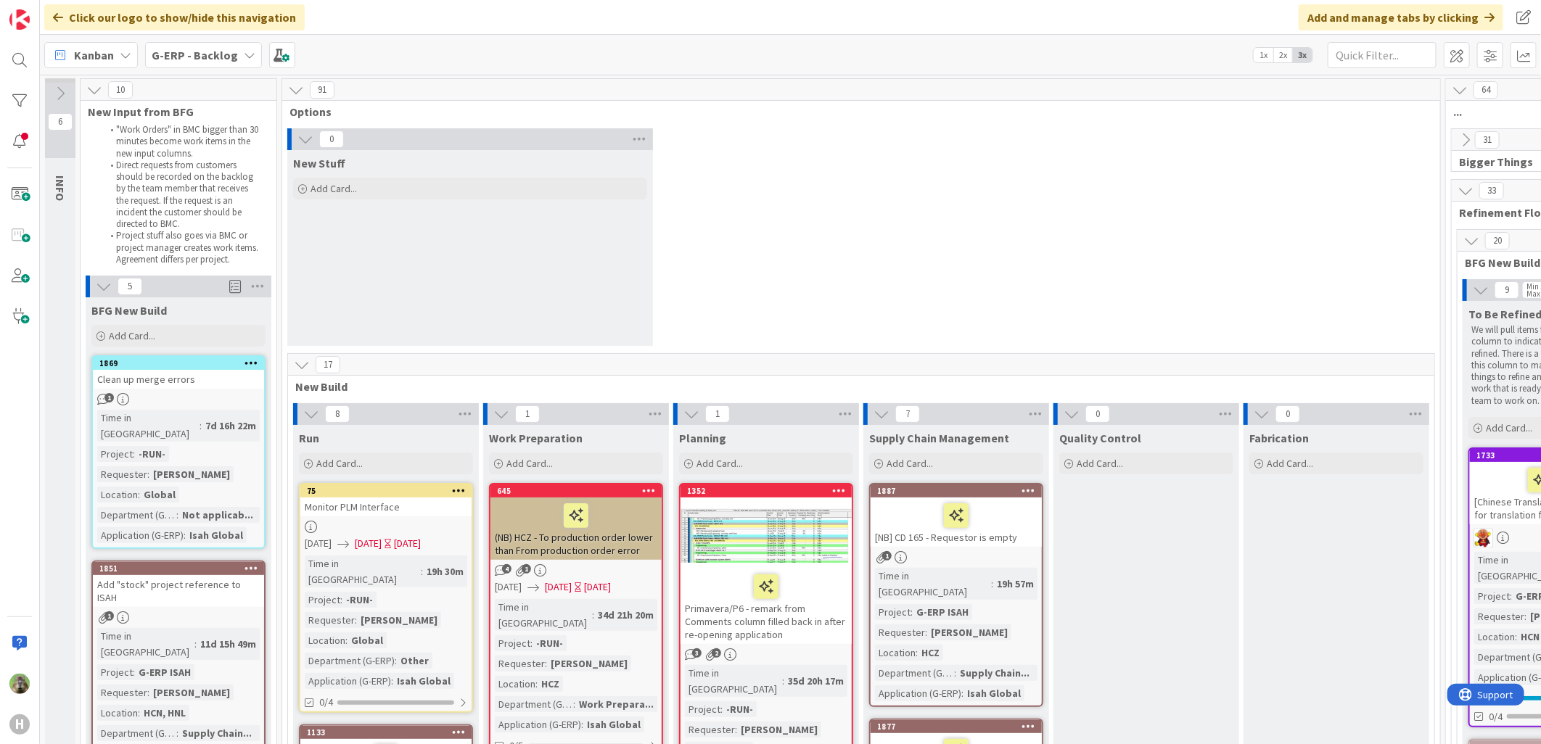
click at [210, 51] on b "G-ERP - Backlog" at bounding box center [195, 55] width 86 height 15
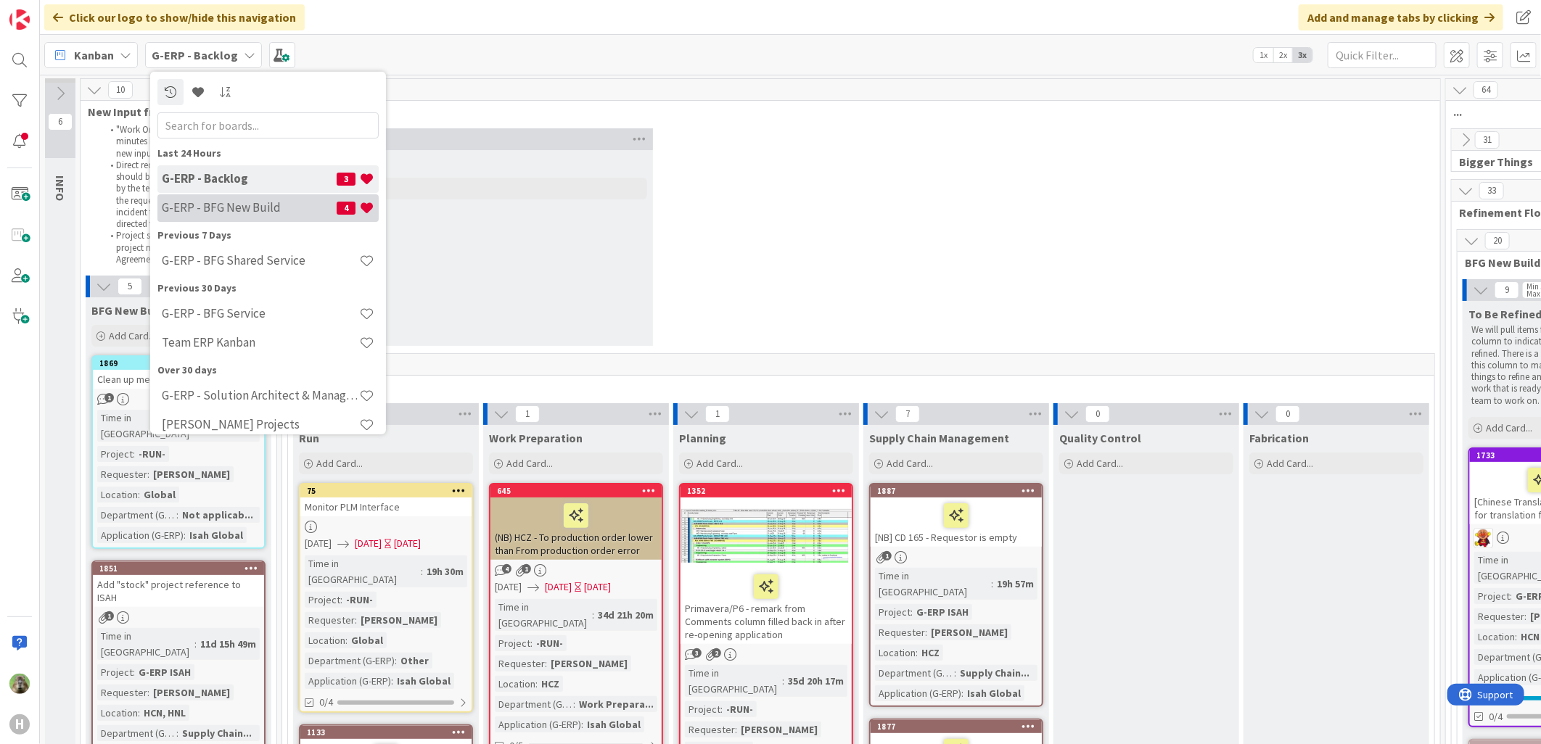
click at [266, 207] on h4 "G-ERP - BFG New Build" at bounding box center [249, 207] width 175 height 15
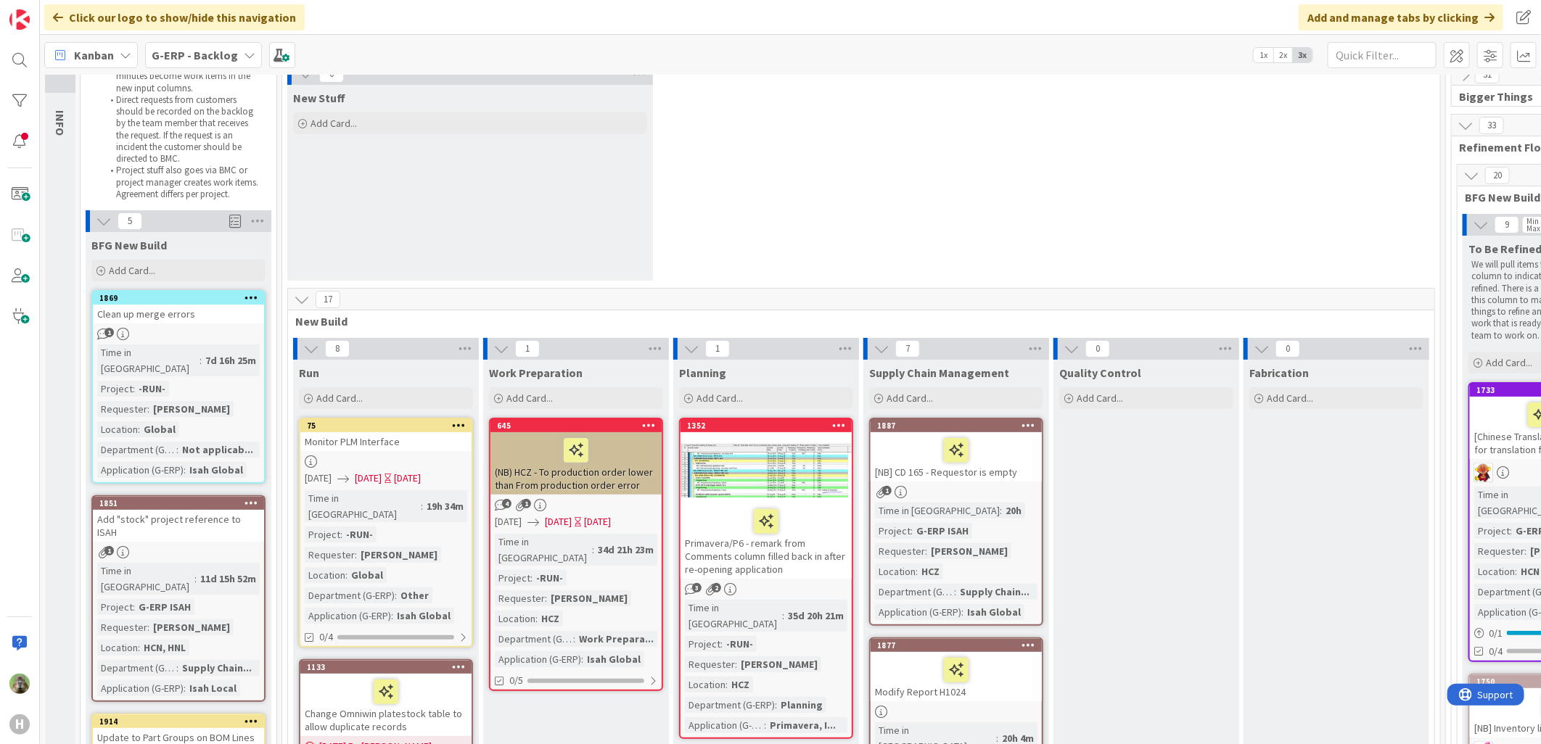
scroll to position [161, 0]
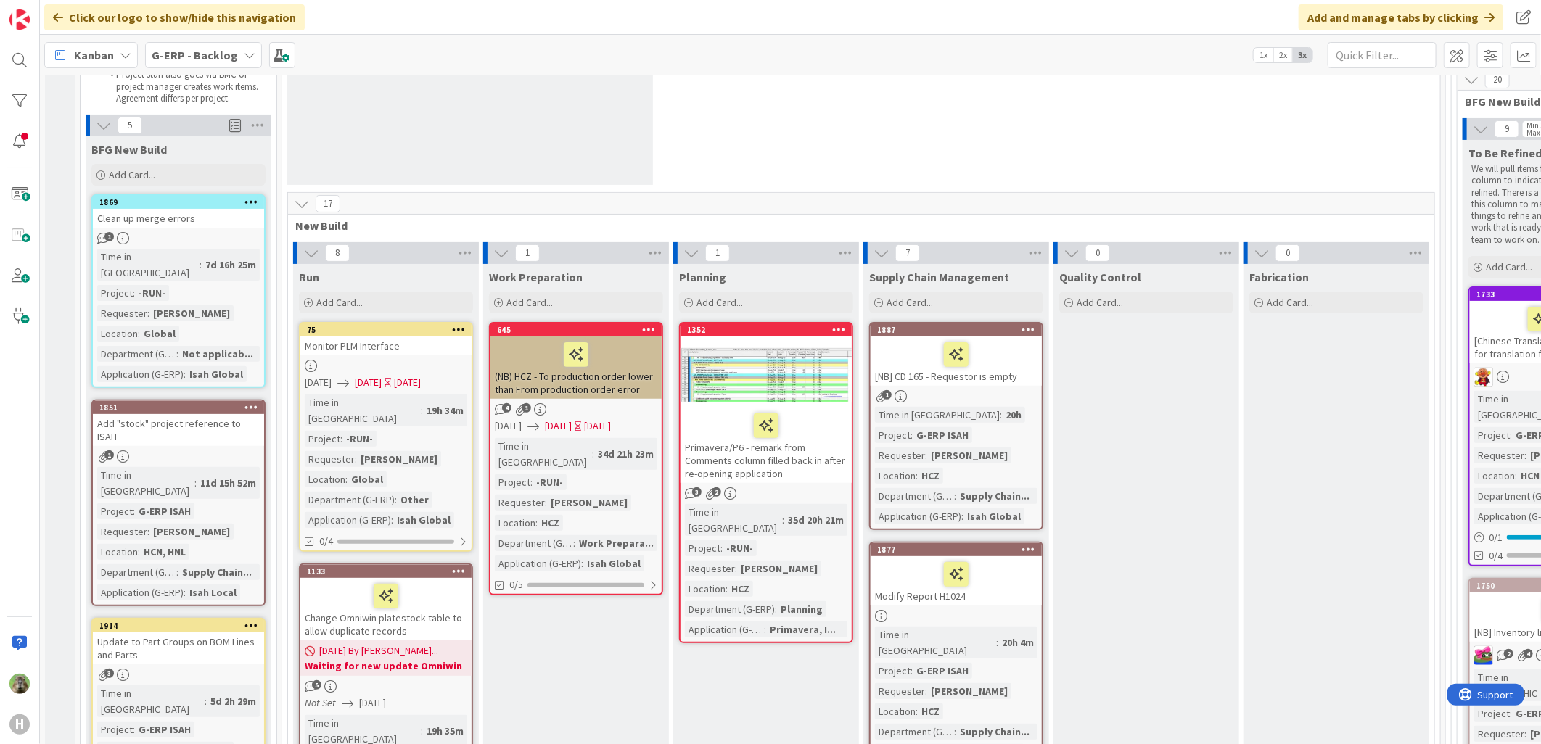
click at [821, 454] on div "Primavera/P6 - remark from Comments column filled back in after re-opening appl…" at bounding box center [766, 445] width 171 height 75
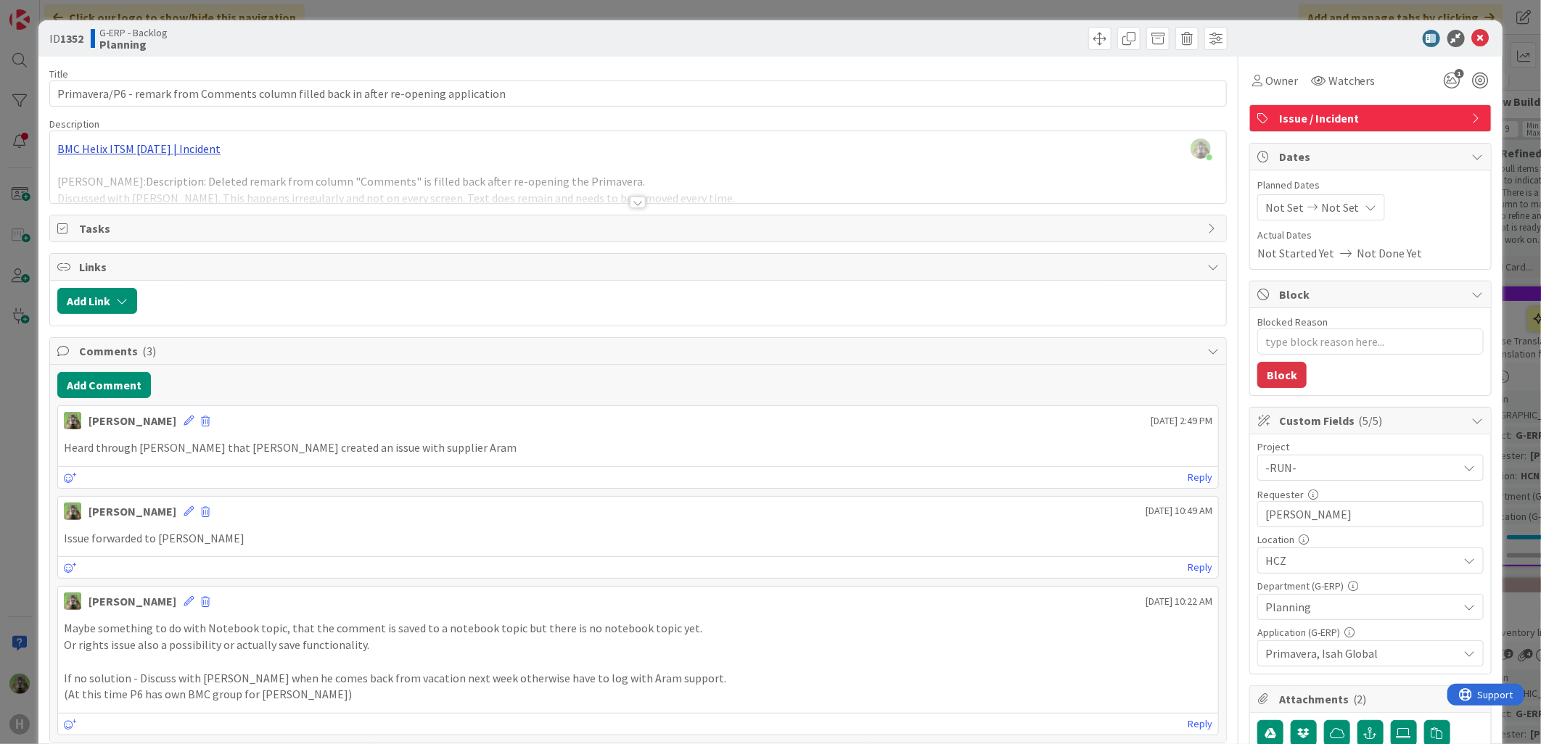
click at [184, 153] on div "[PERSON_NAME] just joined BMC Helix ITSM [DATE] | Incident [PERSON_NAME]: Descr…" at bounding box center [638, 167] width 1176 height 72
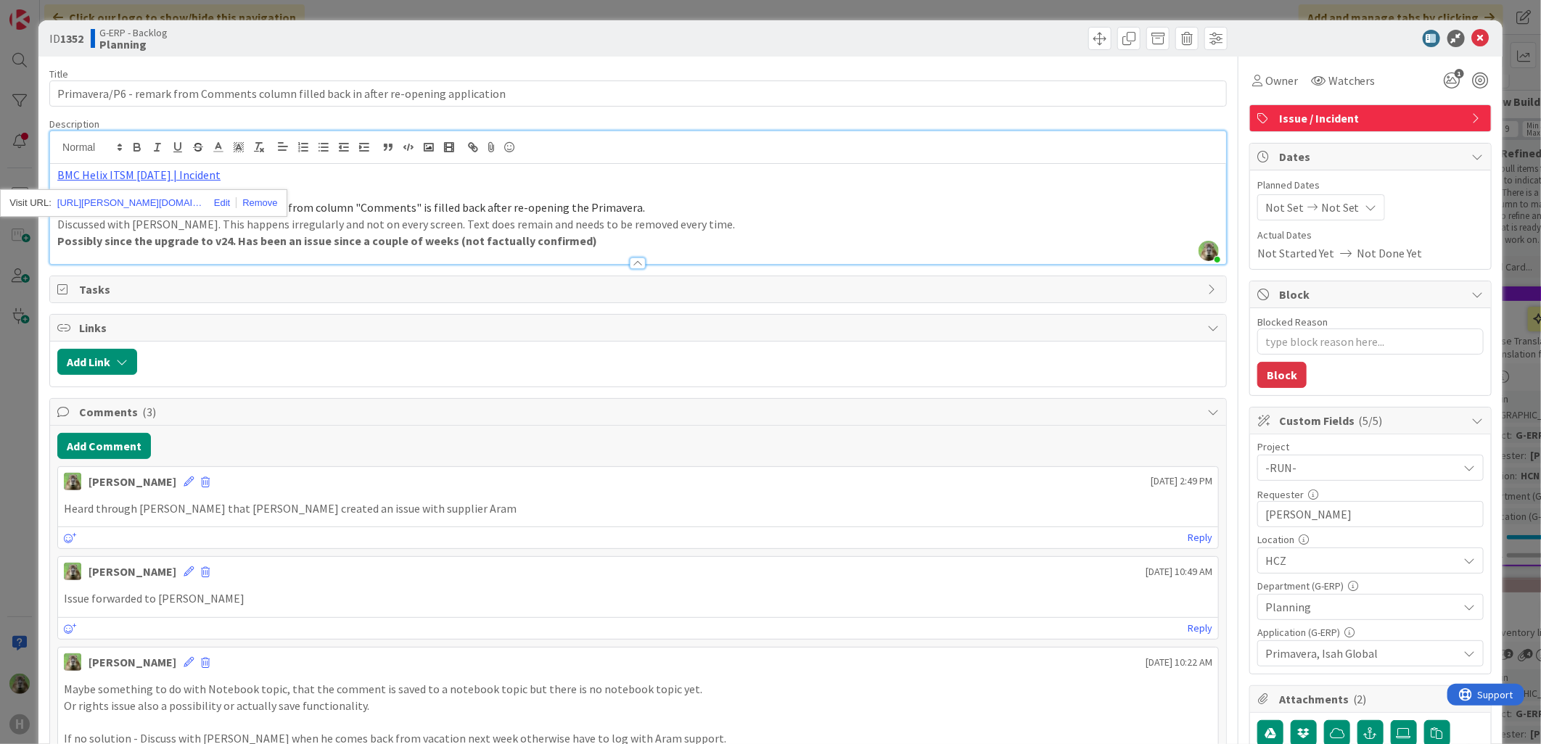
click at [139, 192] on div "[URL][PERSON_NAME][DOMAIN_NAME]" at bounding box center [143, 203] width 287 height 28
click at [141, 201] on link "[URL][PERSON_NAME][DOMAIN_NAME]" at bounding box center [129, 203] width 145 height 19
click at [18, 467] on div "ID 1352 G-ERP - Backlog Planning Title 86 / 128 Primavera/P6 - remark from Comm…" at bounding box center [770, 372] width 1541 height 744
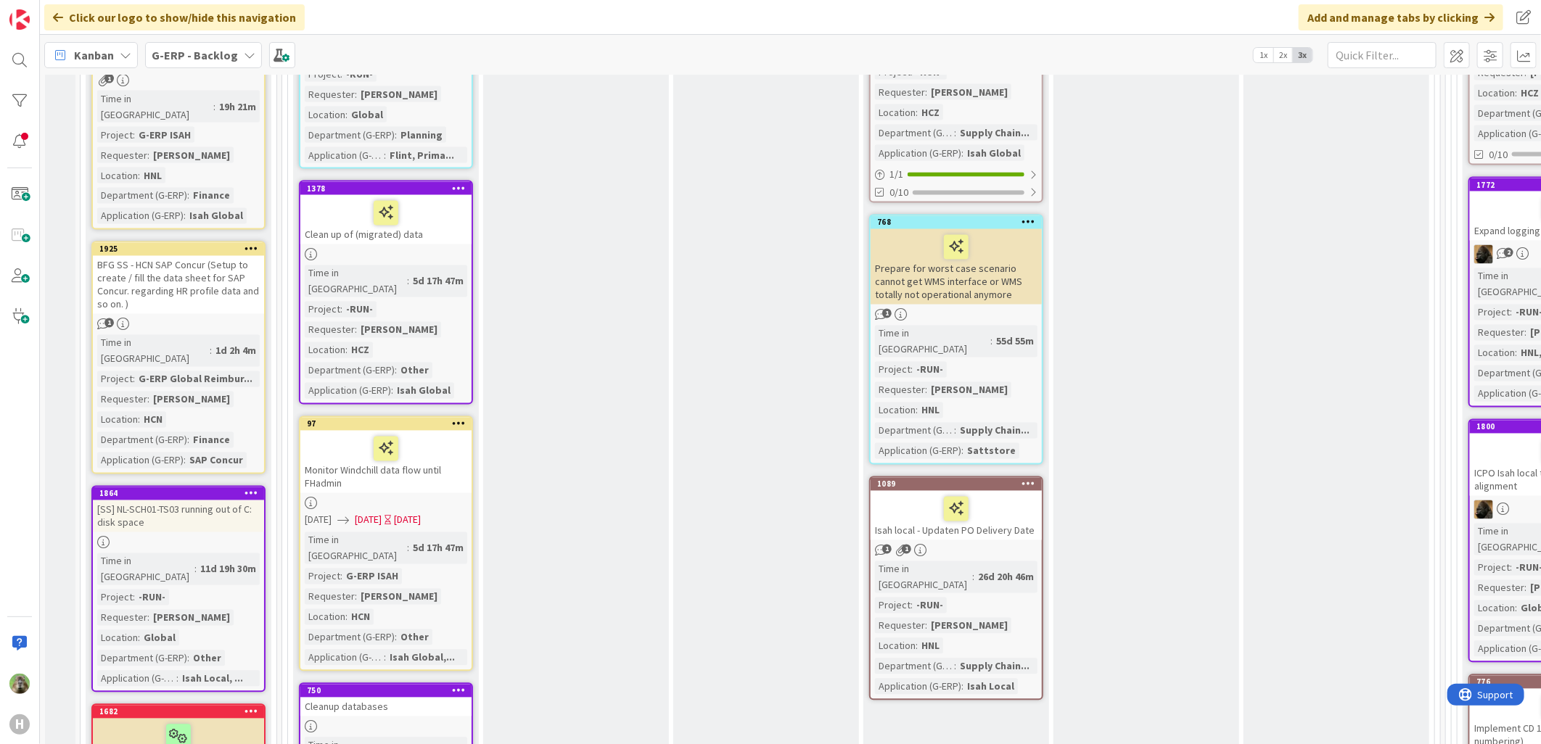
scroll to position [1934, 0]
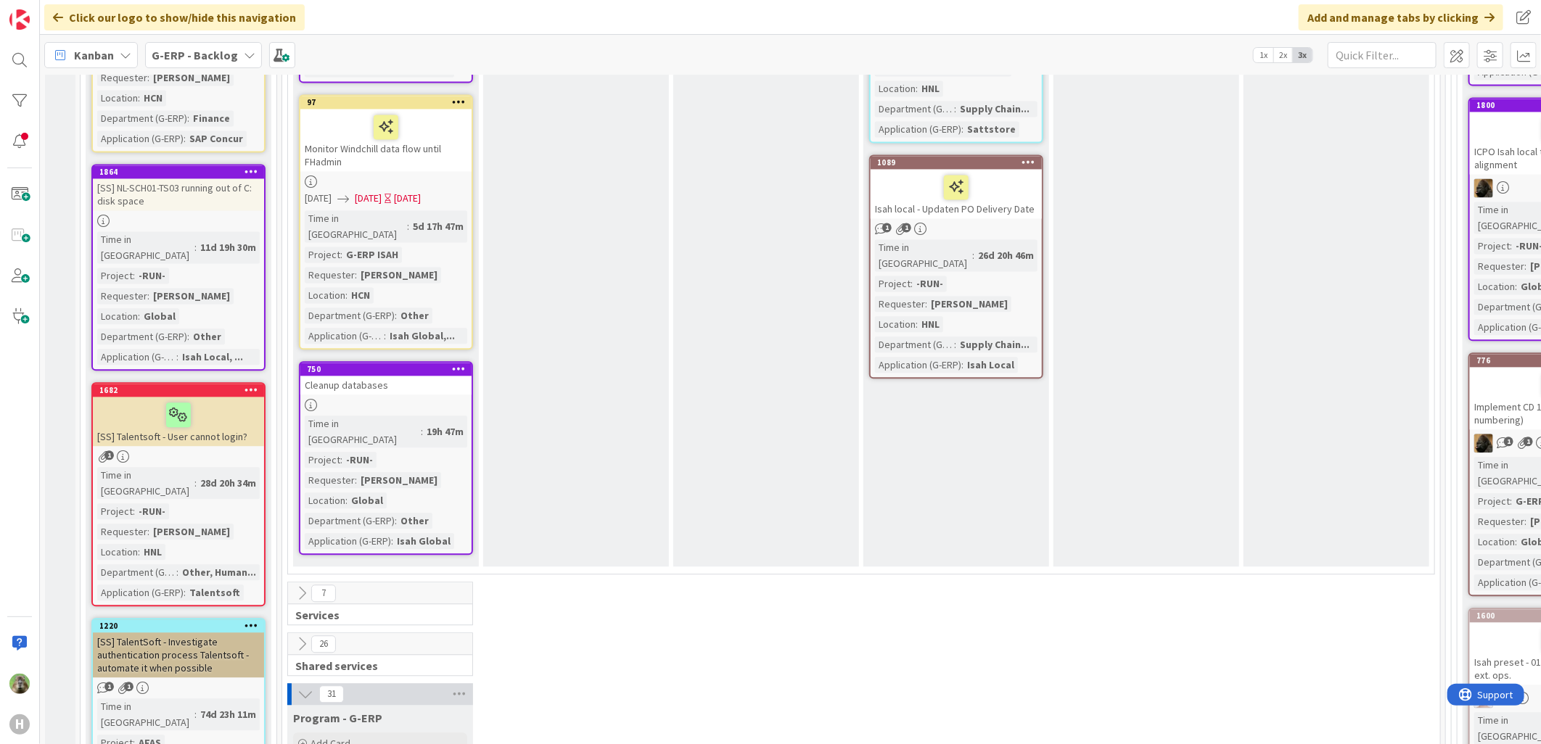
click at [438, 376] on div "Cleanup databases" at bounding box center [385, 385] width 171 height 19
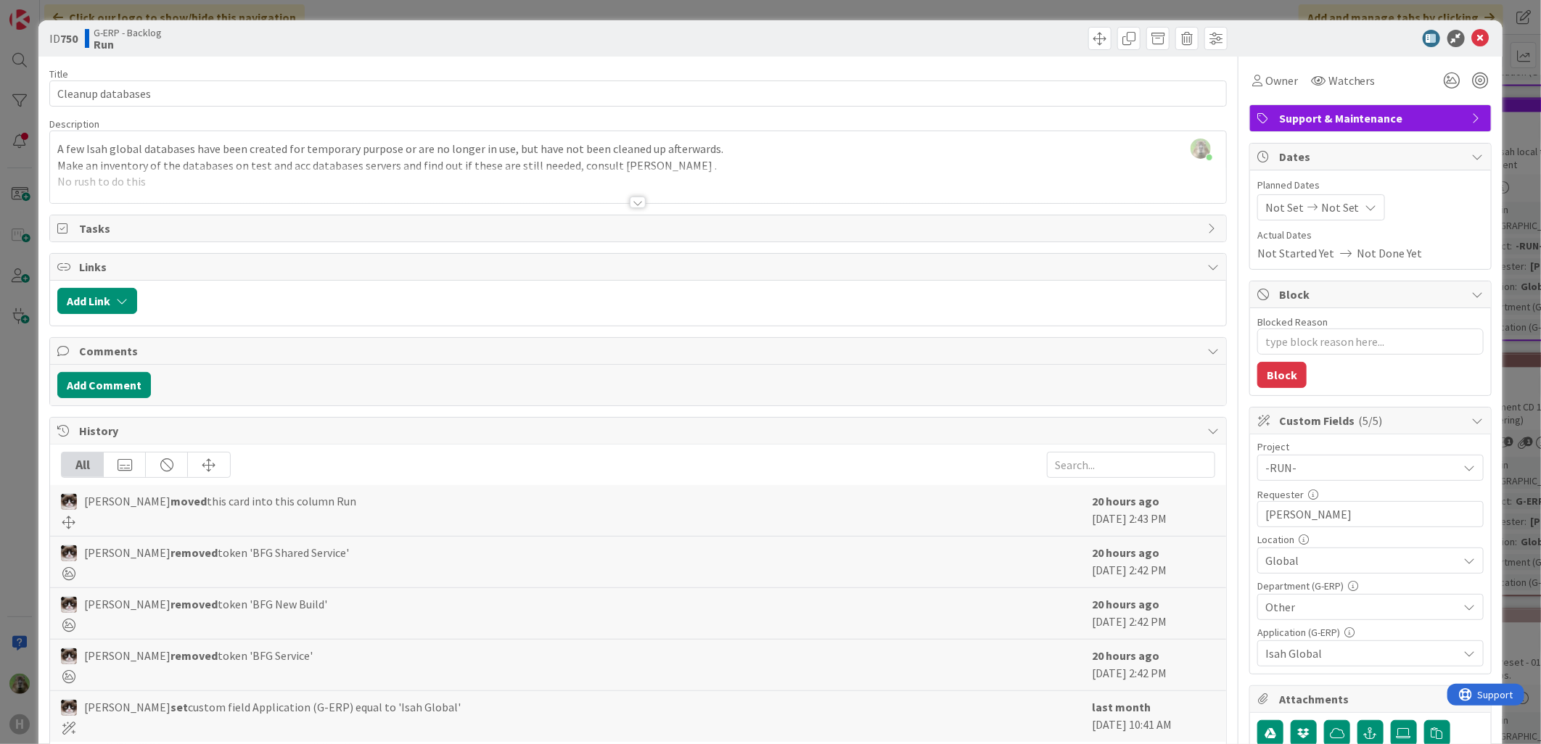
click at [598, 191] on div at bounding box center [638, 184] width 1176 height 37
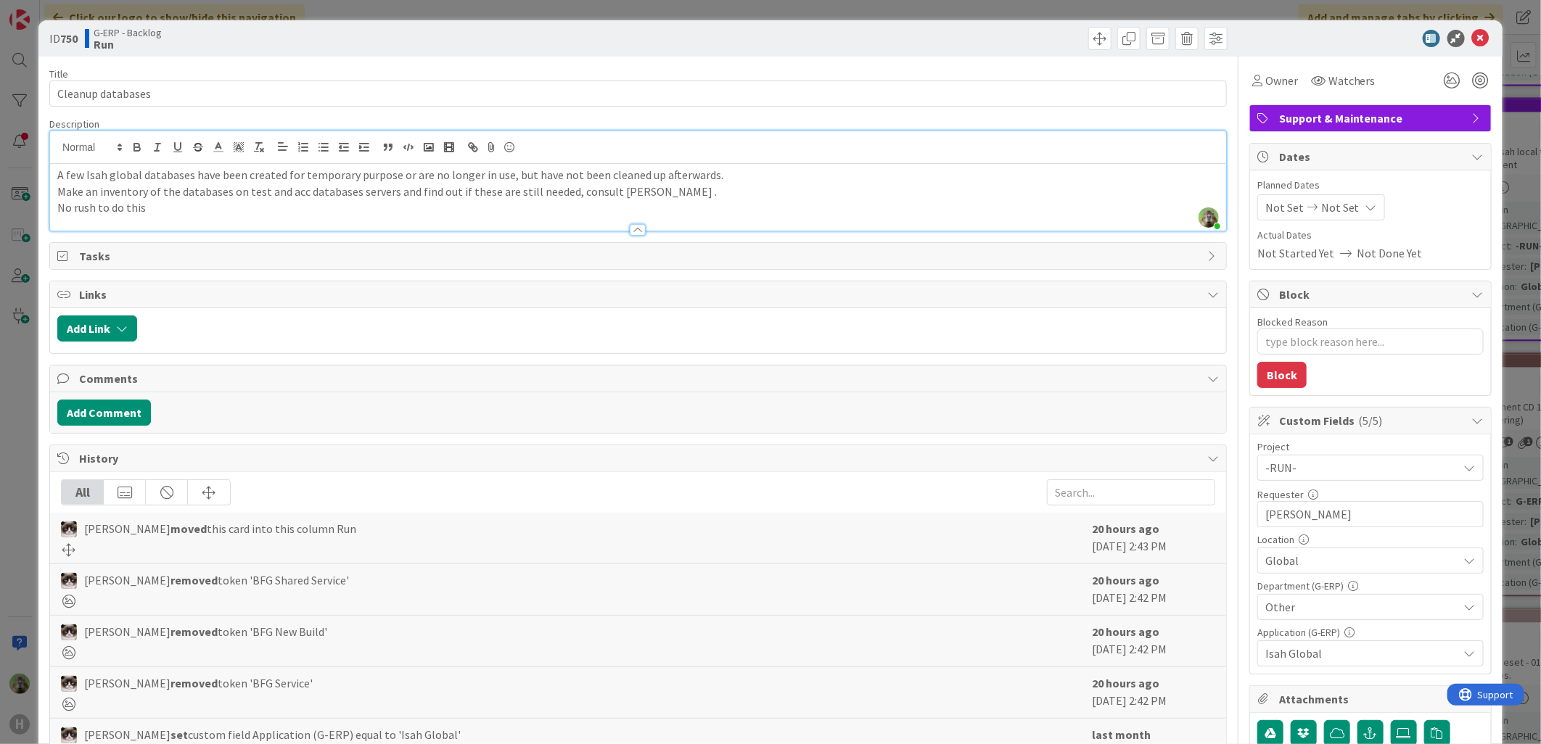
click at [1, 382] on div "ID 750 G-ERP - Backlog Run Title 17 / 128 Cleanup databases Description [PERSON…" at bounding box center [770, 372] width 1541 height 744
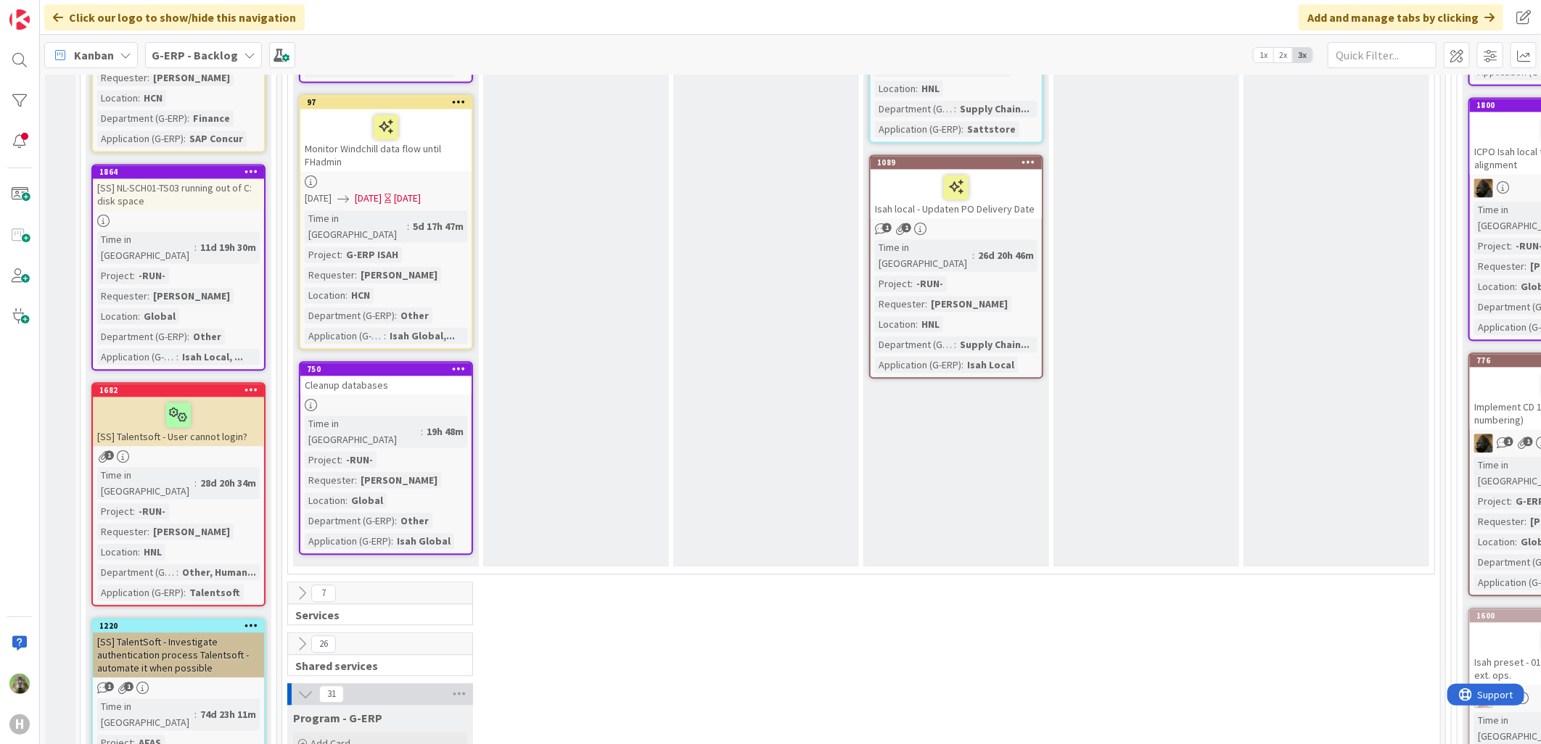
click at [309, 686] on icon at bounding box center [305, 694] width 16 height 16
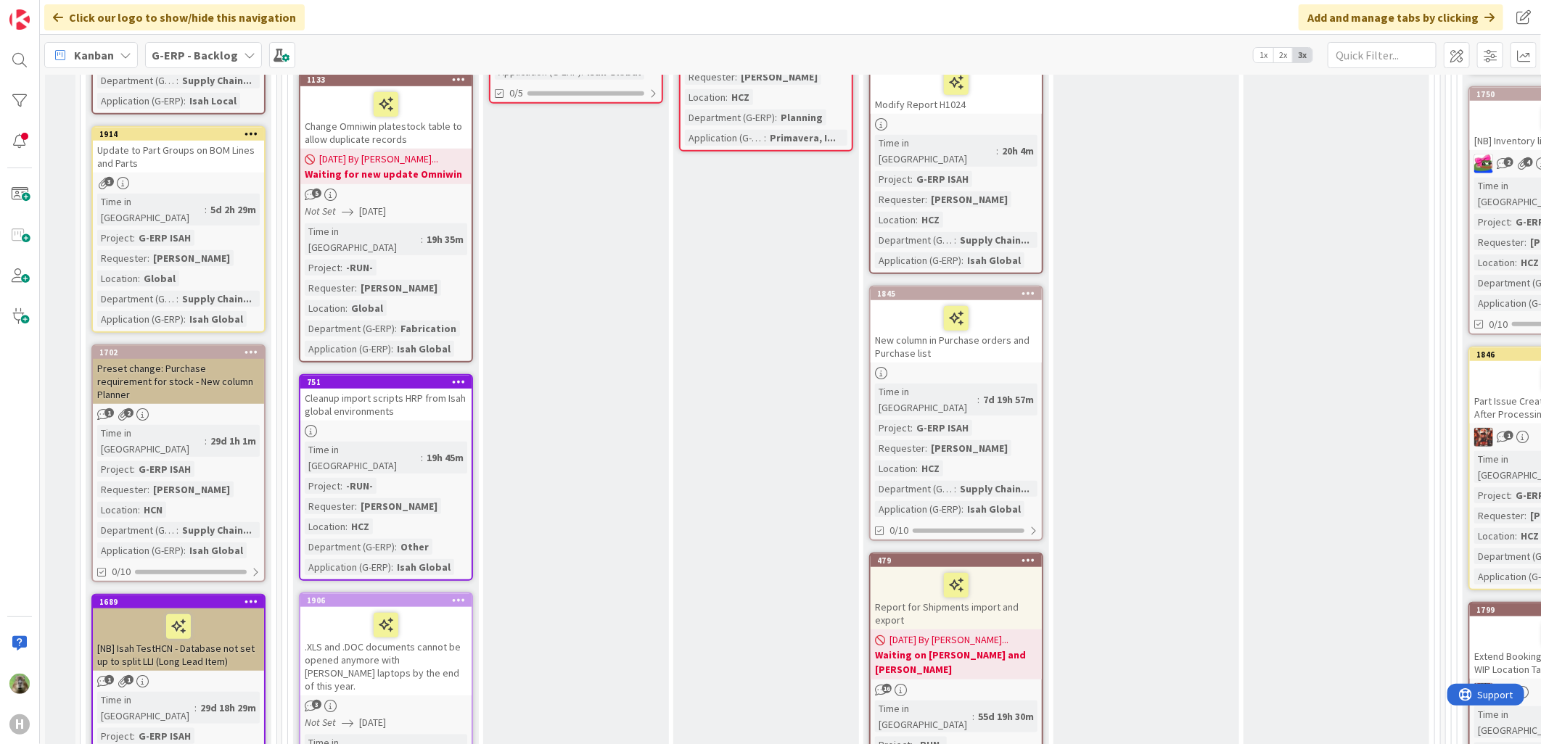
scroll to position [403, 0]
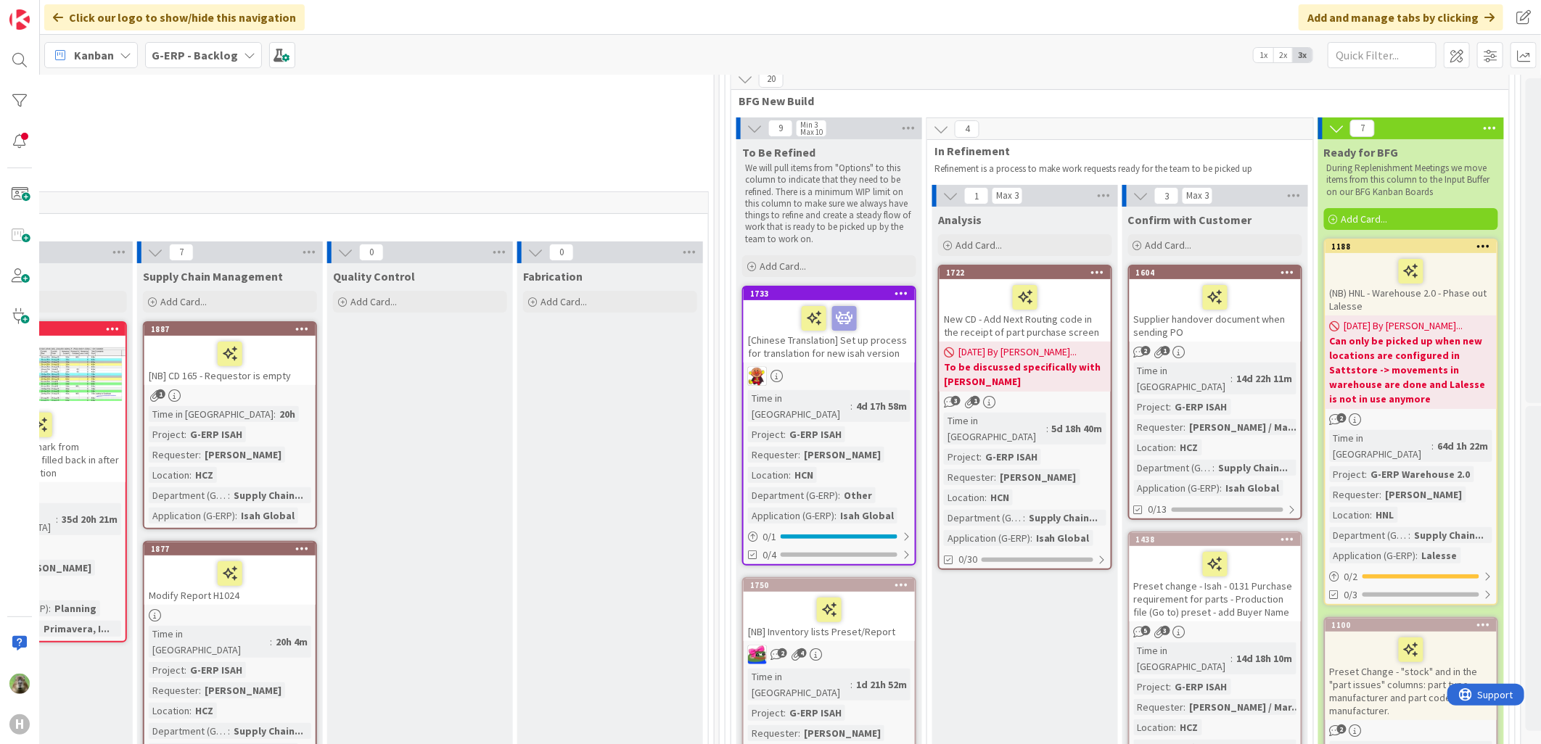
scroll to position [161, 726]
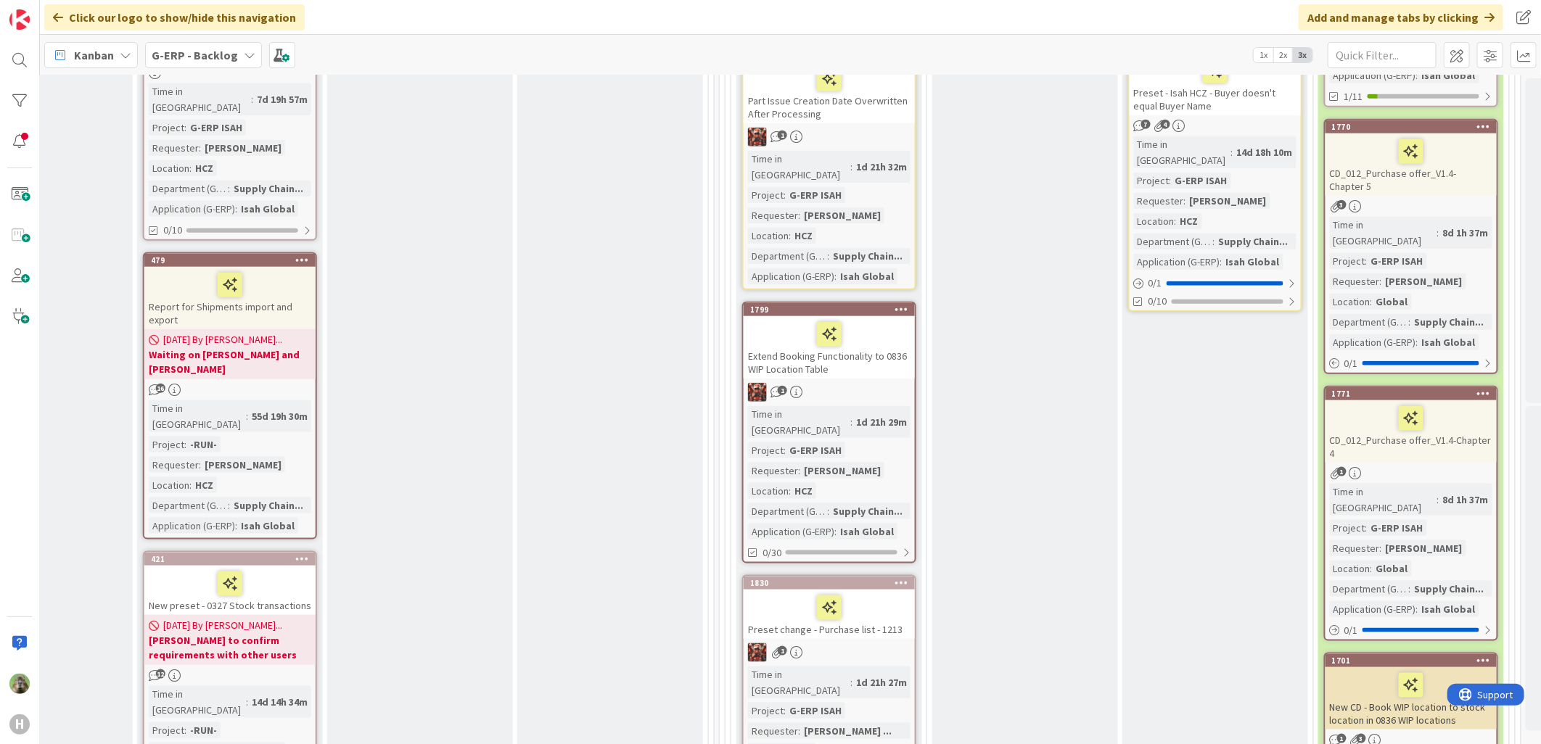
scroll to position [967, 726]
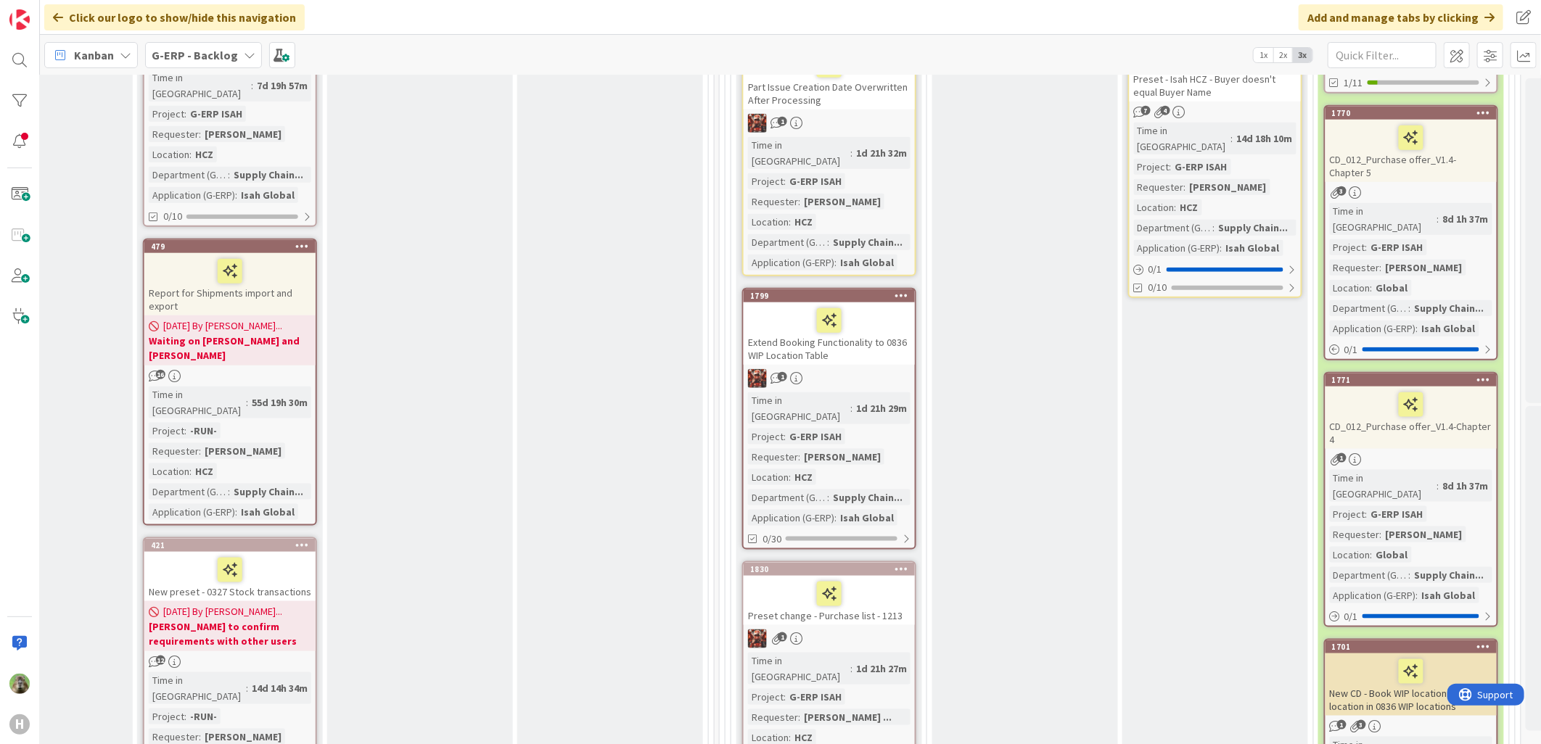
click at [600, 301] on div "Fabrication Add Card..." at bounding box center [610, 496] width 186 height 2076
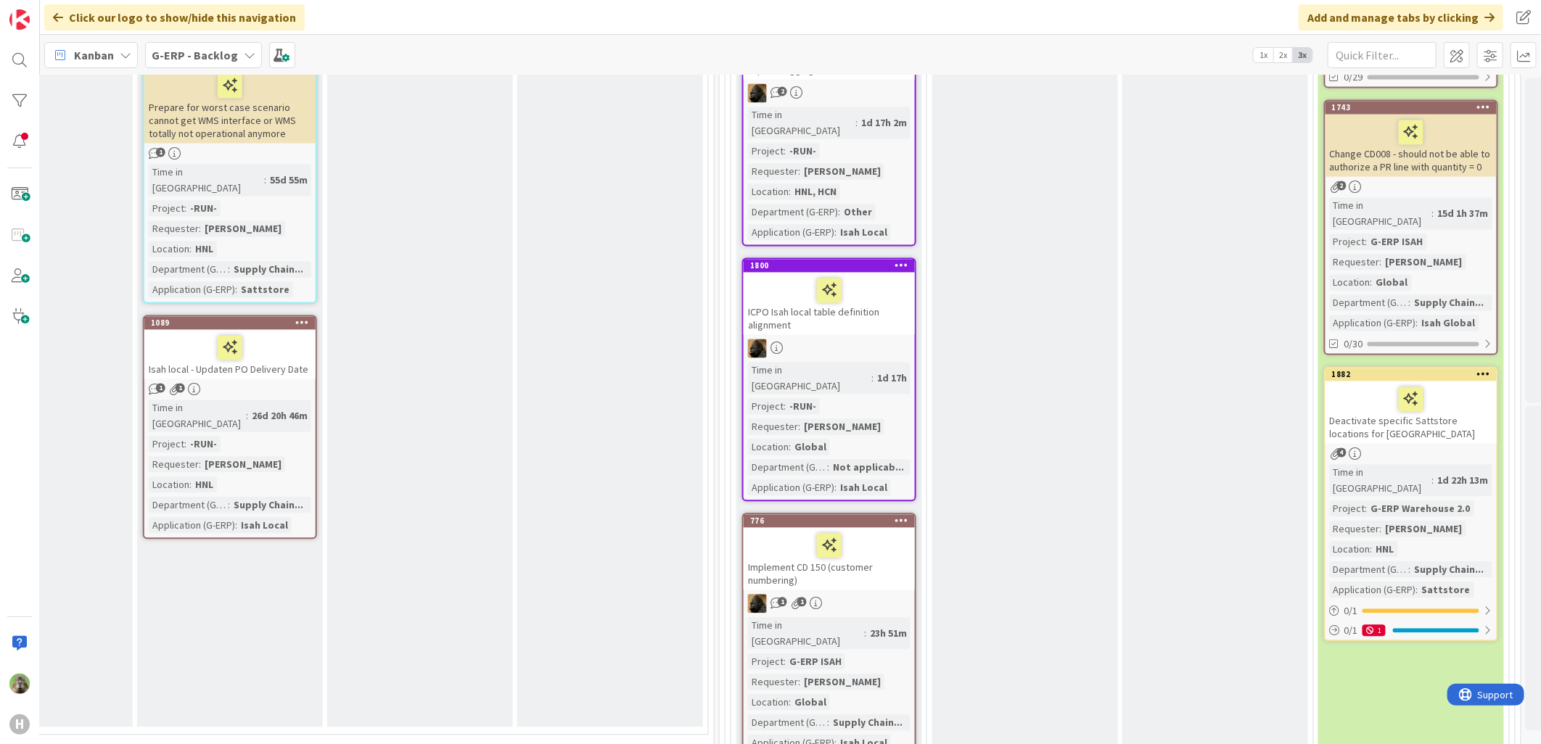
scroll to position [2257, 726]
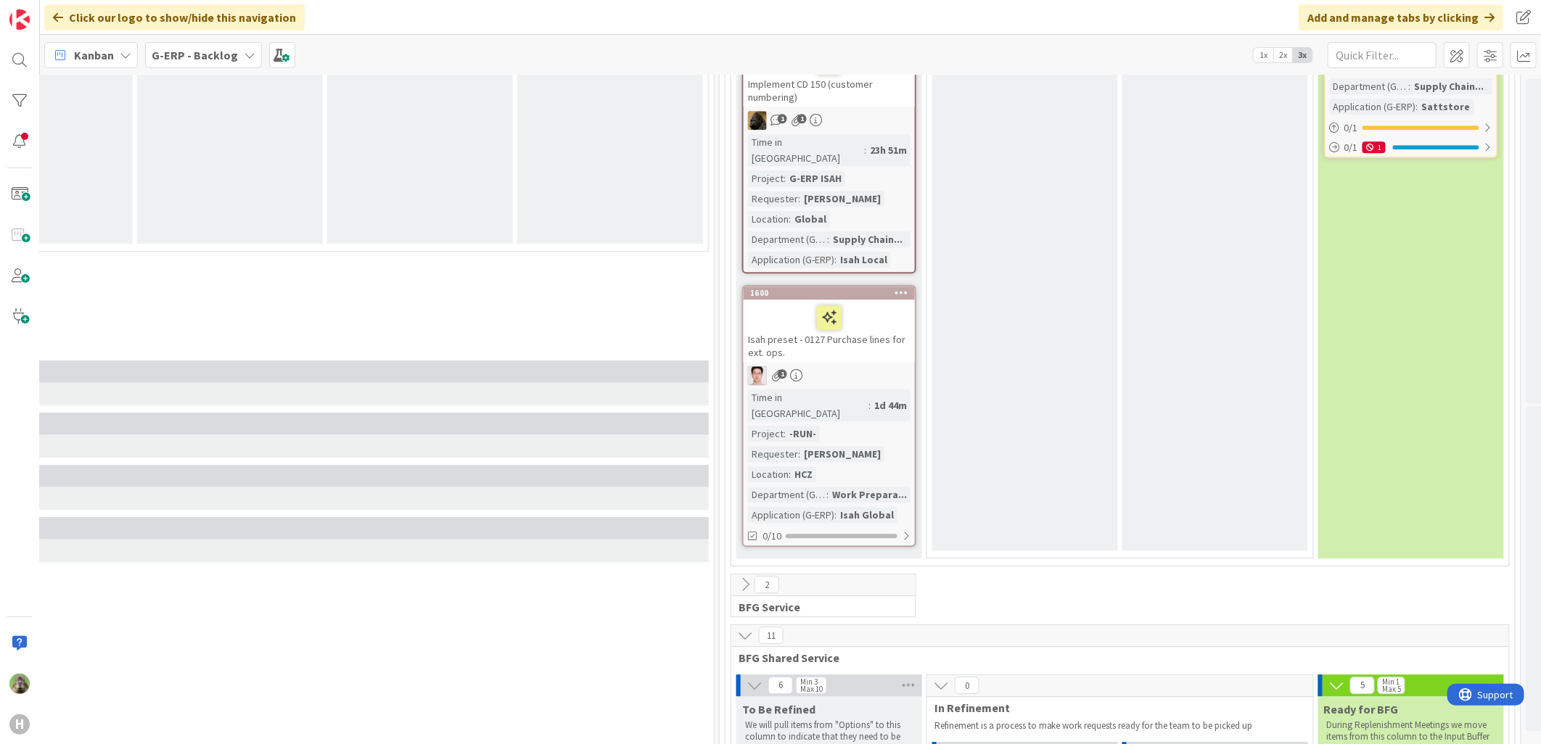
click at [570, 502] on div "0 New Stuff Add Card... 17 New Build 8 Run Add Card... 75 Monitor PLM Interface…" at bounding box center [135, 237] width 1152 height 4733
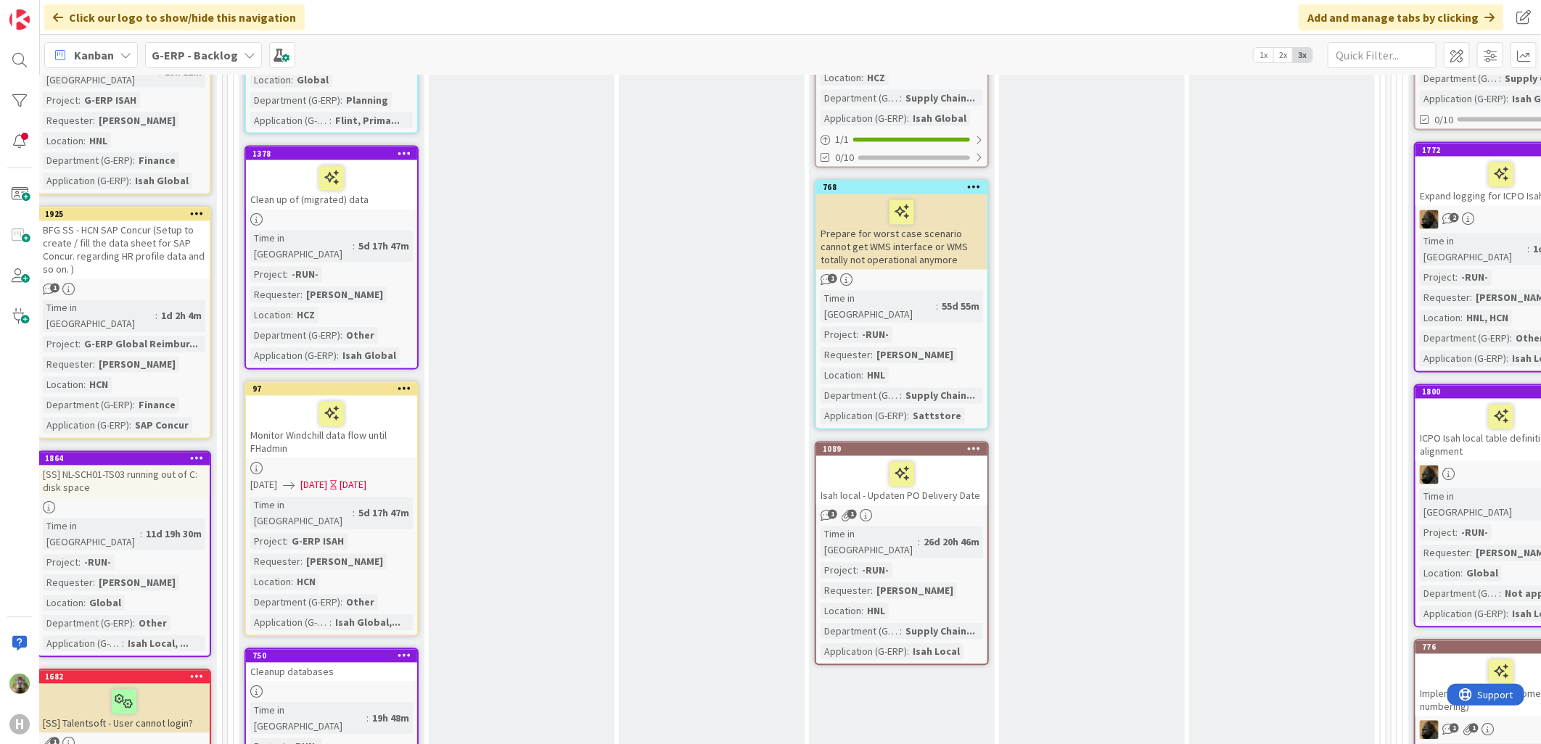
scroll to position [1693, 54]
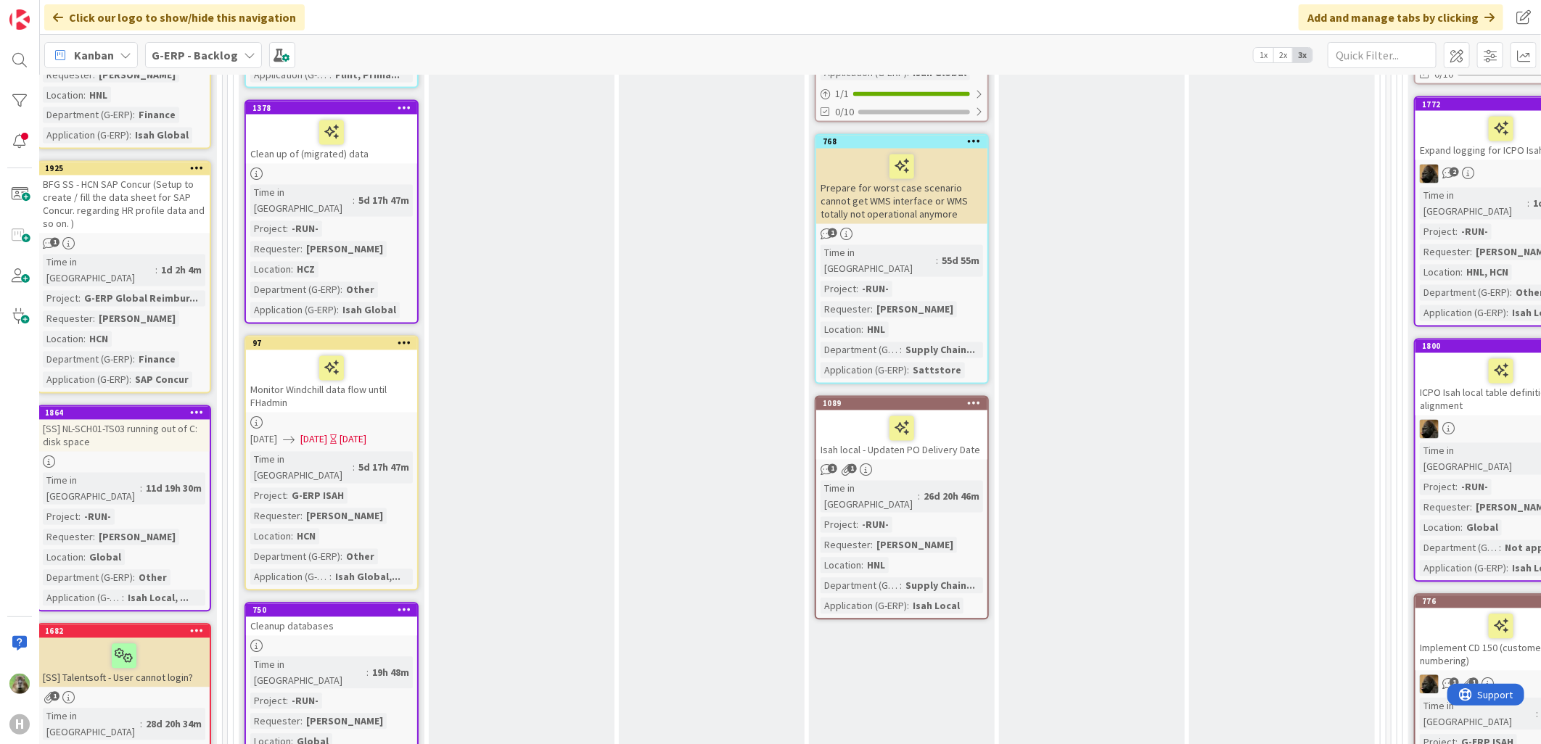
drag, startPoint x: 640, startPoint y: 729, endPoint x: 550, endPoint y: 727, distance: 90.0
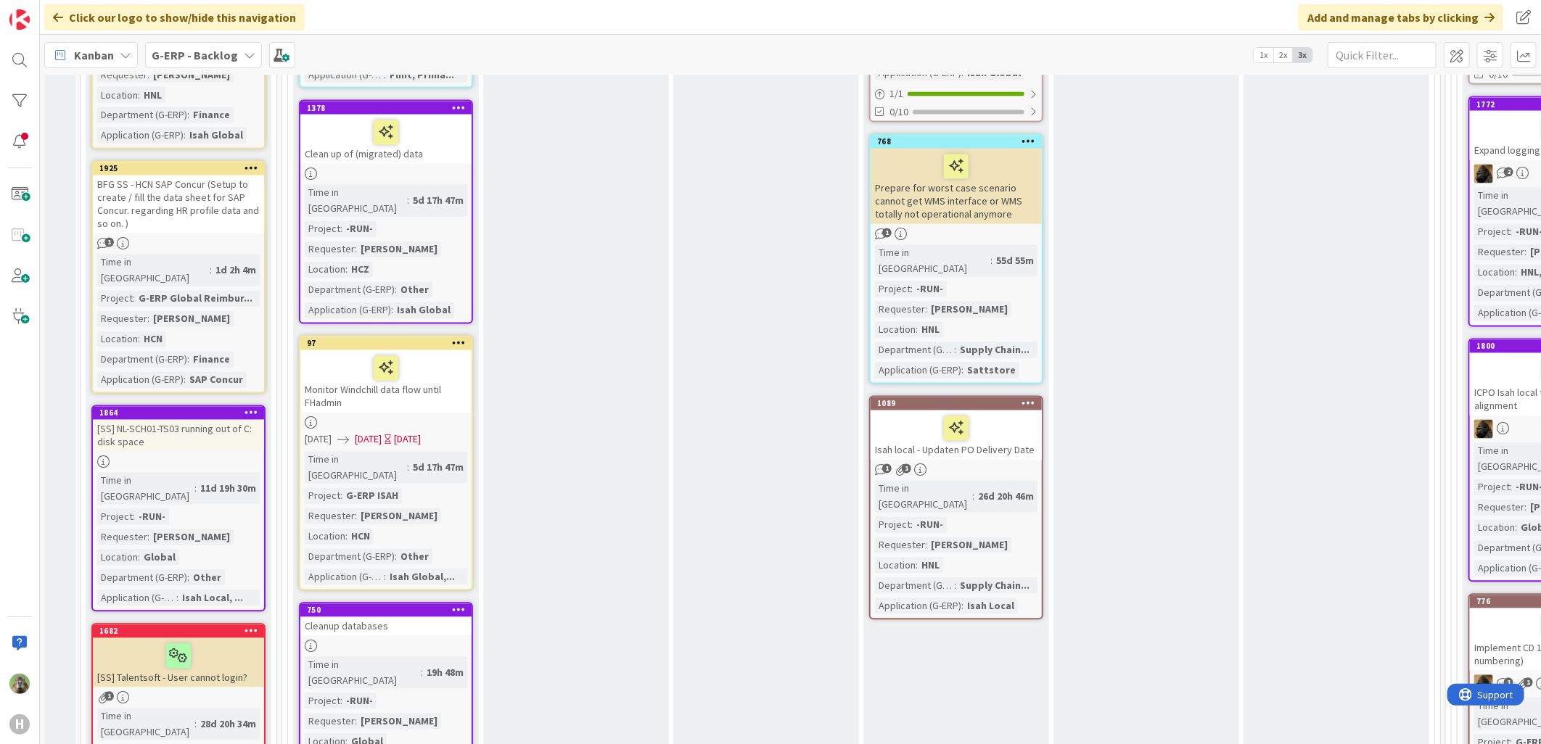
scroll to position [1128, 0]
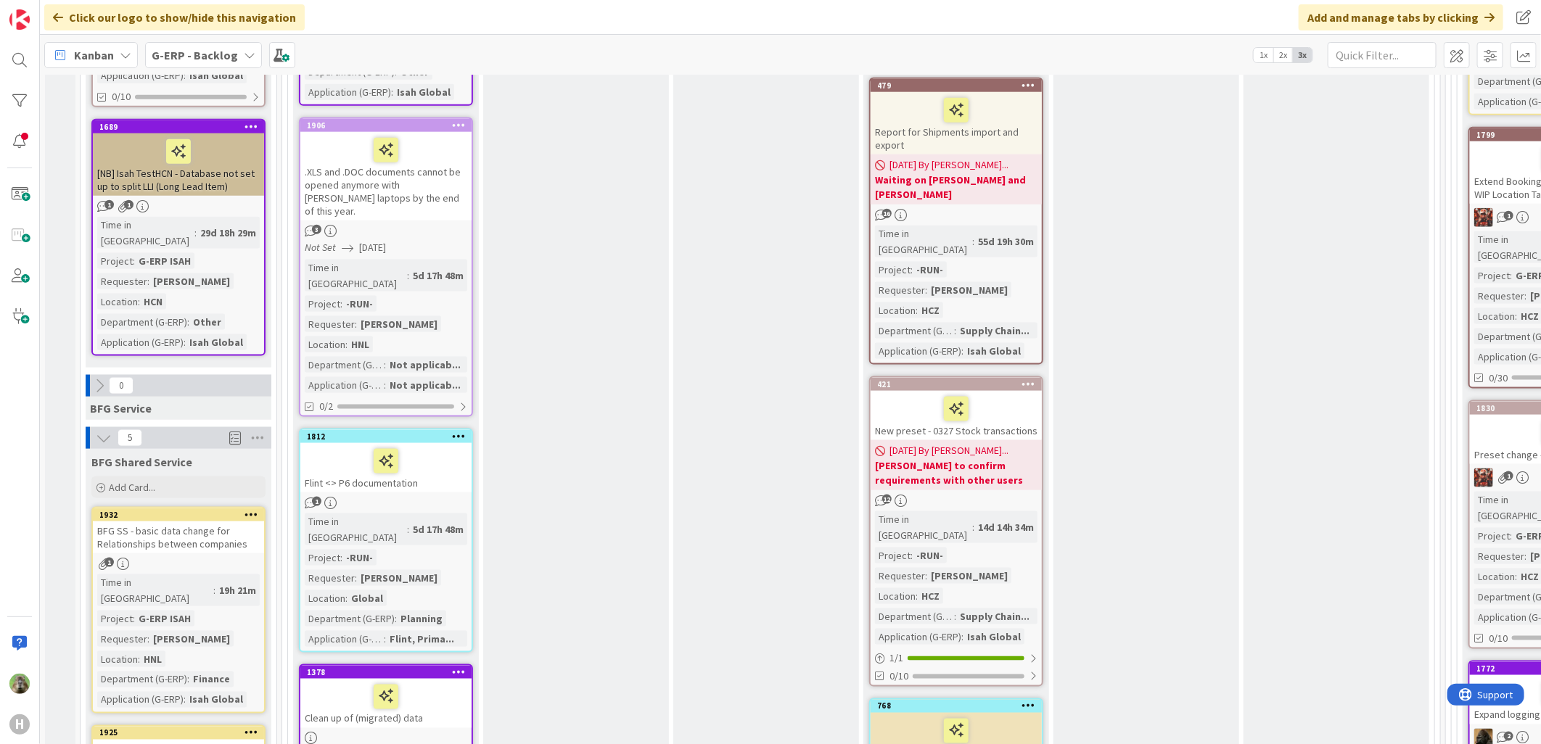
click at [106, 430] on icon at bounding box center [104, 438] width 16 height 16
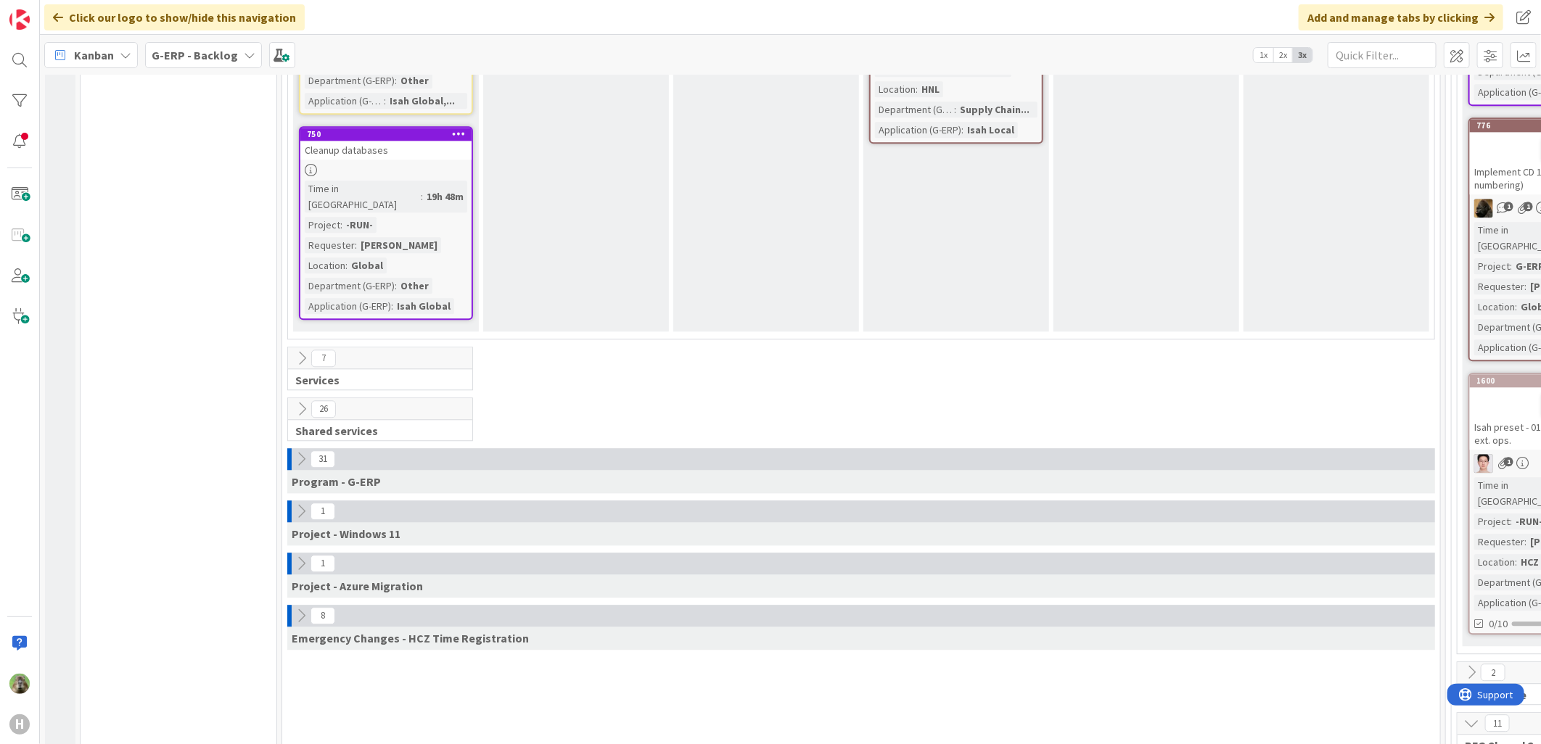
scroll to position [2177, 0]
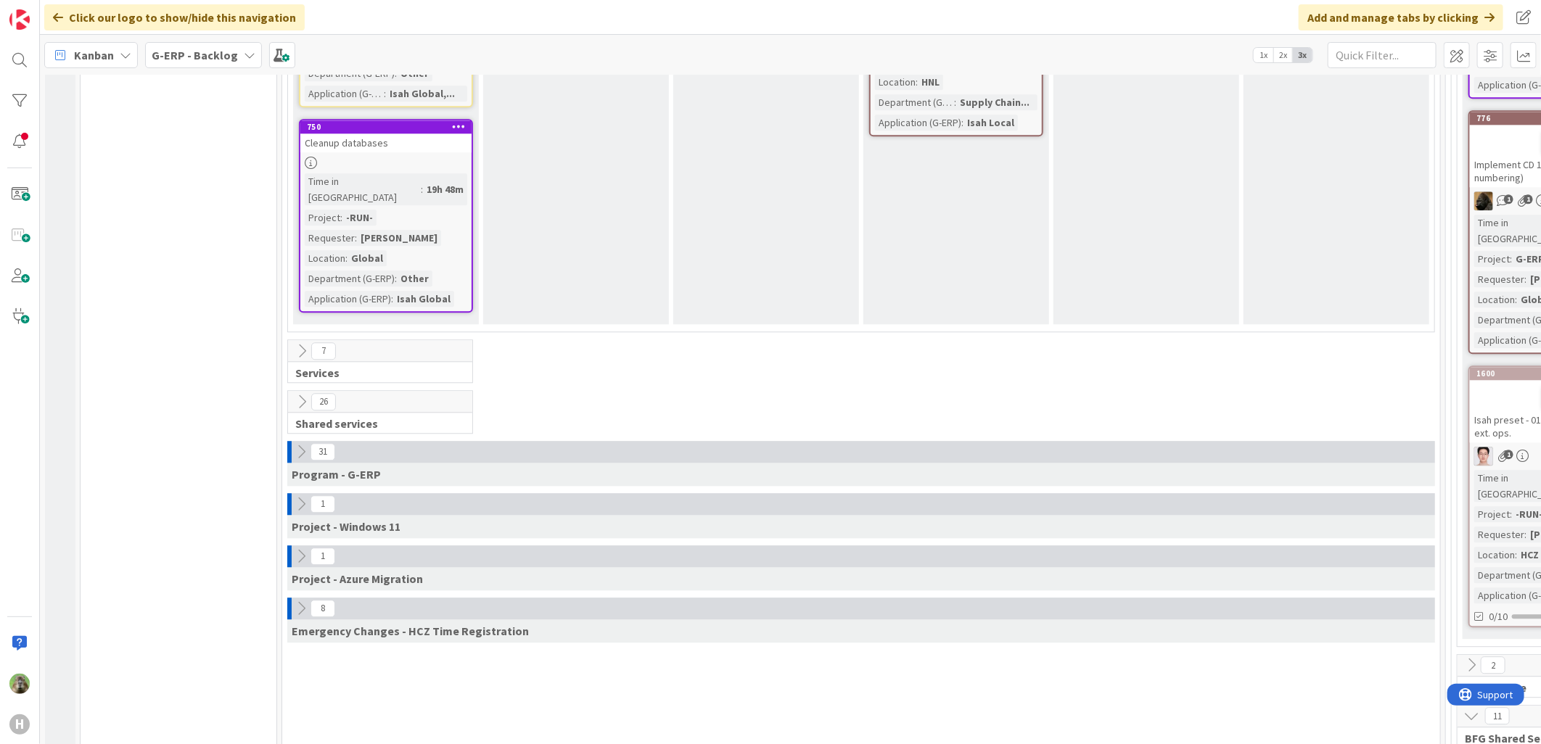
click at [292, 443] on button at bounding box center [301, 452] width 19 height 19
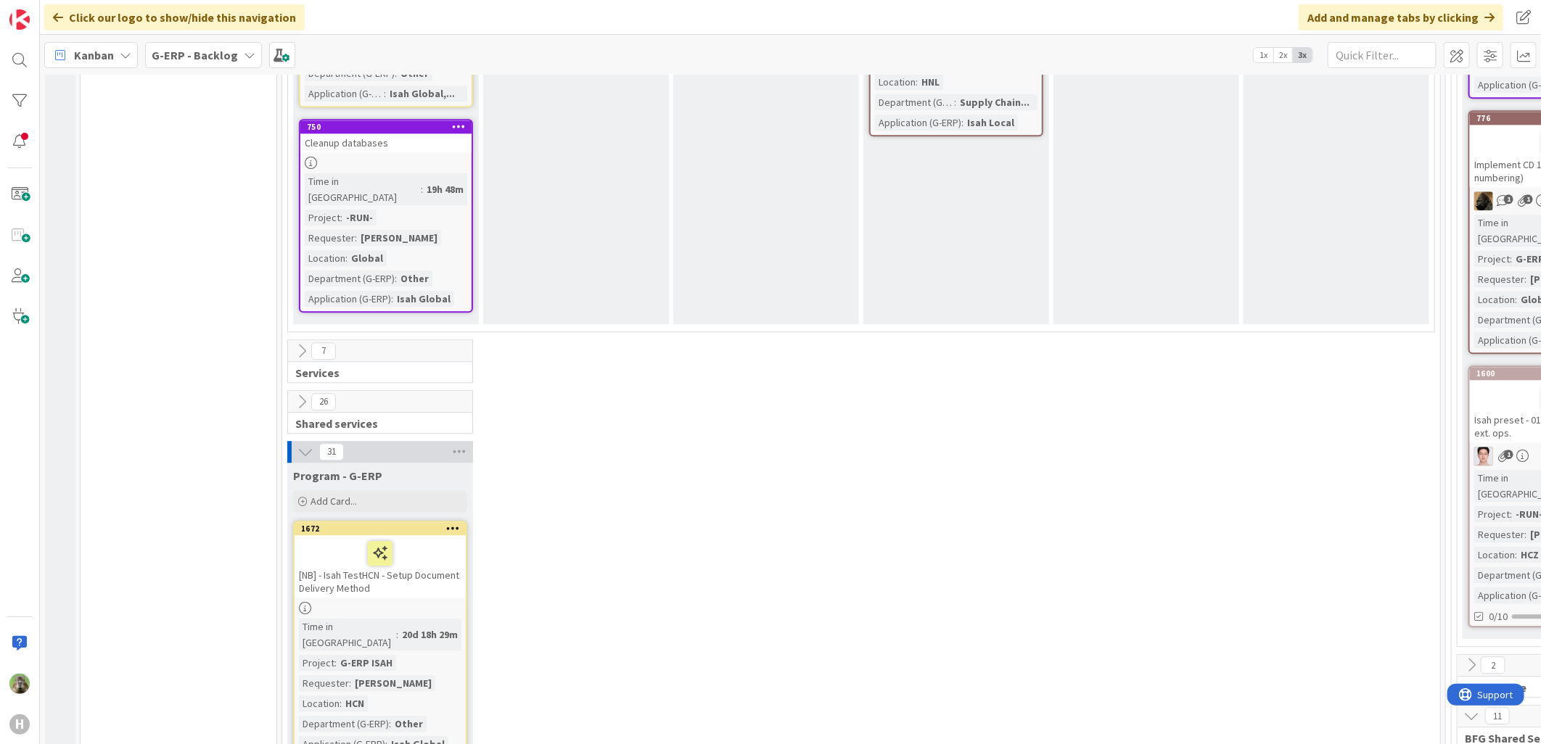
click at [421, 535] on div "[NB] - Isah TestHCN - Setup Document Delivery Method" at bounding box center [380, 566] width 171 height 62
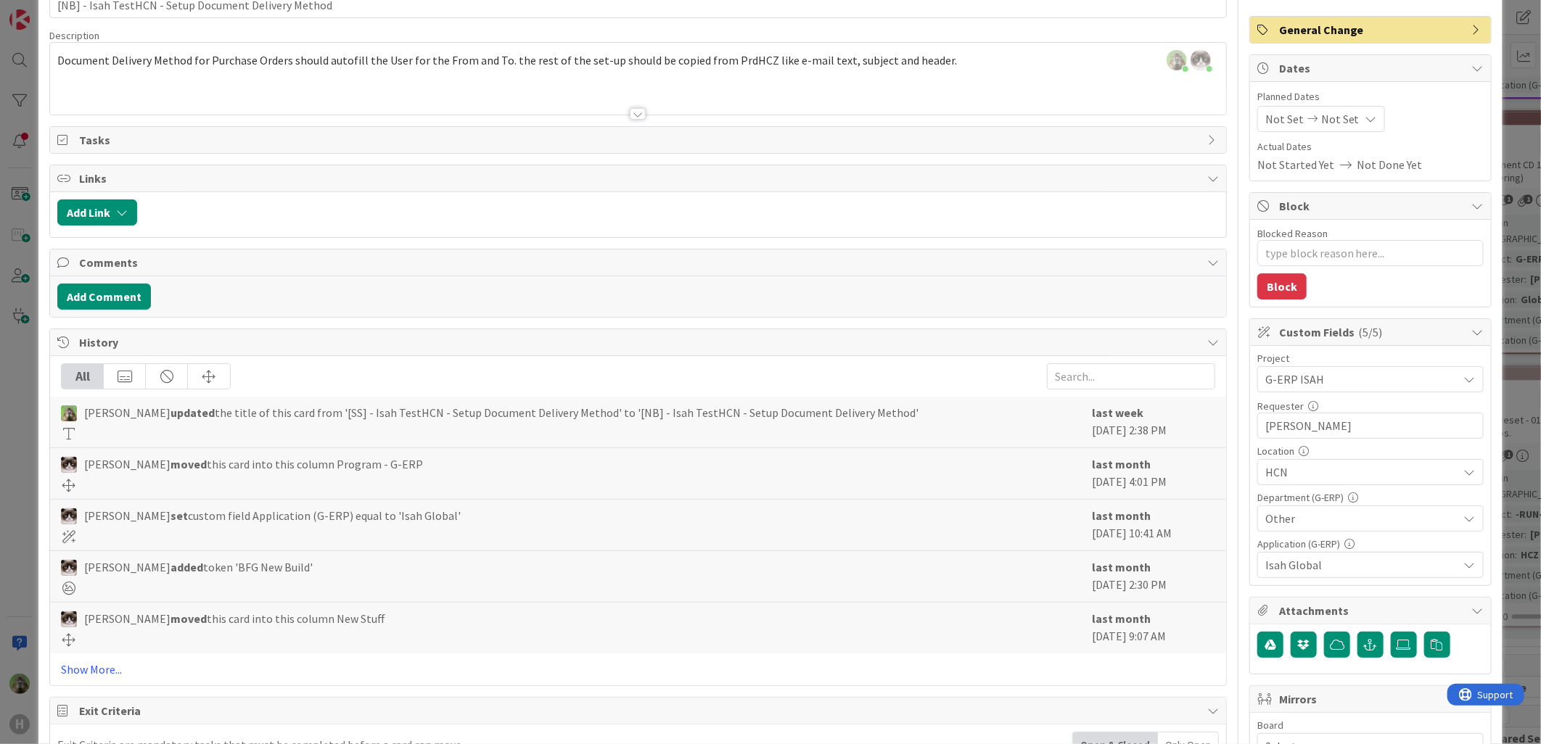
scroll to position [67, 0]
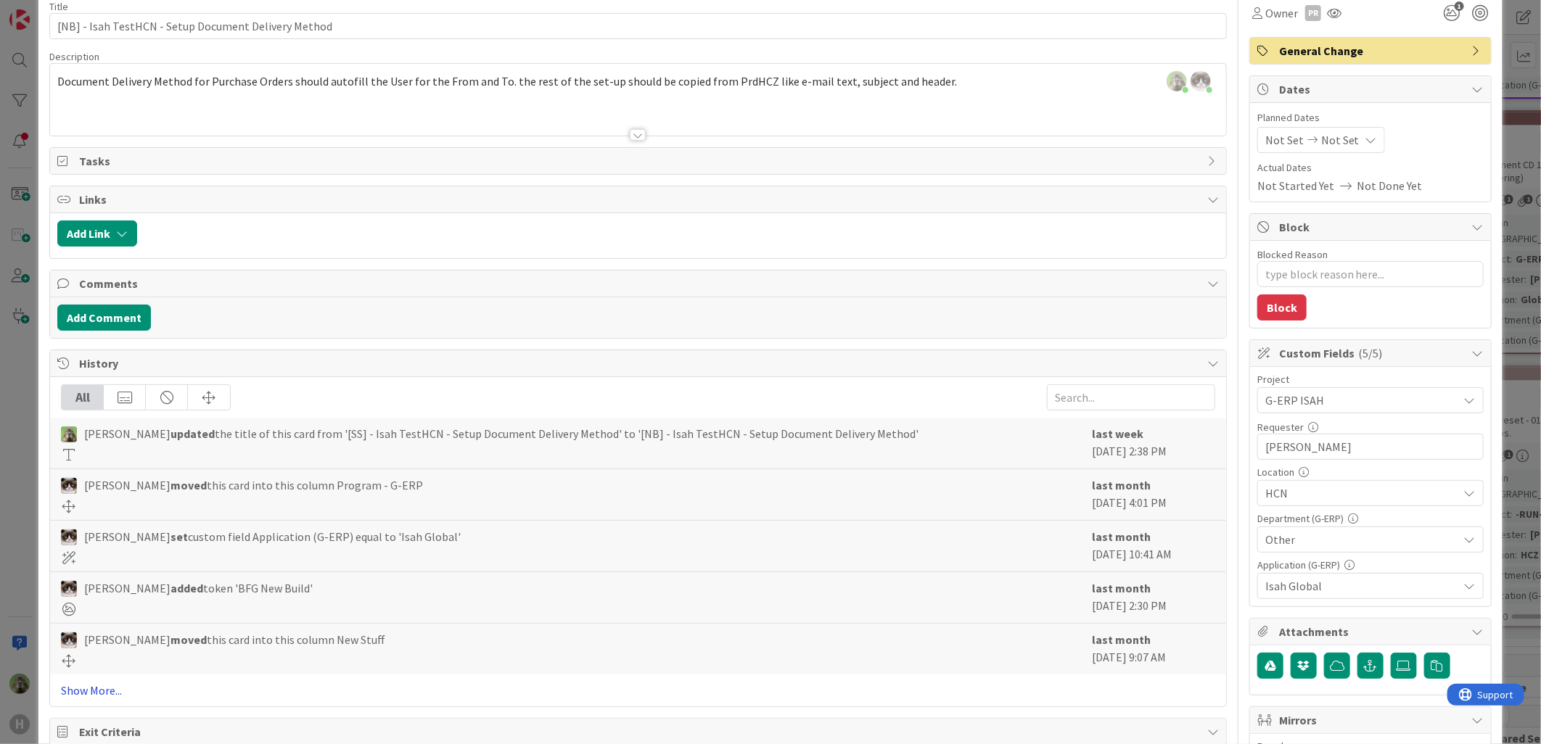
click at [115, 689] on link "Show More..." at bounding box center [638, 690] width 1154 height 17
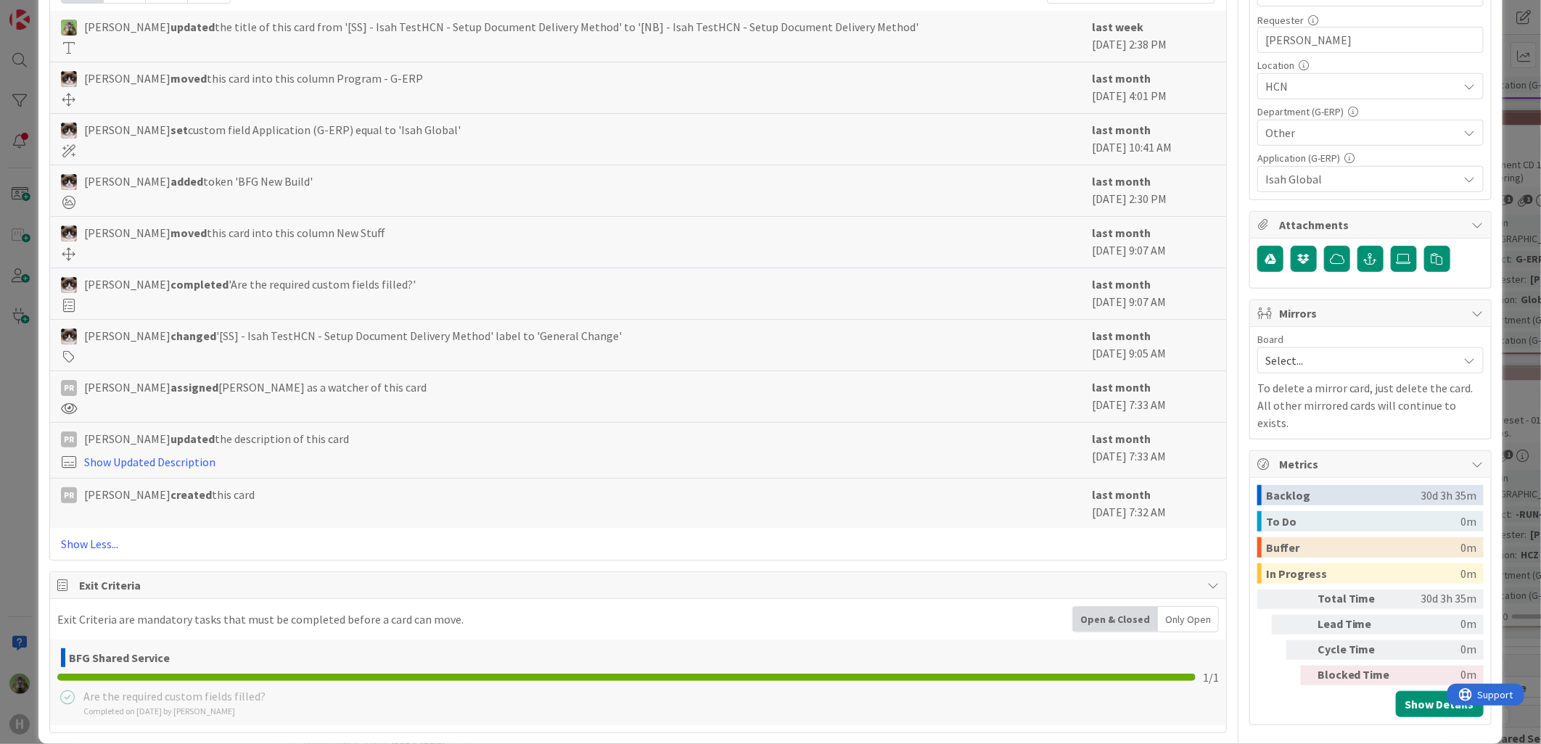
scroll to position [497, 0]
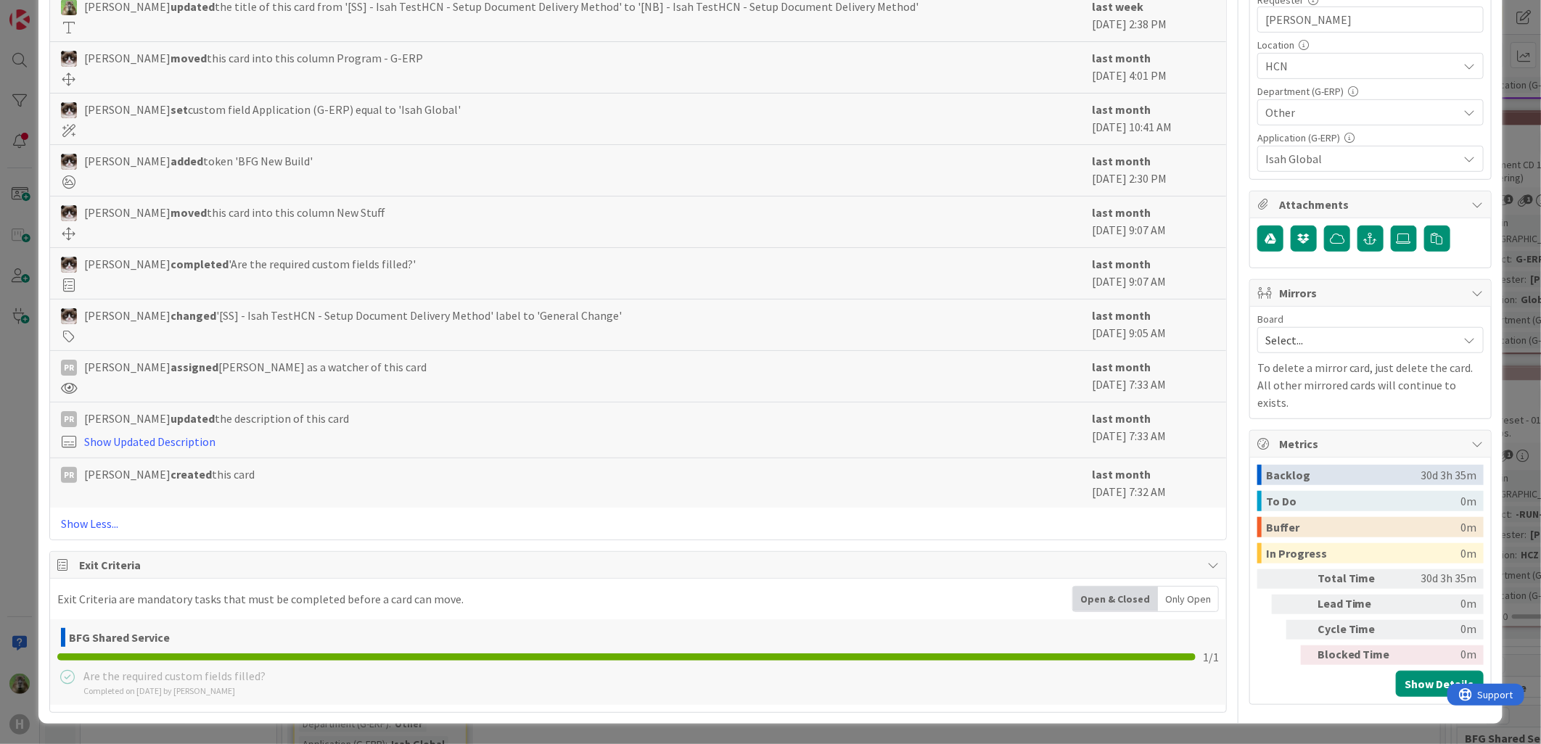
click at [23, 547] on div "ID 1672 G-ERP - Backlog Program - G-ERP Title 52 / 128 [NB] - Isah TestHCN - Se…" at bounding box center [770, 372] width 1541 height 744
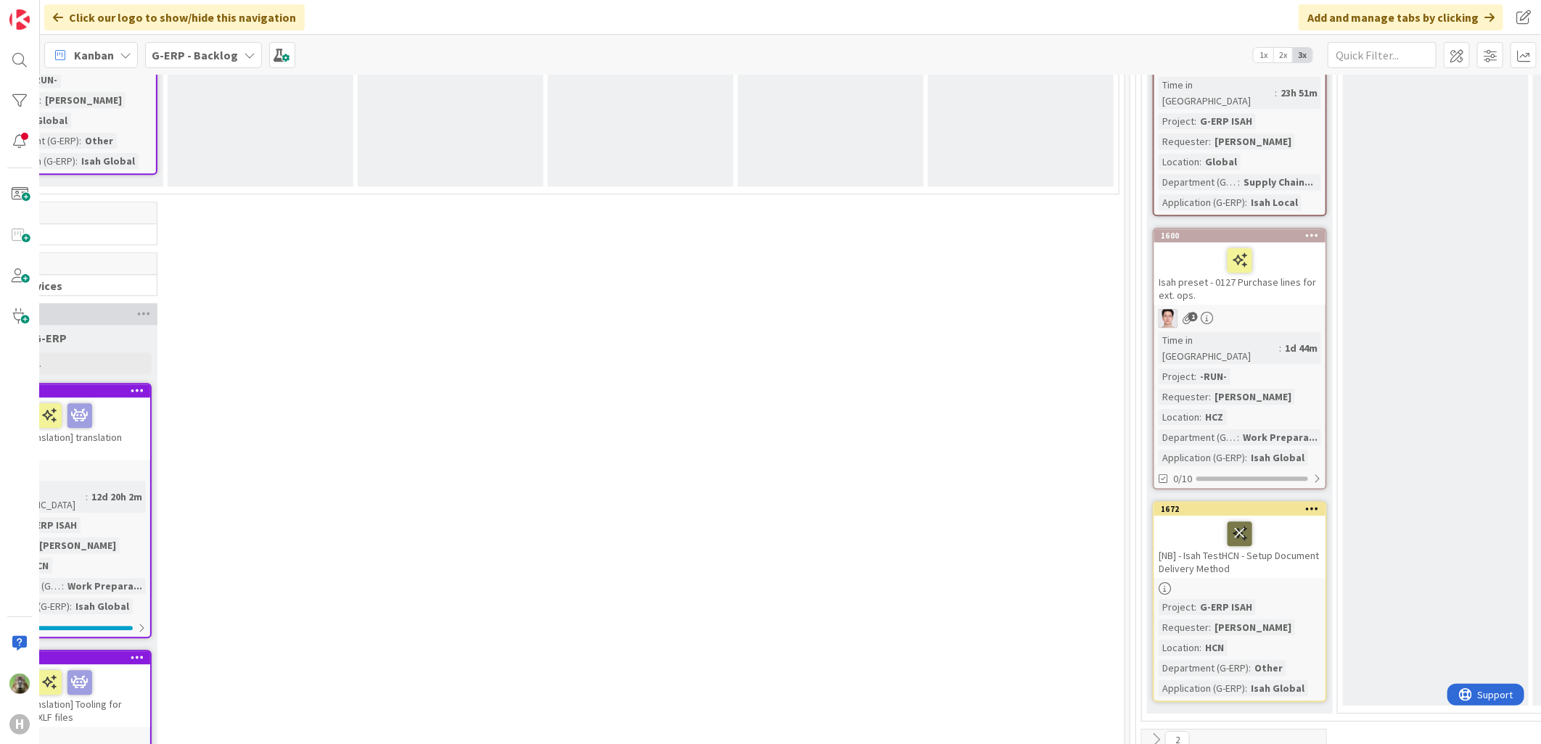
scroll to position [2307, 316]
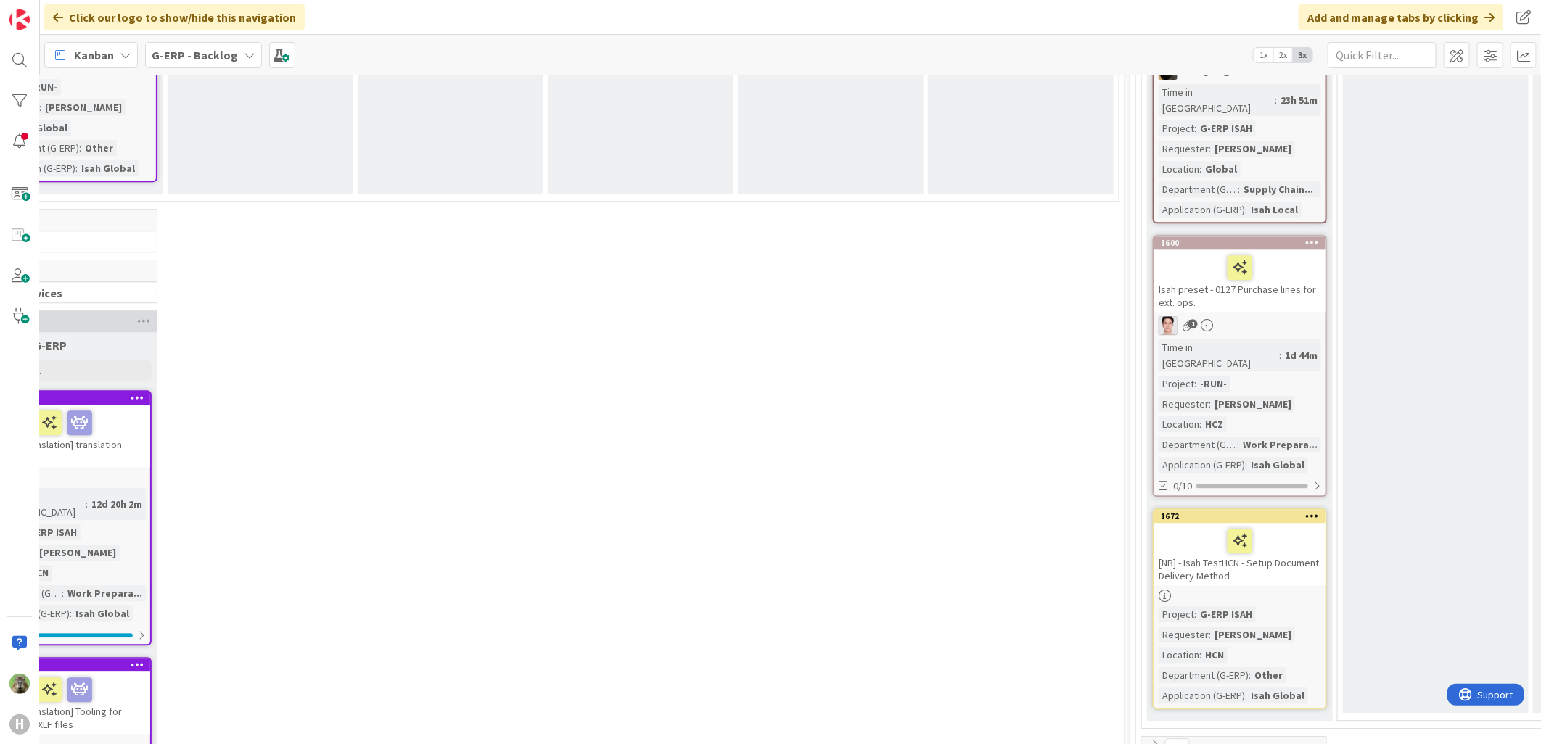
click at [1275, 523] on div "[NB] - Isah TestHCN - Setup Document Delivery Method" at bounding box center [1239, 554] width 171 height 62
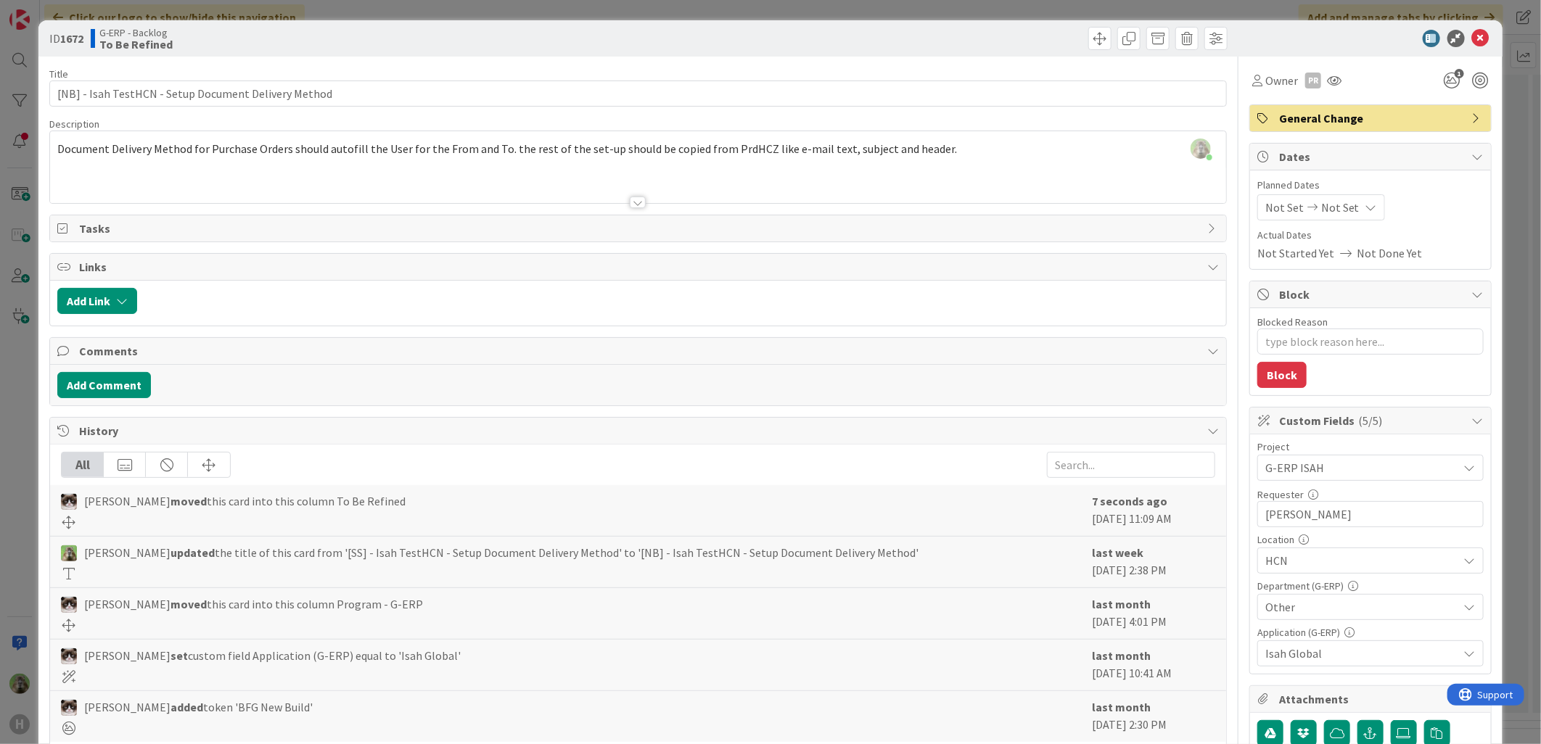
click at [22, 387] on div "ID 1672 G-ERP - Backlog To Be Refined Title 52 / 128 [NB] - Isah TestHCN - Setu…" at bounding box center [770, 372] width 1541 height 744
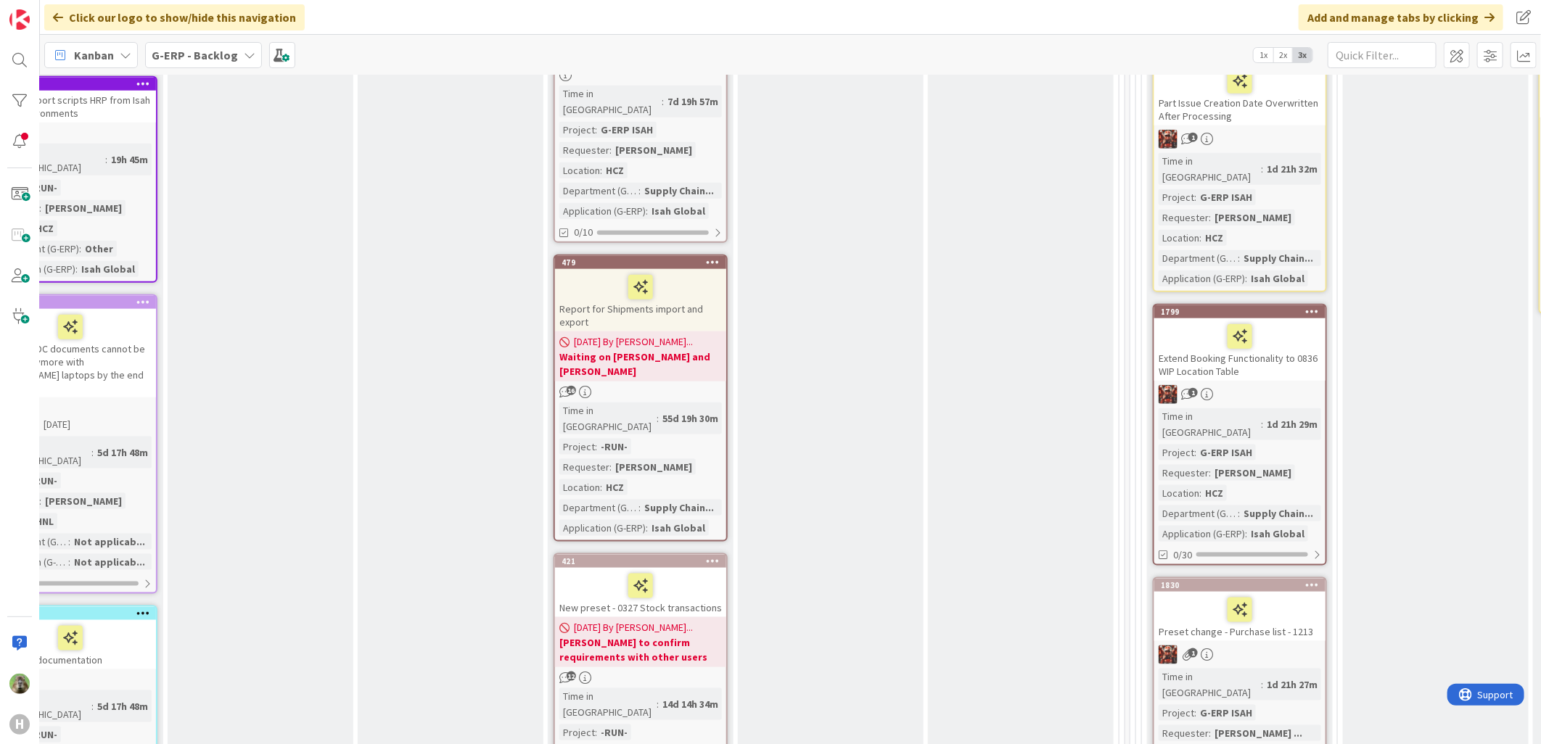
scroll to position [937, 316]
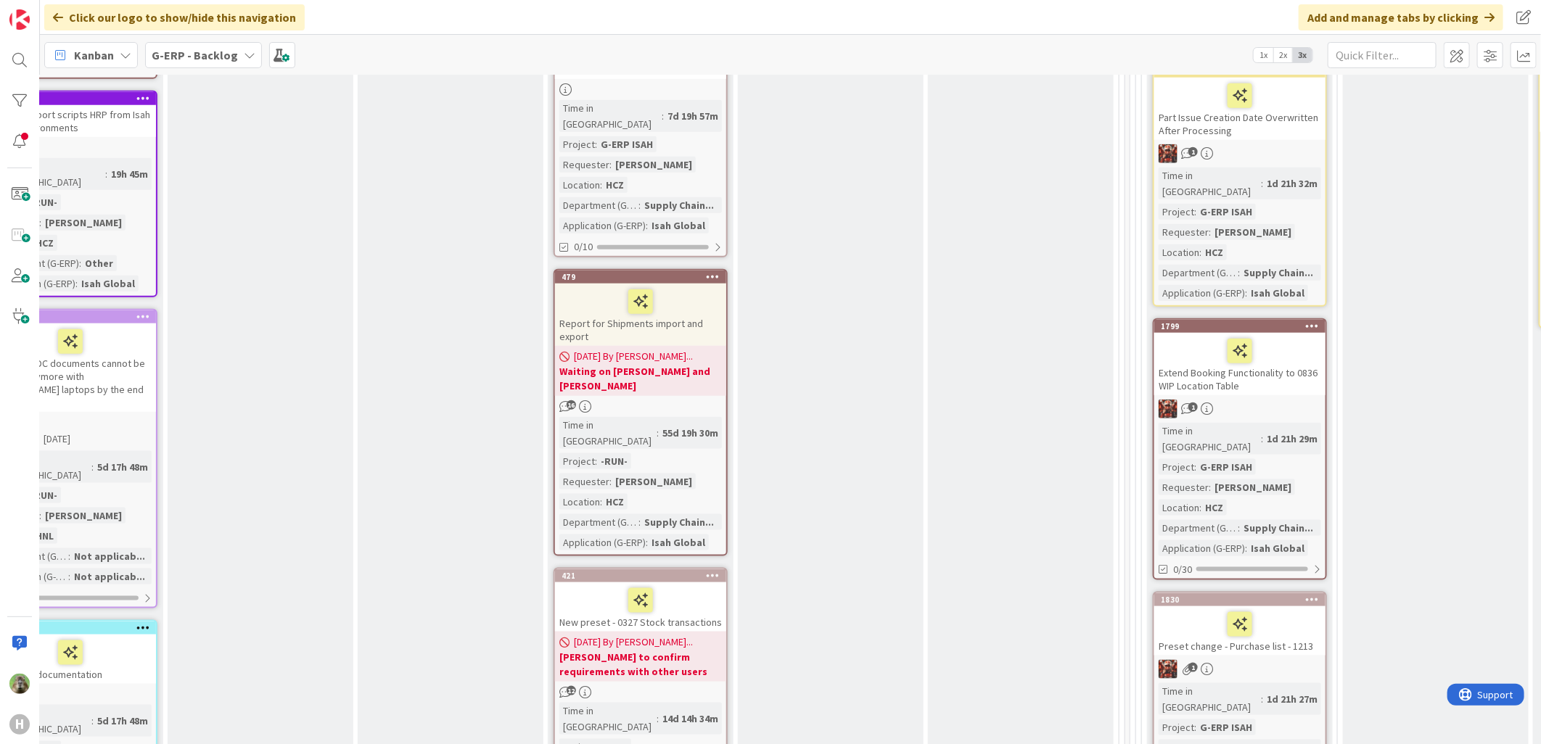
click at [1294, 607] on div "Preset change - Purchase list - 1213" at bounding box center [1239, 631] width 171 height 49
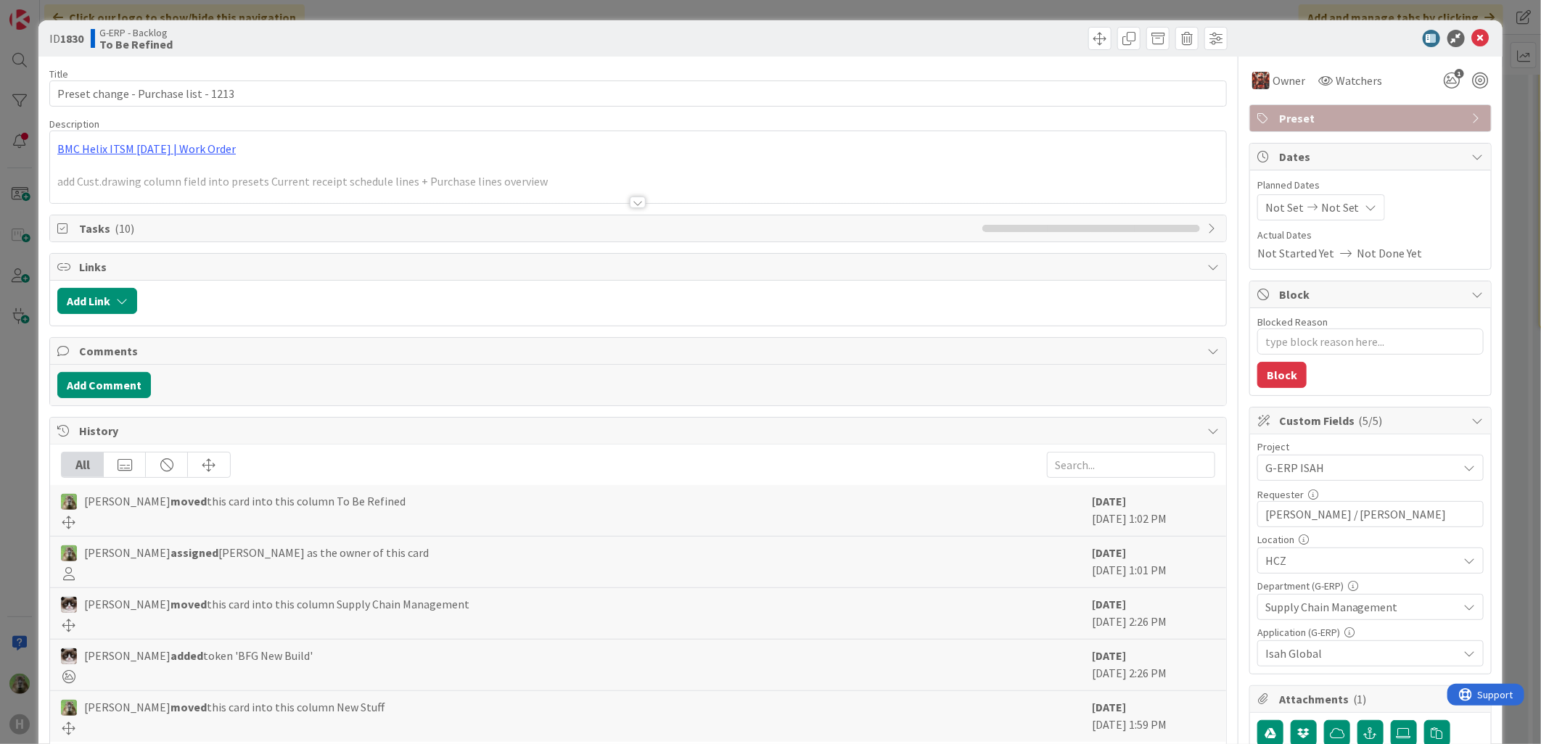
click at [5, 506] on div "ID 1830 G-ERP - Backlog To Be Refined Title 37 / 128 Preset change - Purchase l…" at bounding box center [770, 372] width 1541 height 744
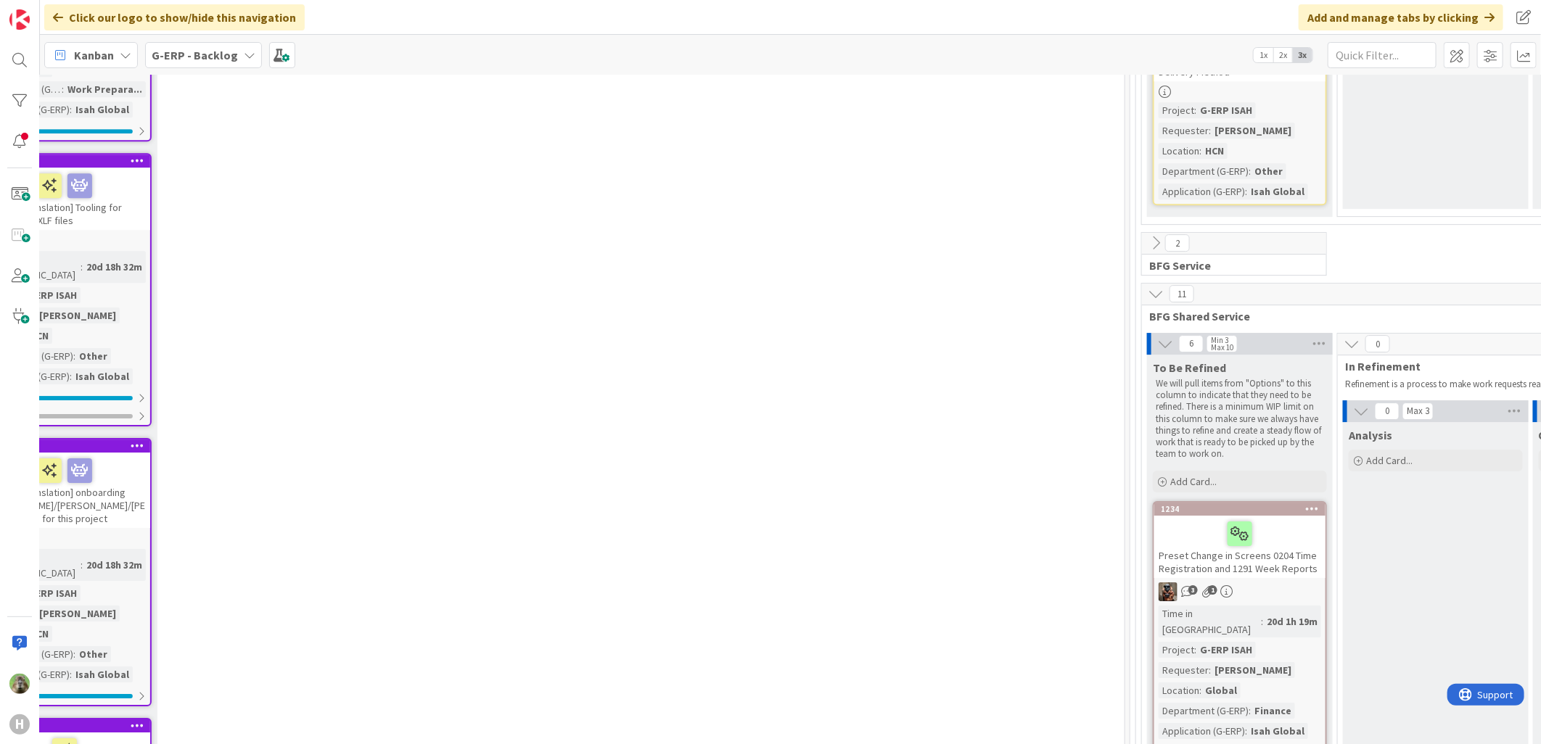
scroll to position [2327, 316]
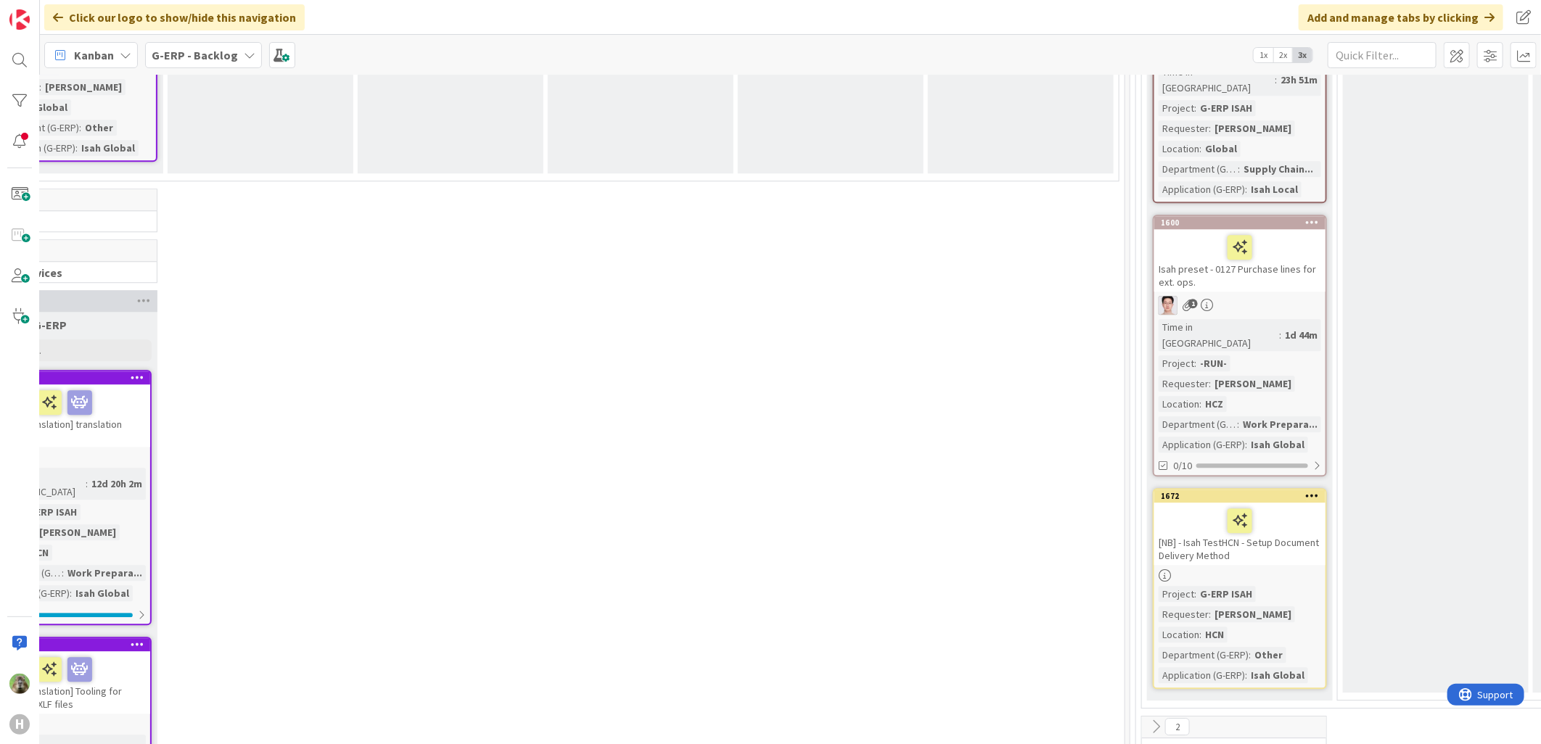
click at [1261, 503] on div "[NB] - Isah TestHCN - Setup Document Delivery Method" at bounding box center [1239, 534] width 171 height 62
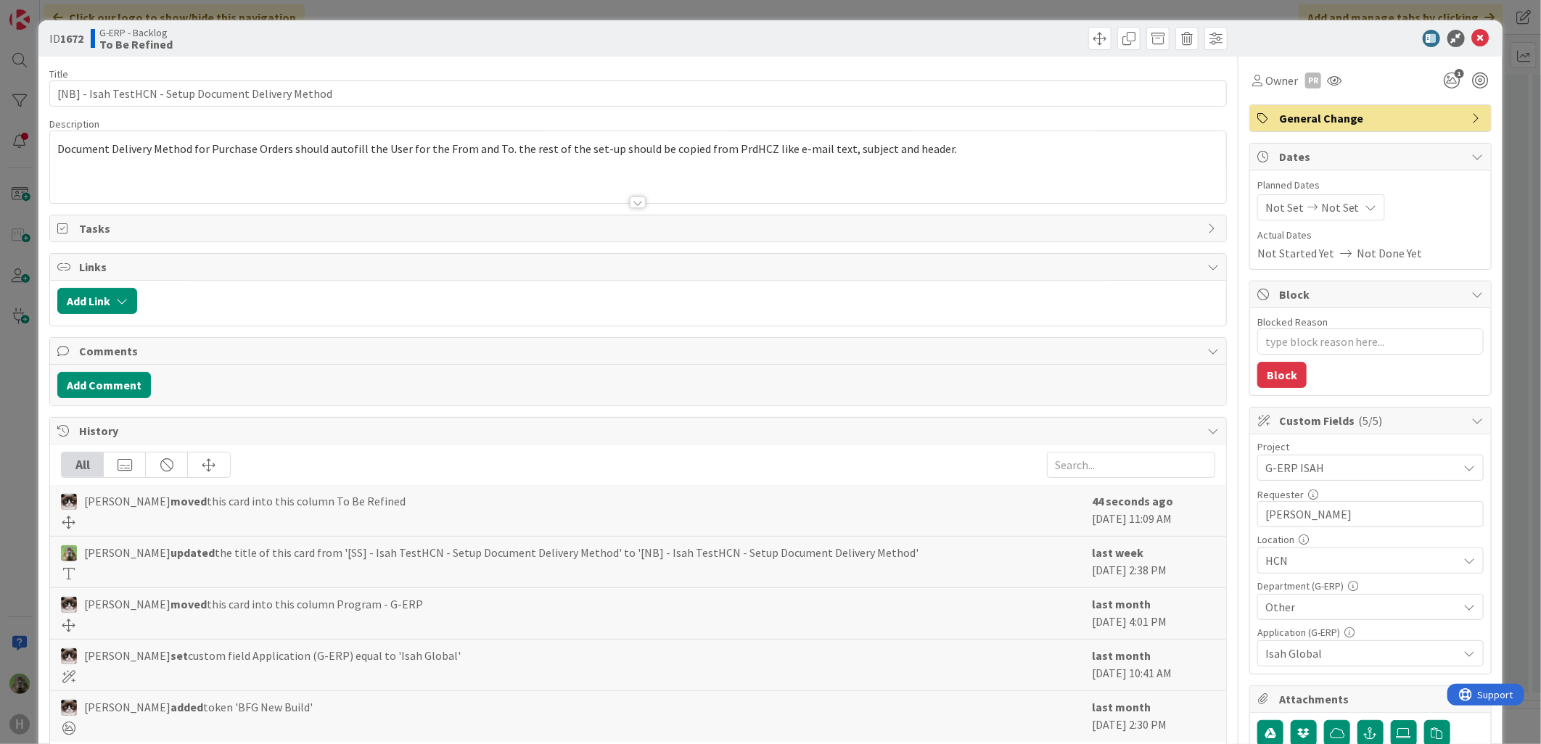
type textarea "x"
click at [961, 151] on div "[PERSON_NAME] just joined Document Delivery Method for Purchase Orders should a…" at bounding box center [638, 167] width 1176 height 72
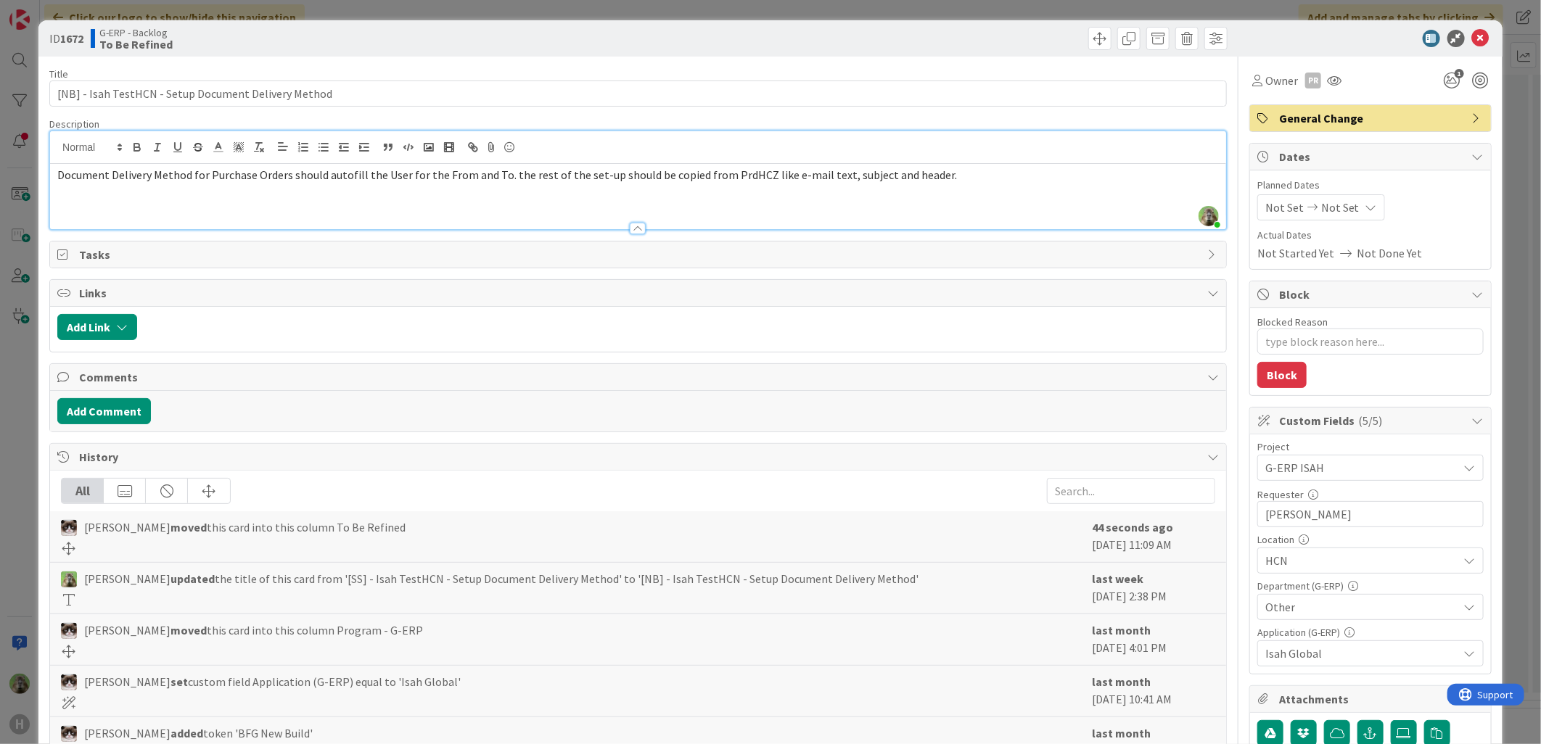
click at [938, 175] on p "Document Delivery Method for Purchase Orders should autofill the User for the F…" at bounding box center [638, 175] width 1162 height 17
click at [977, 175] on p "Document Delivery Method for Purchase Orders should autofill the User for the F…" at bounding box center [638, 175] width 1162 height 17
click at [32, 534] on div "ID 1672 G-ERP - Backlog To Be Refined Title 52 / 128 [NB] - Isah TestHCN - Setu…" at bounding box center [770, 372] width 1541 height 744
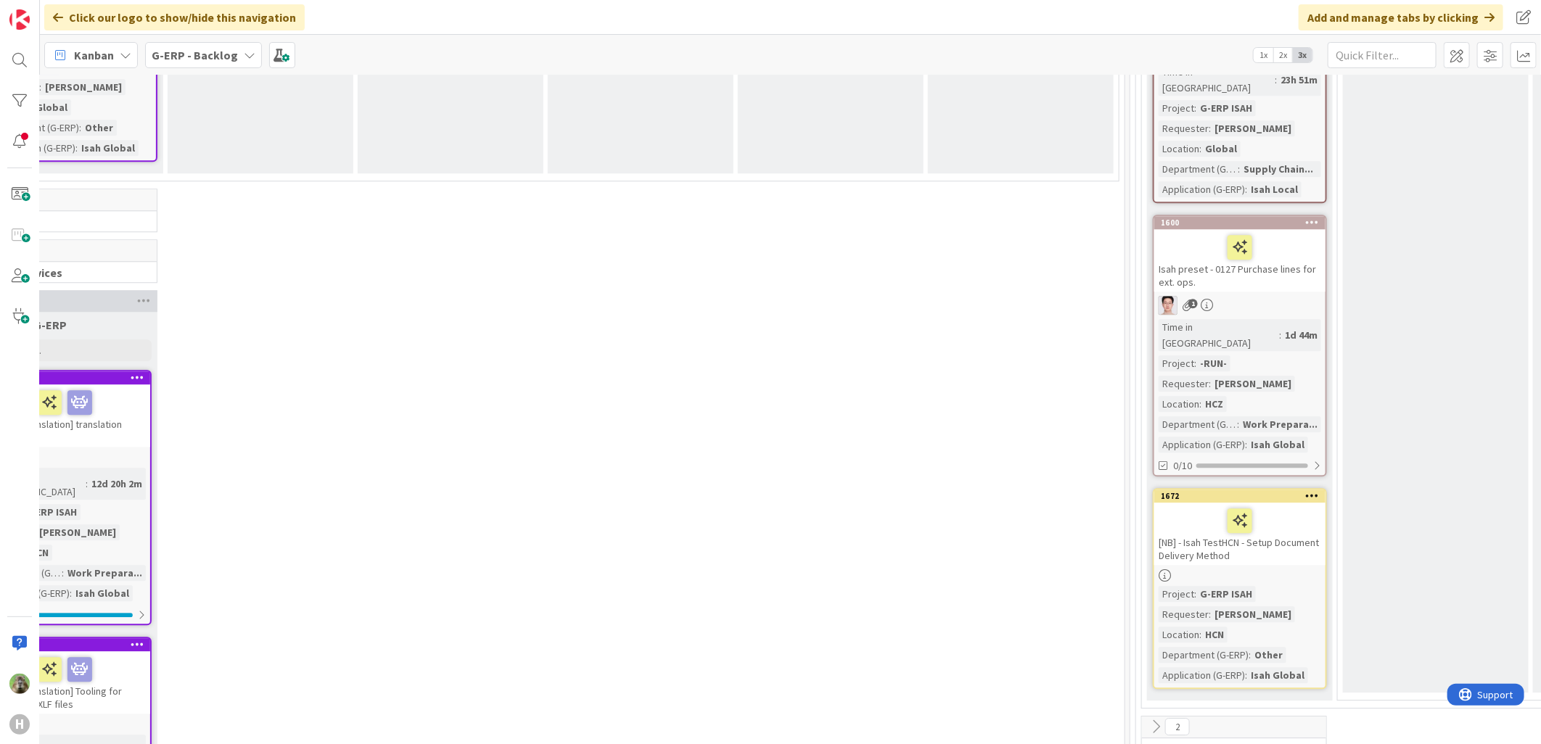
click at [1320, 491] on div at bounding box center [1312, 496] width 26 height 10
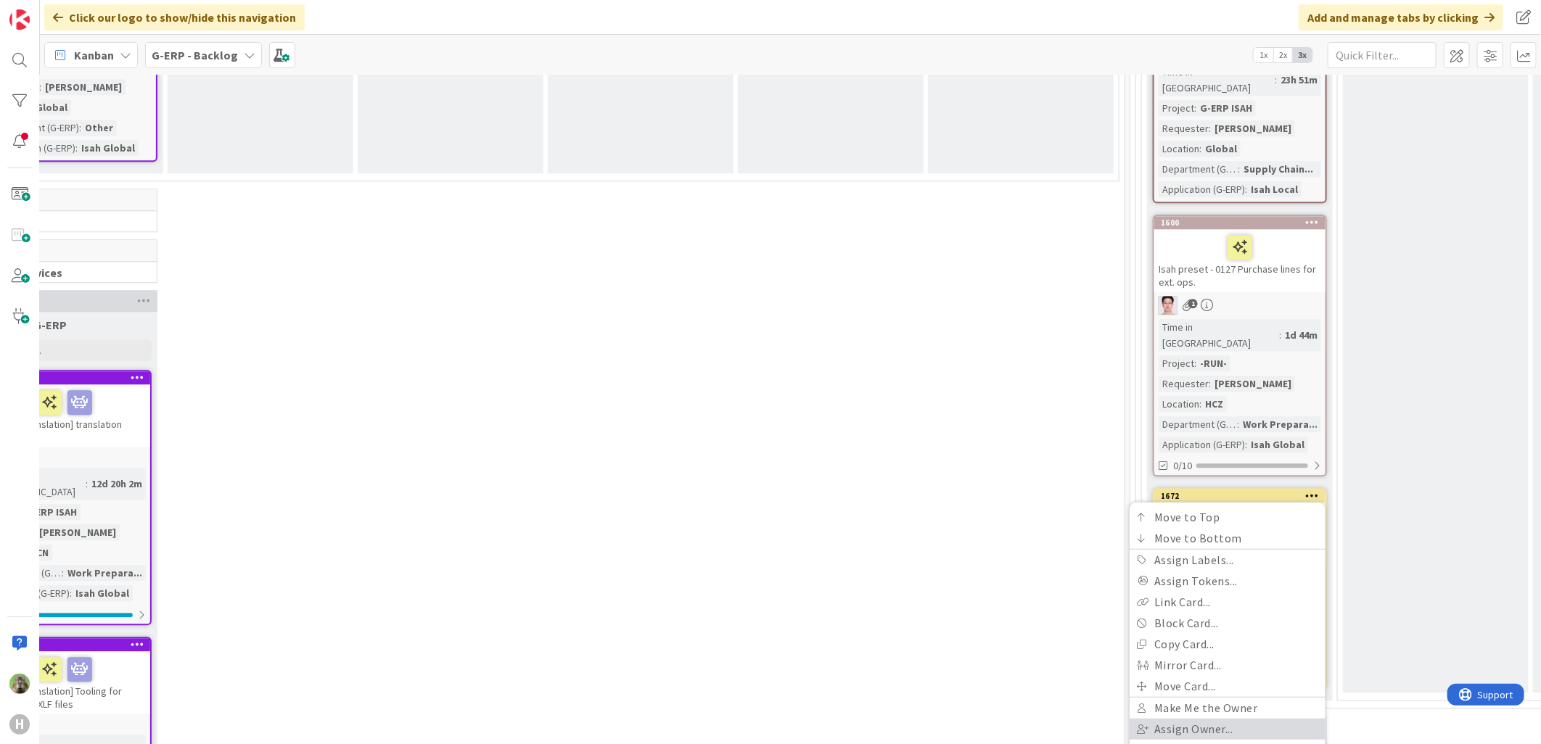
click at [1232, 718] on link "Assign Owner..." at bounding box center [1228, 728] width 196 height 21
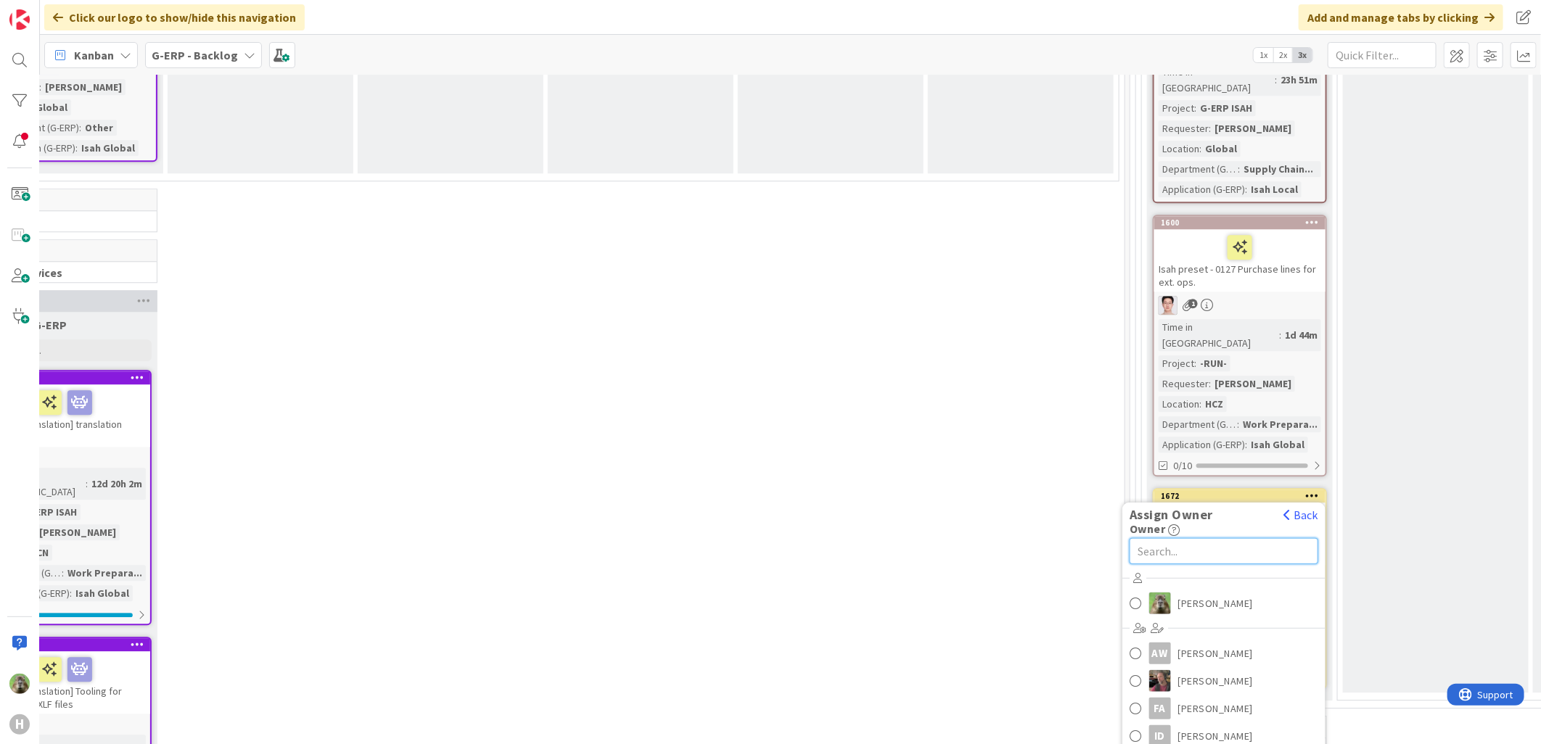
click at [1193, 538] on input "text" at bounding box center [1224, 551] width 189 height 26
type input "[PERSON_NAME]"
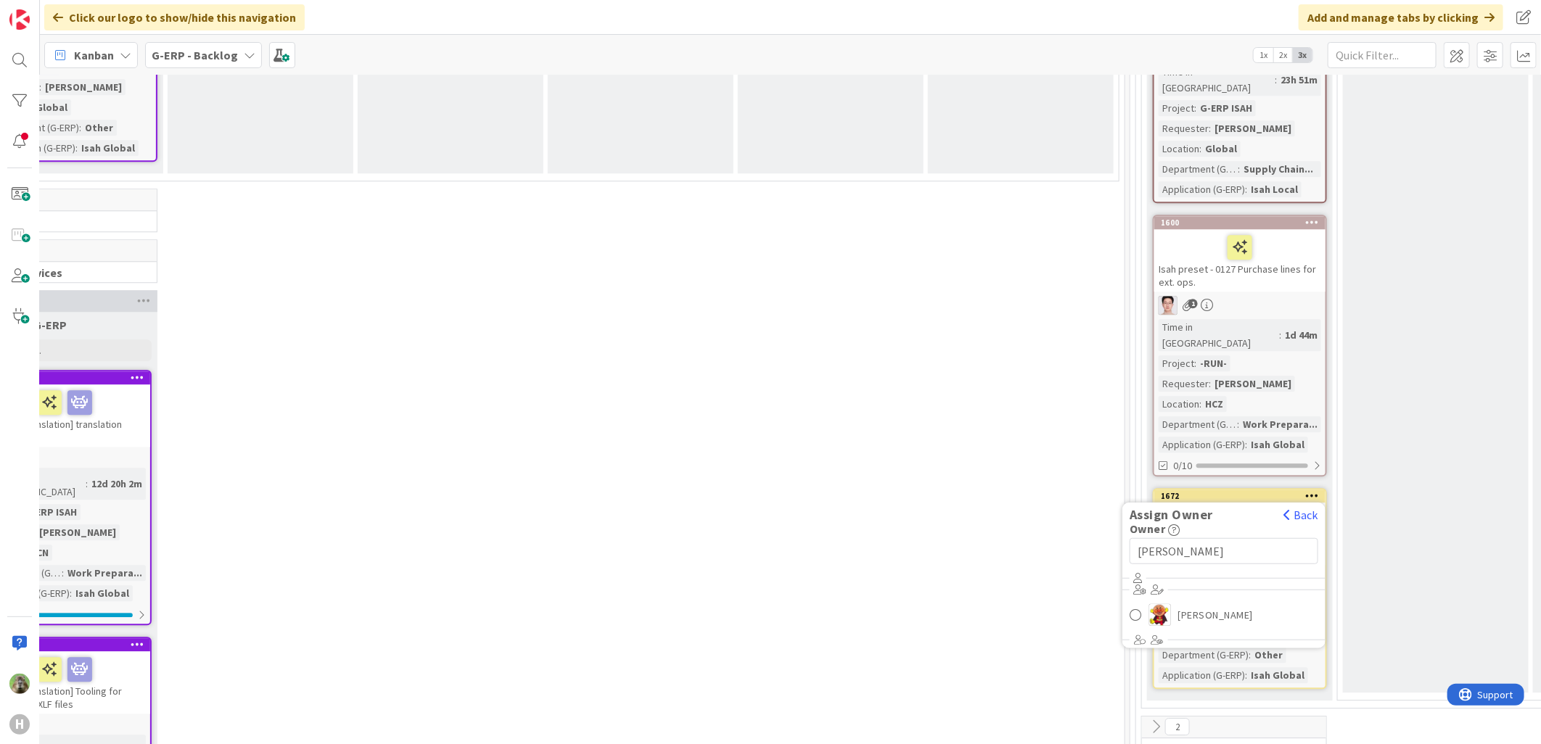
click at [1197, 567] on div "[PERSON_NAME]" at bounding box center [1223, 609] width 203 height 84
click at [1196, 604] on span "[PERSON_NAME]" at bounding box center [1215, 615] width 75 height 22
